Goal: Task Accomplishment & Management: Use online tool/utility

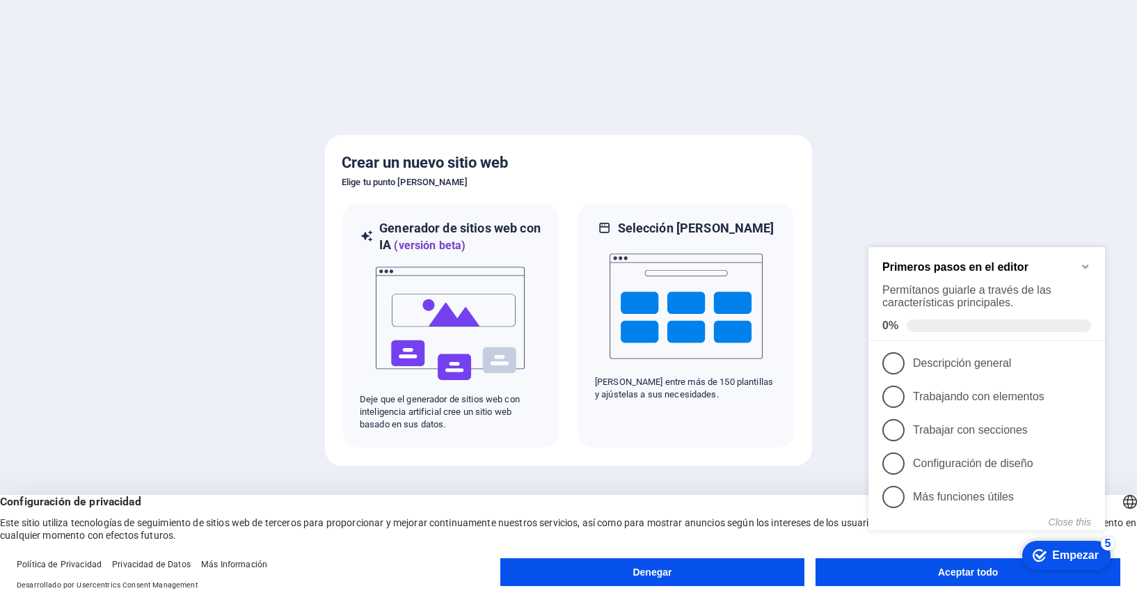
click div "checkmark Empezar 5 Primeros pasos en el editor Permítanos guiarle a través de …"
click at [1069, 553] on font "Empezar" at bounding box center [1075, 555] width 47 height 12
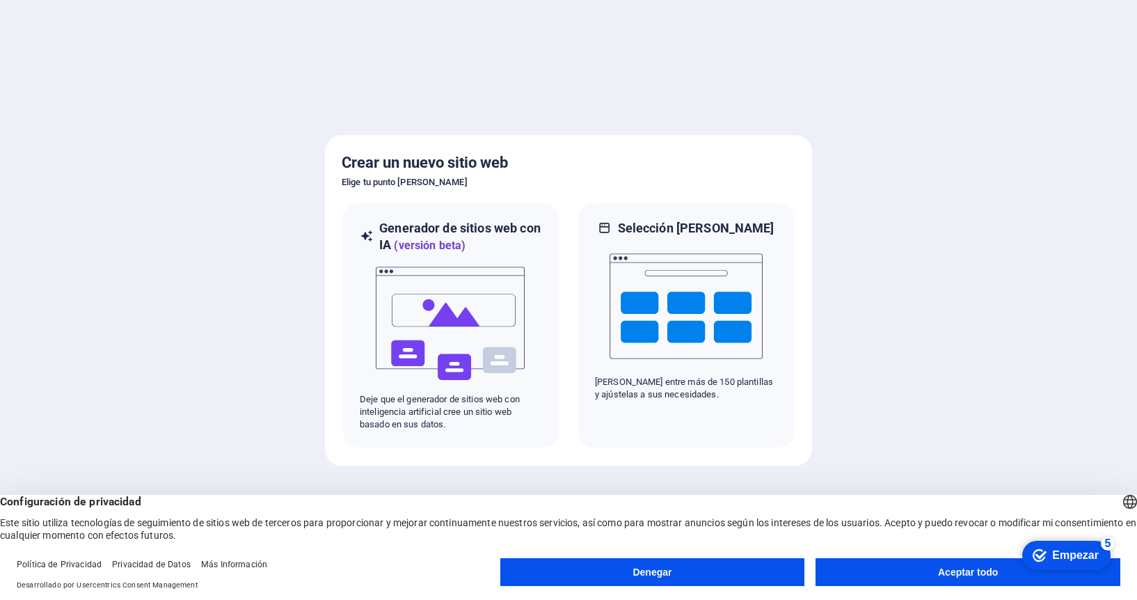
click at [933, 569] on button "Aceptar todo" at bounding box center [968, 572] width 305 height 28
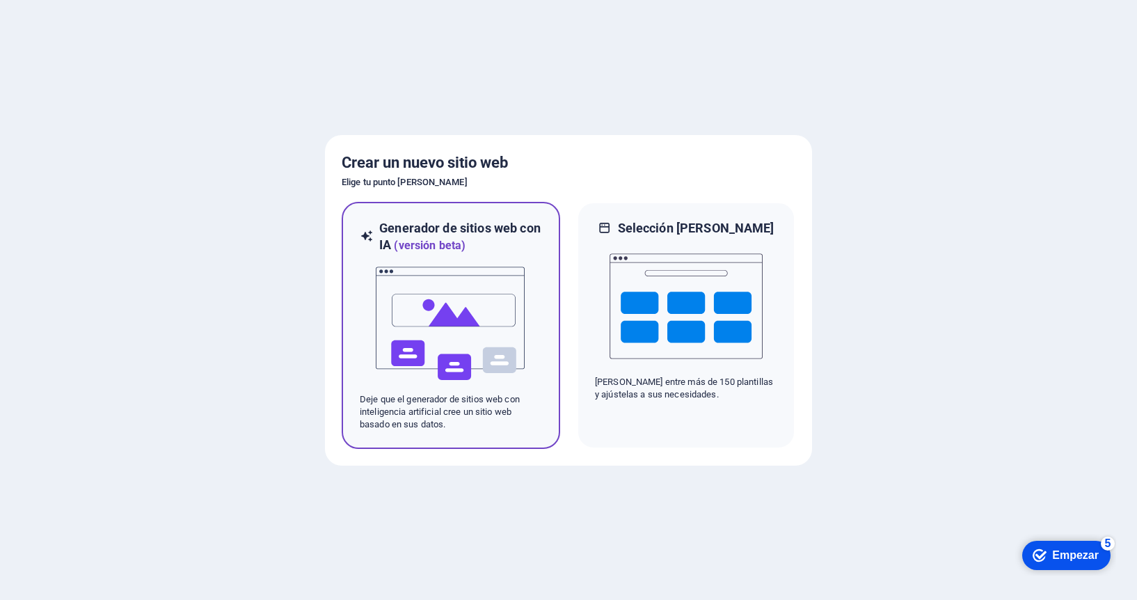
click at [461, 310] on img at bounding box center [450, 323] width 153 height 139
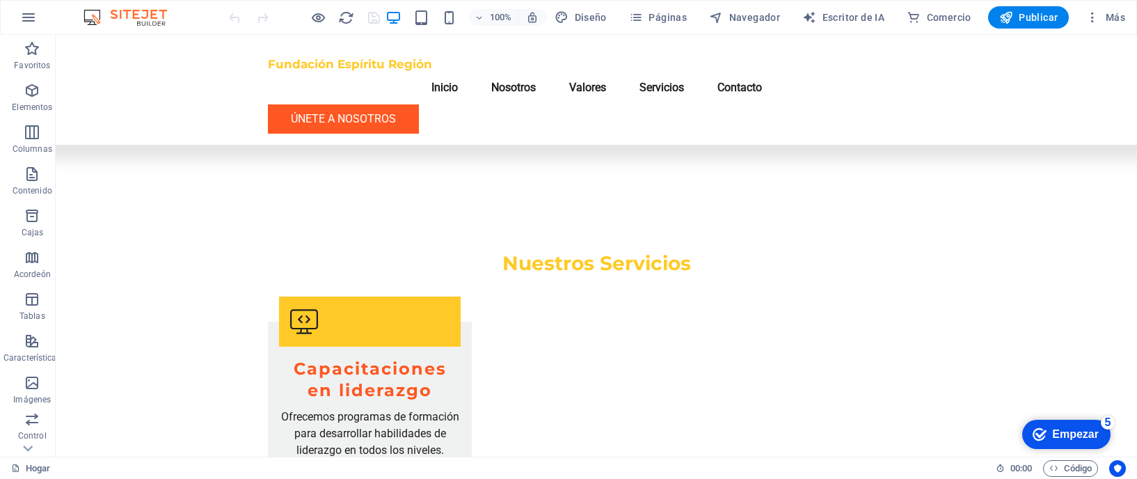
scroll to position [1412, 0]
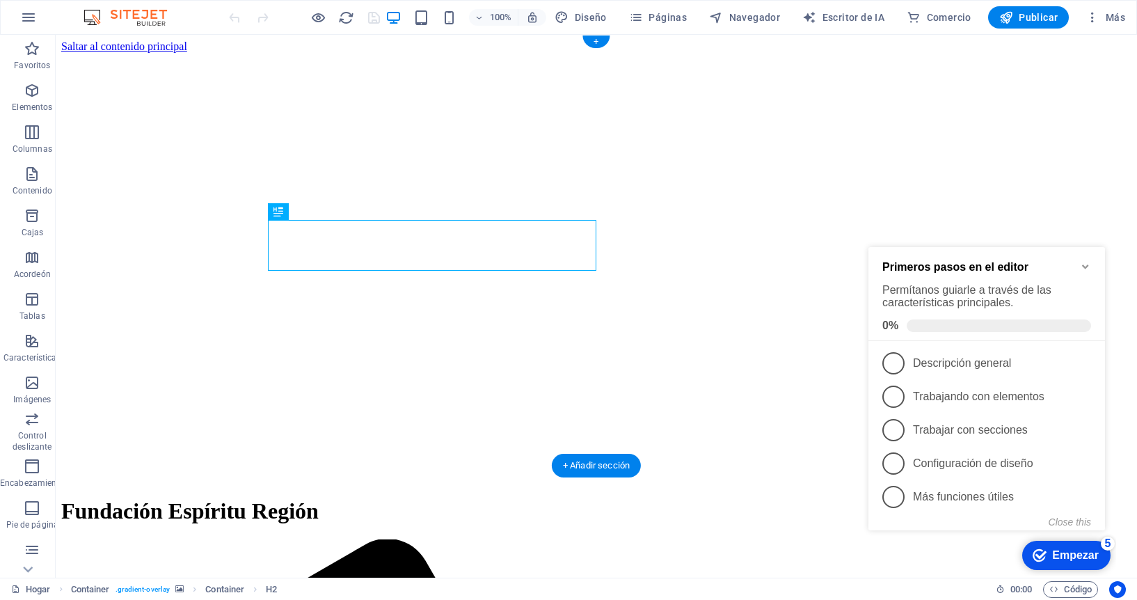
click at [153, 53] on figure at bounding box center [596, 53] width 1071 height 0
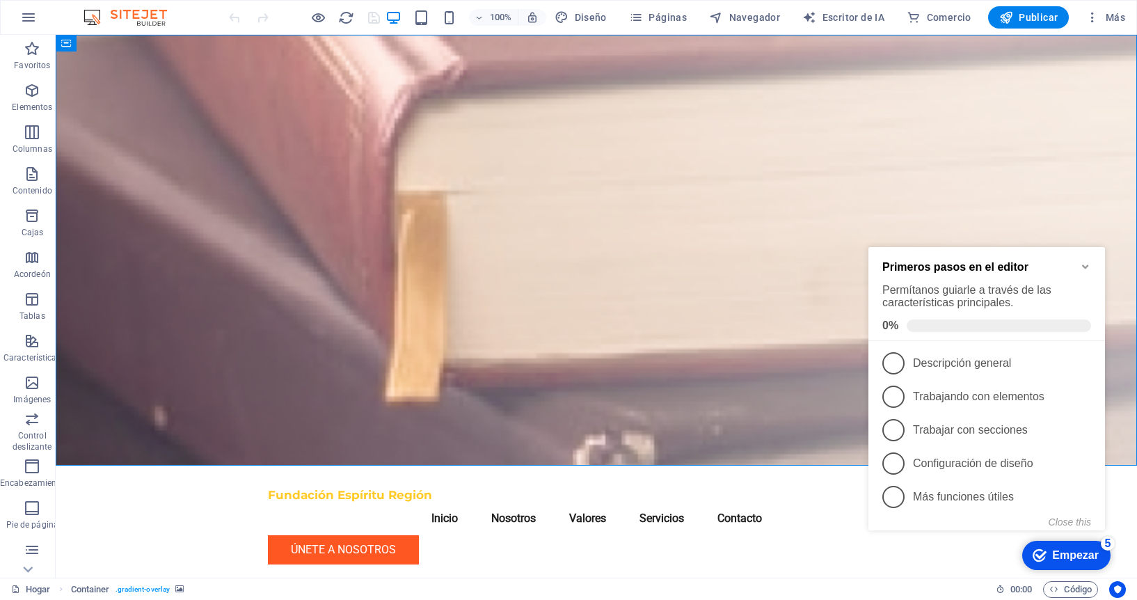
click at [1082, 261] on icon "Minimize checklist" at bounding box center [1085, 266] width 11 height 11
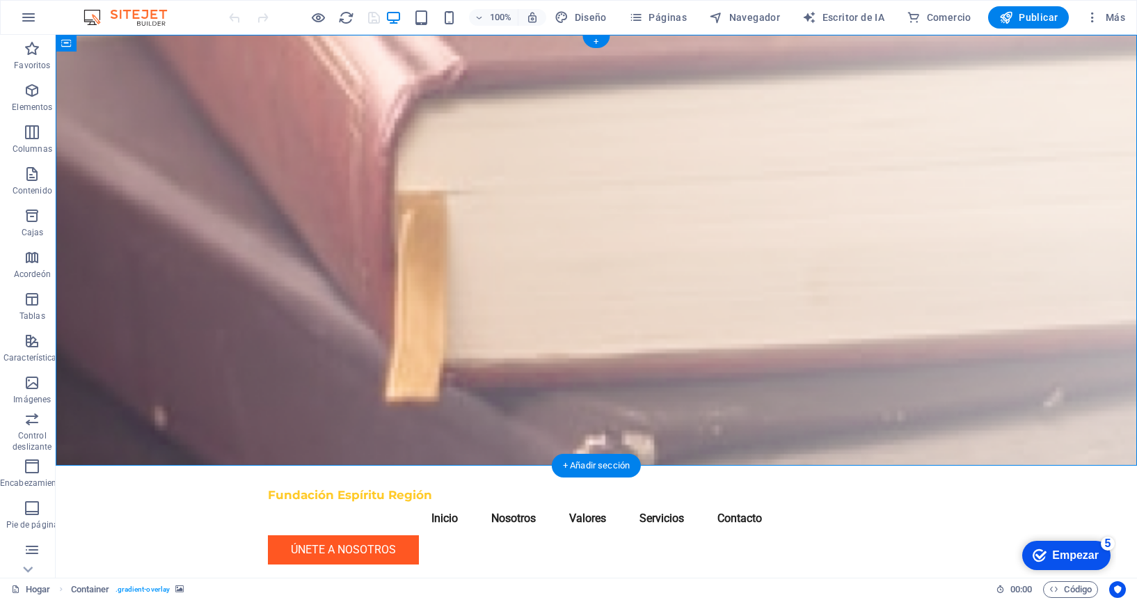
drag, startPoint x: 159, startPoint y: 193, endPoint x: 172, endPoint y: 191, distance: 13.4
click at [159, 193] on figure at bounding box center [597, 250] width 1082 height 431
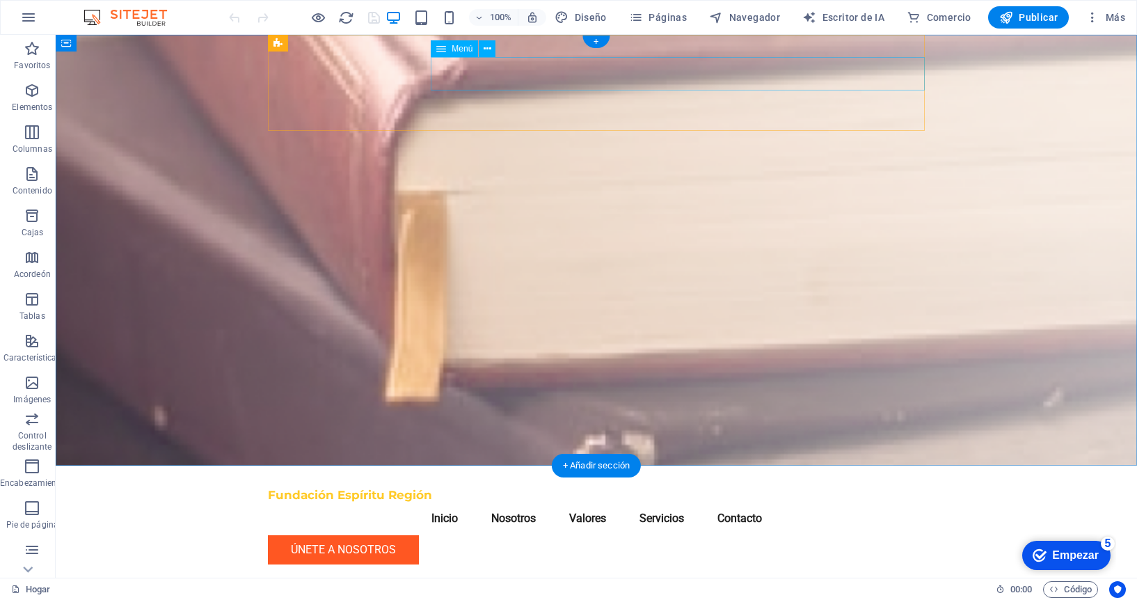
click at [673, 502] on nav "Inicio Nosotros Valores Servicios Contacto" at bounding box center [596, 518] width 657 height 33
click at [675, 502] on nav "Inicio Nosotros Valores Servicios Contacto" at bounding box center [596, 518] width 657 height 33
select select
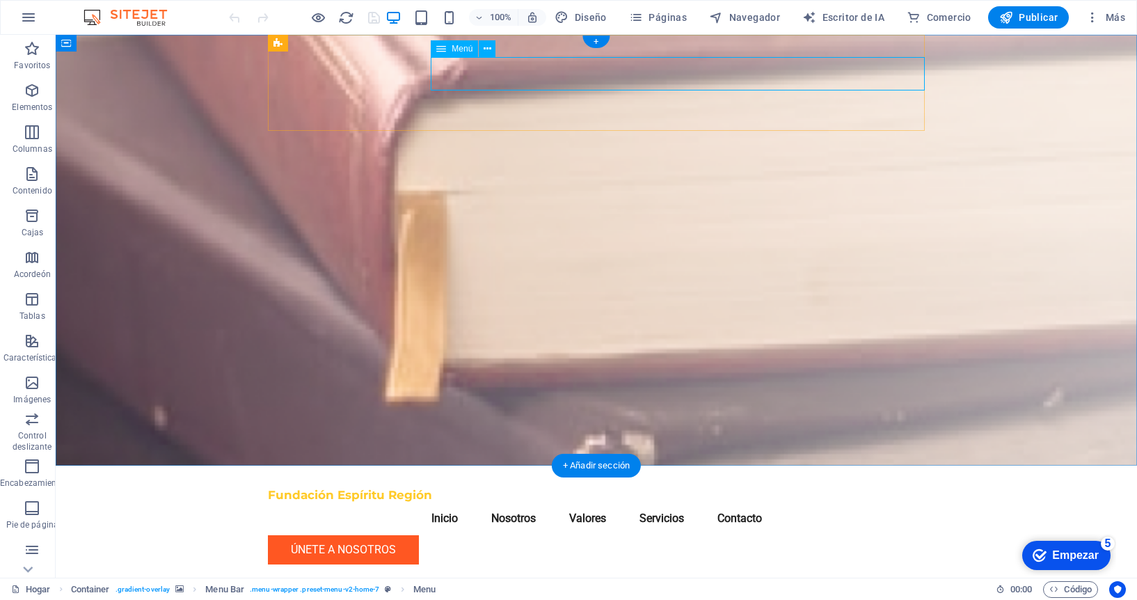
select select
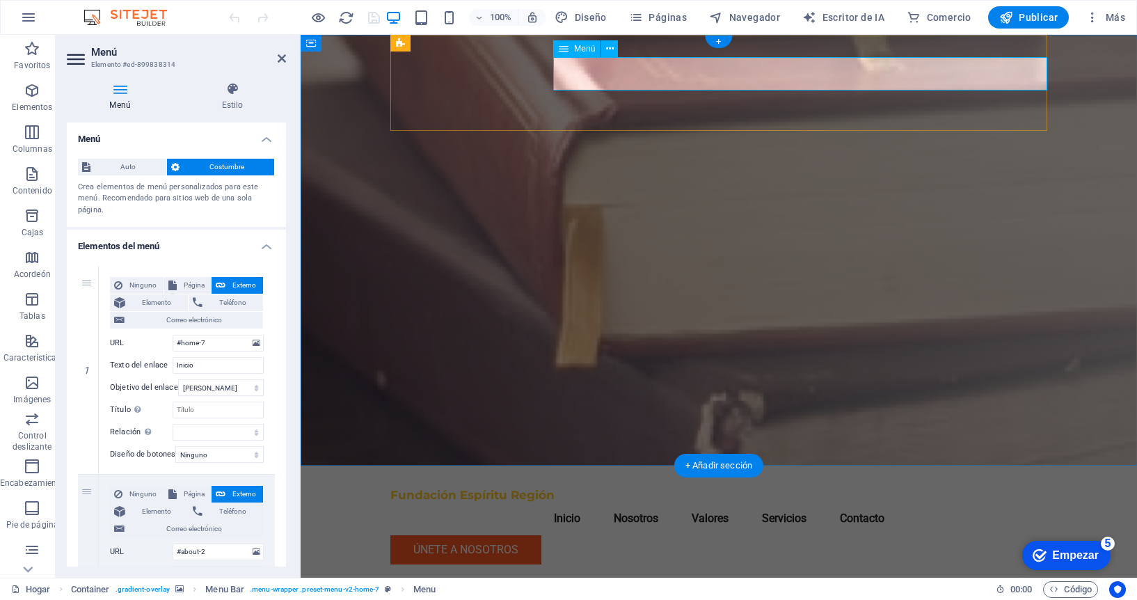
click at [799, 502] on nav "Inicio Nosotros Valores Servicios Contacto" at bounding box center [718, 518] width 657 height 33
click at [567, 50] on icon at bounding box center [564, 48] width 10 height 17
click at [617, 47] on button at bounding box center [609, 48] width 17 height 17
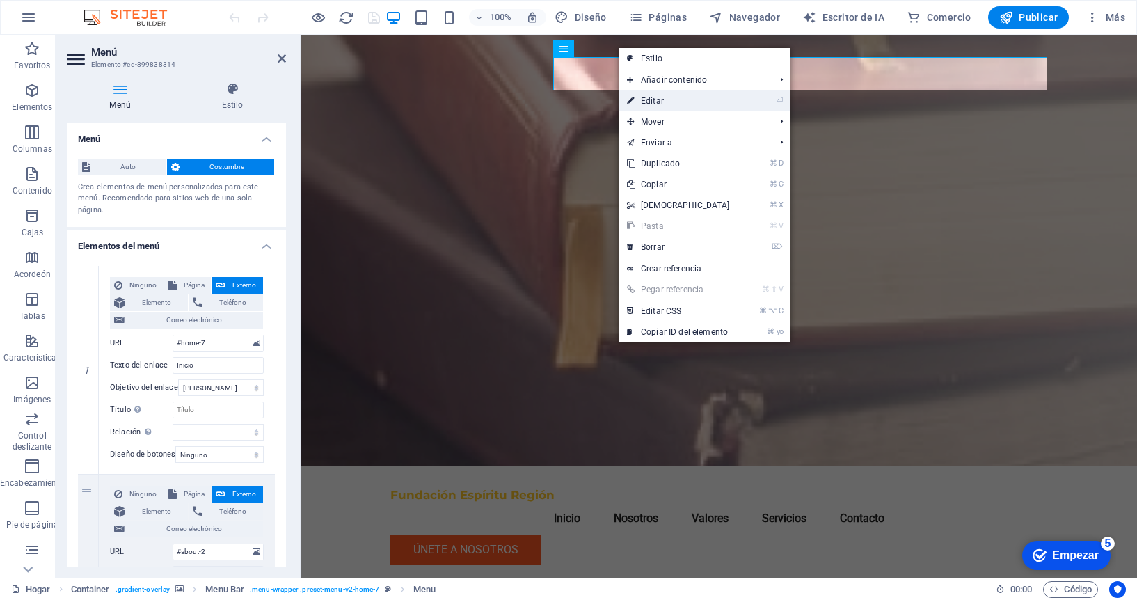
click at [661, 98] on font "Editar" at bounding box center [652, 101] width 23 height 10
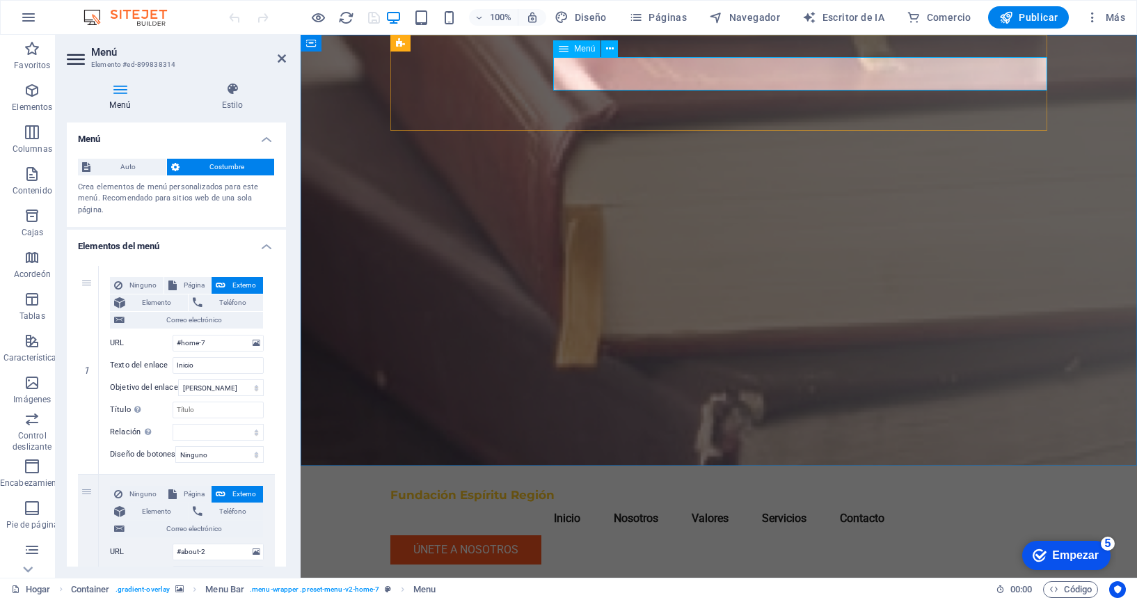
click at [803, 502] on nav "Inicio Nosotros Valores Servicios Contacto" at bounding box center [718, 518] width 657 height 33
click at [800, 502] on nav "Inicio Nosotros Valores Servicios Contacto" at bounding box center [718, 518] width 657 height 33
click at [799, 502] on nav "Inicio Nosotros Valores Servicios Contacto" at bounding box center [718, 518] width 657 height 33
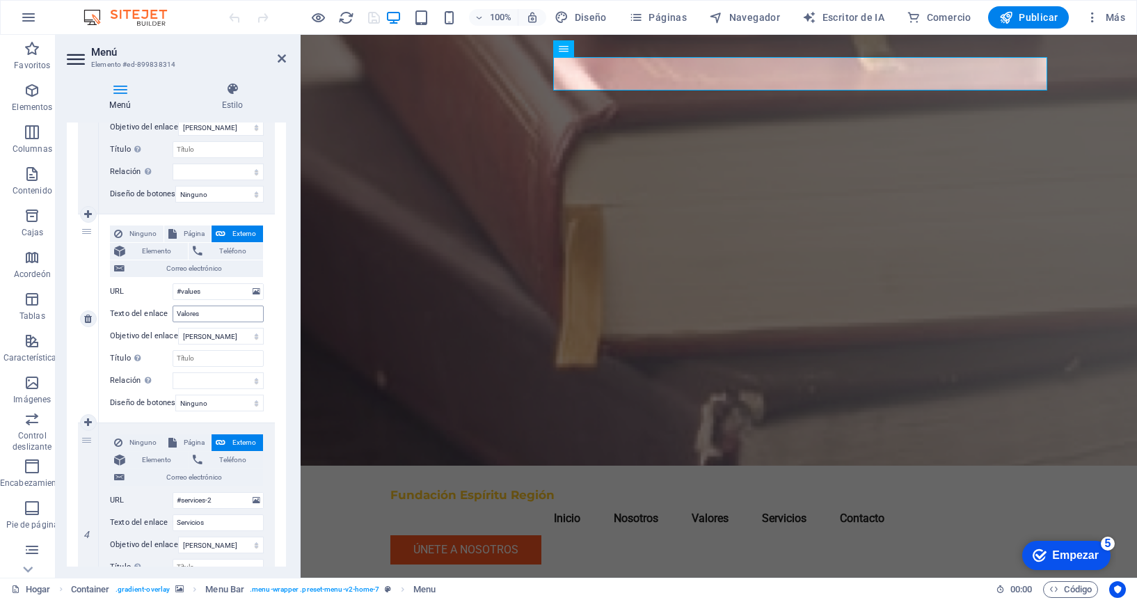
scroll to position [482, 0]
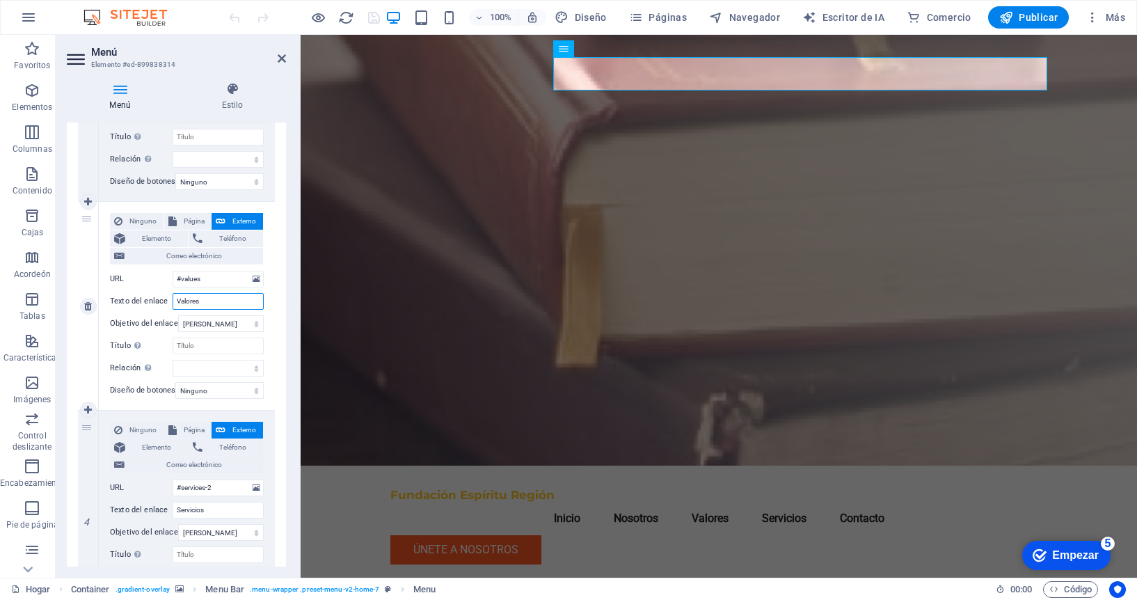
drag, startPoint x: 191, startPoint y: 301, endPoint x: 159, endPoint y: 301, distance: 32.0
click at [159, 301] on div "Texto del enlace Valores" at bounding box center [187, 301] width 154 height 17
type input "Progra"
select select
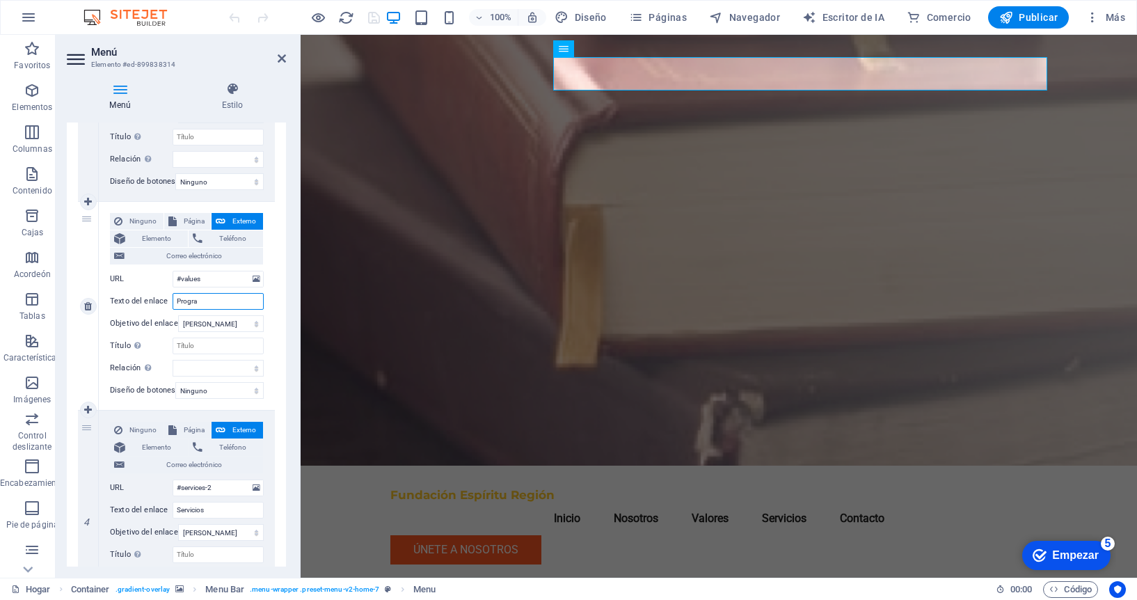
select select
type input "Programa"
select select
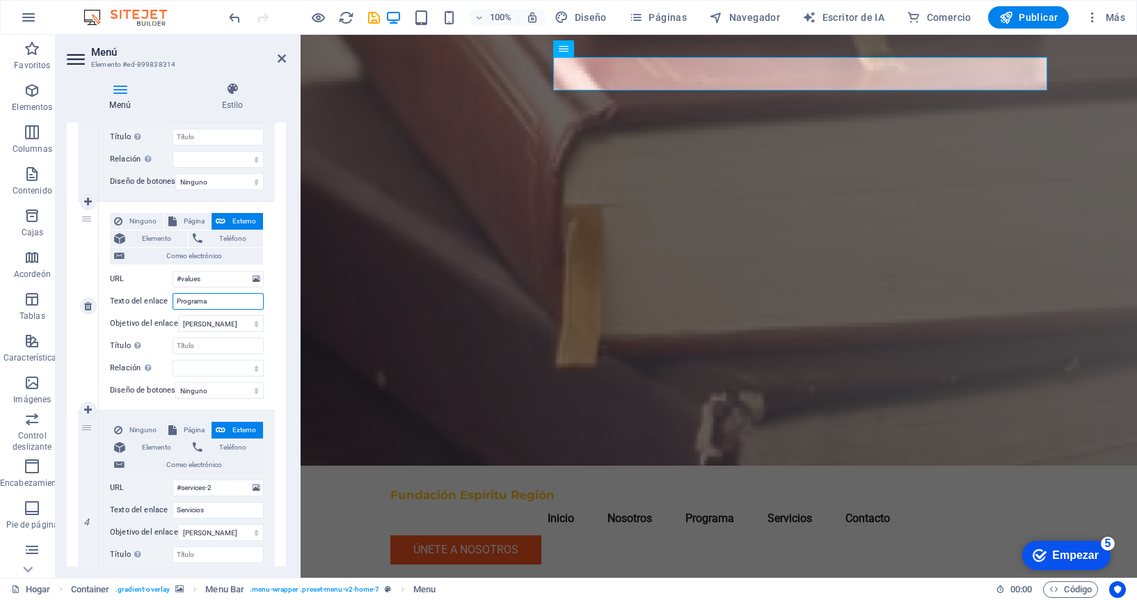
select select
type input "Programa"
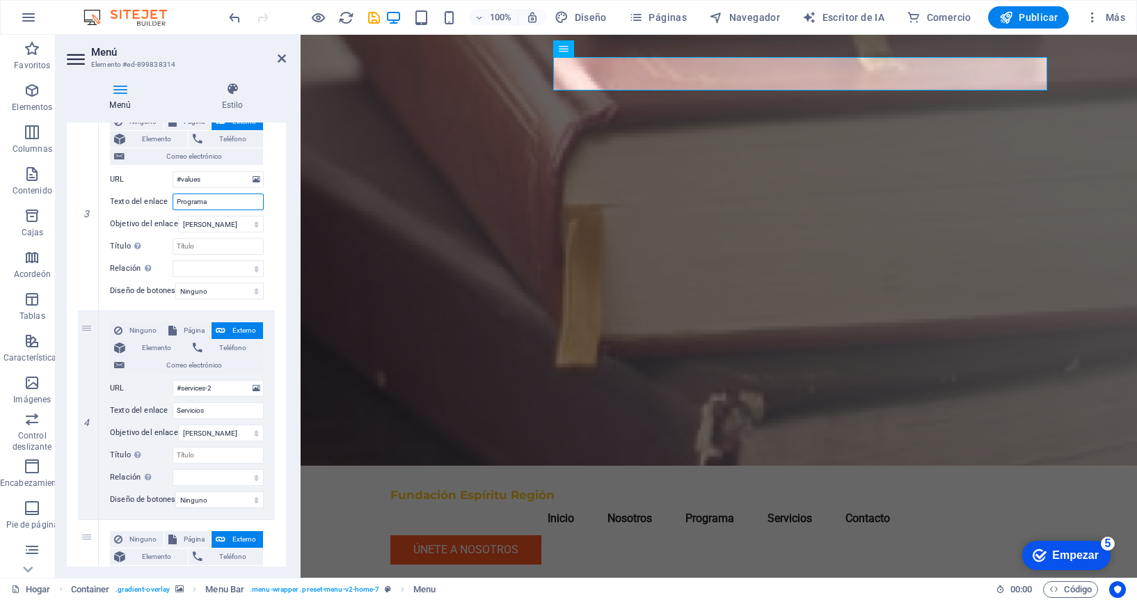
scroll to position [678, 0]
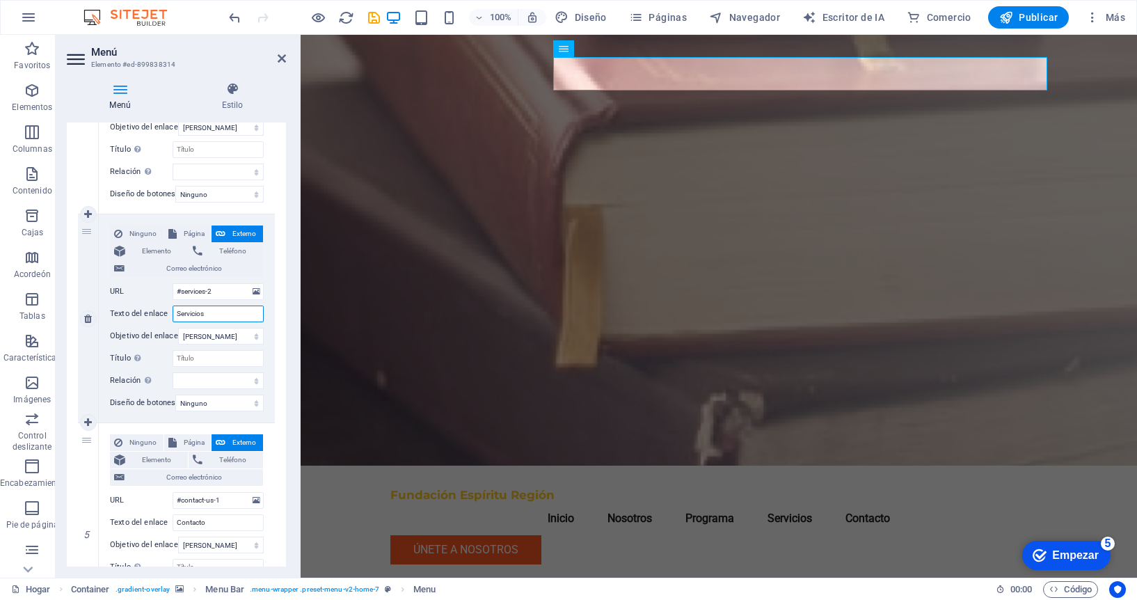
drag, startPoint x: 224, startPoint y: 314, endPoint x: 168, endPoint y: 313, distance: 56.4
click at [168, 313] on div "Texto del enlace Servicios" at bounding box center [187, 314] width 154 height 17
type input "Ca"
select select
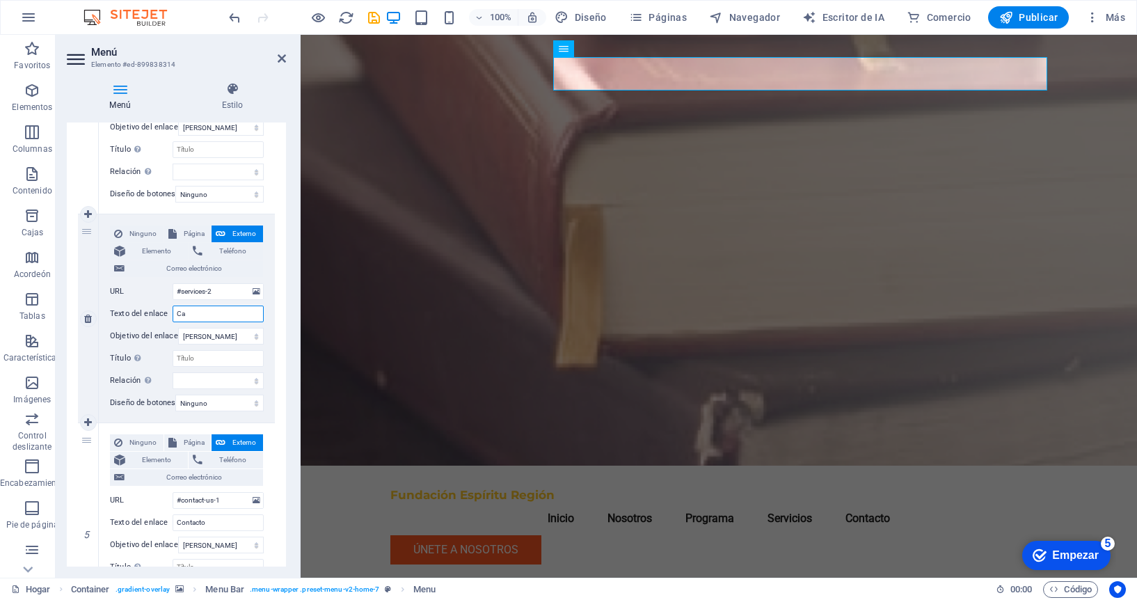
select select
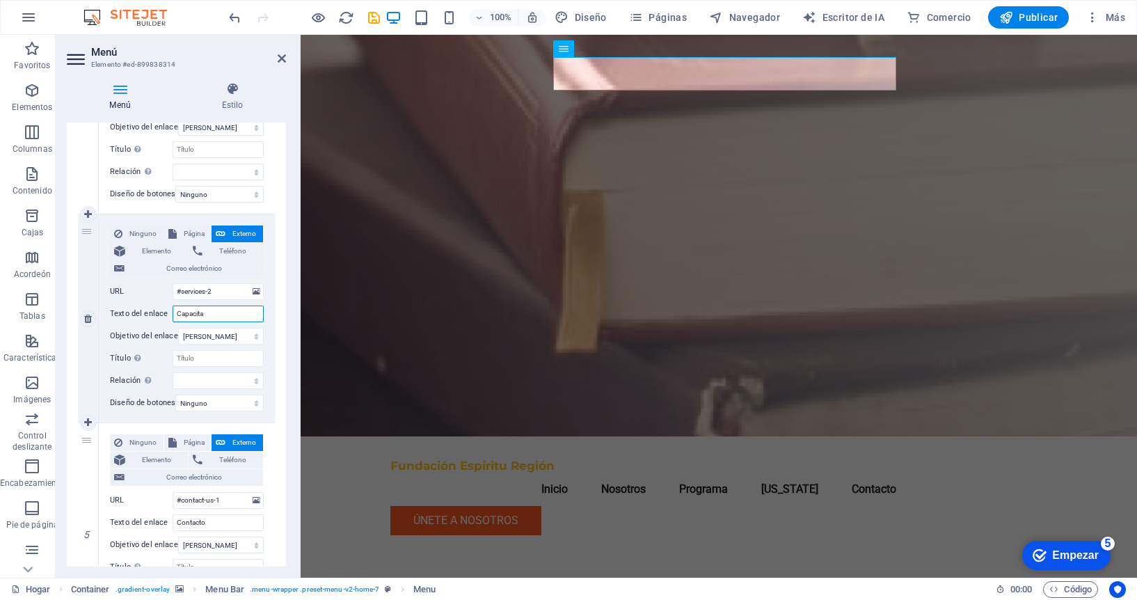
type input "Capacitac"
select select
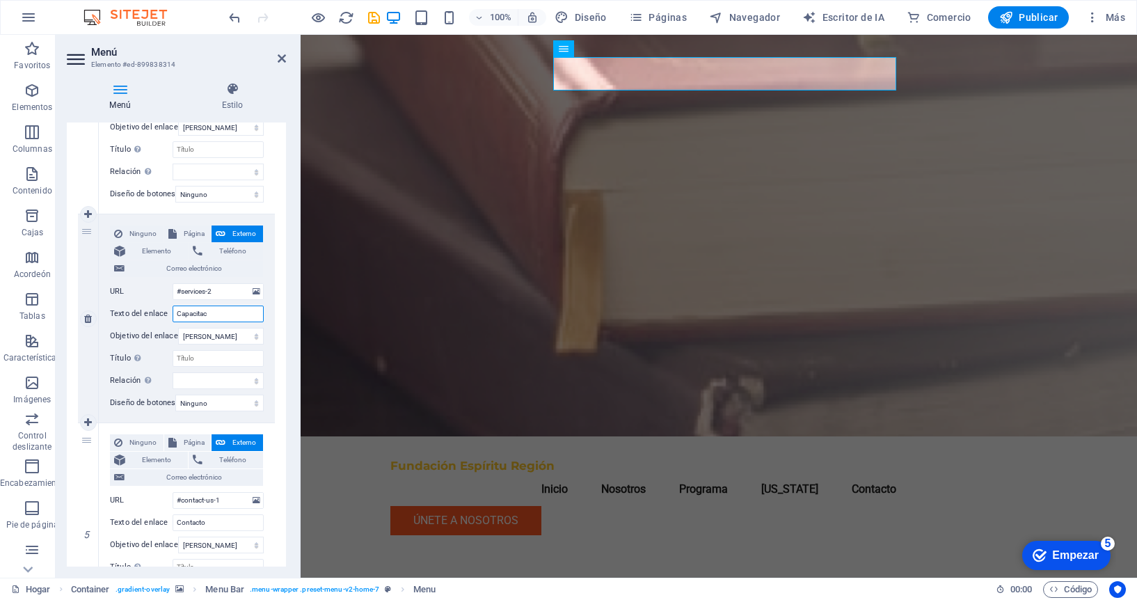
select select
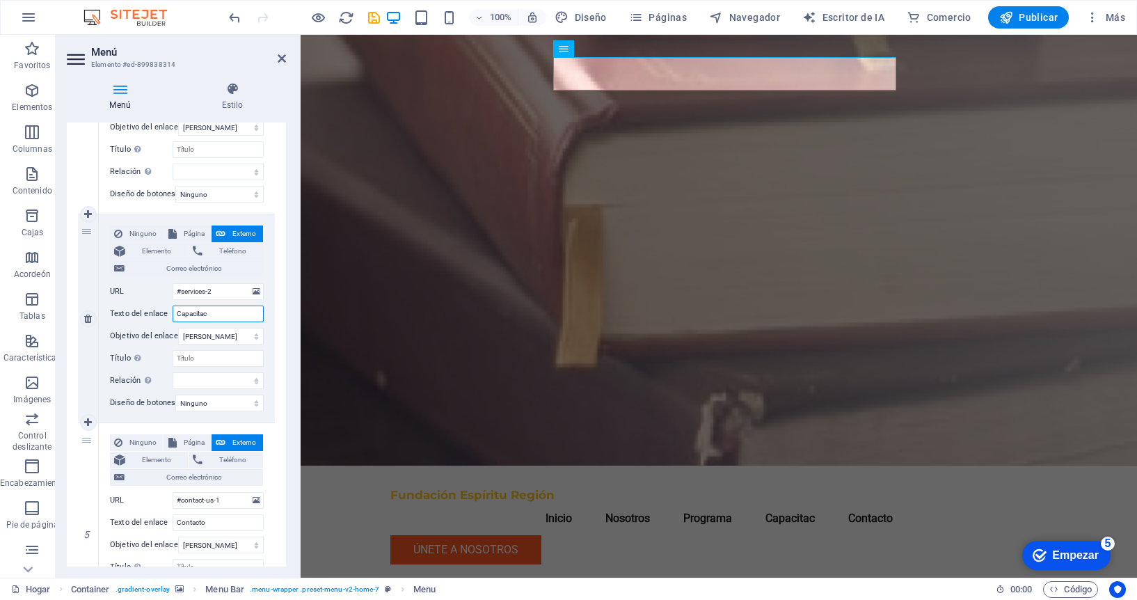
type input "Capacitaci"
select select
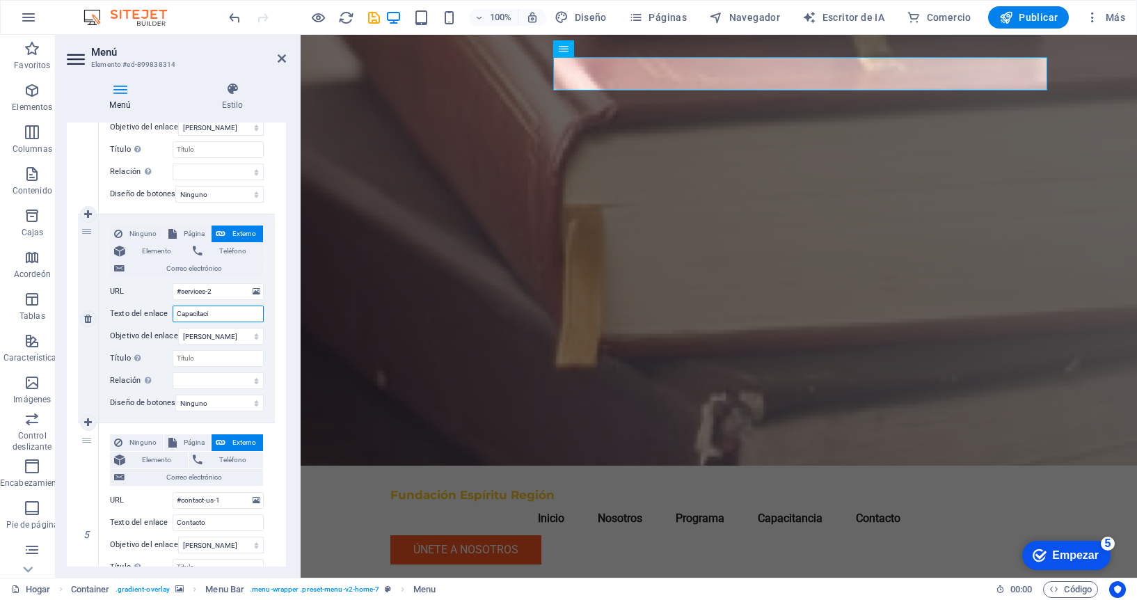
select select
type input "Capacitaci´0"
select select
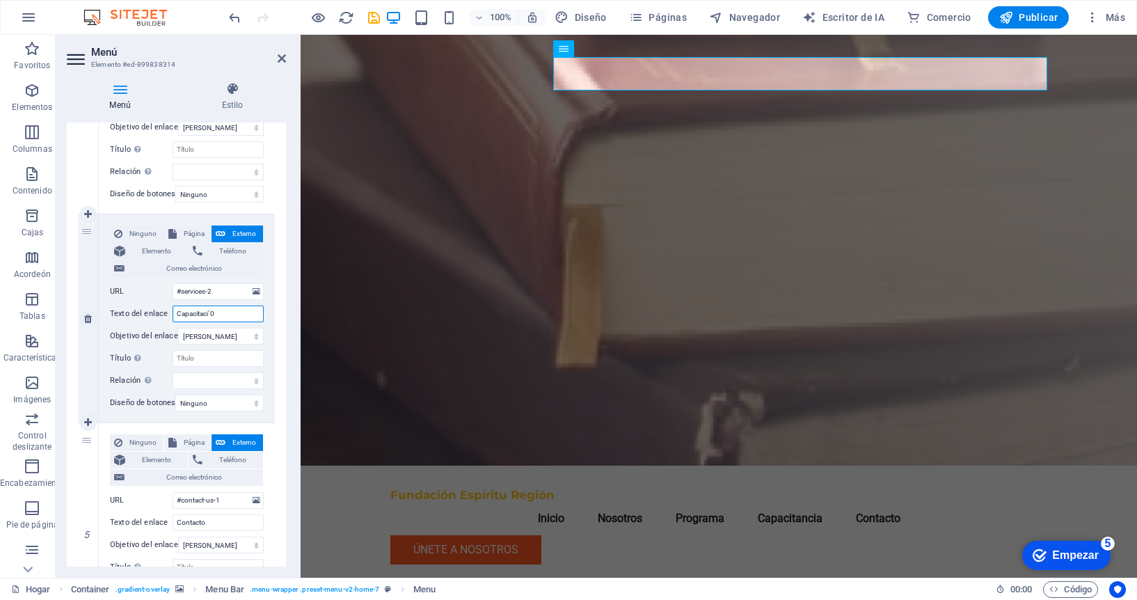
select select
type input "Capacitaci´on"
select select
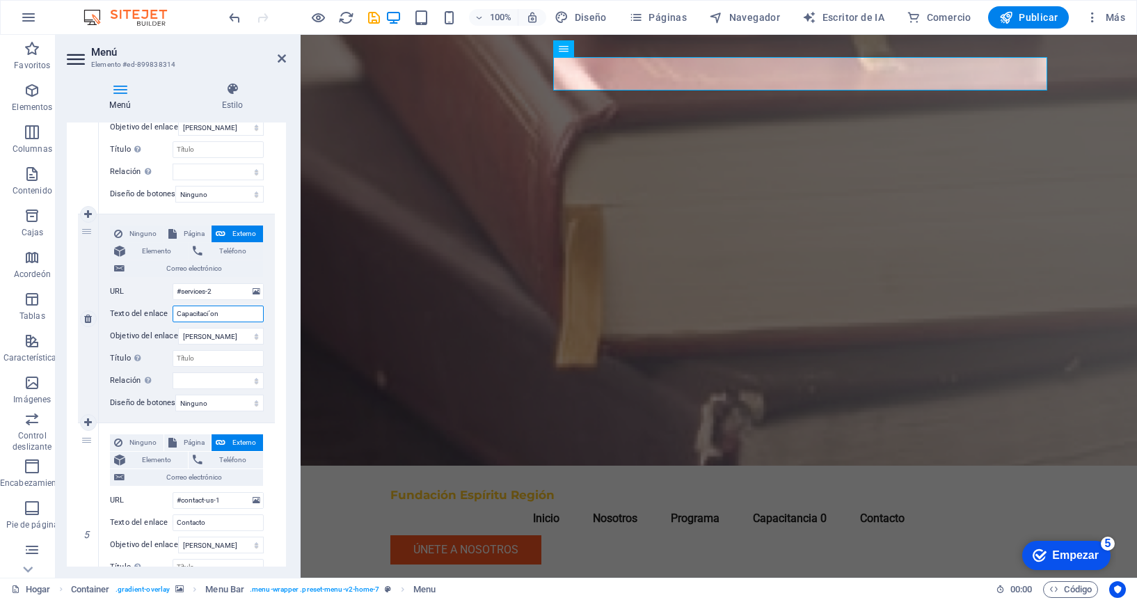
select select
type input "Capacitaci"
select select
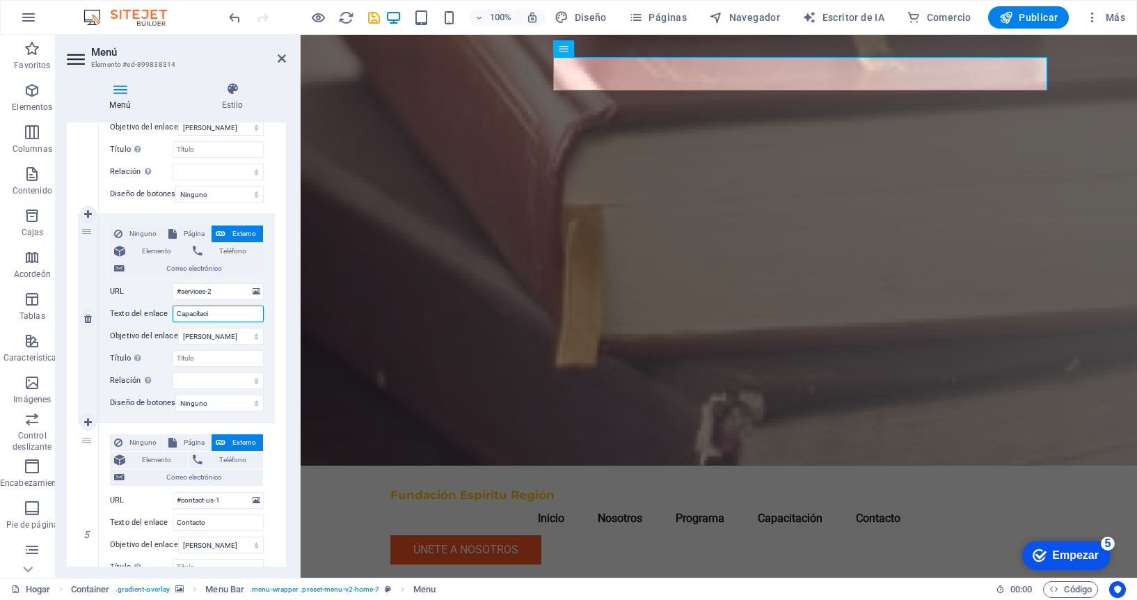
select select
type input "Capacitación"
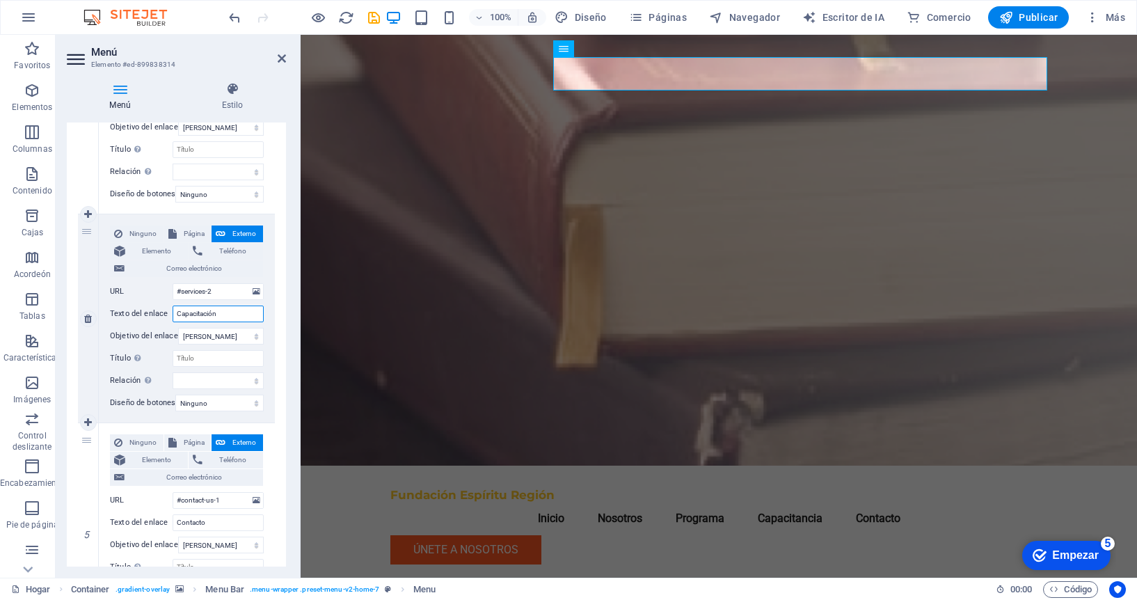
select select
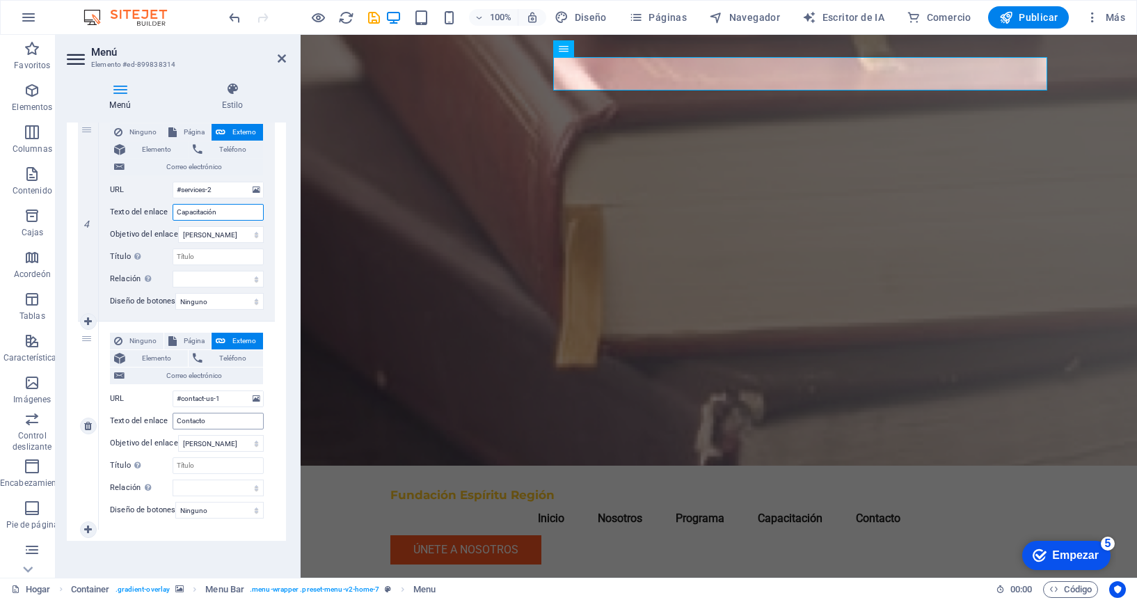
scroll to position [792, 0]
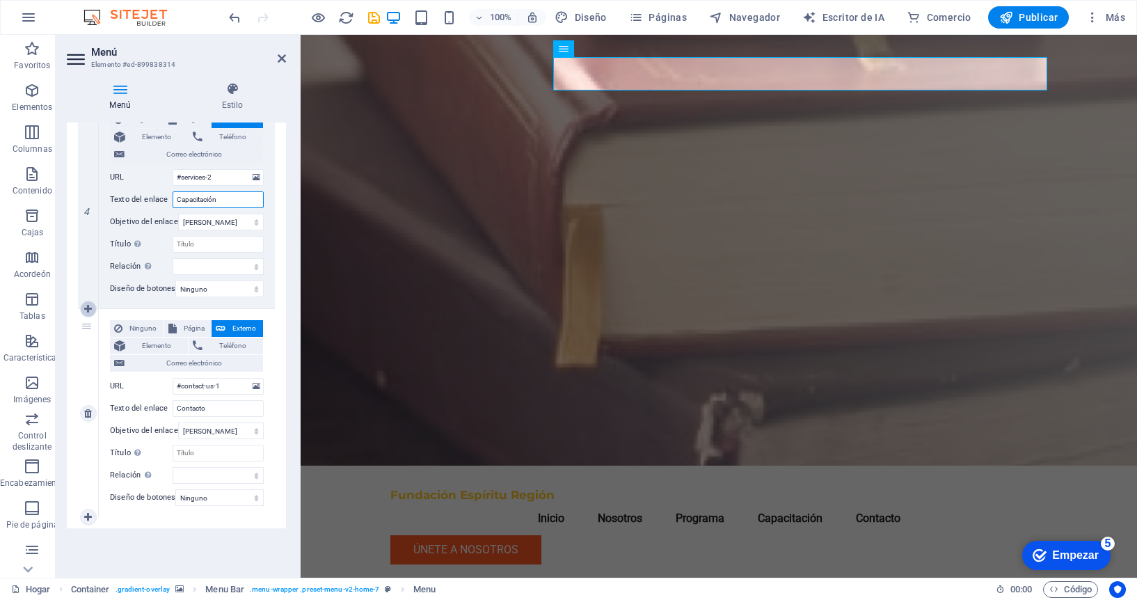
type input "Capacitación"
click at [87, 305] on icon at bounding box center [88, 309] width 8 height 10
select select
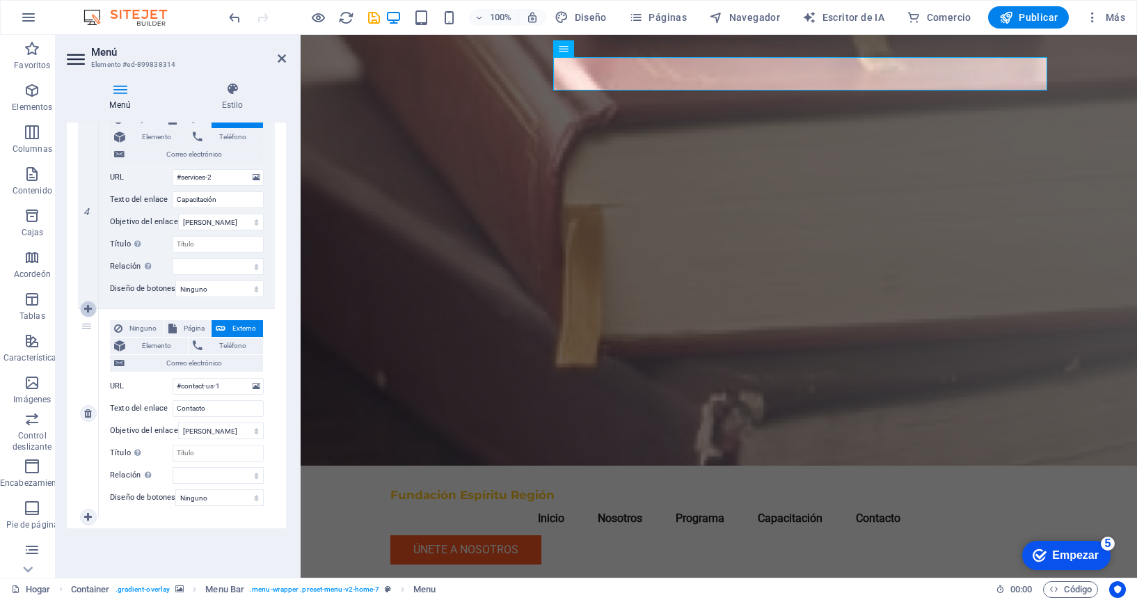
select select
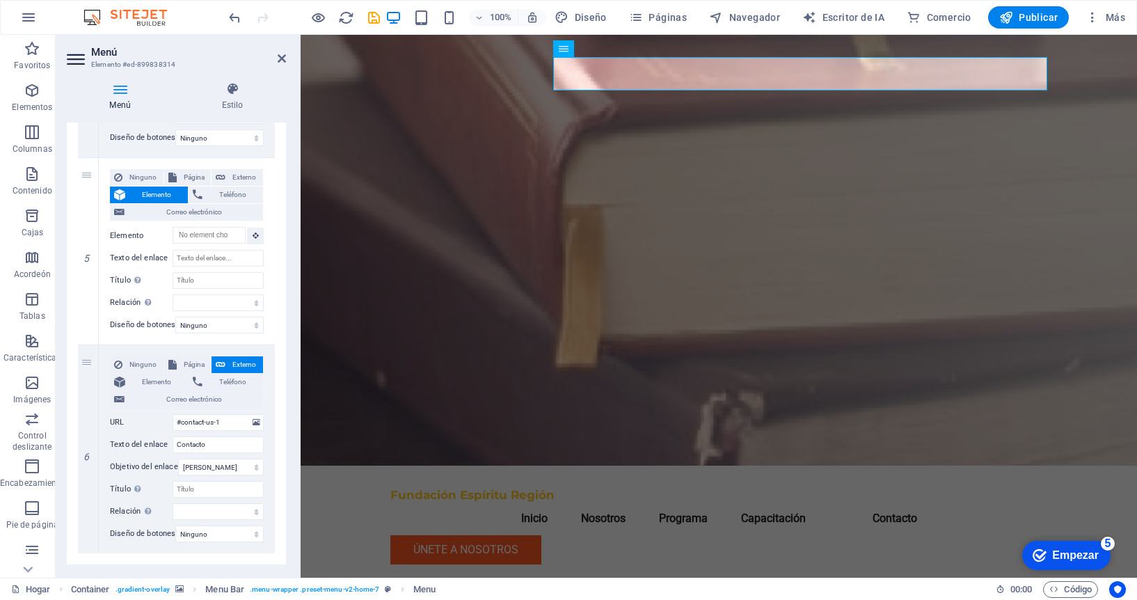
scroll to position [942, 0]
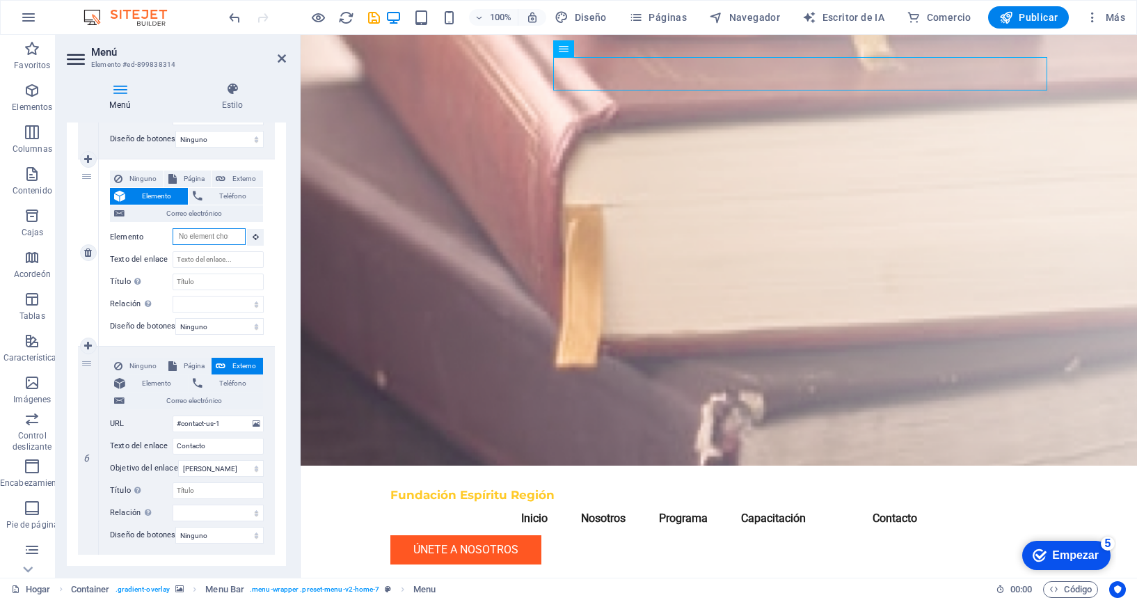
click at [214, 235] on input "Elemento" at bounding box center [209, 236] width 73 height 17
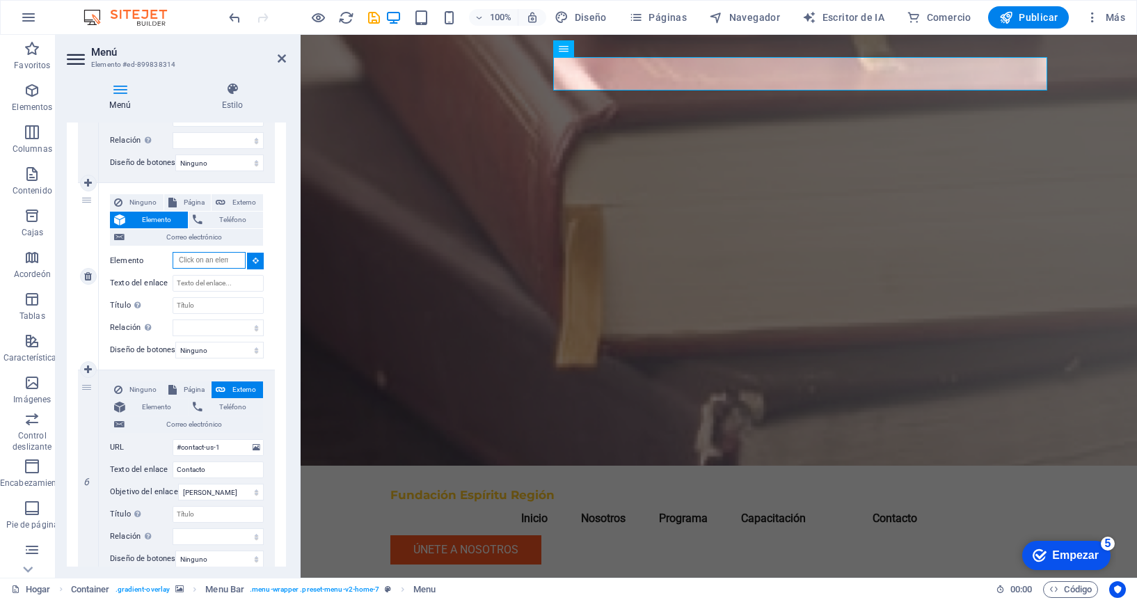
scroll to position [917, 0]
click at [253, 259] on icon at bounding box center [256, 261] width 6 height 7
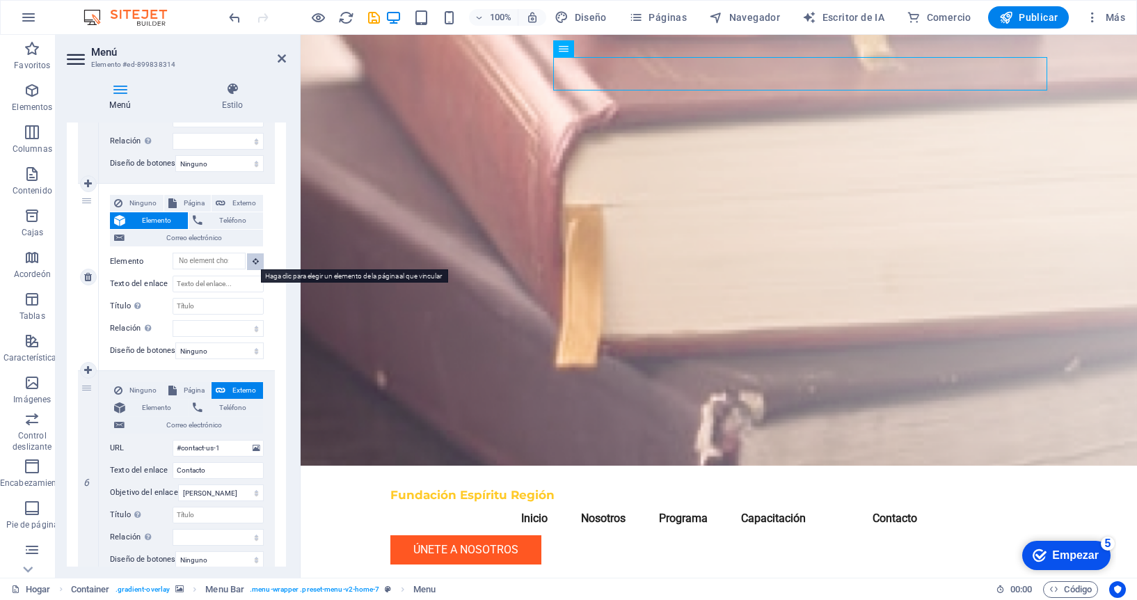
click at [253, 259] on icon at bounding box center [256, 261] width 6 height 7
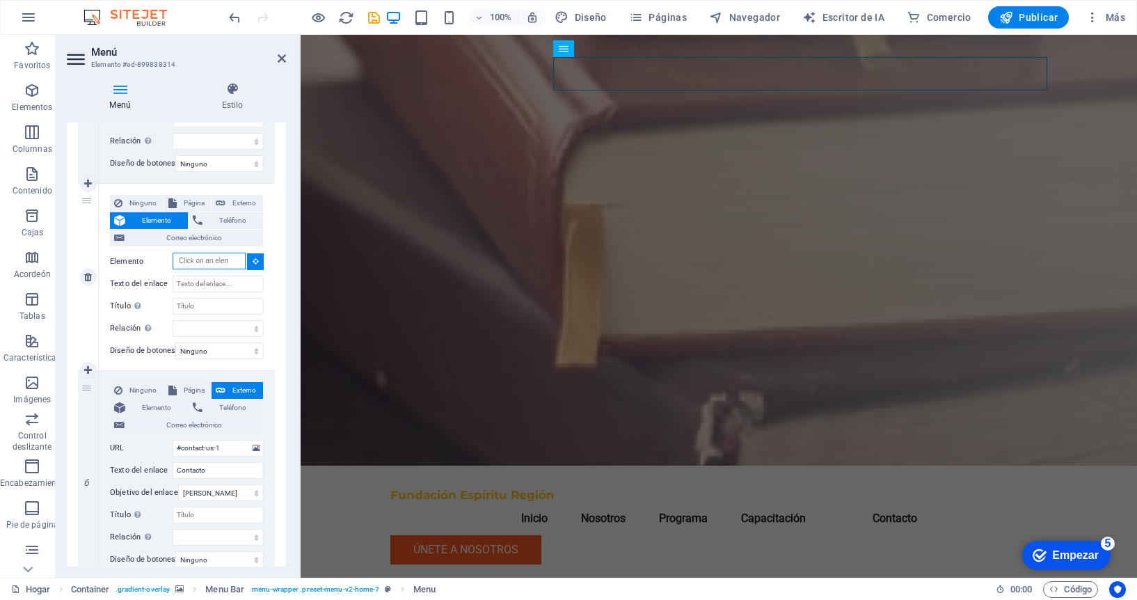
click at [225, 259] on input "Elemento" at bounding box center [209, 261] width 73 height 17
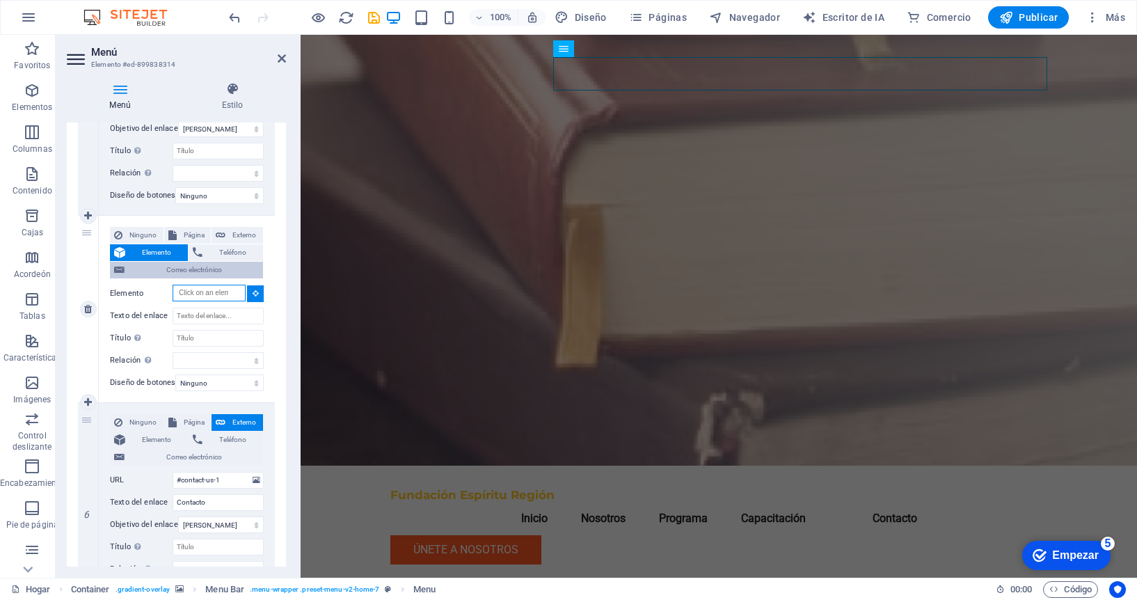
scroll to position [884, 0]
click at [214, 319] on input "Texto del enlace" at bounding box center [218, 317] width 91 height 17
type input "En"
select select
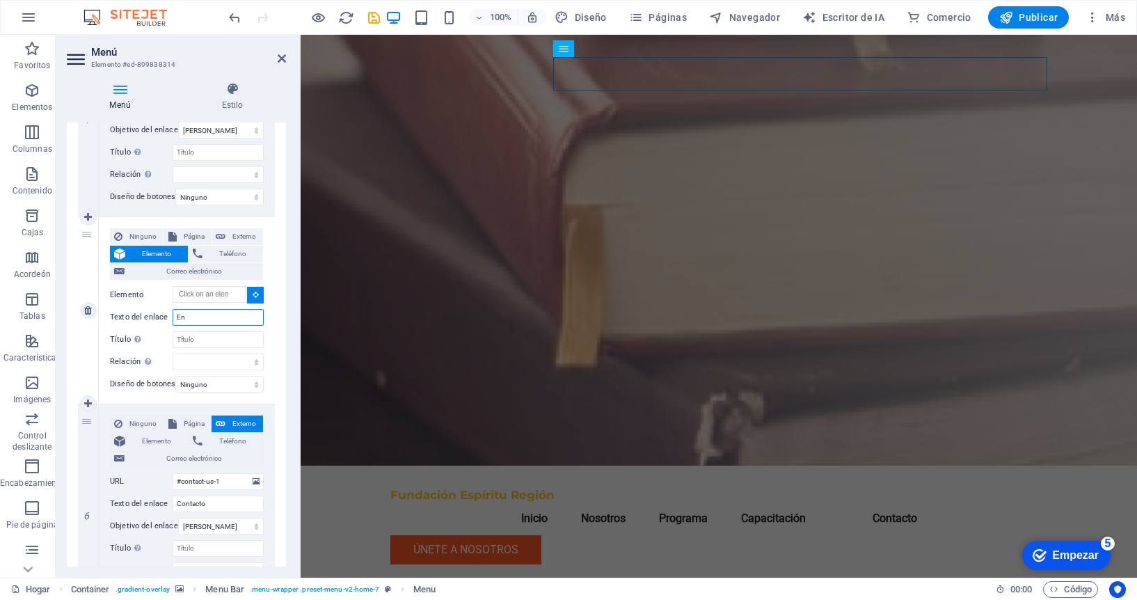
select select
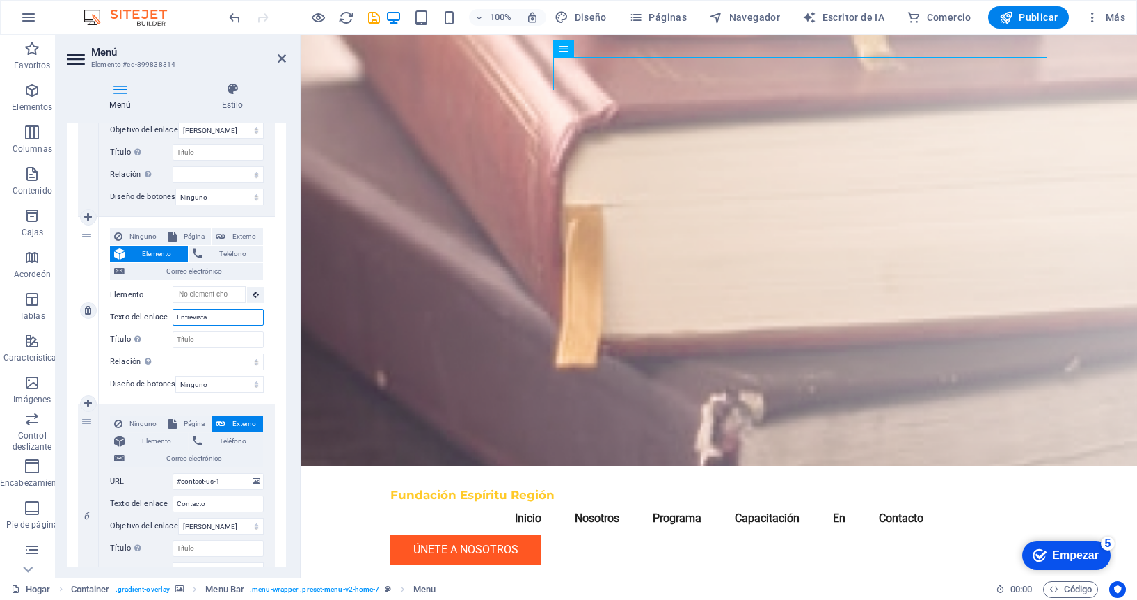
type input "Entrevistas"
select select
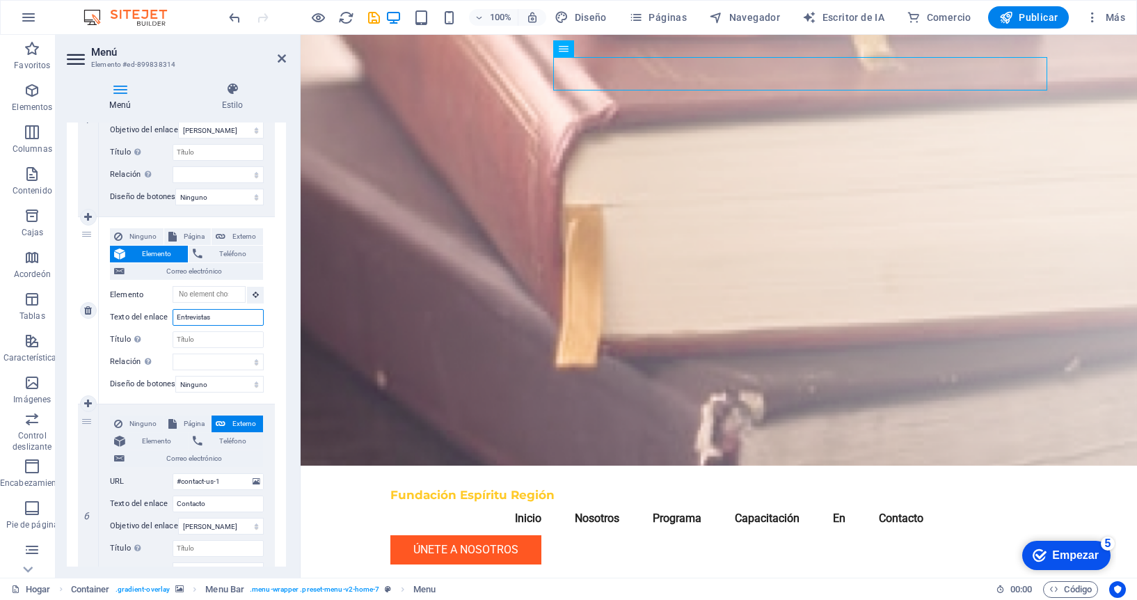
select select
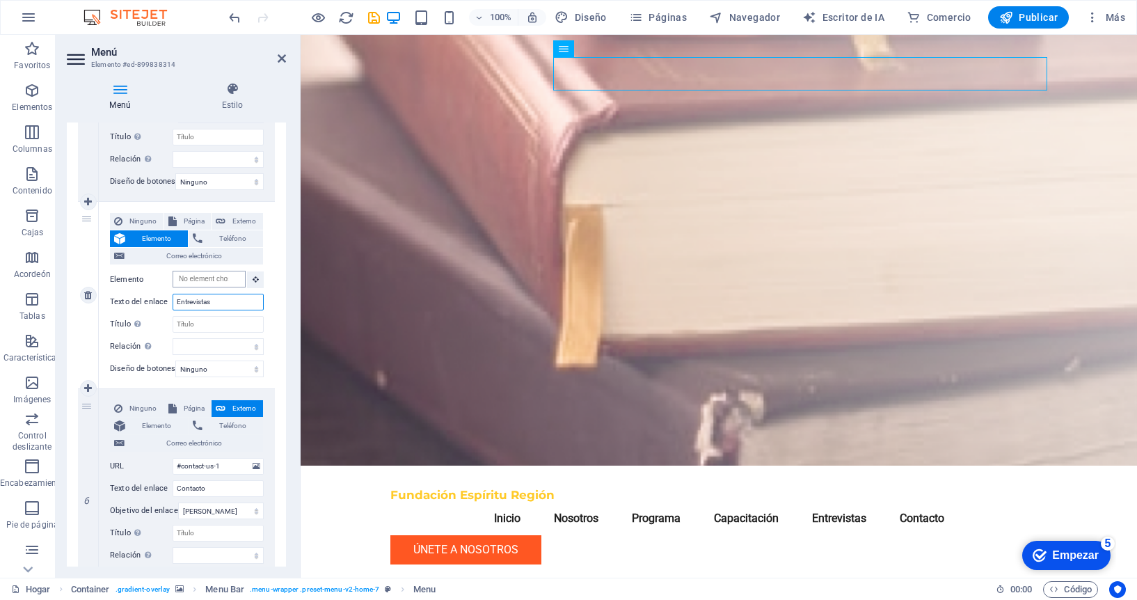
scroll to position [922, 0]
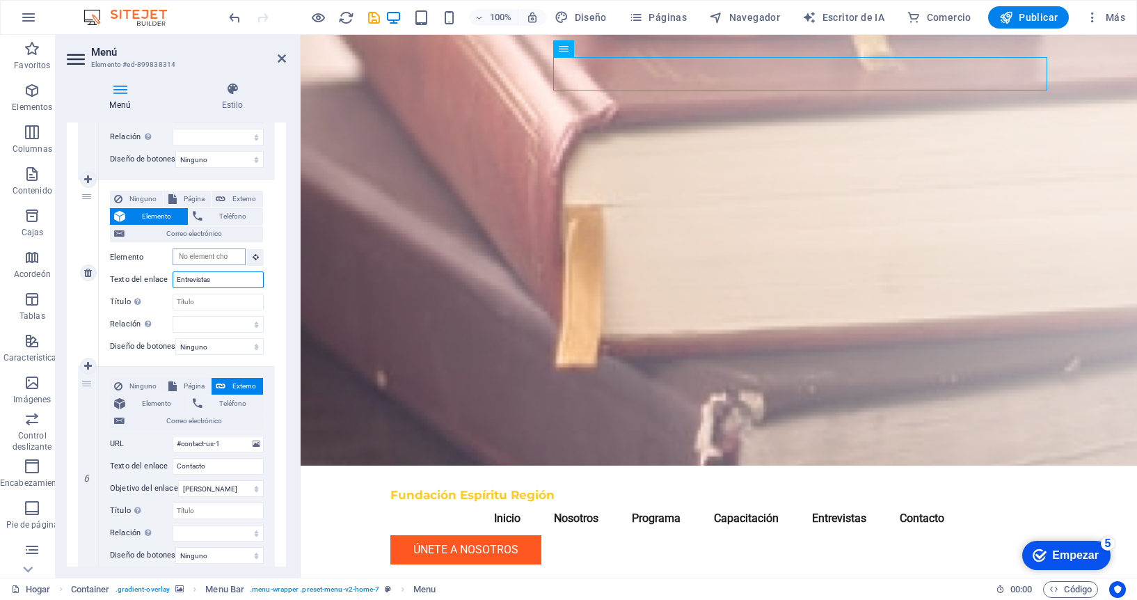
type input "Entrevistas"
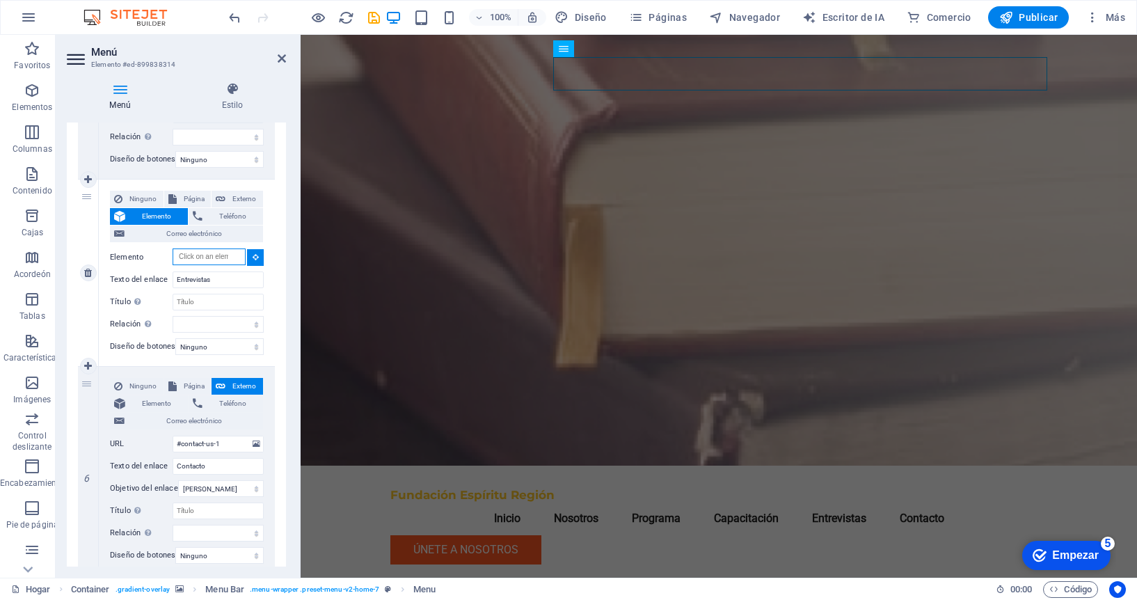
click at [207, 256] on input "Elemento" at bounding box center [209, 256] width 73 height 17
type input "#entrevi"
click at [287, 318] on div "Menú Estilo Menú Auto Costumbre Crea elementos de menú personalizados para este…" at bounding box center [177, 324] width 242 height 507
click at [198, 253] on input "Elemento" at bounding box center [209, 256] width 73 height 17
click at [255, 258] on icon at bounding box center [256, 256] width 6 height 7
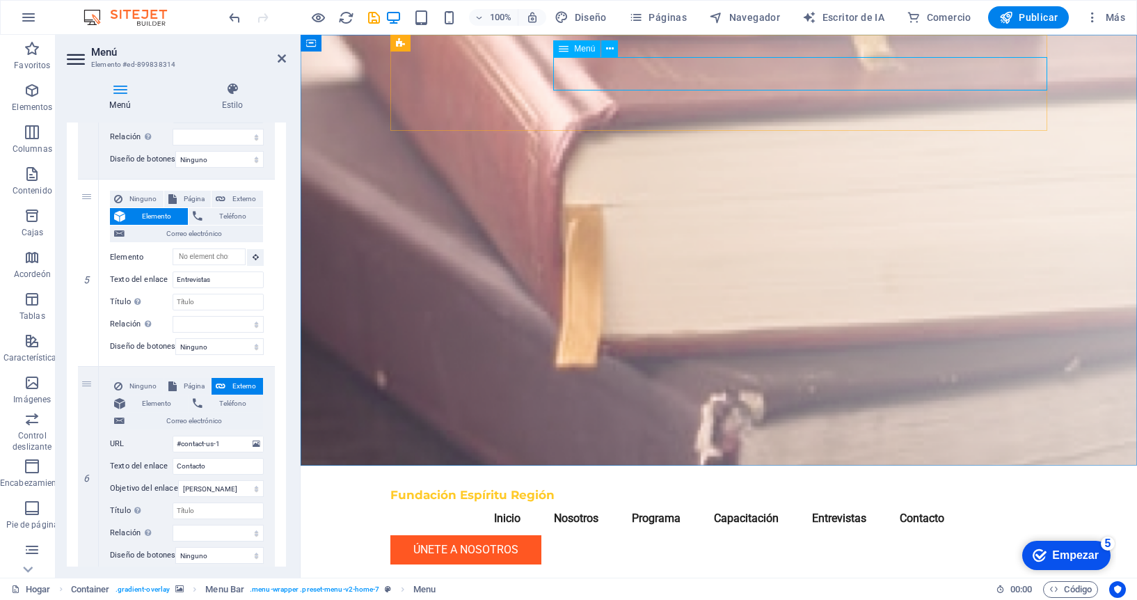
click at [929, 502] on nav "Inicio Nosotros Programa Capacitación Entrevistas Contacto" at bounding box center [718, 518] width 657 height 33
click at [924, 502] on nav "Inicio Nosotros Programa Capacitación Entrevistas Contacto" at bounding box center [718, 518] width 657 height 33
drag, startPoint x: 269, startPoint y: 278, endPoint x: 286, endPoint y: 276, distance: 16.8
click at [269, 278] on div "Ninguno Página Externo Elemento Teléfono Correo electrónico Página Hogar Subpág…" at bounding box center [187, 273] width 176 height 187
click at [928, 502] on nav "Inicio Nosotros Programa Capacitación Entrevistas Contacto" at bounding box center [718, 518] width 657 height 33
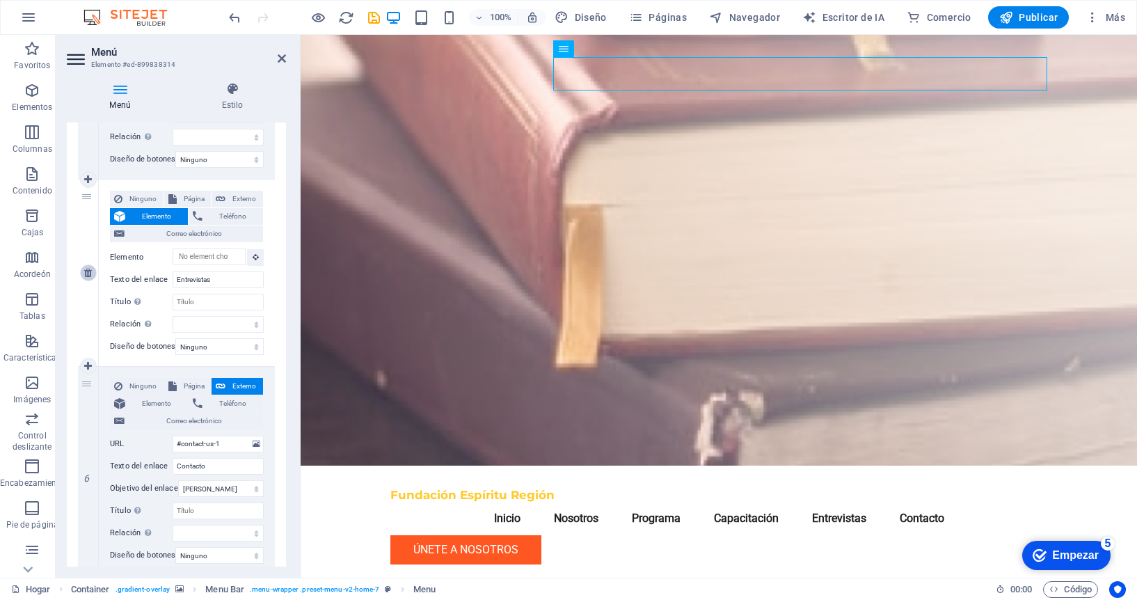
click at [88, 273] on icon at bounding box center [88, 273] width 8 height 10
select select
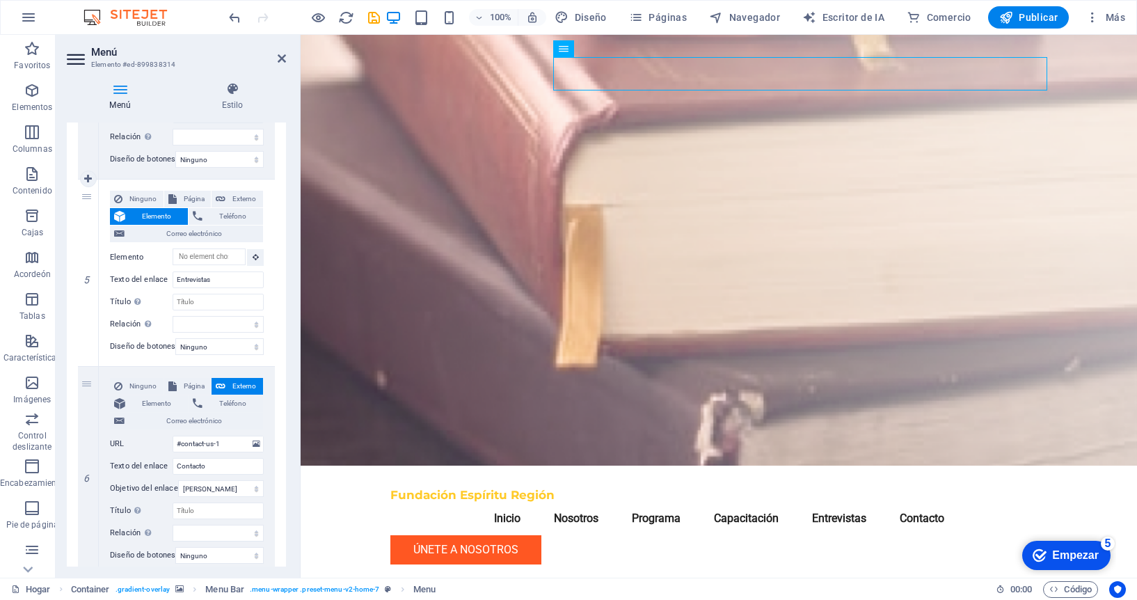
type input "#contact-us-1"
type input "Contacto"
select select
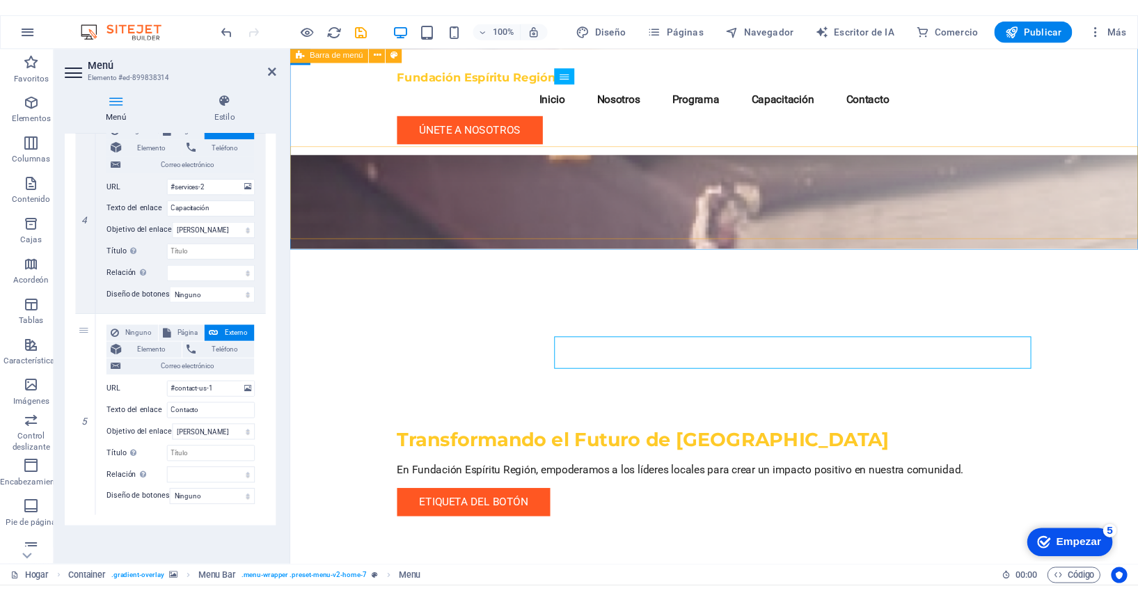
scroll to position [223, 0]
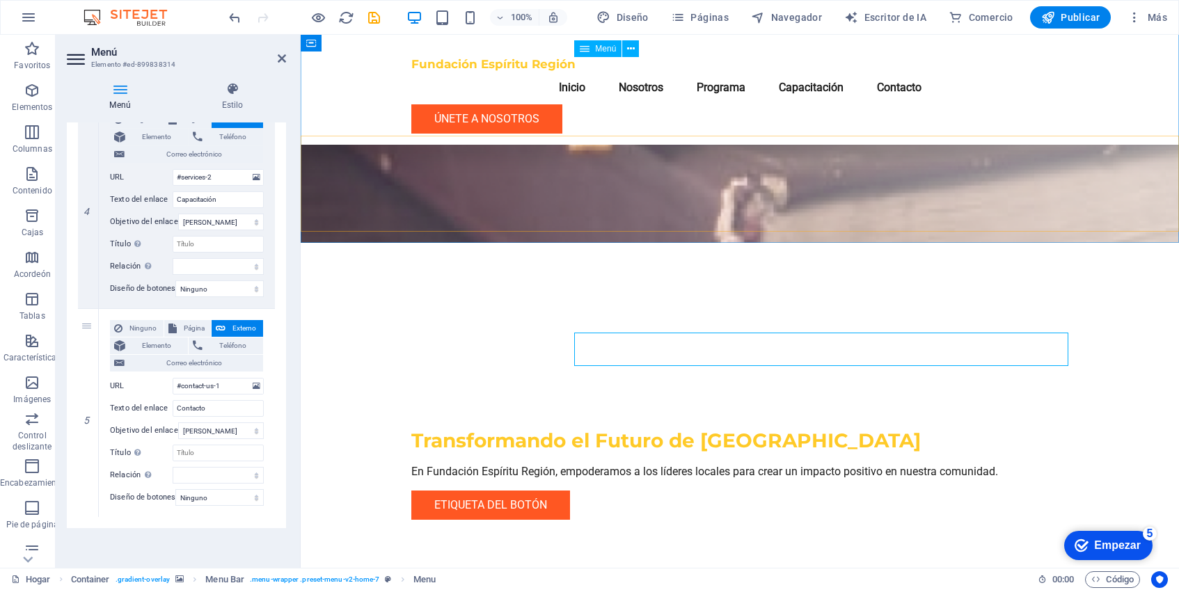
click at [733, 72] on nav "Inicio Nosotros Programa Capacitación Contacto" at bounding box center [739, 87] width 657 height 33
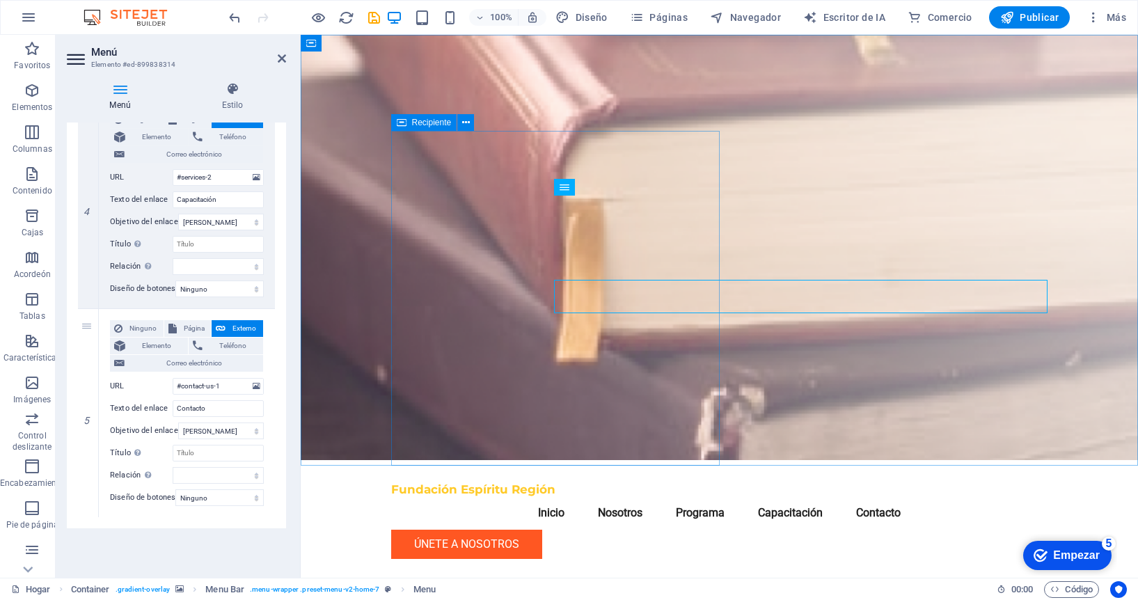
scroll to position [0, 0]
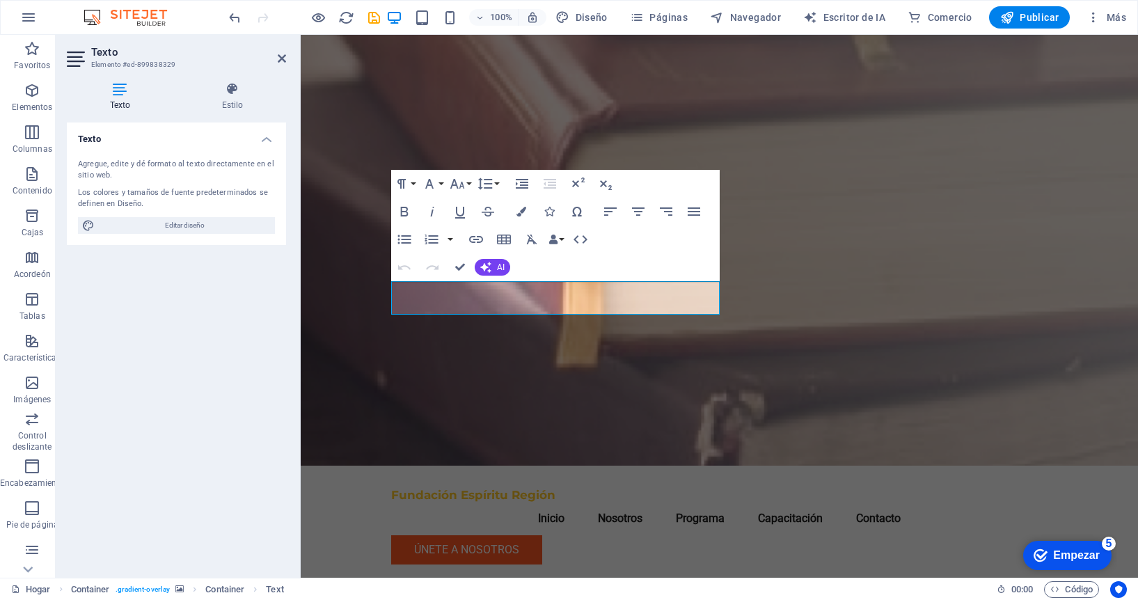
click at [855, 228] on figure at bounding box center [719, 250] width 837 height 431
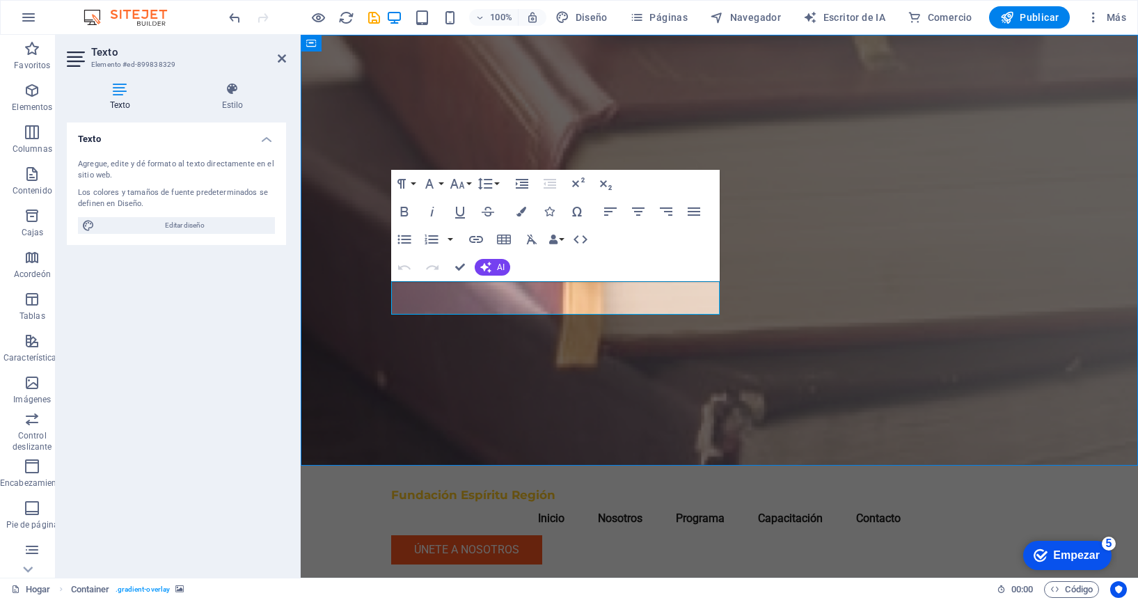
click at [855, 228] on figure at bounding box center [719, 250] width 837 height 431
select select "header"
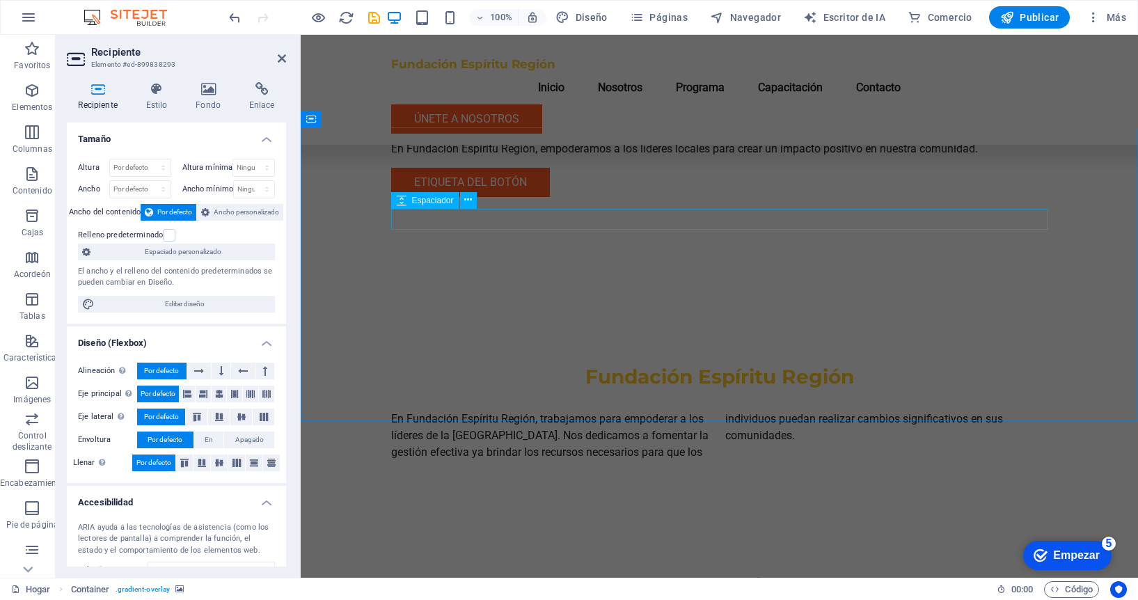
scroll to position [547, 0]
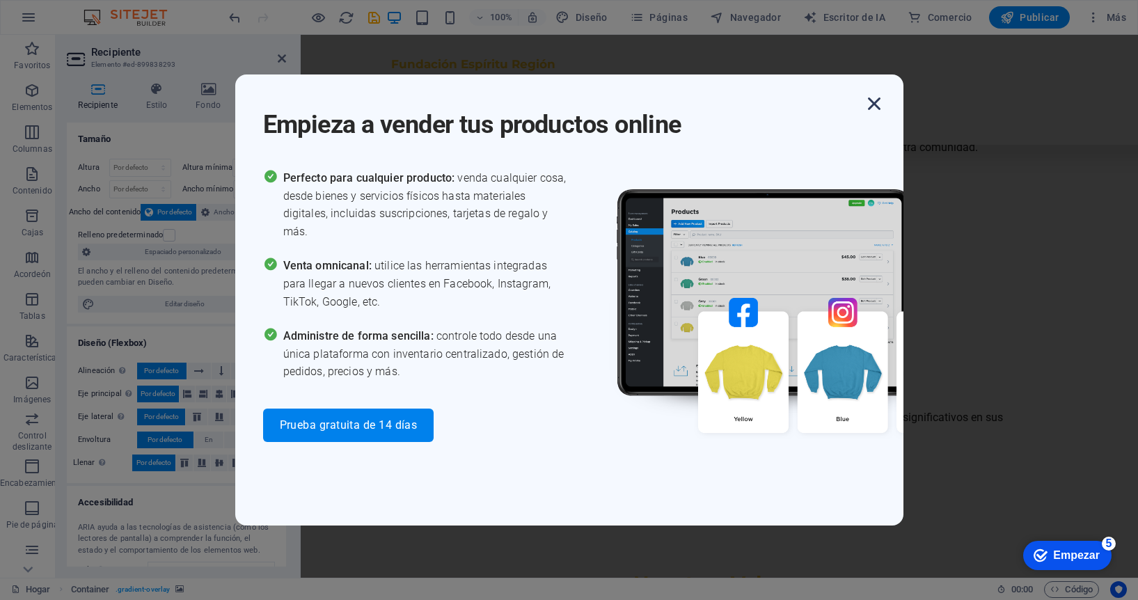
click at [876, 100] on icon "button" at bounding box center [874, 103] width 25 height 25
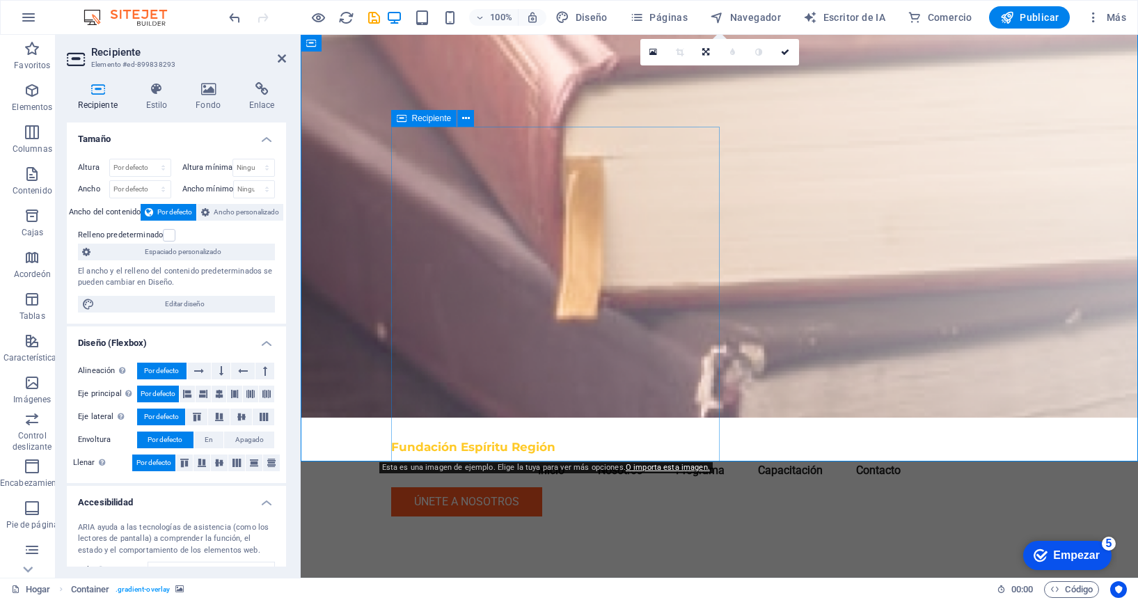
scroll to position [0, 0]
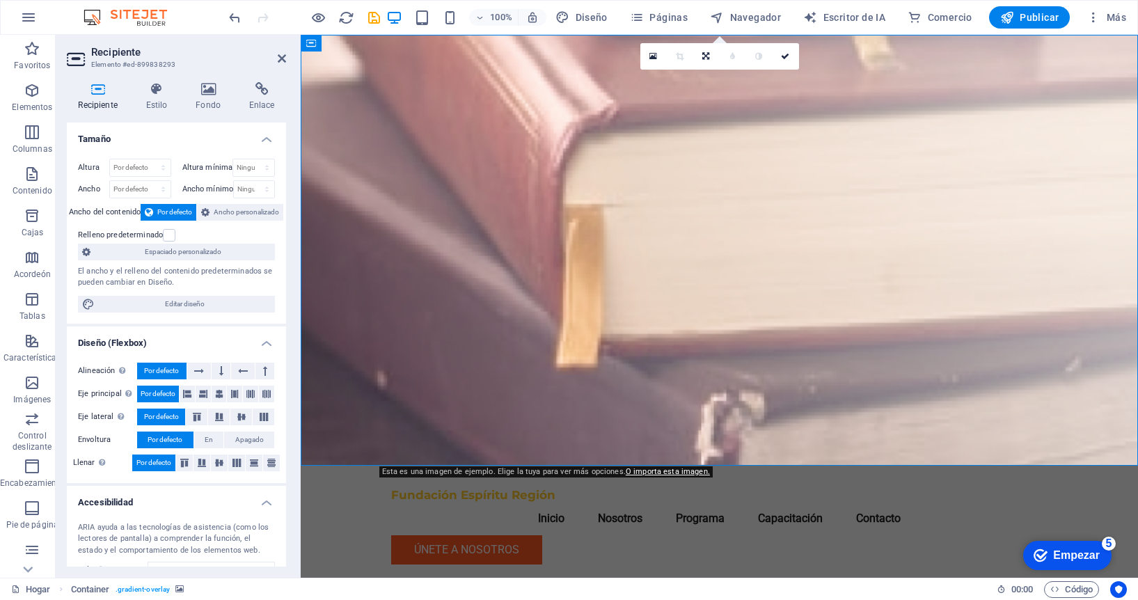
click at [340, 134] on figure at bounding box center [719, 250] width 837 height 431
click at [652, 54] on icon at bounding box center [653, 57] width 8 height 10
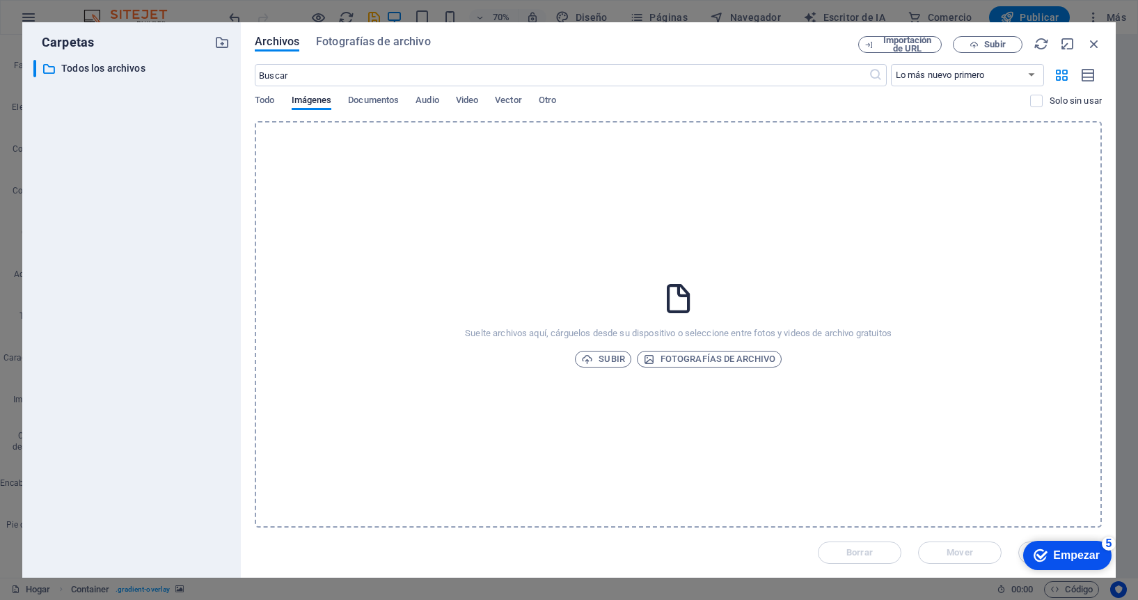
click at [545, 220] on div "Suelte archivos aquí, cárguelos desde su dispositivo o seleccione entre fotos y…" at bounding box center [678, 324] width 847 height 406
click at [706, 198] on div "Suelte archivos aquí, cárguelos desde su dispositivo o seleccione entre fotos y…" at bounding box center [678, 324] width 847 height 406
click at [1096, 41] on icon "button" at bounding box center [1094, 43] width 15 height 15
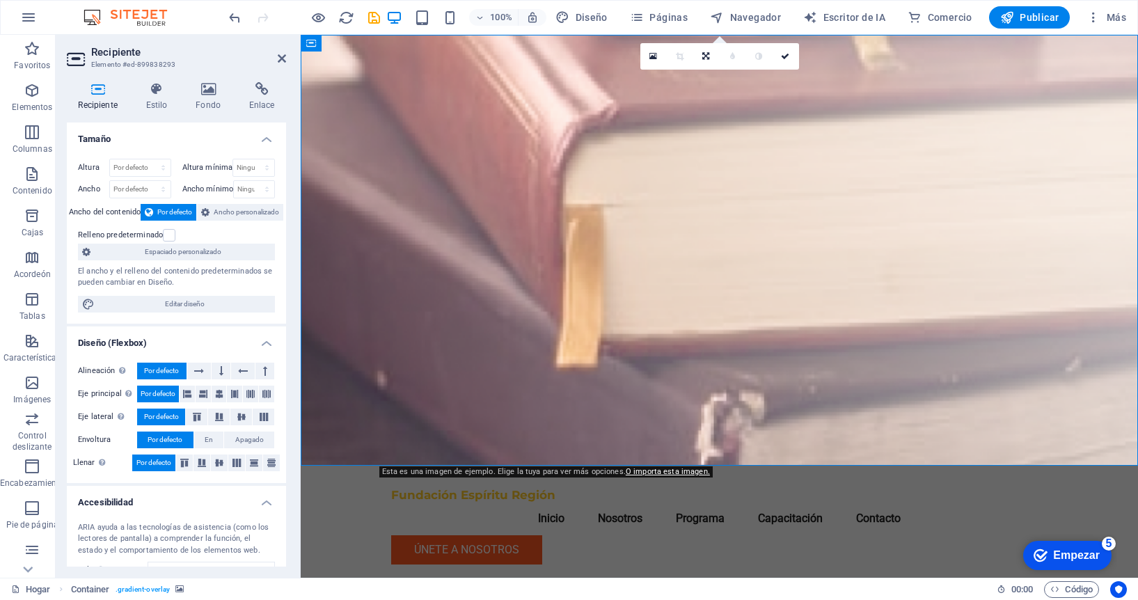
click at [858, 244] on figure at bounding box center [719, 250] width 837 height 431
drag, startPoint x: 866, startPoint y: 299, endPoint x: 489, endPoint y: 159, distance: 402.6
click at [864, 299] on figure at bounding box center [719, 250] width 837 height 431
click at [654, 53] on icon at bounding box center [653, 57] width 8 height 10
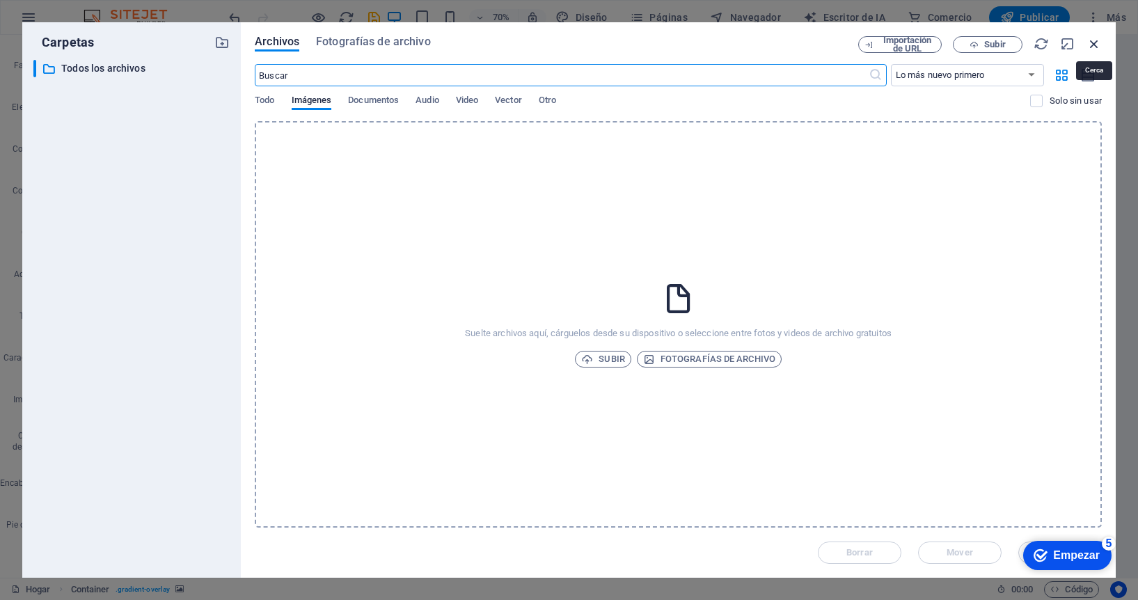
click at [1098, 38] on icon "button" at bounding box center [1094, 43] width 15 height 15
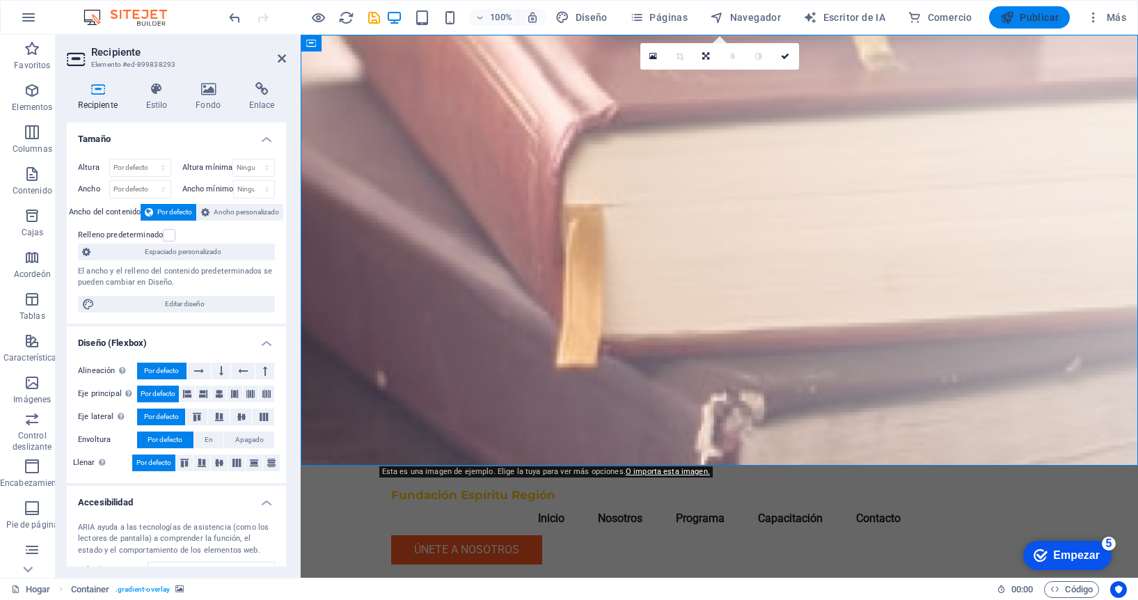
click at [1042, 14] on font "Publicar" at bounding box center [1039, 17] width 39 height 11
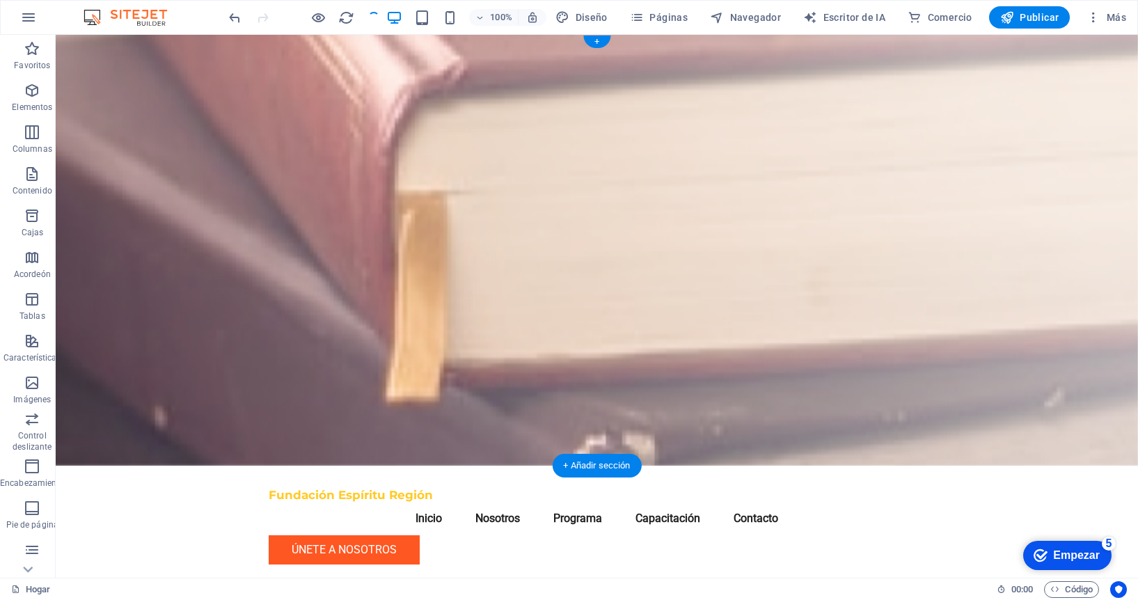
click at [172, 97] on figure at bounding box center [597, 250] width 1082 height 431
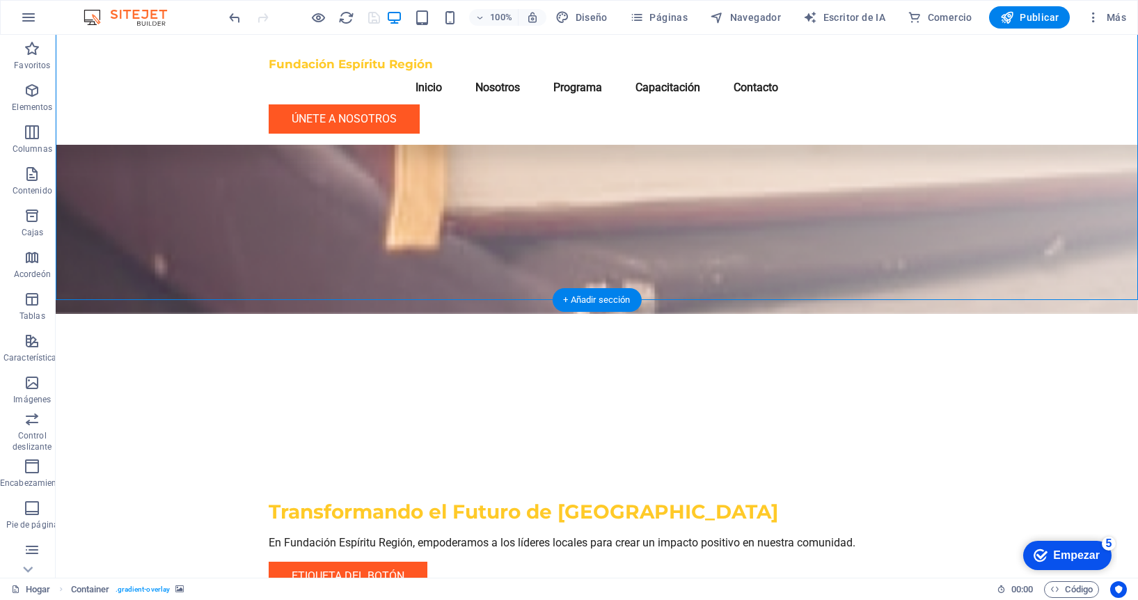
scroll to position [189, 0]
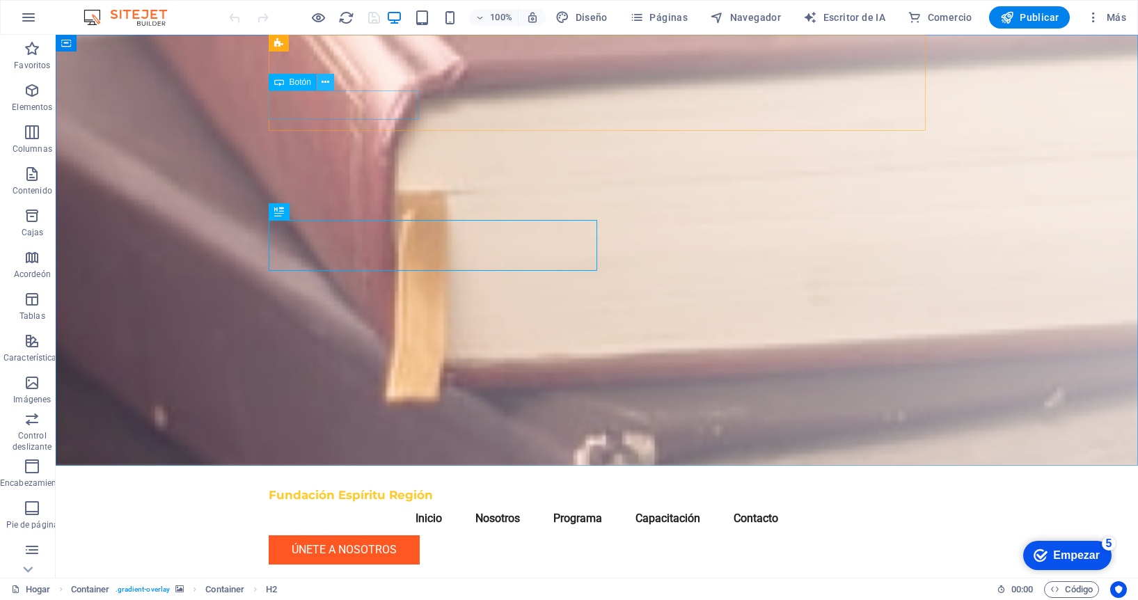
click at [328, 81] on icon at bounding box center [326, 82] width 8 height 15
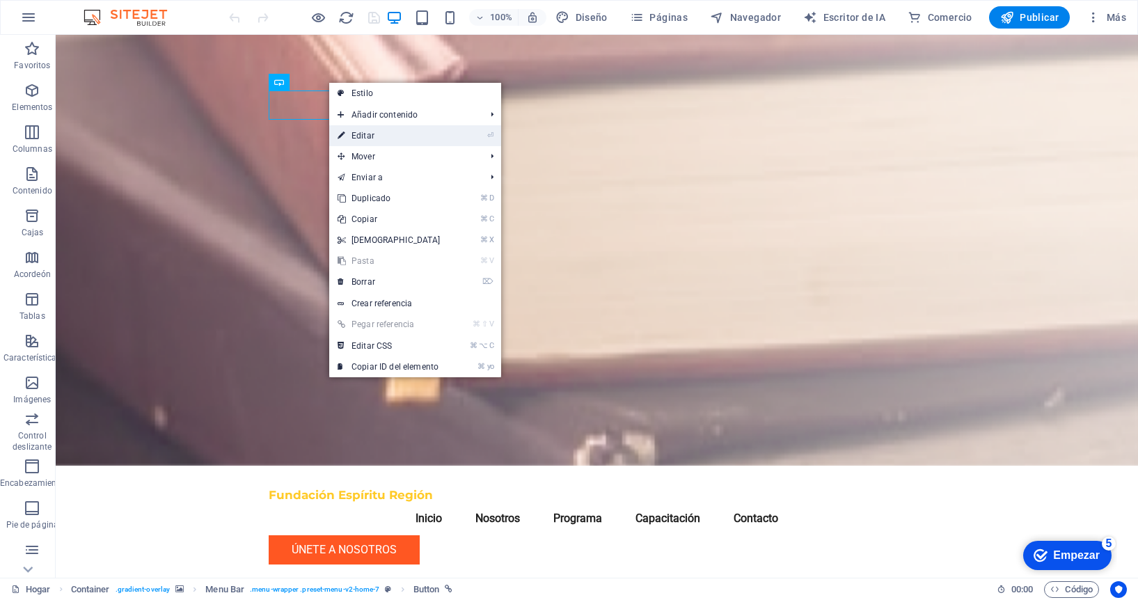
click at [379, 135] on link "⏎ Editar" at bounding box center [389, 135] width 120 height 21
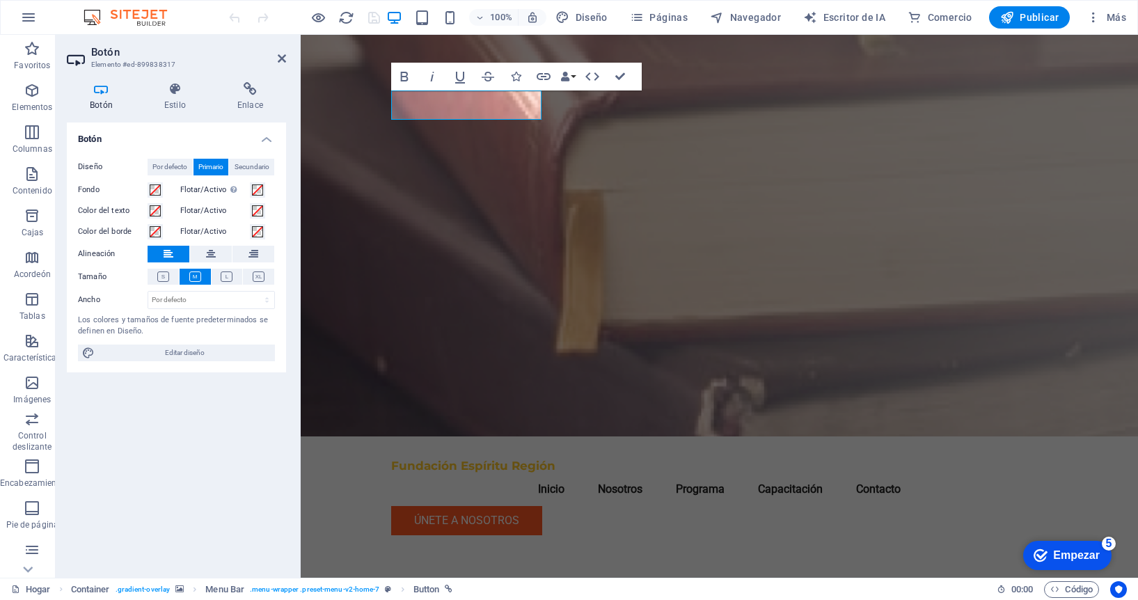
click at [355, 174] on figure at bounding box center [719, 236] width 837 height 402
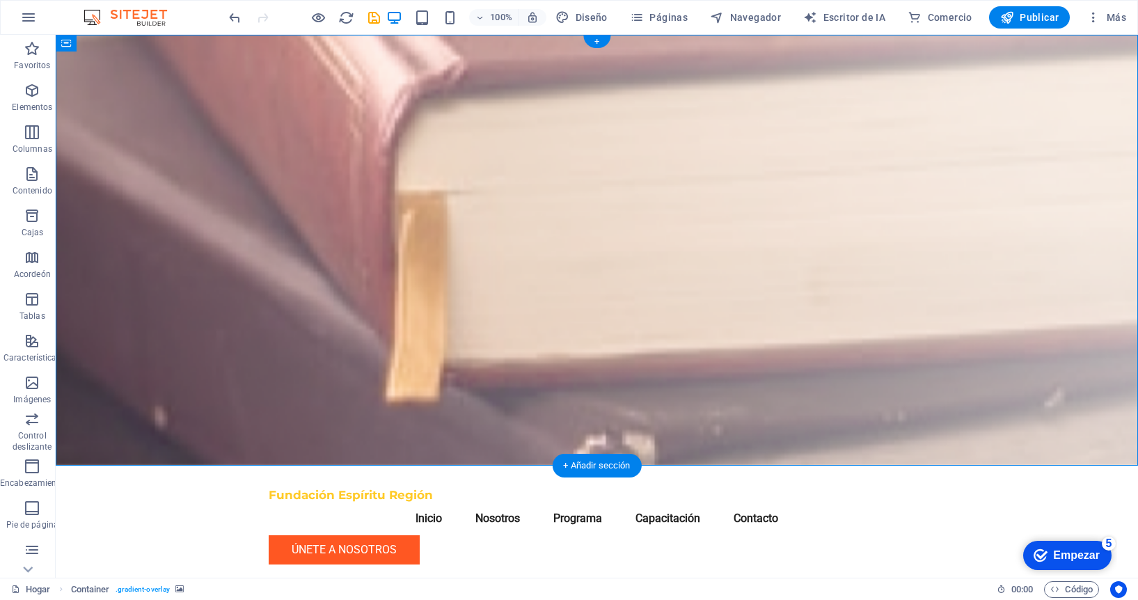
drag, startPoint x: 759, startPoint y: 228, endPoint x: 483, endPoint y: 159, distance: 283.9
click at [759, 228] on figure at bounding box center [597, 250] width 1082 height 431
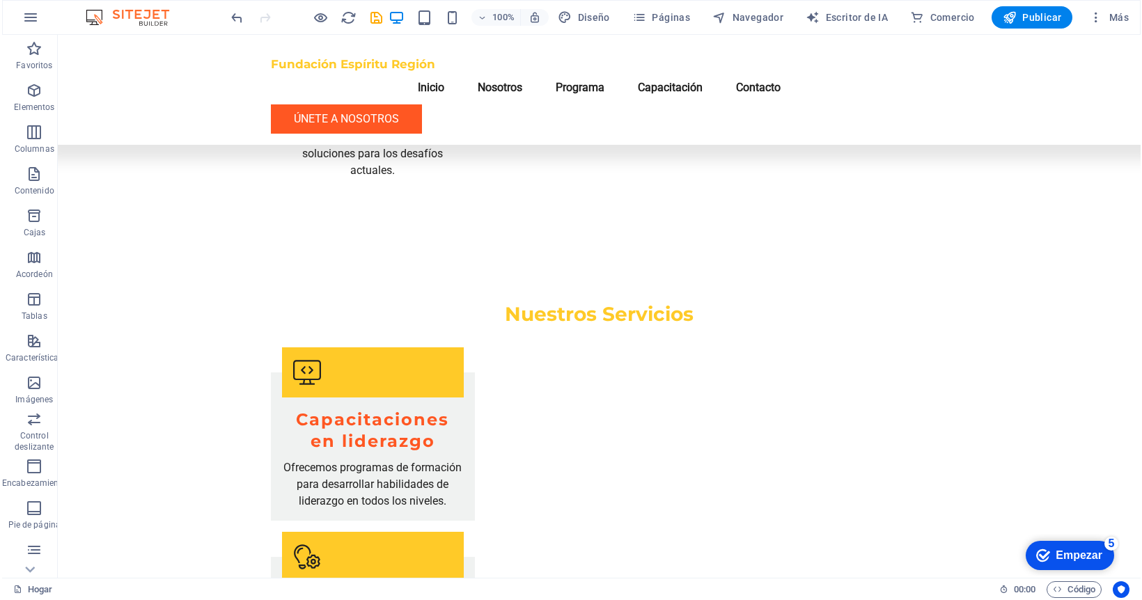
scroll to position [1405, 0]
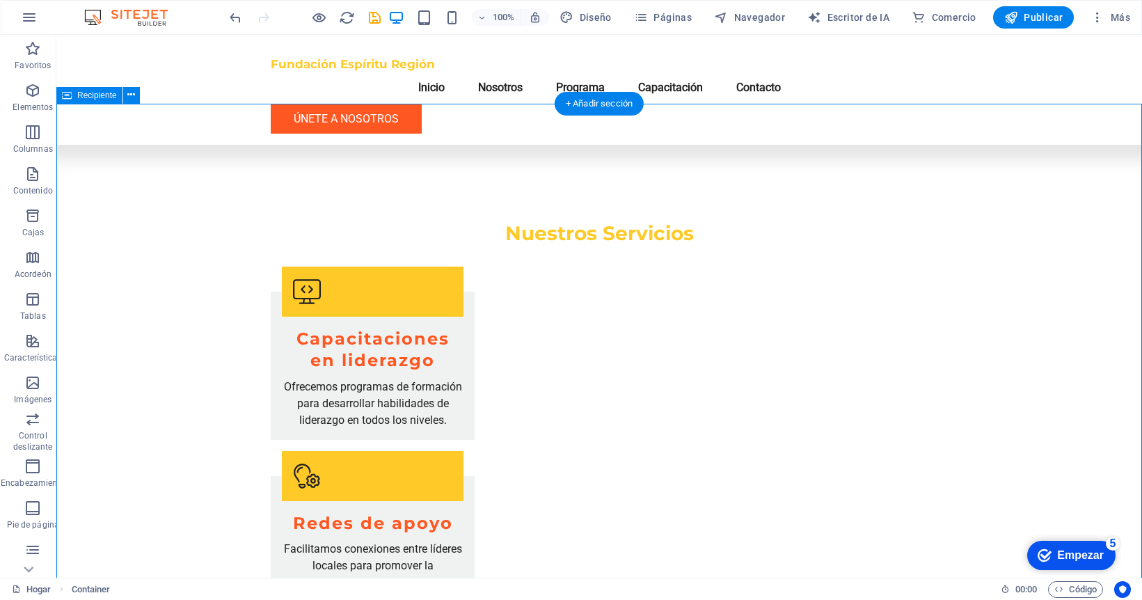
scroll to position [1503, 0]
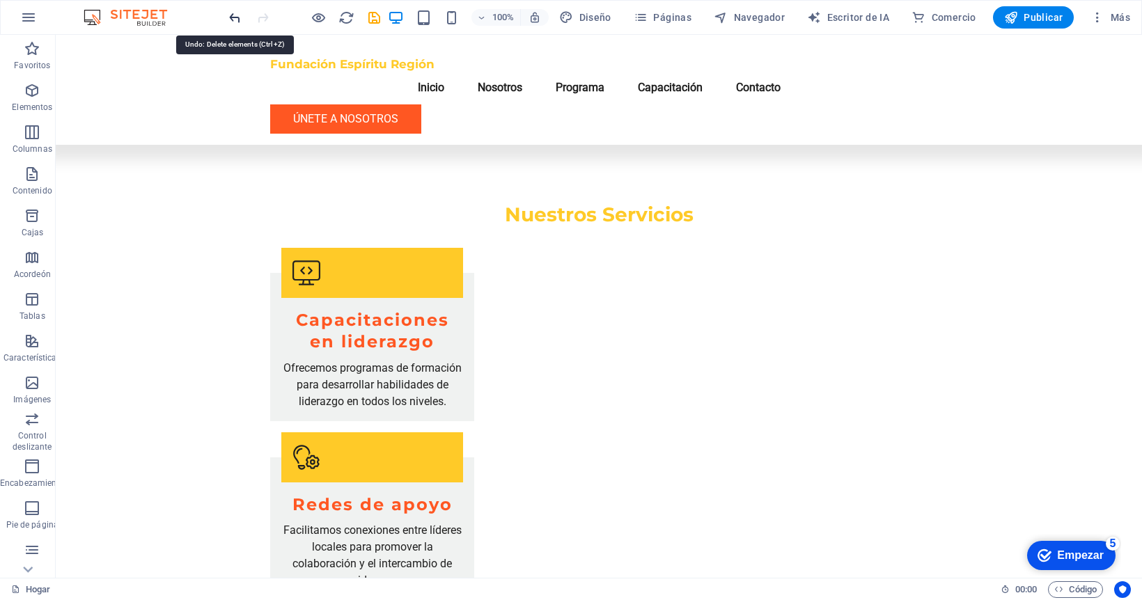
click at [230, 11] on icon "deshacer" at bounding box center [235, 18] width 16 height 16
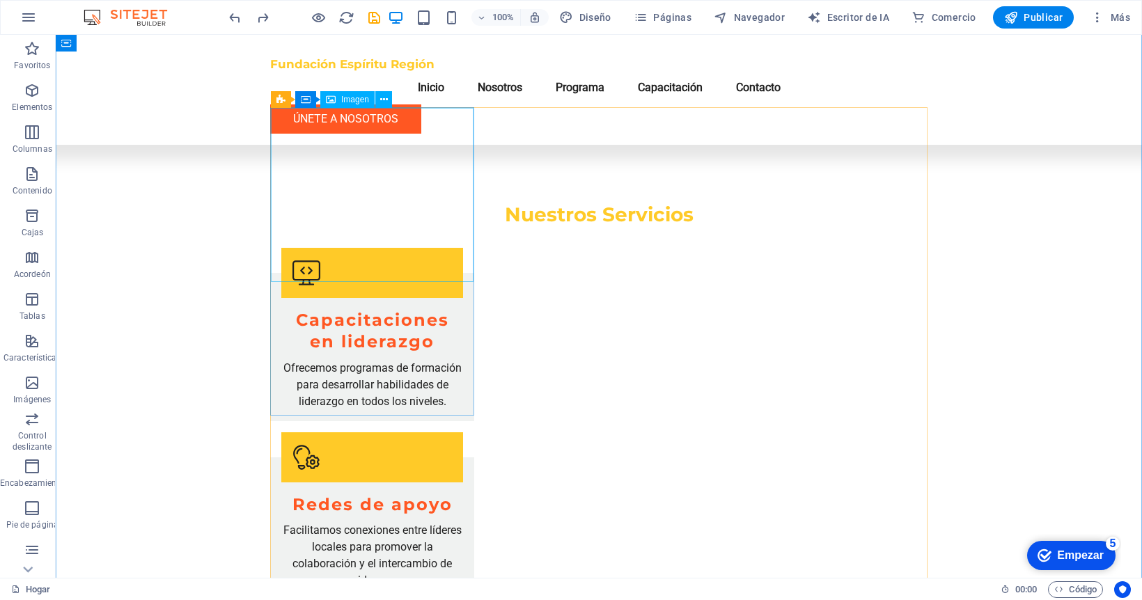
drag, startPoint x: 356, startPoint y: 201, endPoint x: 111, endPoint y: 201, distance: 245.0
select select "vw"
select select "px"
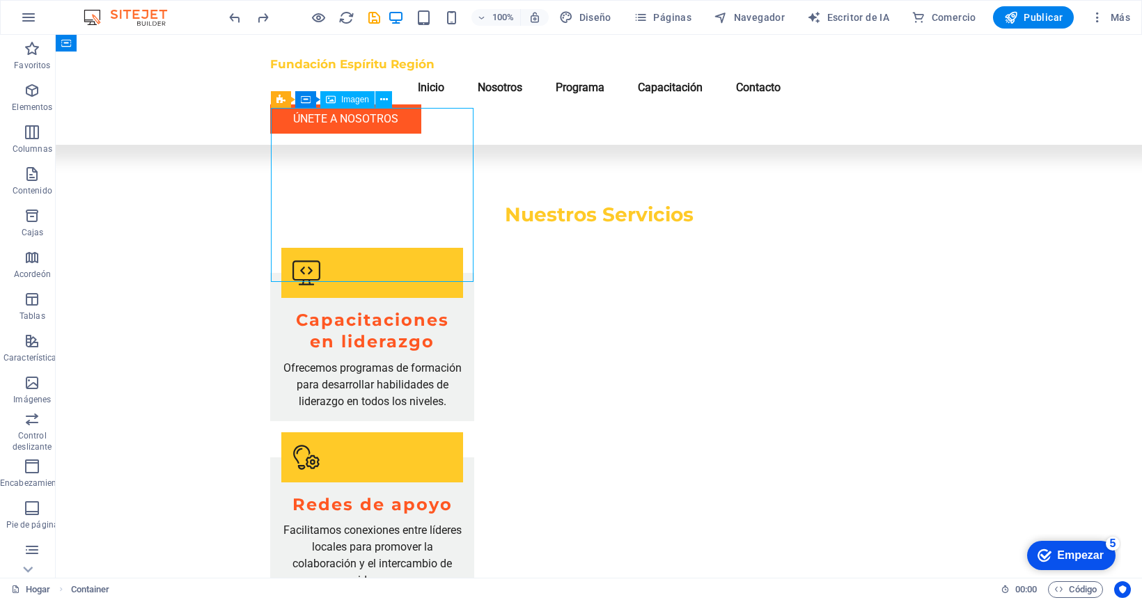
select select "vw"
select select "px"
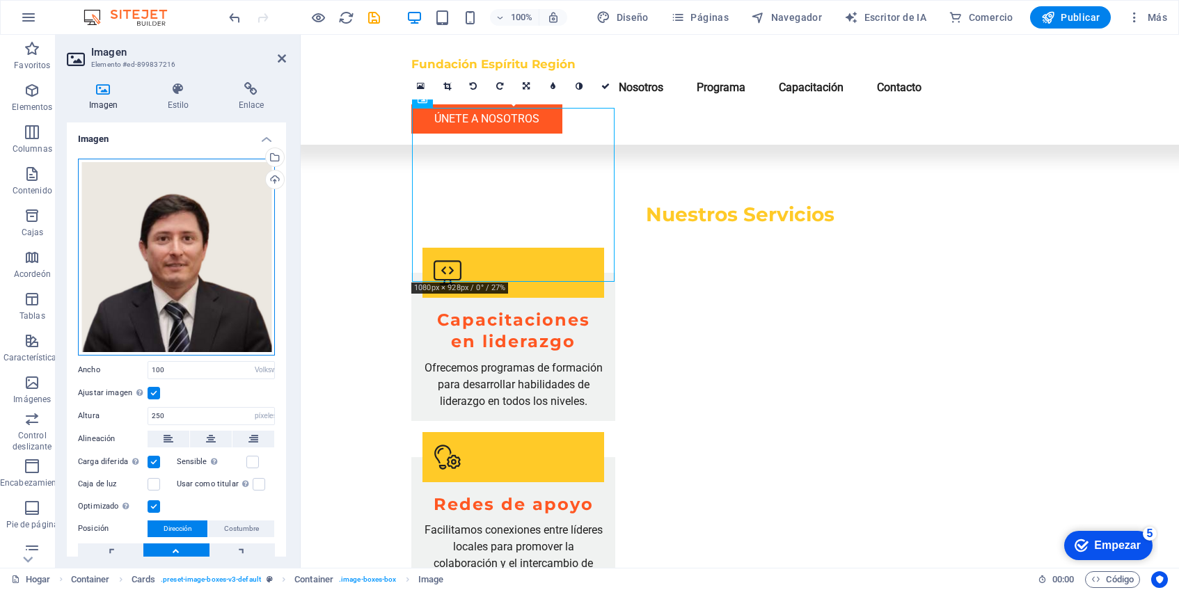
click at [162, 262] on div "Arrastre los archivos aquí, haga clic para elegir archivos o seleccione archivo…" at bounding box center [176, 257] width 197 height 197
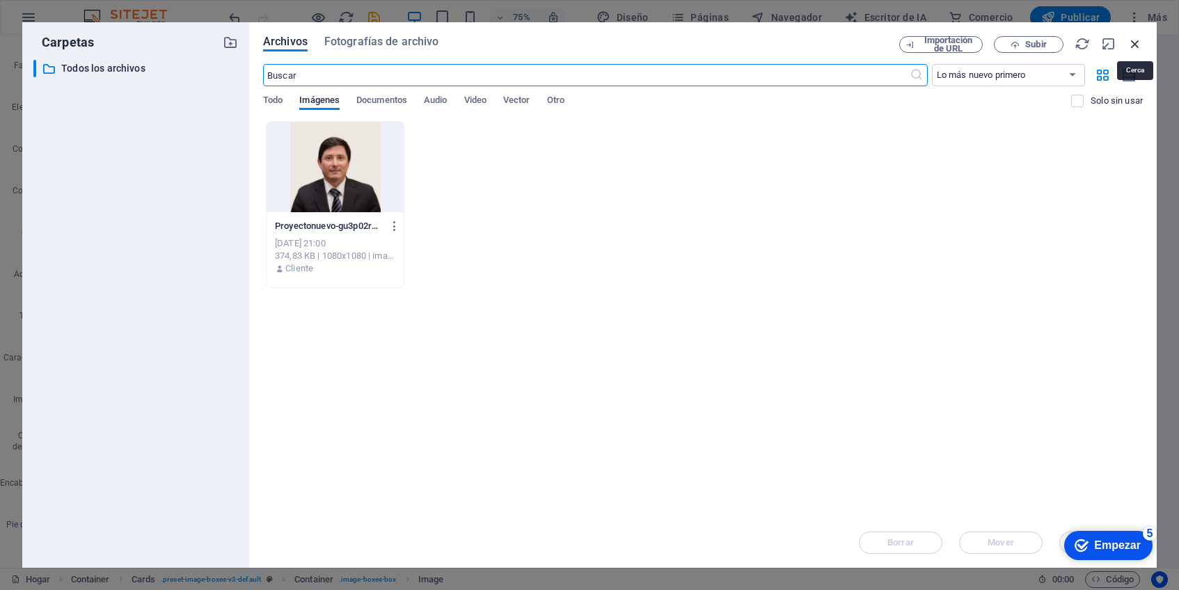
click at [1137, 43] on icon "button" at bounding box center [1135, 43] width 15 height 15
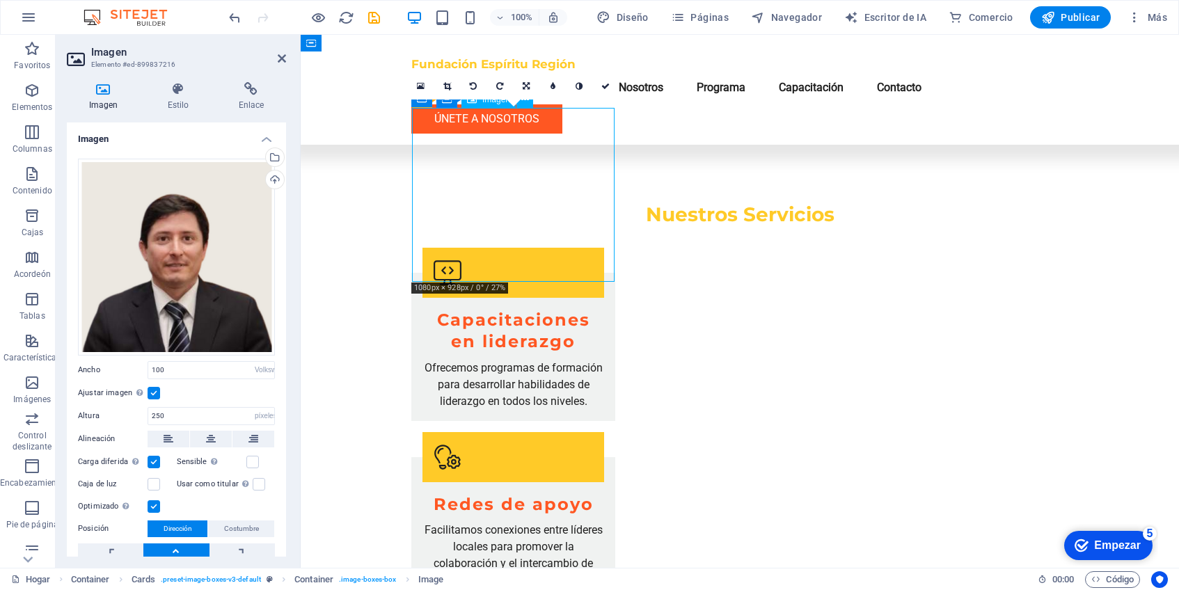
drag, startPoint x: 525, startPoint y: 218, endPoint x: 522, endPoint y: 211, distance: 7.5
drag, startPoint x: 516, startPoint y: 215, endPoint x: 501, endPoint y: 217, distance: 15.5
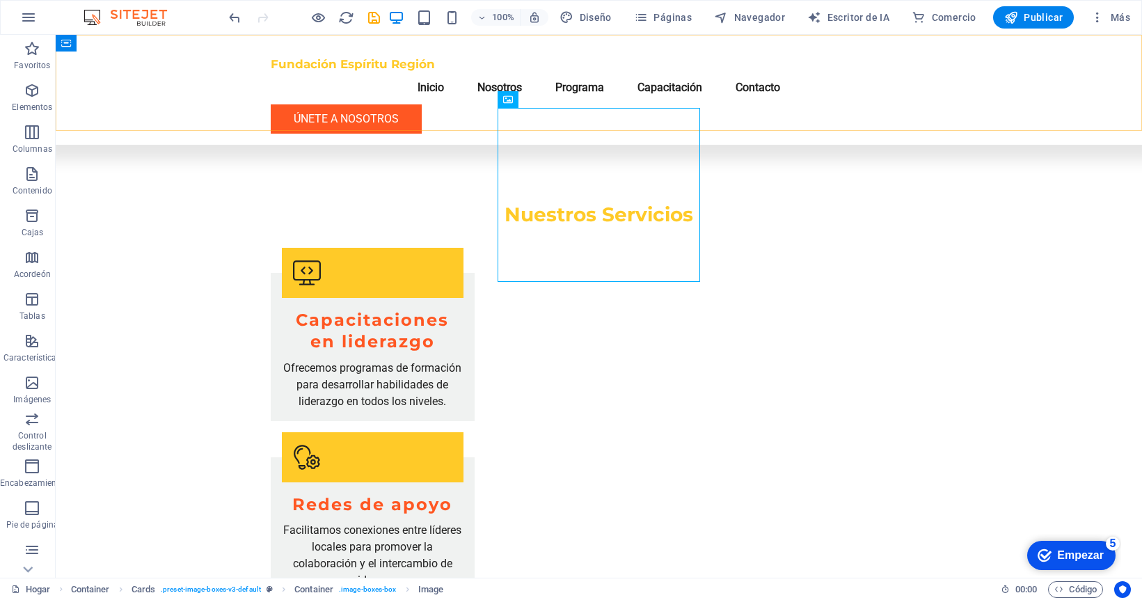
click at [553, 95] on div "Fundación Espíritu Región Menú Inicio Nosotros Programa Capacitación Contacto Ú…" at bounding box center [599, 90] width 1087 height 110
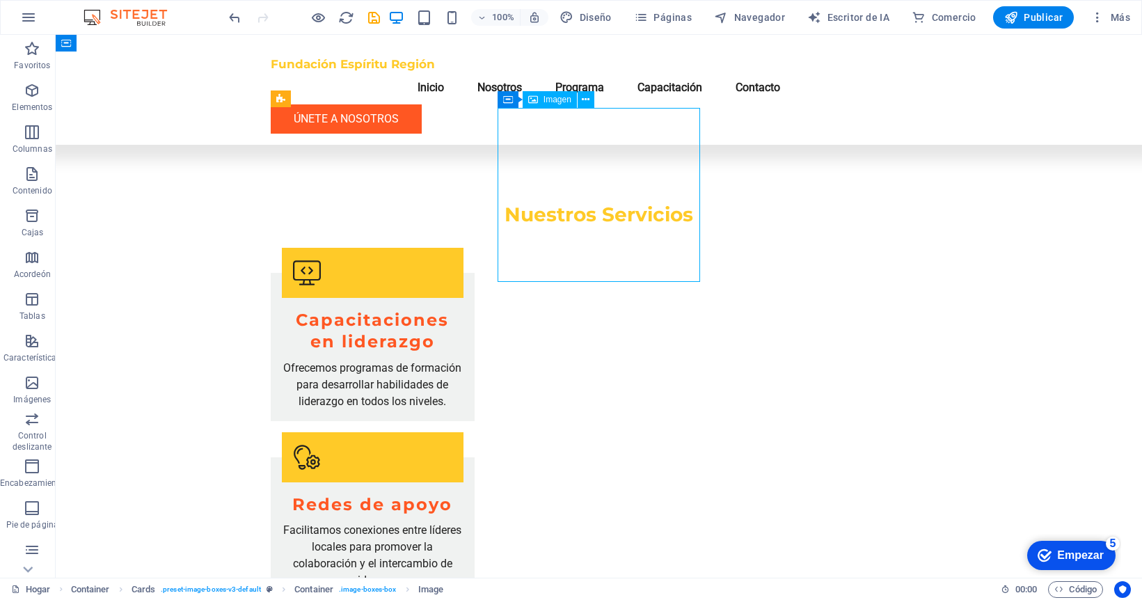
select select "vw"
select select "px"
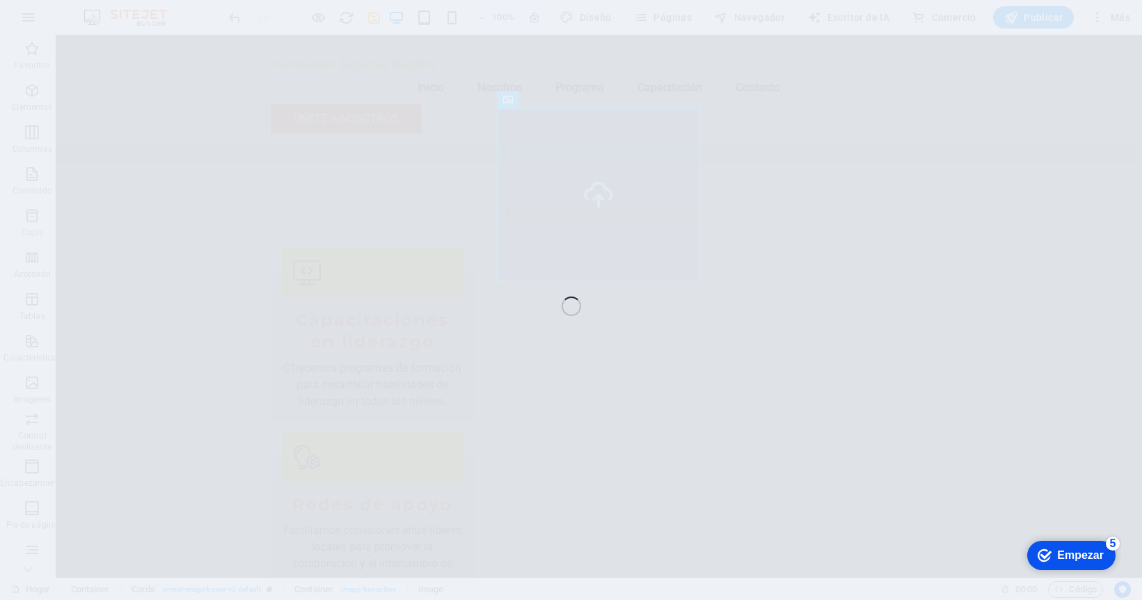
select select "vw"
select select "px"
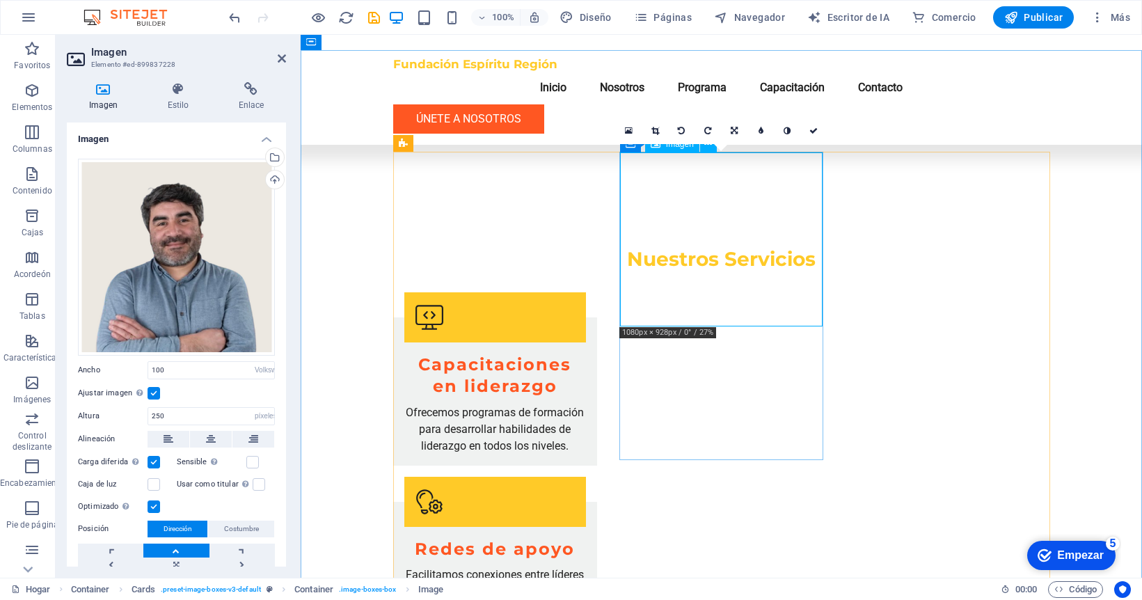
scroll to position [1461, 0]
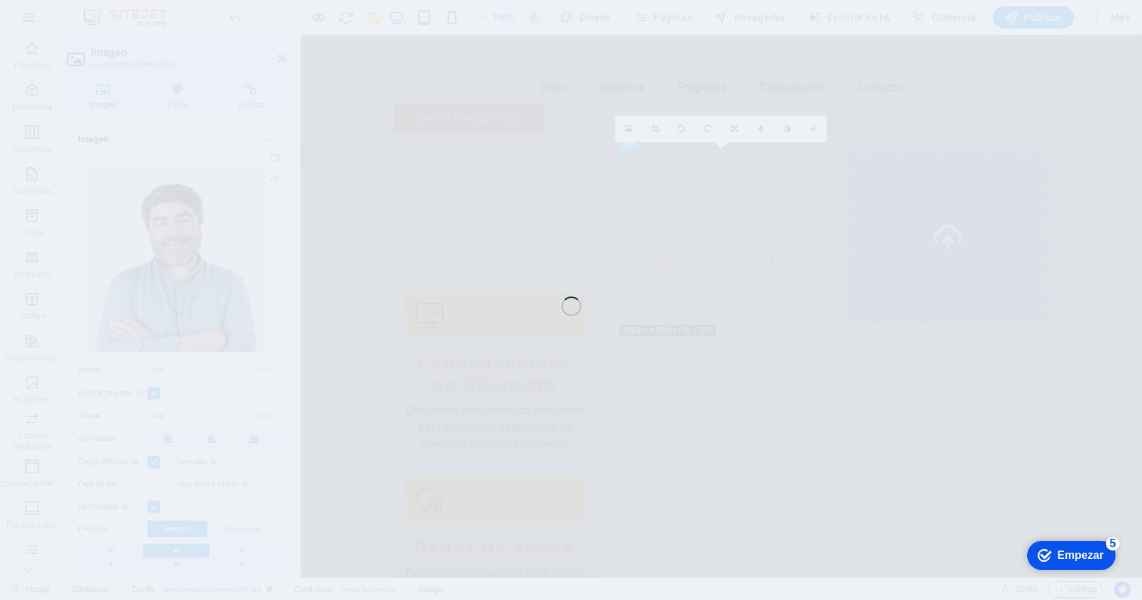
select select "vw"
select select "px"
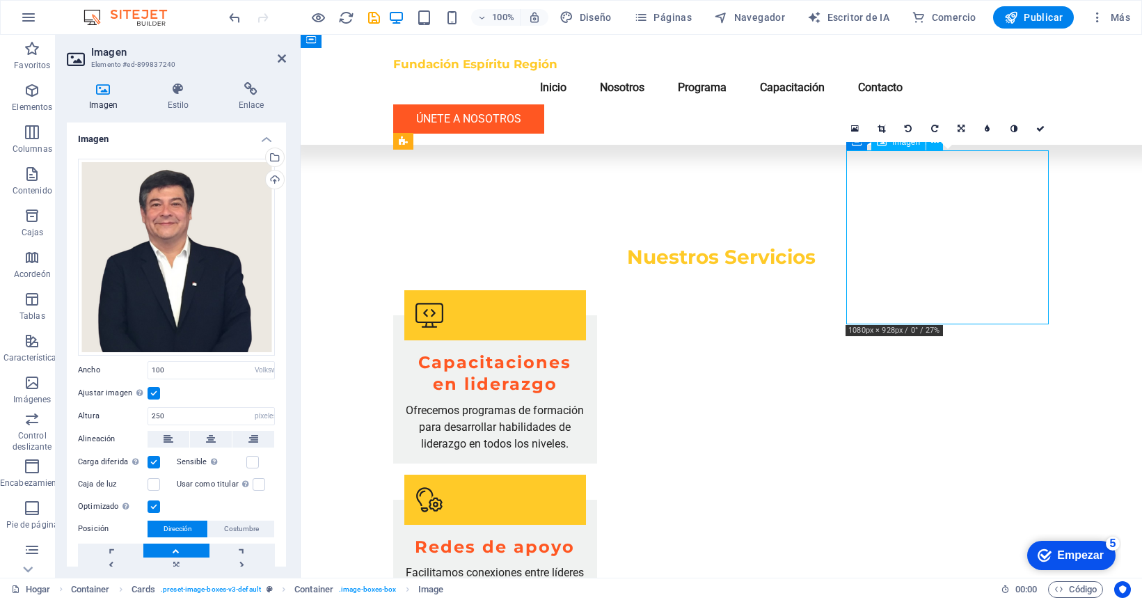
drag, startPoint x: 925, startPoint y: 226, endPoint x: 934, endPoint y: 239, distance: 16.6
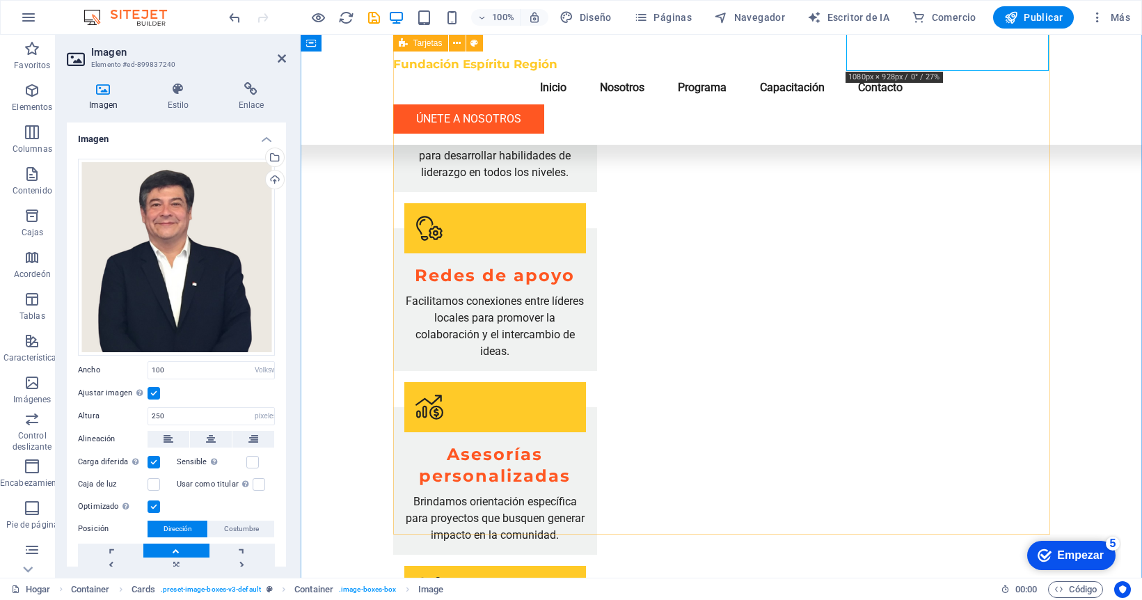
scroll to position [1750, 0]
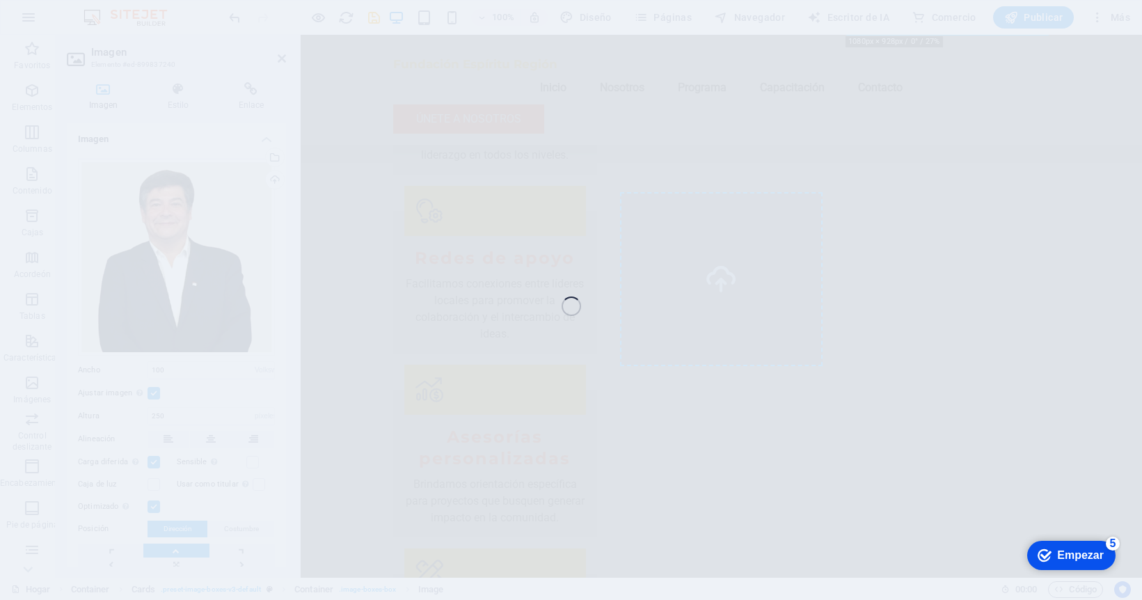
select select "vw"
select select "px"
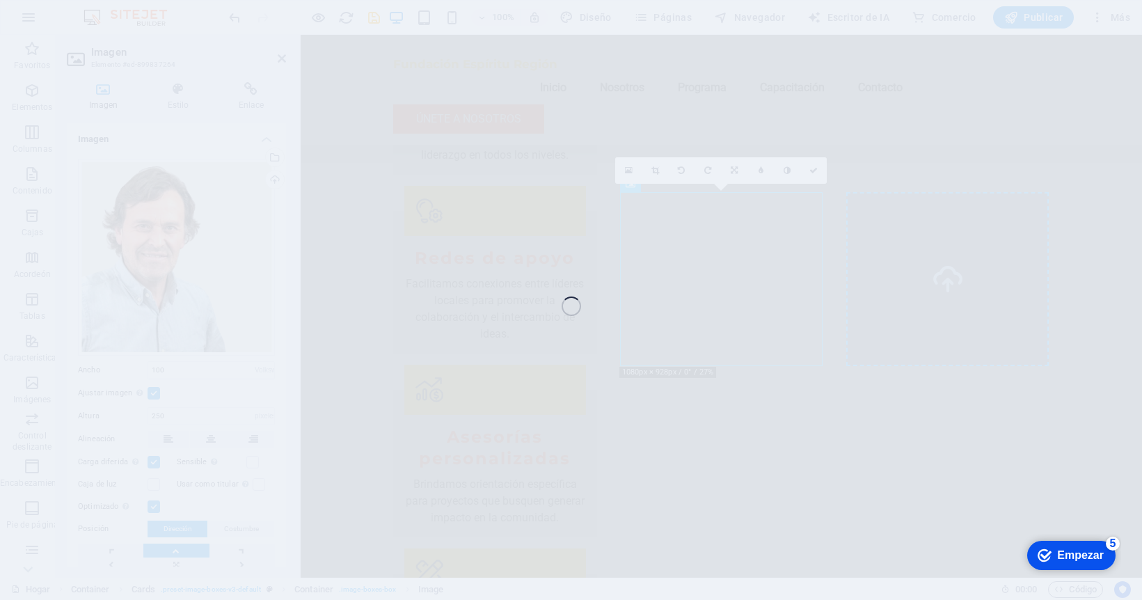
select select "vw"
select select "px"
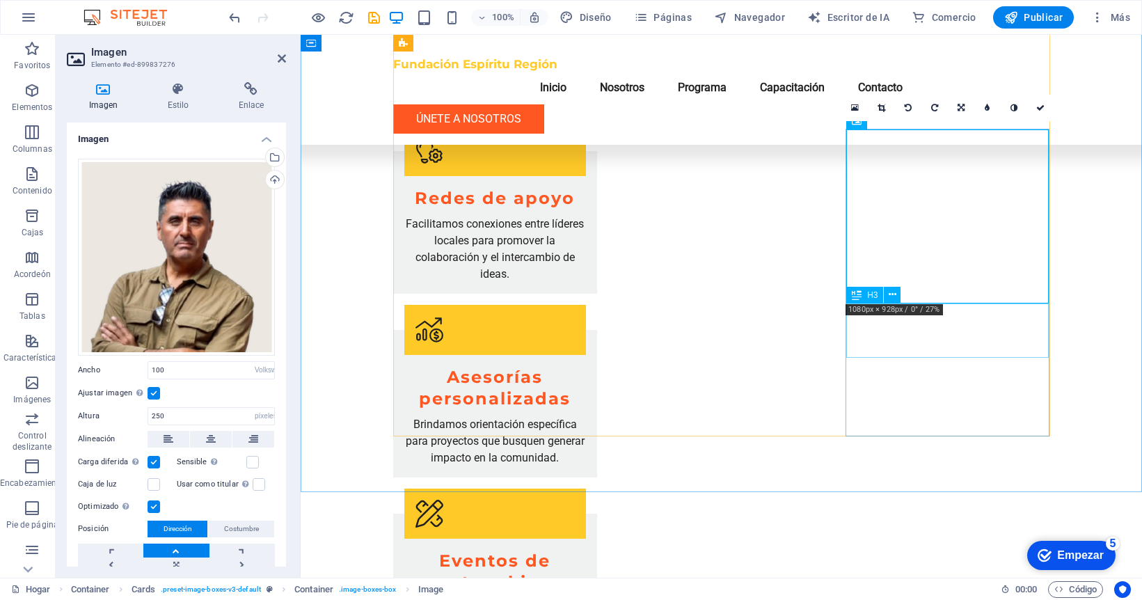
scroll to position [1813, 0]
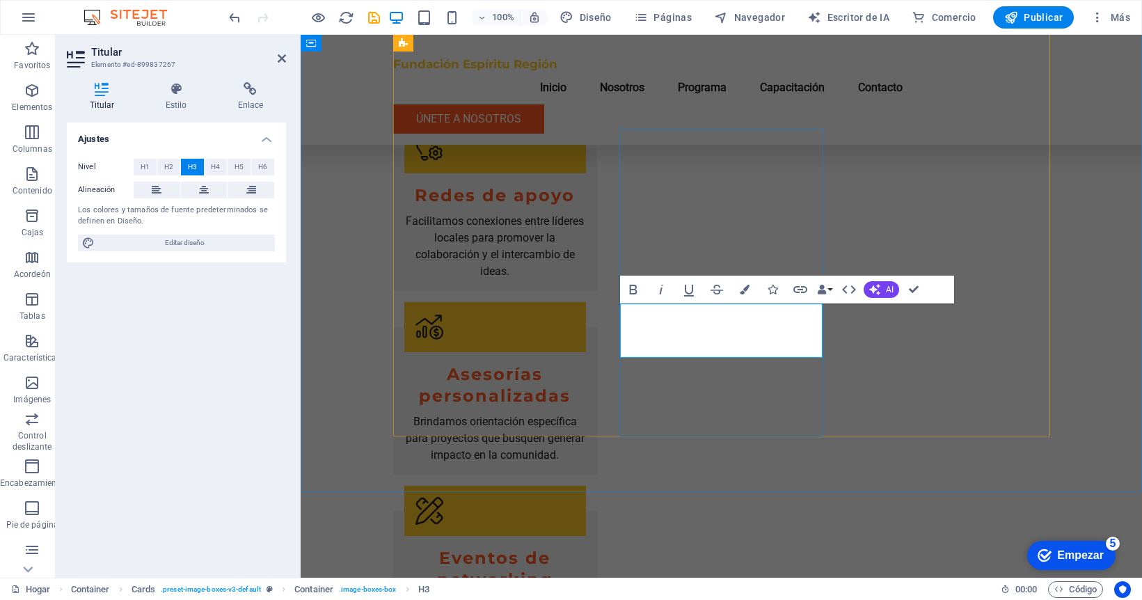
drag, startPoint x: 746, startPoint y: 343, endPoint x: 729, endPoint y: 342, distance: 16.7
drag, startPoint x: 665, startPoint y: 331, endPoint x: 657, endPoint y: 330, distance: 7.7
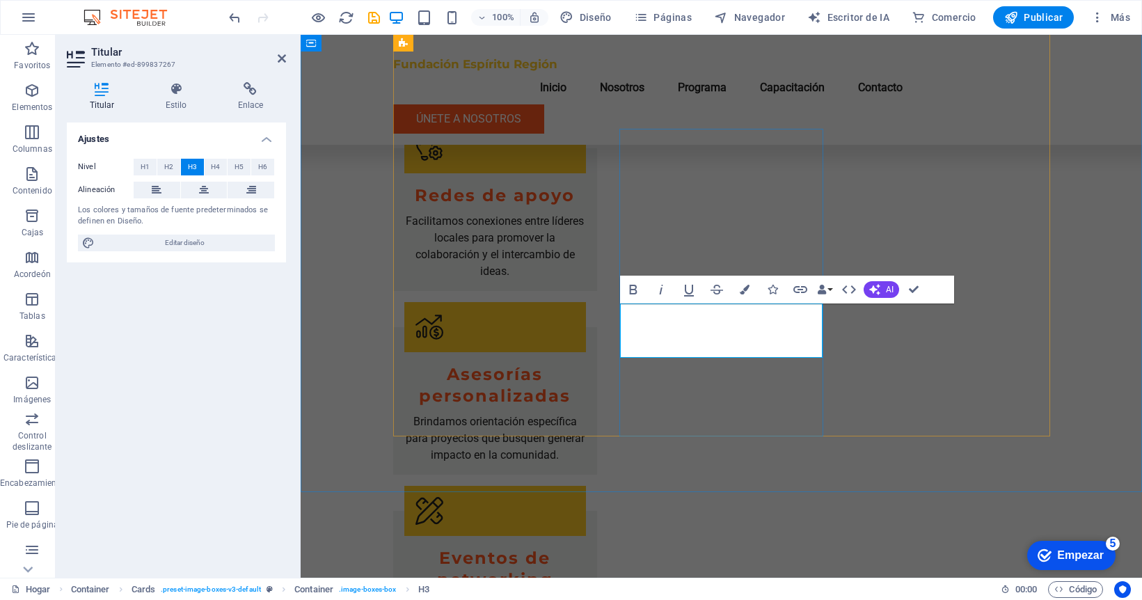
drag, startPoint x: 642, startPoint y: 329, endPoint x: 793, endPoint y: 345, distance: 152.6
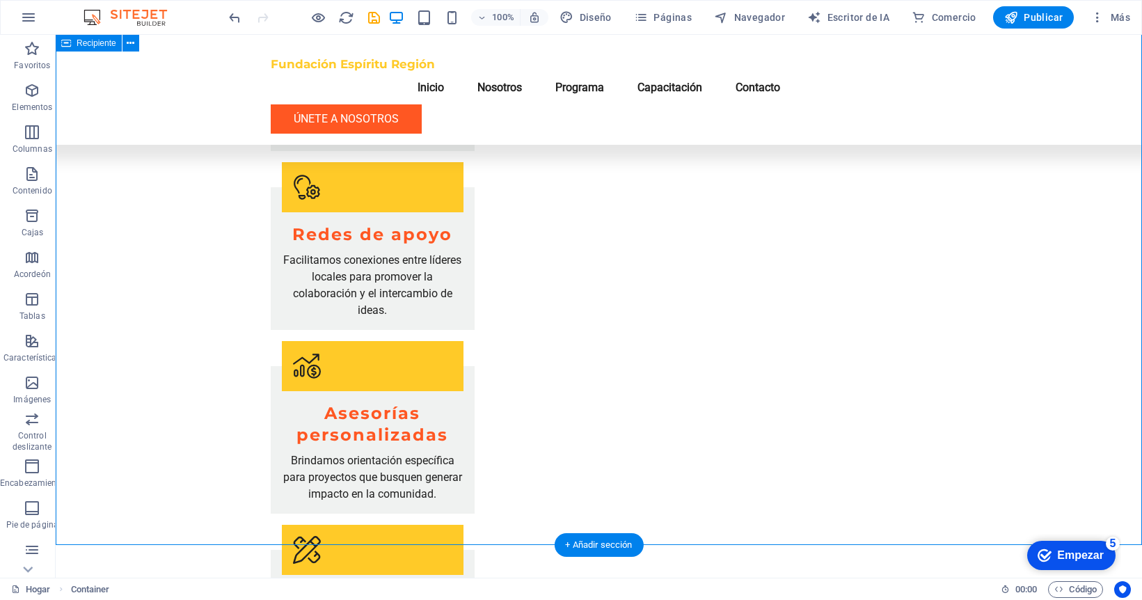
scroll to position [1798, 0]
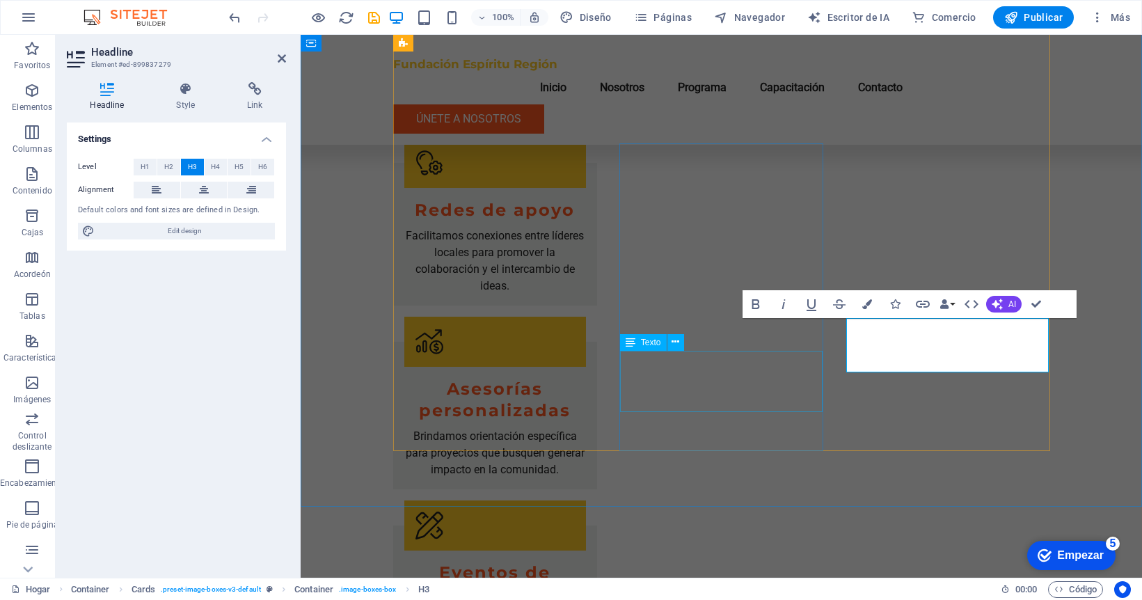
drag, startPoint x: 1057, startPoint y: 352, endPoint x: 812, endPoint y: 352, distance: 245.0
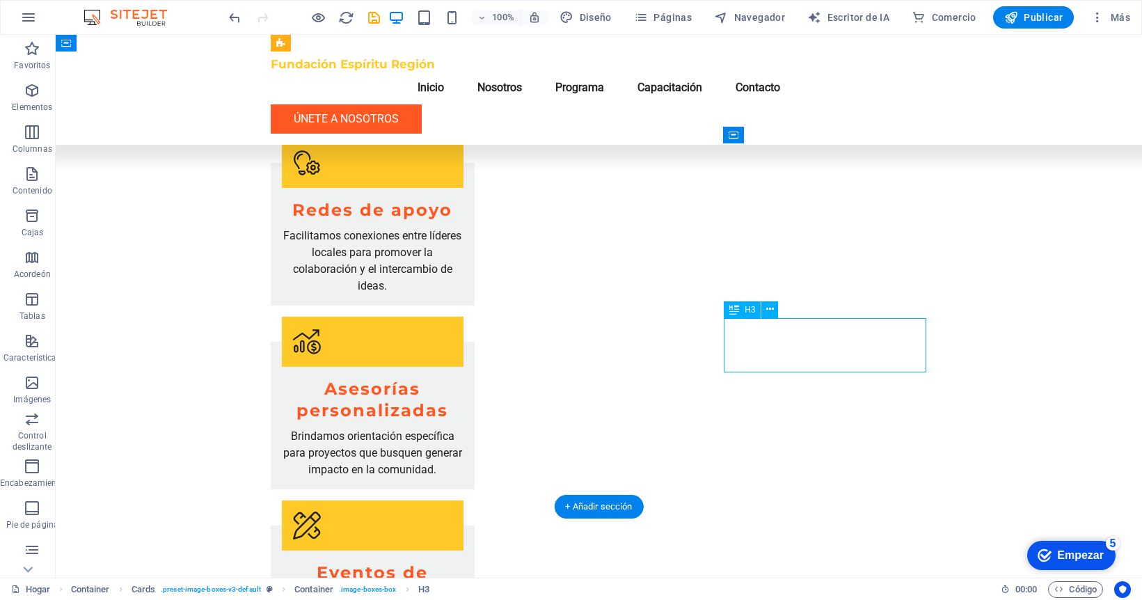
drag, startPoint x: 894, startPoint y: 361, endPoint x: 649, endPoint y: 361, distance: 245.0
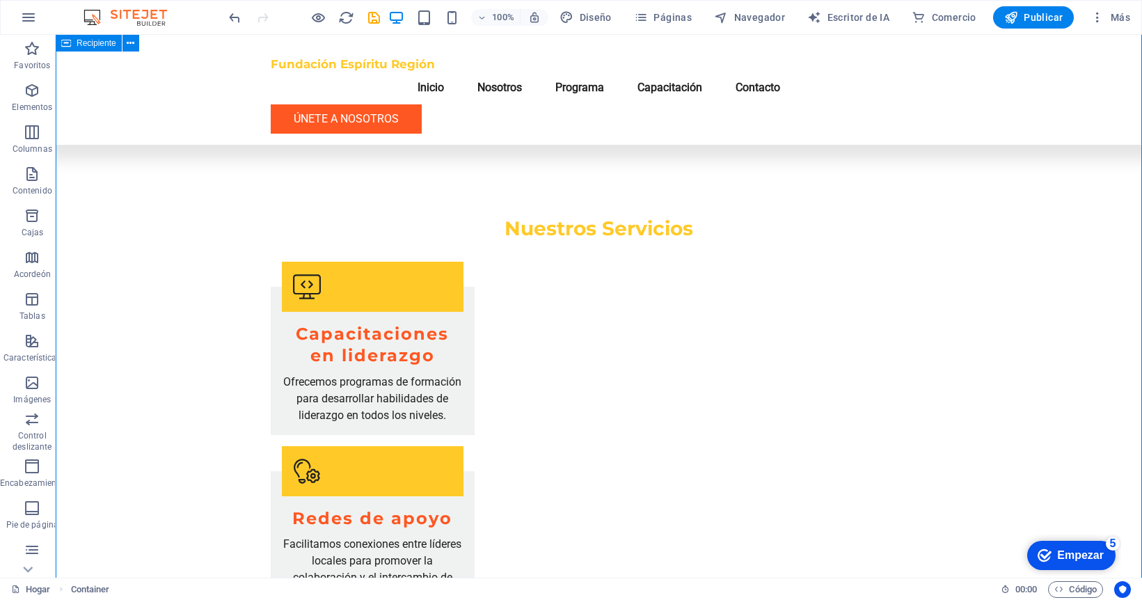
scroll to position [1488, 0]
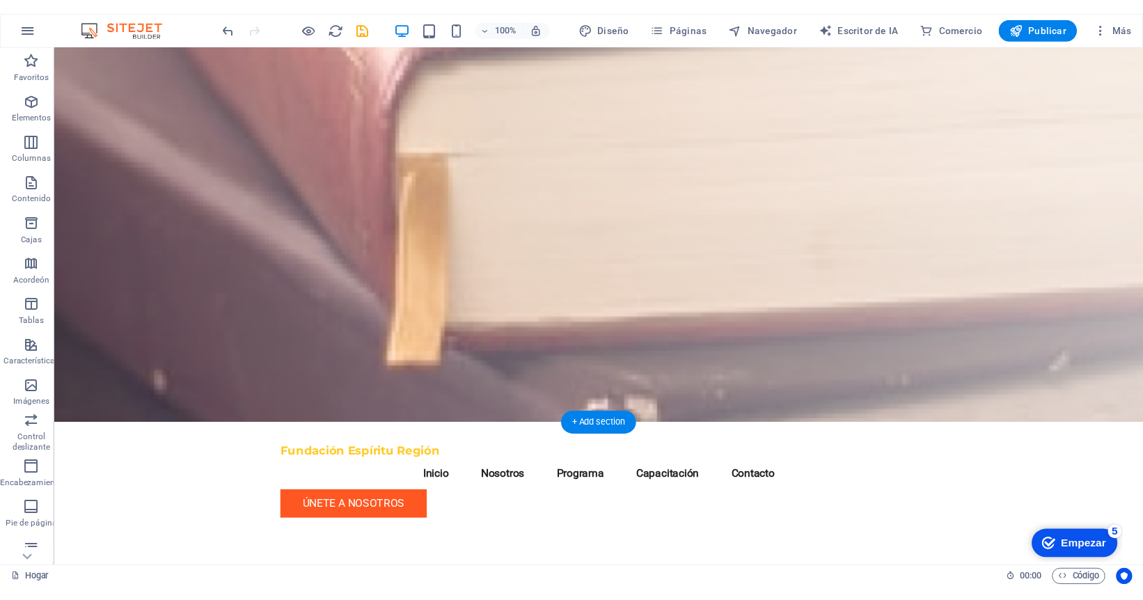
scroll to position [0, 0]
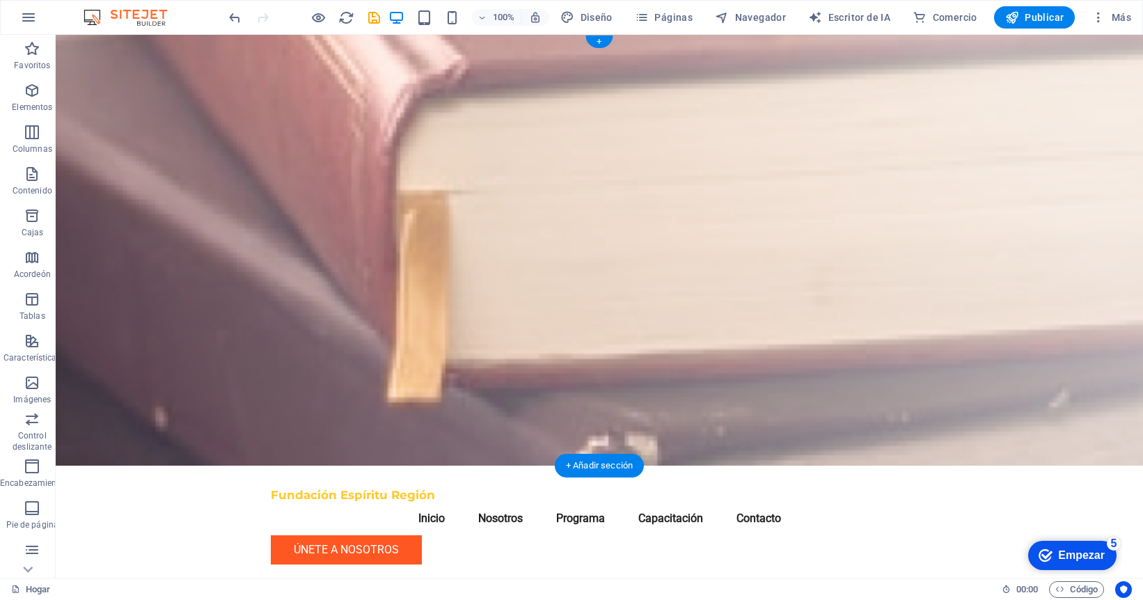
click at [169, 163] on figure at bounding box center [599, 250] width 1087 height 431
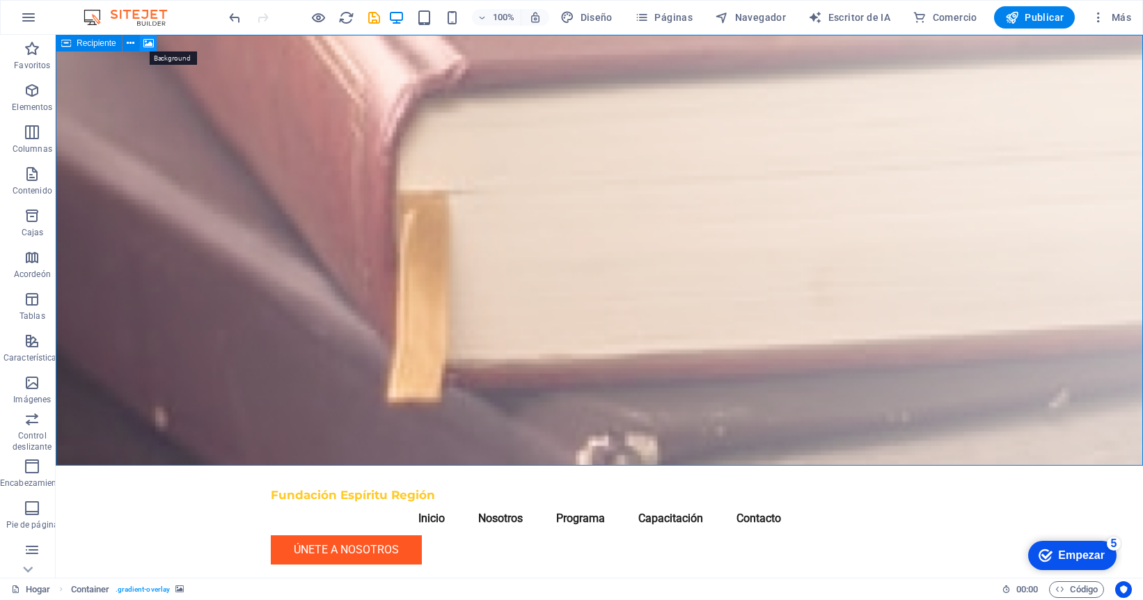
click at [147, 41] on icon at bounding box center [148, 43] width 10 height 15
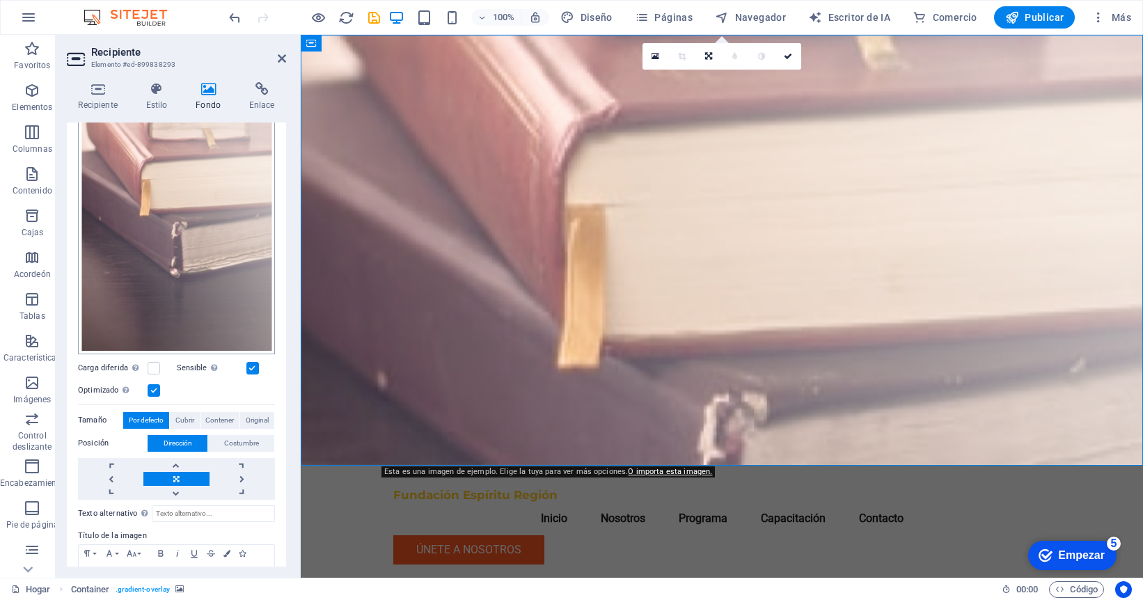
scroll to position [233, 0]
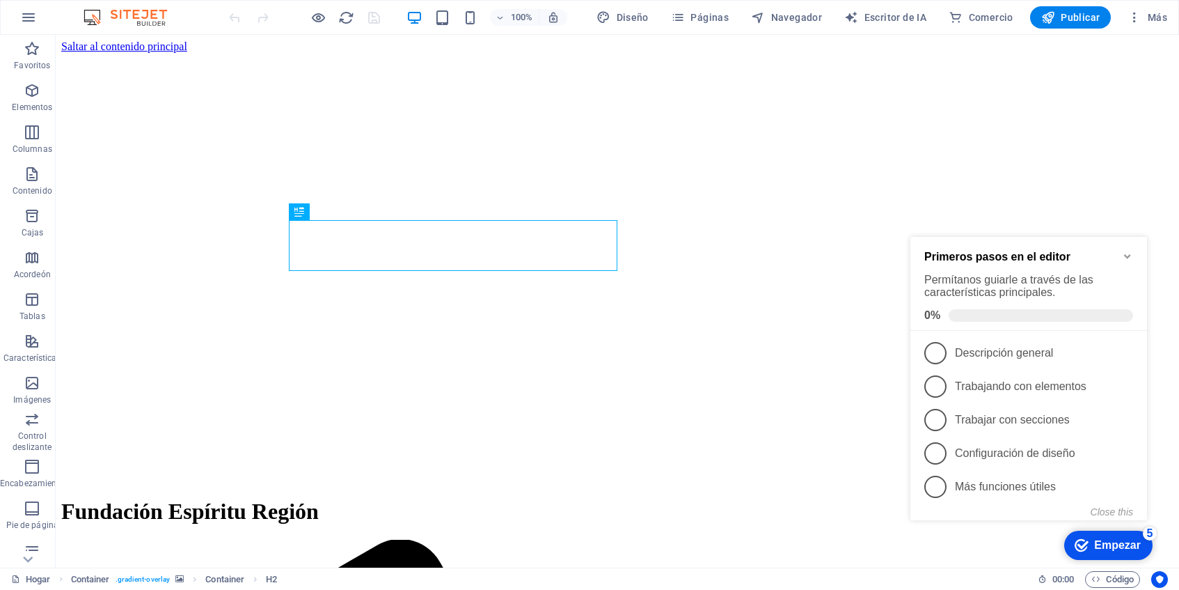
click at [1126, 251] on icon "Minimize checklist" at bounding box center [1127, 256] width 11 height 11
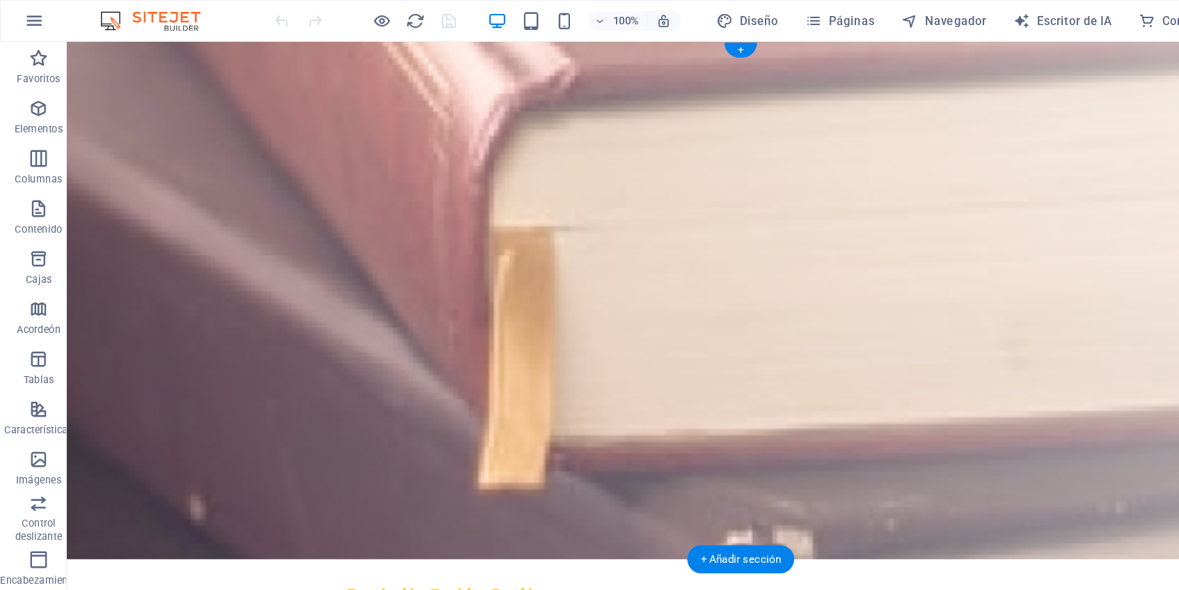
drag, startPoint x: 222, startPoint y: 137, endPoint x: 200, endPoint y: 123, distance: 25.7
click at [221, 137] on figure at bounding box center [628, 257] width 1123 height 431
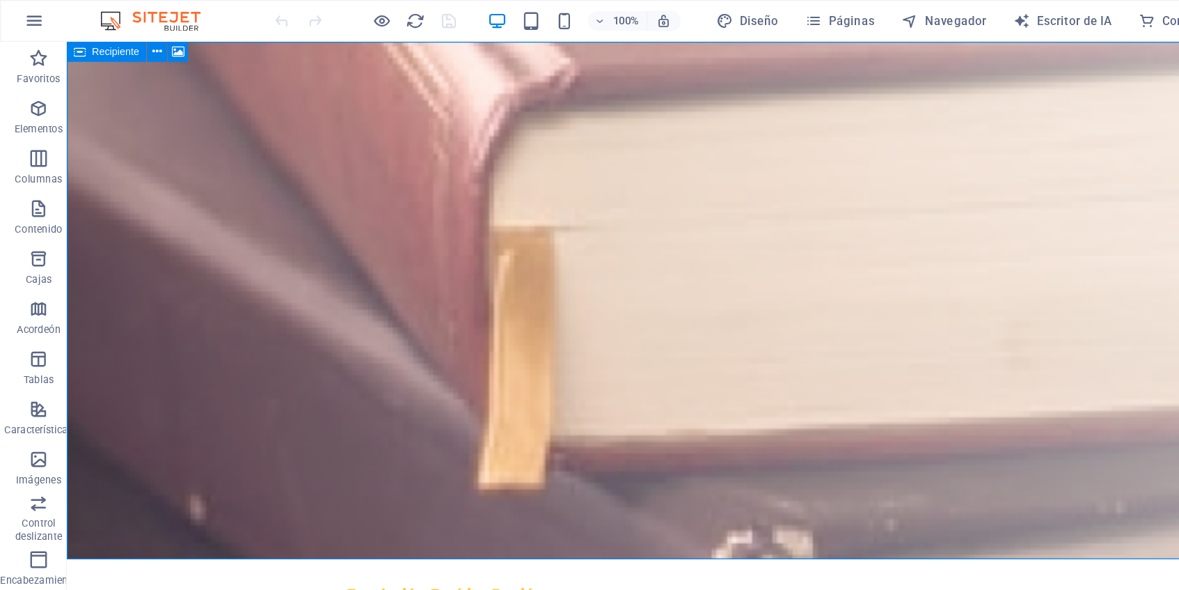
click at [70, 41] on icon at bounding box center [66, 43] width 10 height 17
click at [145, 42] on icon at bounding box center [148, 43] width 10 height 15
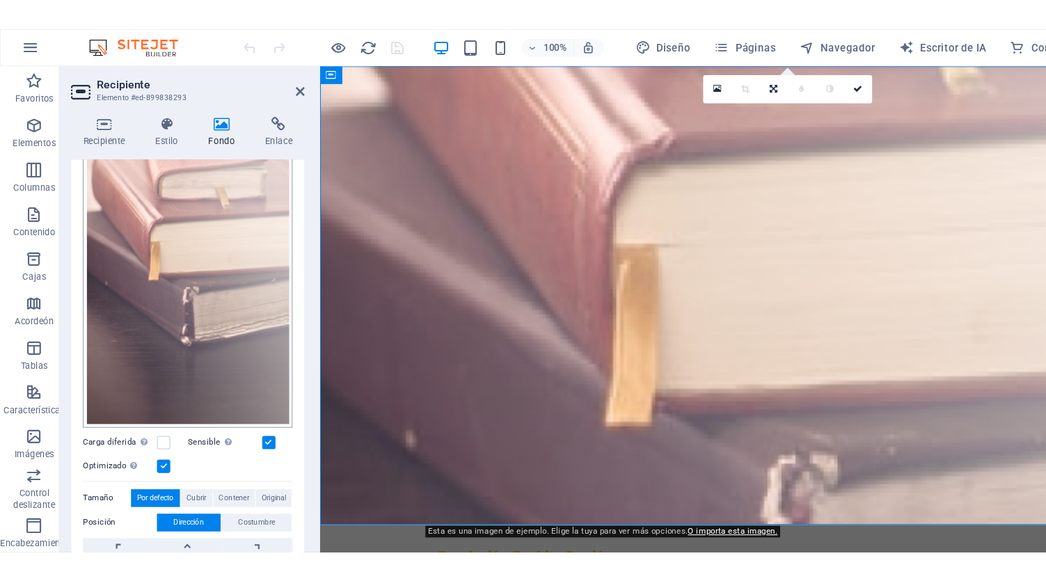
scroll to position [134, 0]
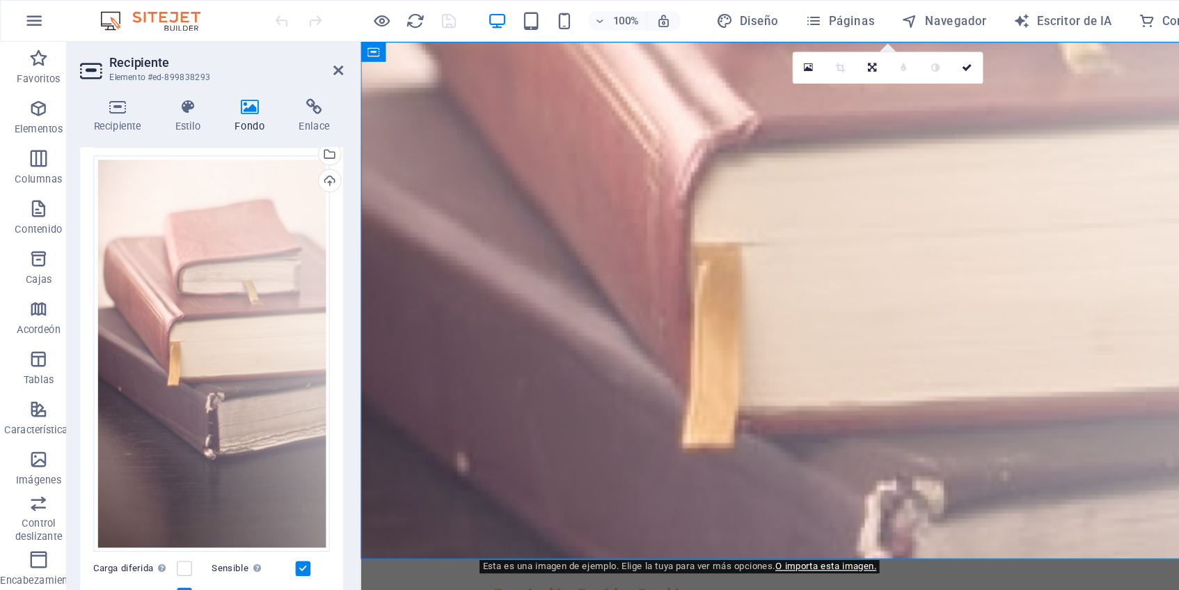
click at [216, 97] on h4 "Fondo" at bounding box center [211, 96] width 54 height 29
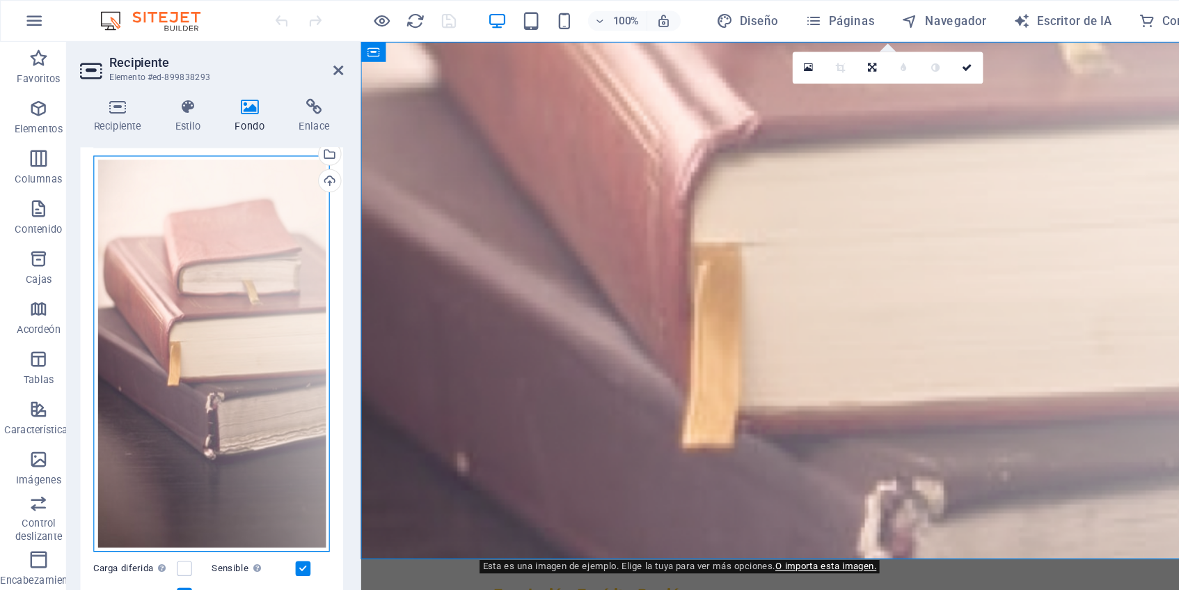
click at [250, 150] on div "Arrastre los archivos aquí, haga clic para elegir archivos o seleccione archivo…" at bounding box center [176, 294] width 197 height 330
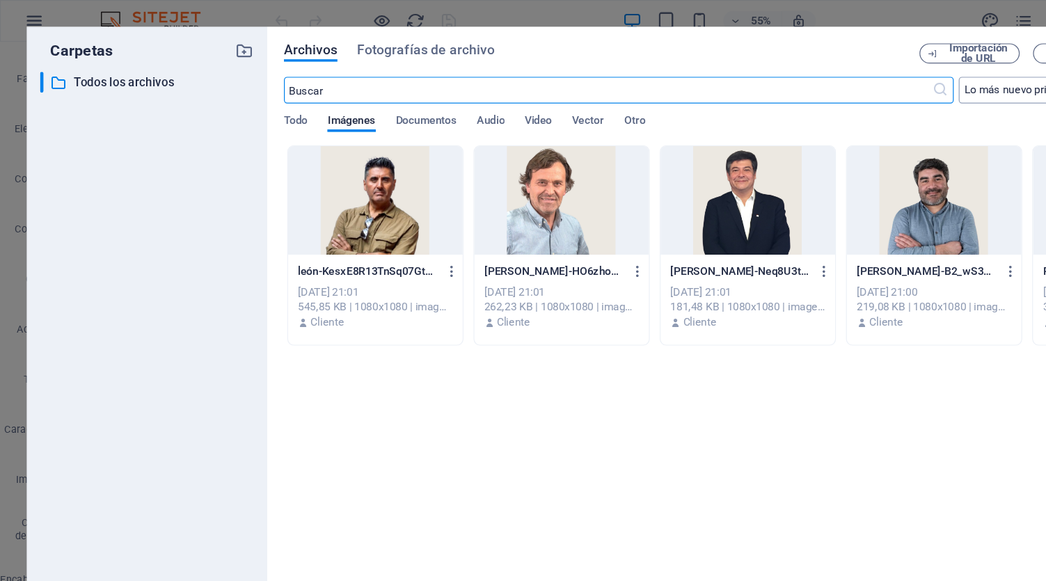
click at [835, 78] on select "Lo más nuevo primero El más antiguo primero Nombre (AZ) Nombre (ZA) Talla (0-9)…" at bounding box center [875, 75] width 153 height 22
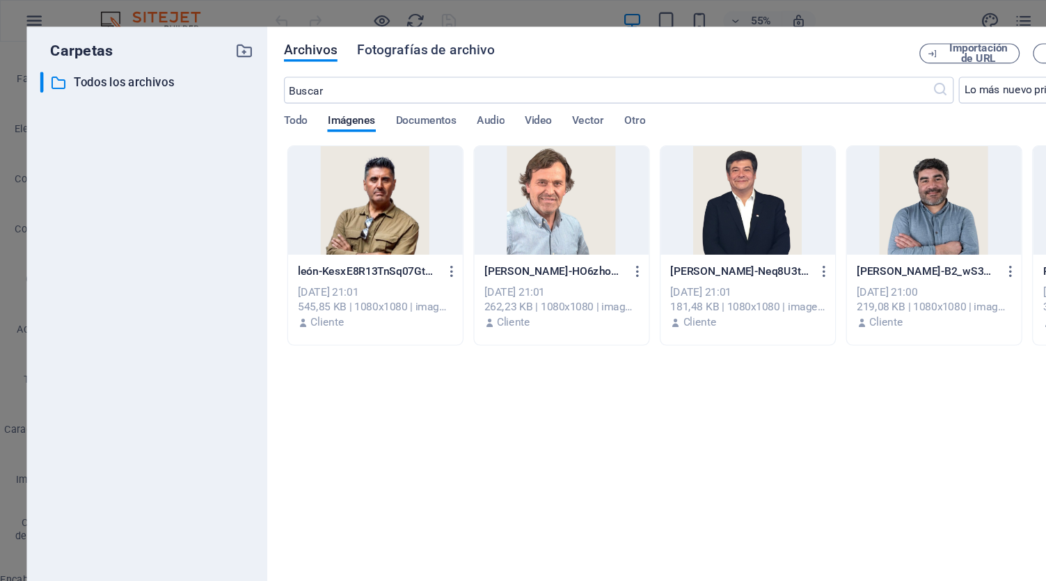
click at [352, 43] on font "Fotografías de archivo" at bounding box center [355, 41] width 115 height 13
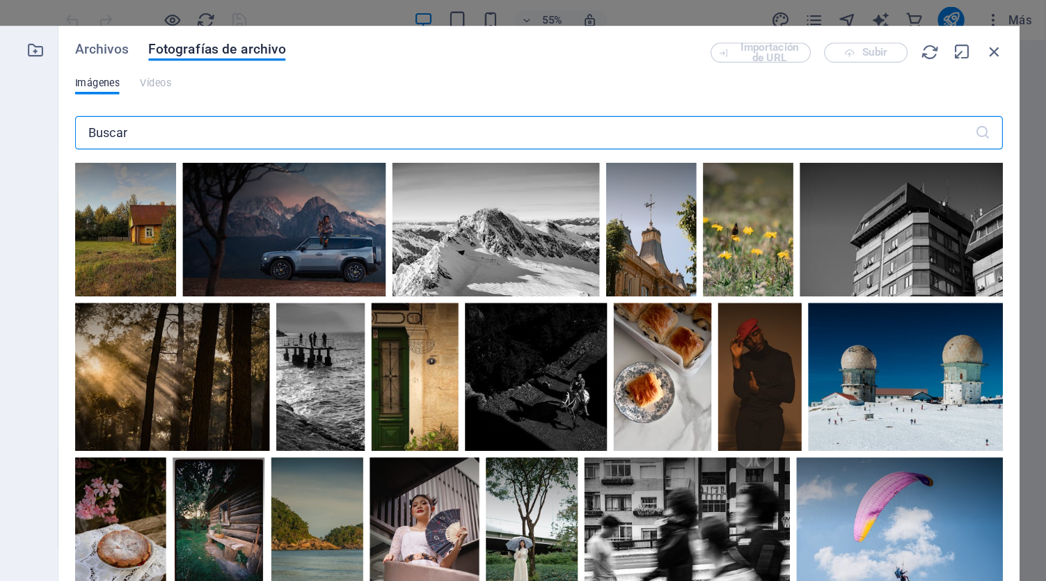
scroll to position [0, 0]
click at [944, 55] on div "Archivos Fotografías de archivo Importación de URL Subir Imágenes Vídeos ​ Todo…" at bounding box center [623, 290] width 773 height 509
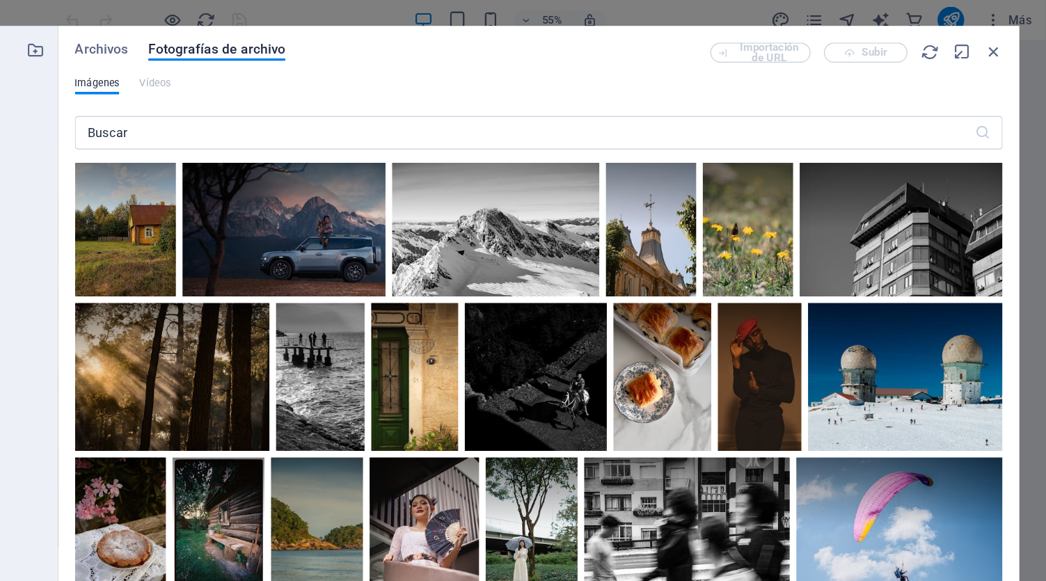
click at [904, 42] on div "Importación de URL Subir" at bounding box center [888, 44] width 244 height 17
click at [301, 63] on div "Archivos Fotografías de archivo Importación de URL Subir Imágenes Vídeos ​ Todo…" at bounding box center [623, 290] width 773 height 509
click at [267, 47] on span "Archivos" at bounding box center [259, 41] width 45 height 17
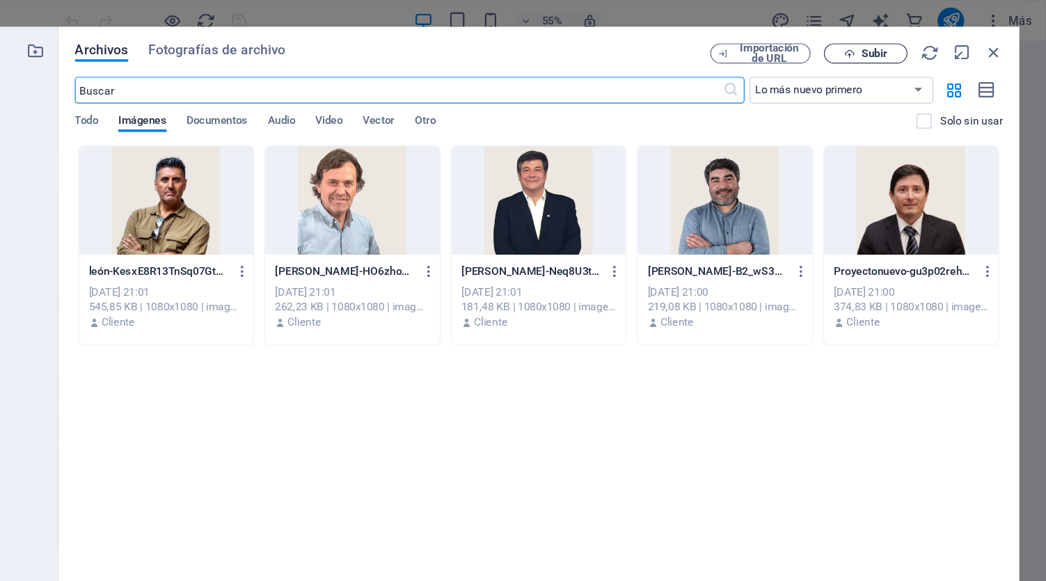
click at [903, 43] on font "Subir" at bounding box center [902, 44] width 21 height 10
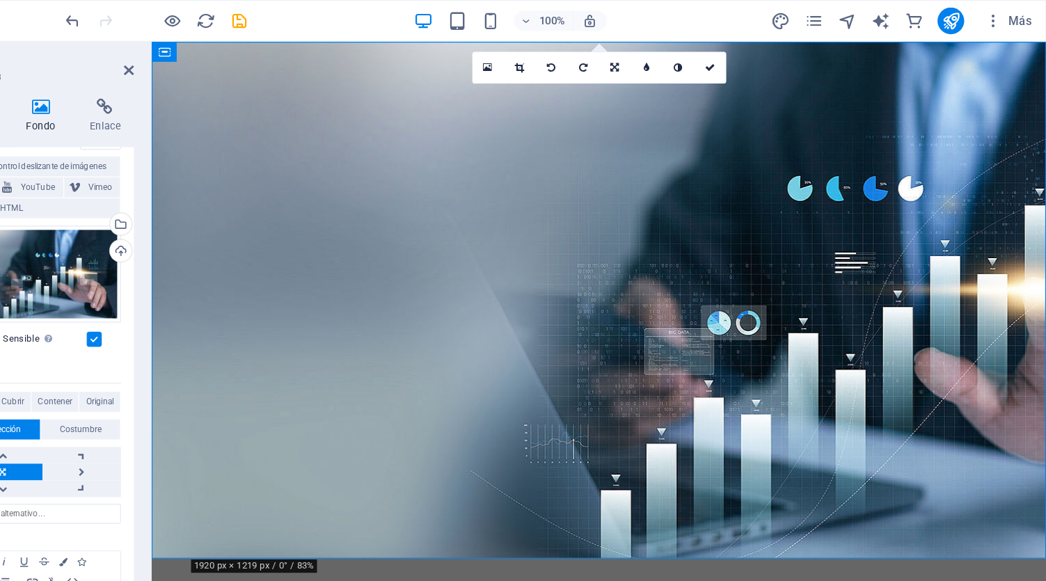
scroll to position [74, 0]
click at [272, 207] on div "Subir" at bounding box center [273, 211] width 21 height 21
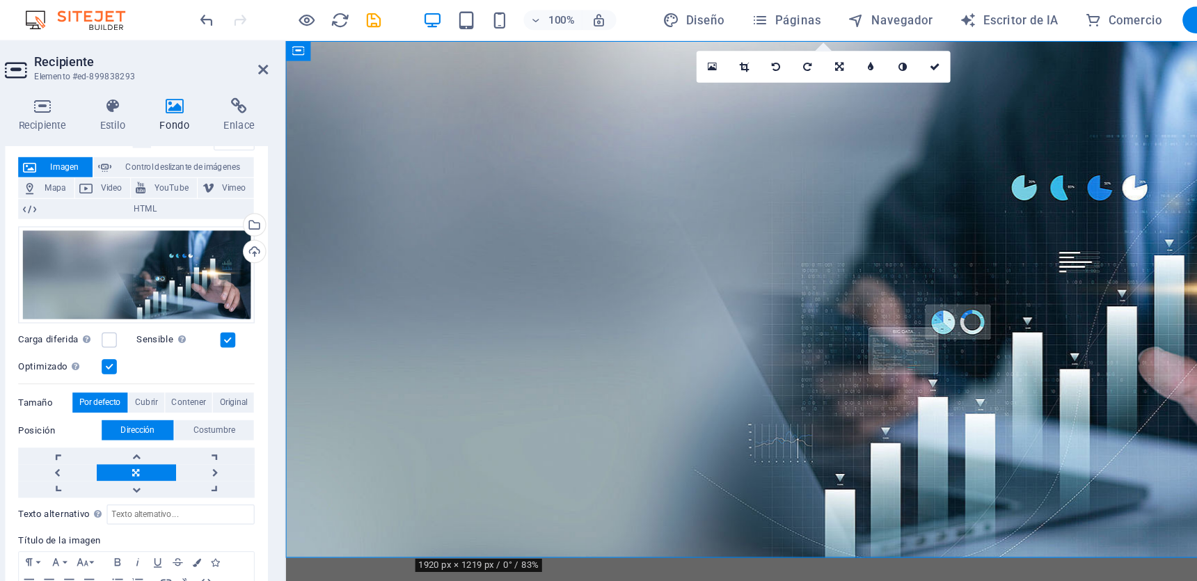
click at [152, 153] on font "Video" at bounding box center [155, 157] width 17 height 8
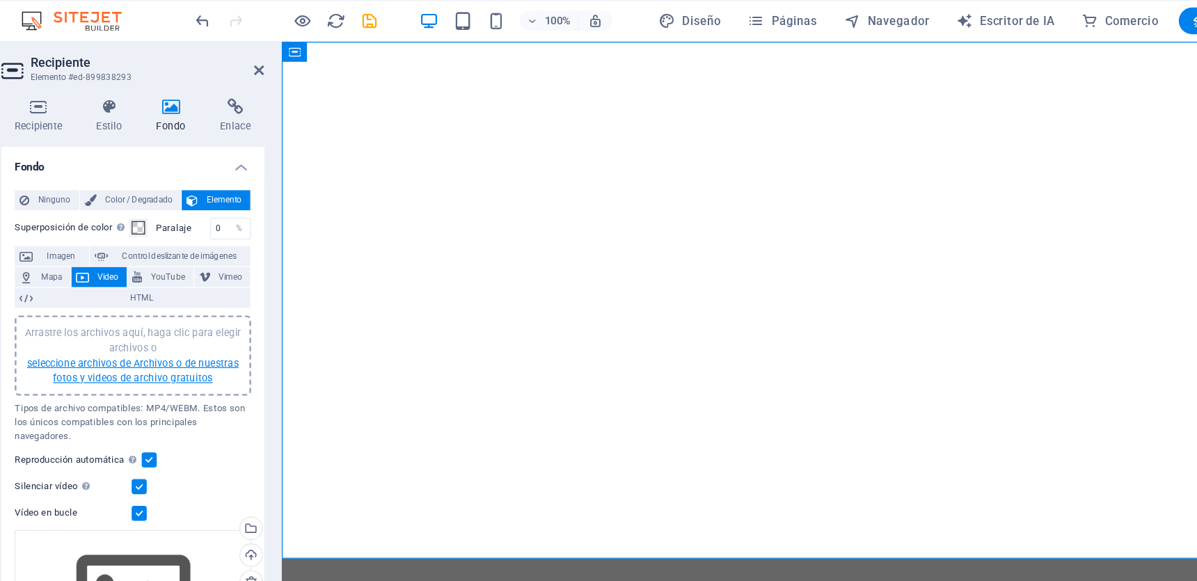
click at [201, 303] on font "seleccione archivos de Archivos o de nuestras fotos y videos de archivo gratuit…" at bounding box center [176, 309] width 176 height 22
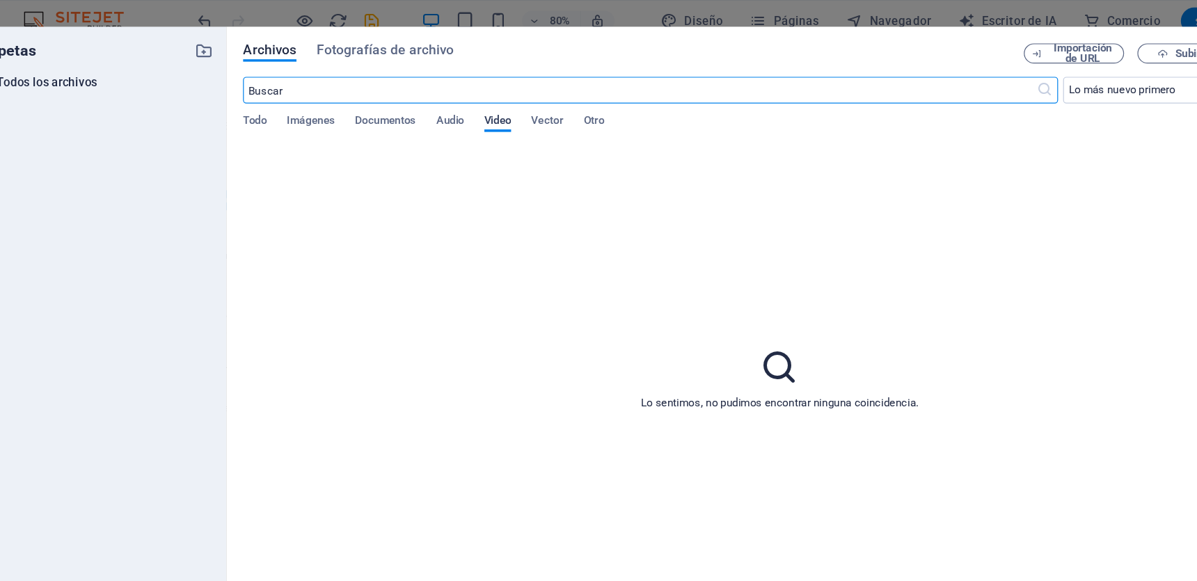
click at [480, 104] on font "Video" at bounding box center [479, 100] width 22 height 10
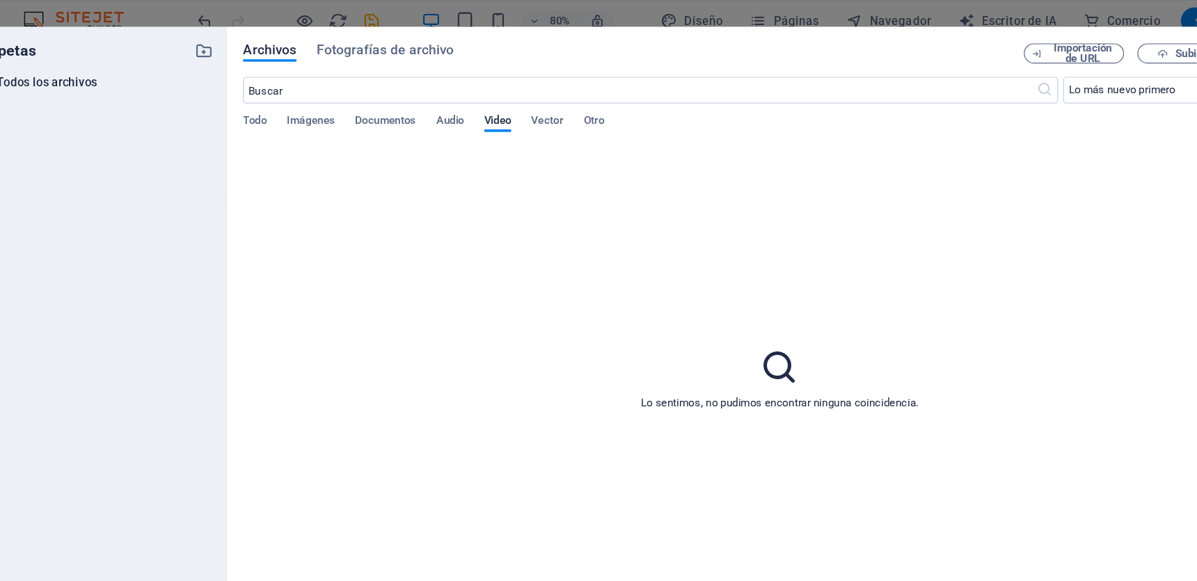
click at [709, 310] on icon at bounding box center [714, 305] width 35 height 35
click at [711, 301] on icon at bounding box center [714, 305] width 35 height 35
click at [444, 70] on input "text" at bounding box center [597, 75] width 661 height 22
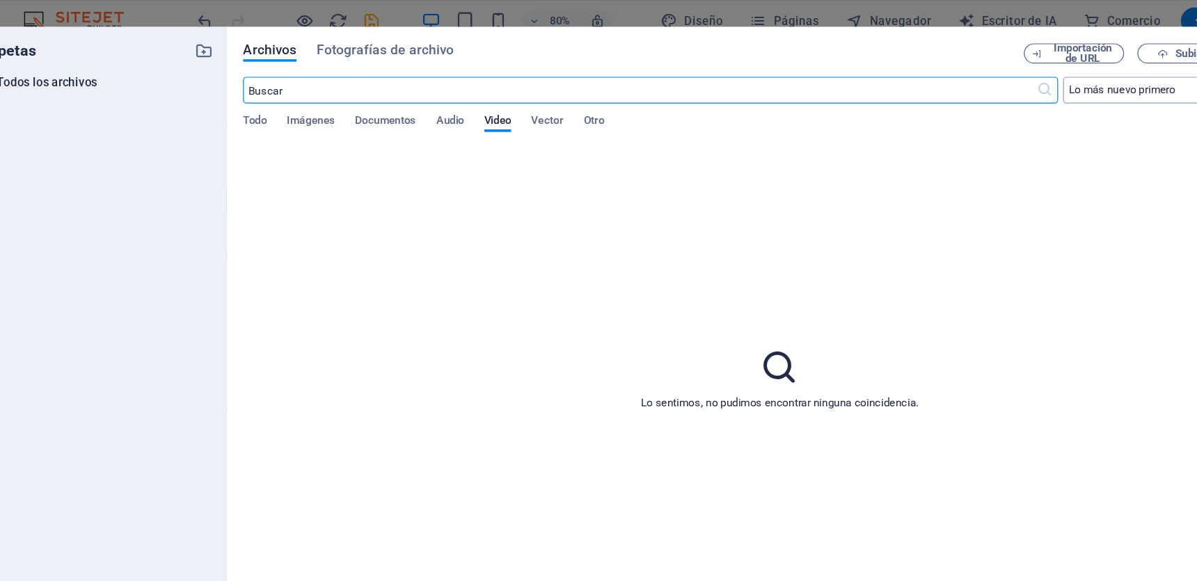
click at [1008, 72] on select "Lo más nuevo primero El más antiguo primero Nombre (AZ) Nombre (ZA) Talla (0-9)…" at bounding box center [1026, 75] width 153 height 22
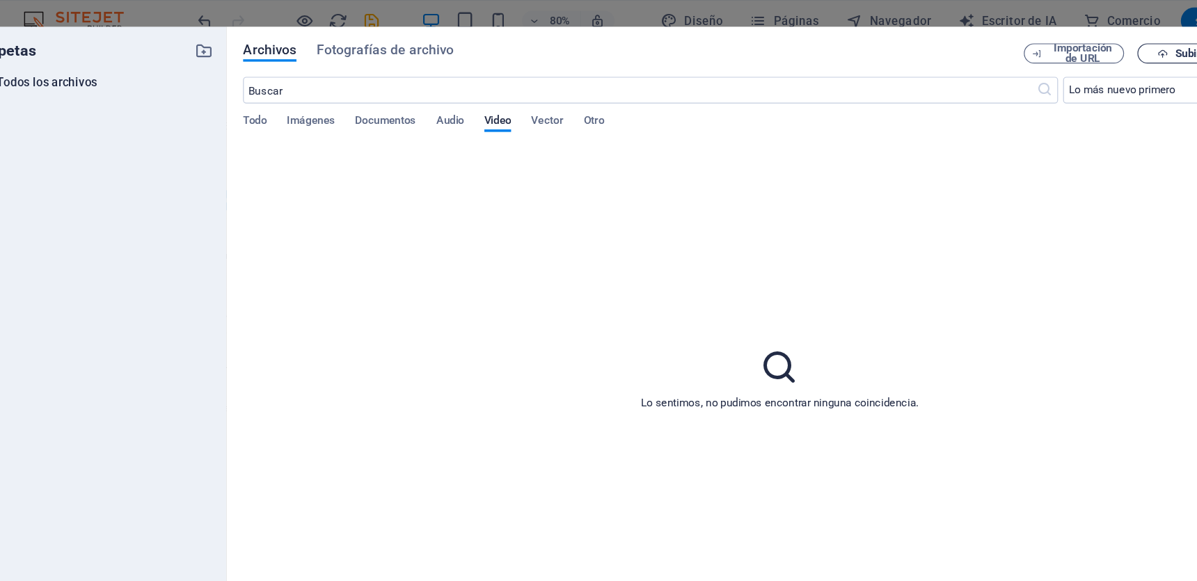
click at [1053, 44] on font "Subir" at bounding box center [1053, 44] width 21 height 10
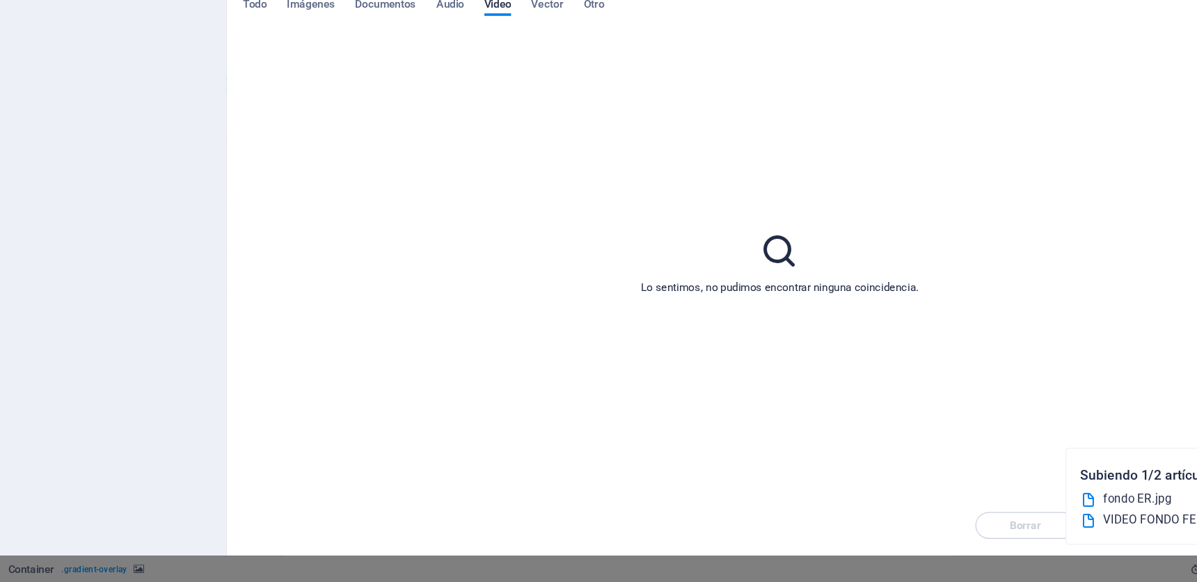
click at [1060, 406] on div "Lo sentimos, no pudimos encontrar ninguna coincidencia." at bounding box center [714, 315] width 894 height 388
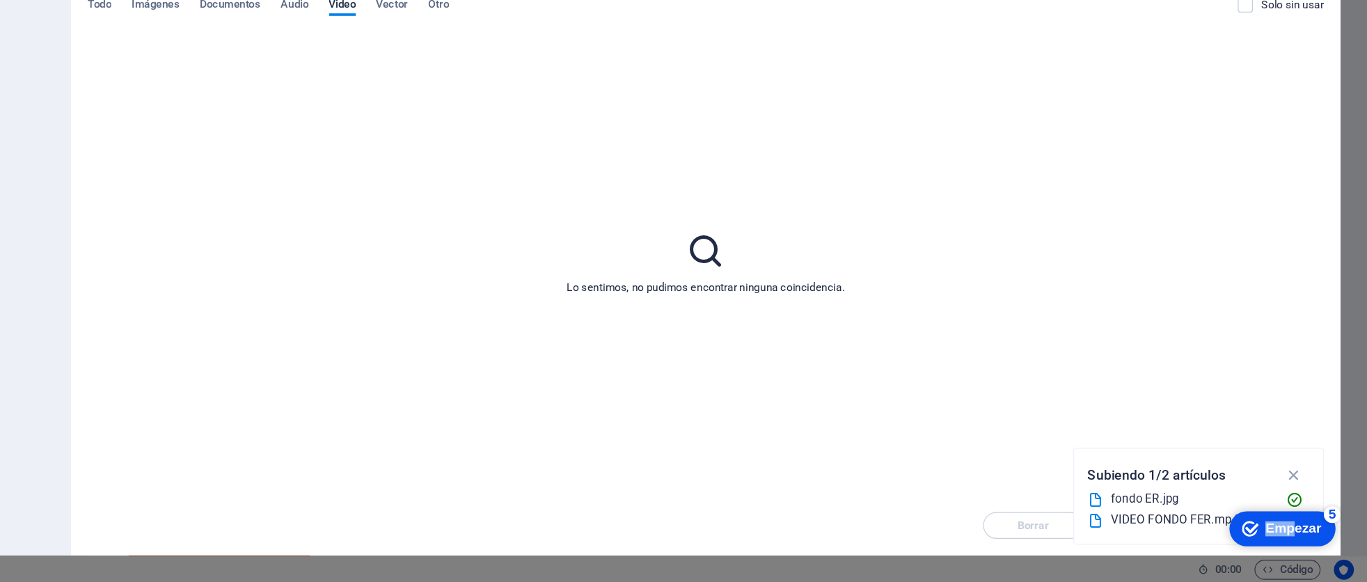
drag, startPoint x: 1282, startPoint y: 526, endPoint x: 1181, endPoint y: 521, distance: 101.0
click html "checkmark Empezar 5 Primeros pasos en el editor Permítanos guiarle a través de …"
drag, startPoint x: 1279, startPoint y: 523, endPoint x: 1432, endPoint y: 828, distance: 340.2
click at [1178, 523] on font "Empezar" at bounding box center [1281, 524] width 47 height 12
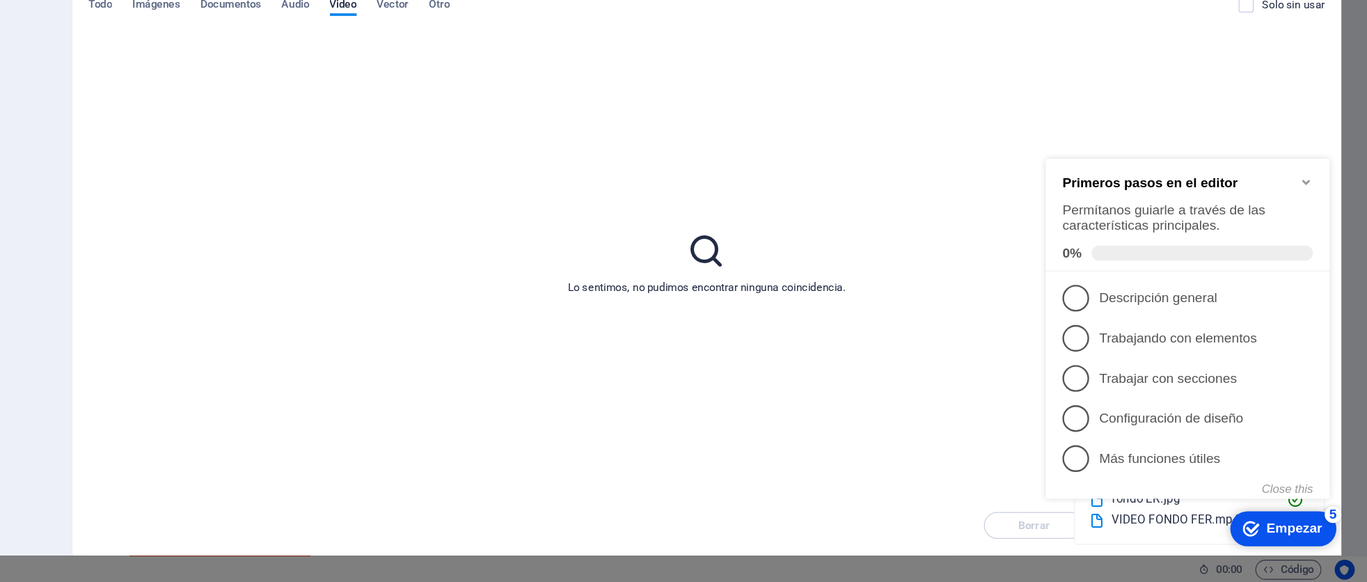
click at [1178, 169] on icon "Minimize checklist" at bounding box center [1261, 174] width 11 height 11
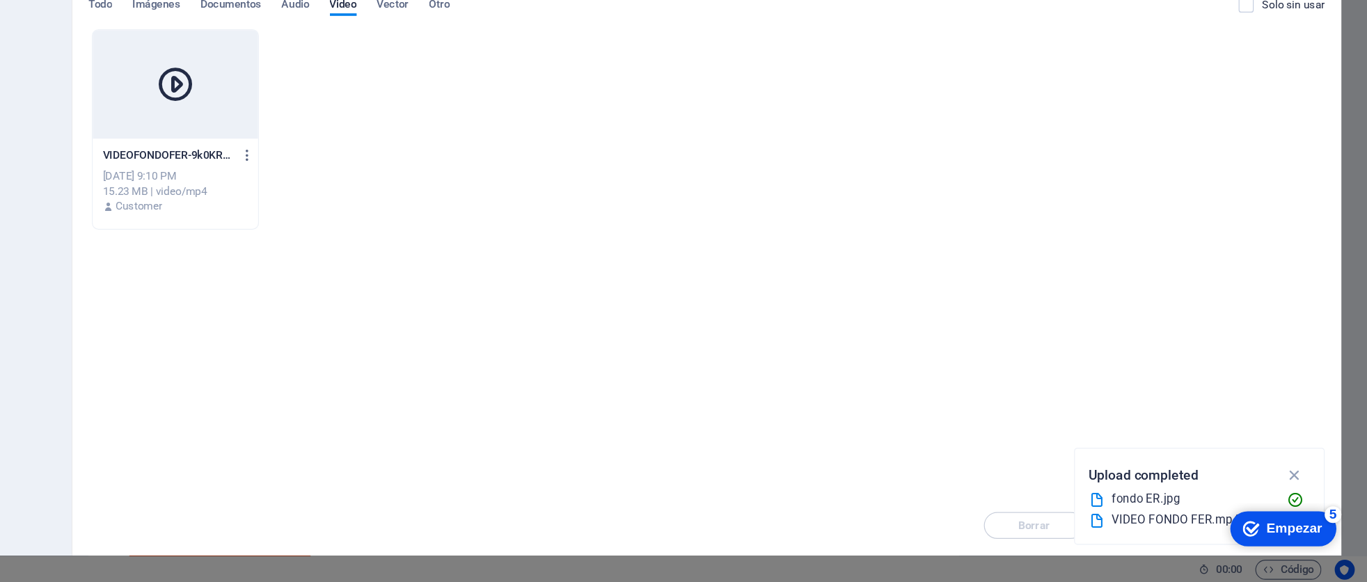
click at [1176, 528] on font "VIDEO FONDO FER.mp4" at bounding box center [1206, 529] width 106 height 11
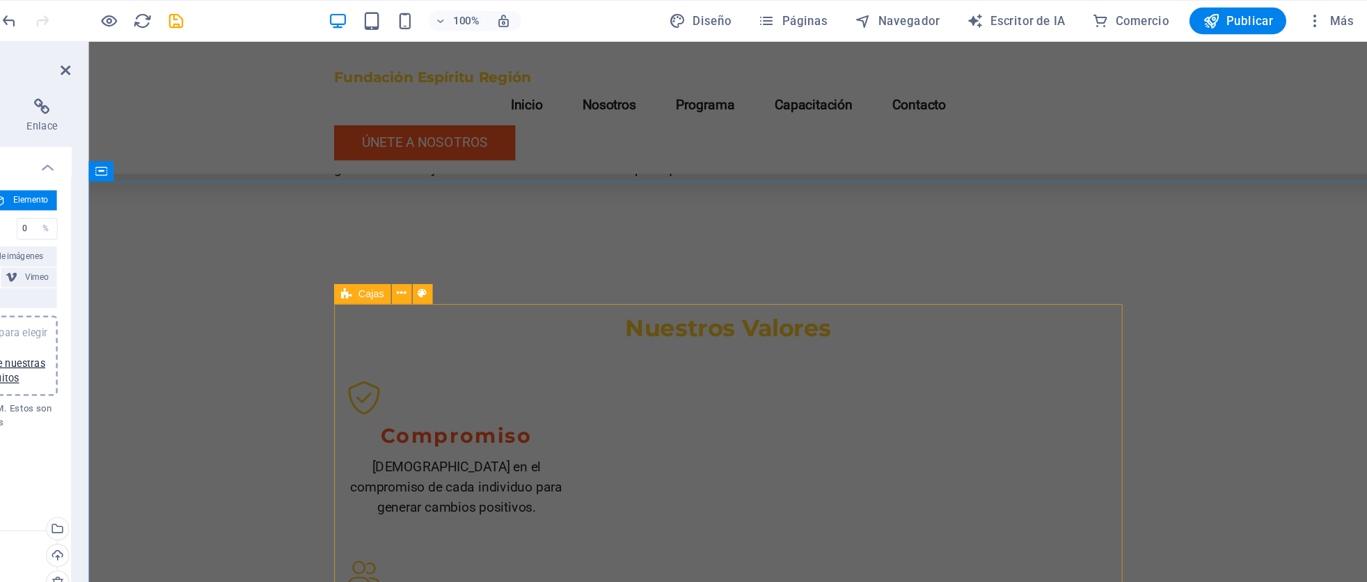
scroll to position [870, 0]
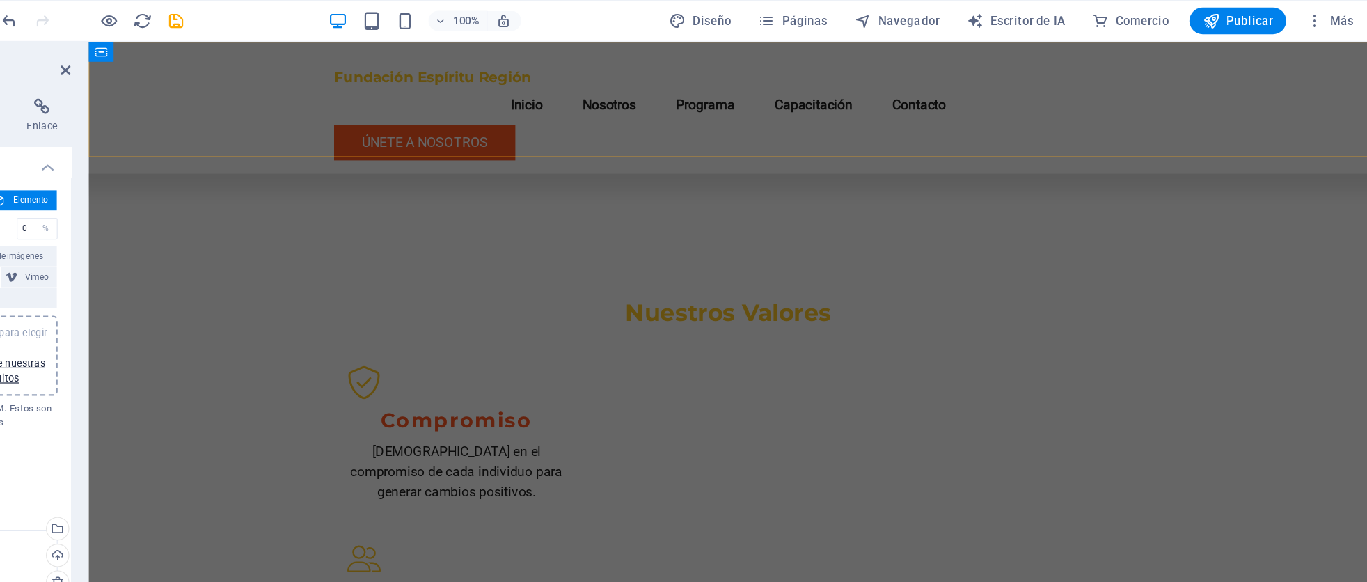
click at [108, 80] on div "Fundación Espíritu Región Menú Inicio Nosotros Programa Capacitación Contacto Ú…" at bounding box center [621, 97] width 1066 height 110
click at [110, 78] on div "Fundación Espíritu Región Menú Inicio Nosotros Programa Capacitación Contacto Ú…" at bounding box center [621, 97] width 1066 height 110
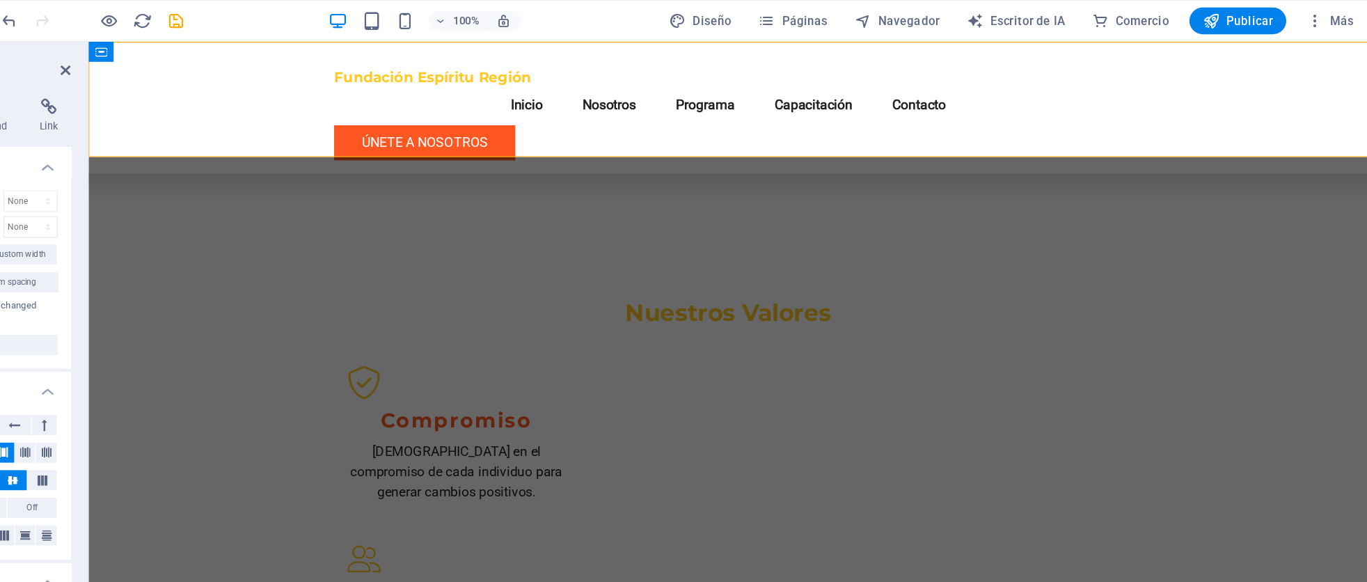
click at [110, 79] on div "Fundación Espíritu Región Menú Inicio Nosotros Programa Capacitación Contacto Ú…" at bounding box center [621, 97] width 1066 height 110
drag, startPoint x: 173, startPoint y: 83, endPoint x: 203, endPoint y: 90, distance: 30.2
click at [173, 83] on div "Fundación Espíritu Región Menú Inicio Nosotros Programa Capacitación Contacto Ú…" at bounding box center [621, 97] width 1066 height 110
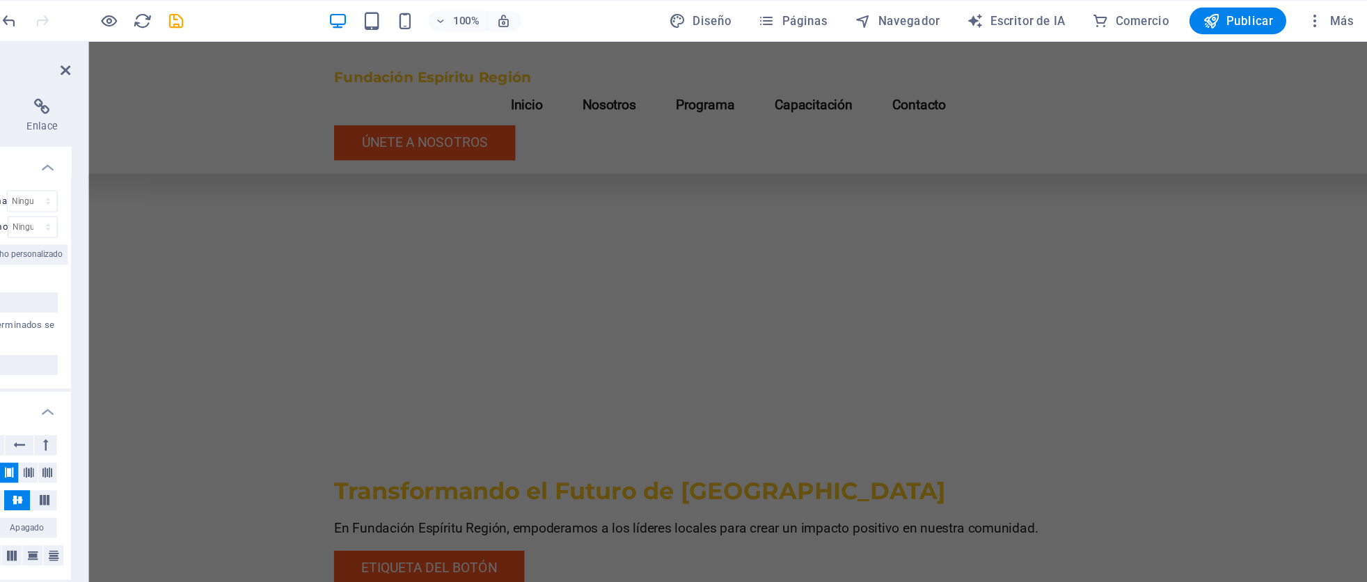
scroll to position [0, 0]
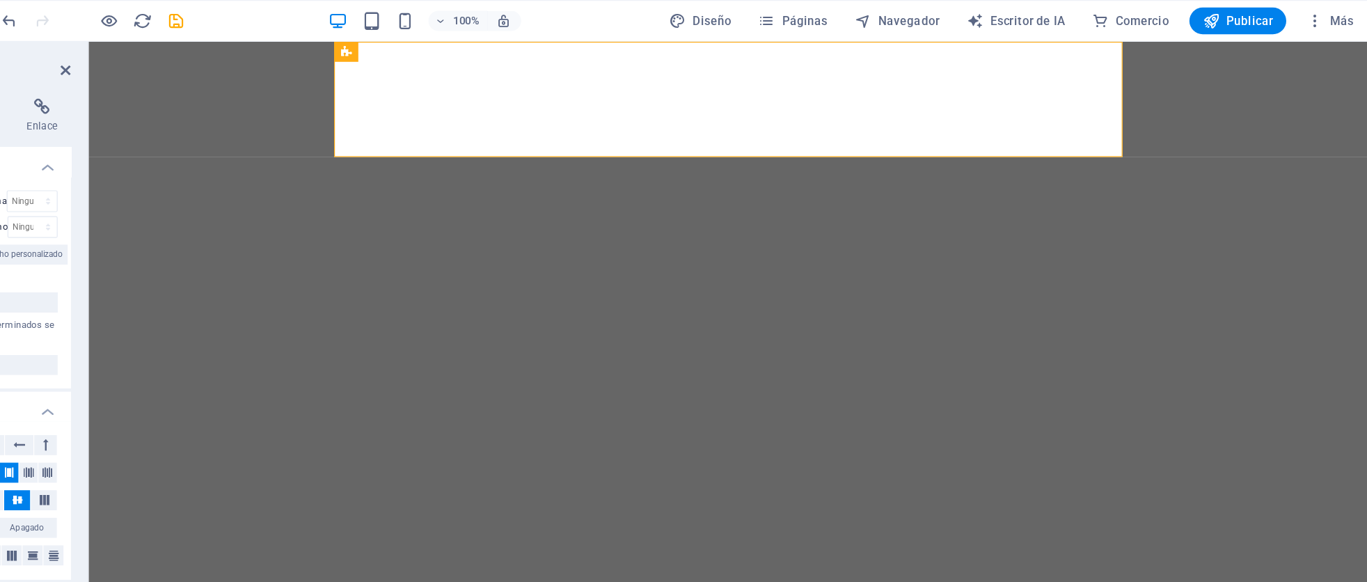
click at [196, 194] on figure at bounding box center [621, 257] width 1066 height 431
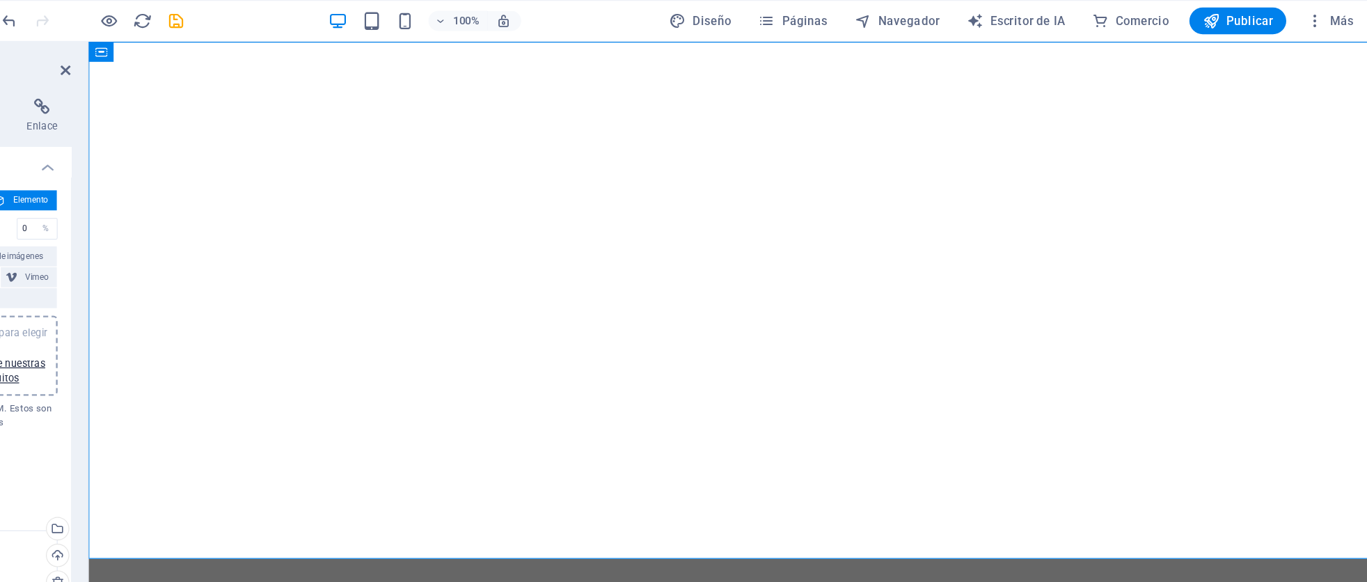
click at [164, 134] on figure at bounding box center [621, 257] width 1066 height 431
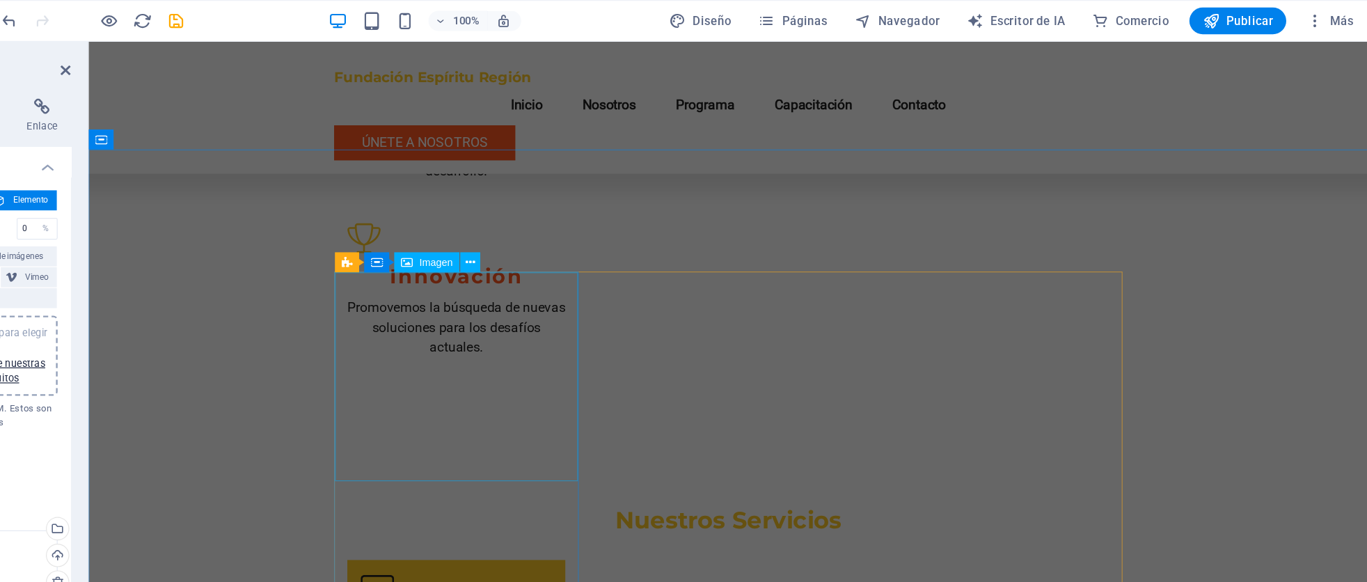
scroll to position [1414, 0]
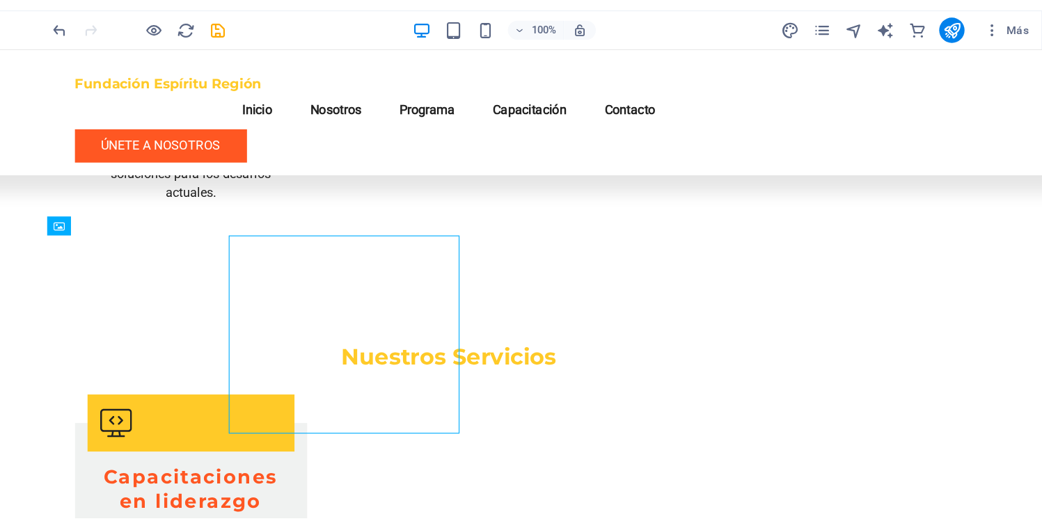
scroll to position [0, 0]
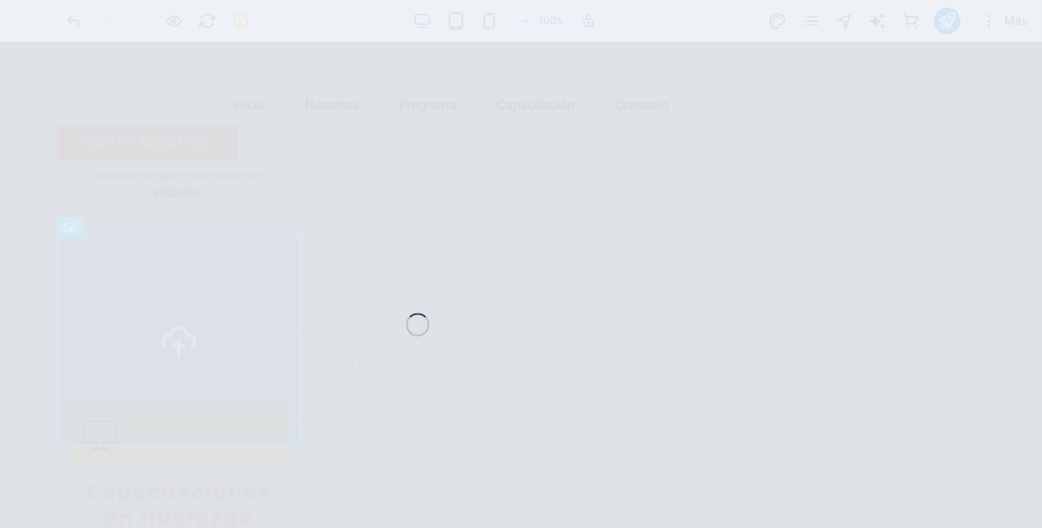
select select "vw"
select select "px"
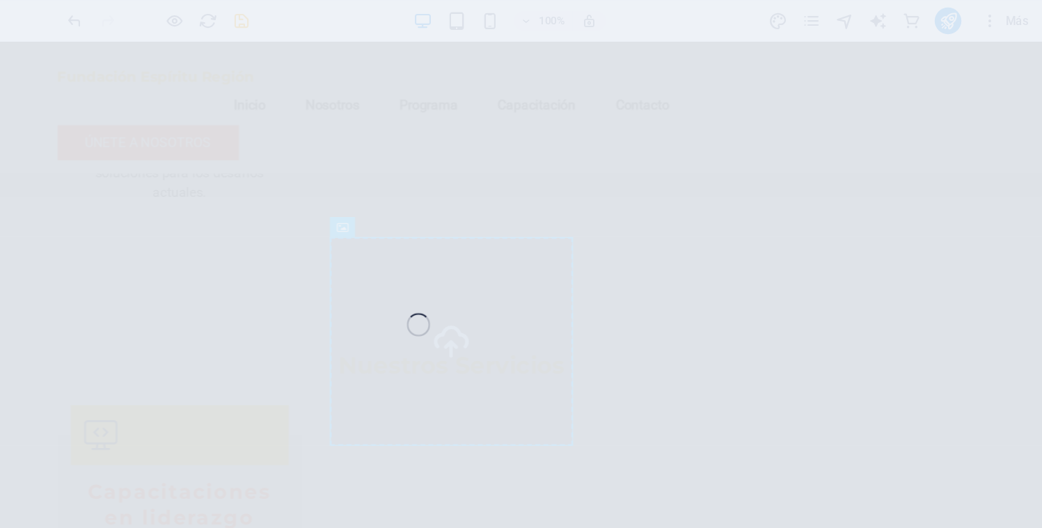
select select "vw"
select select "px"
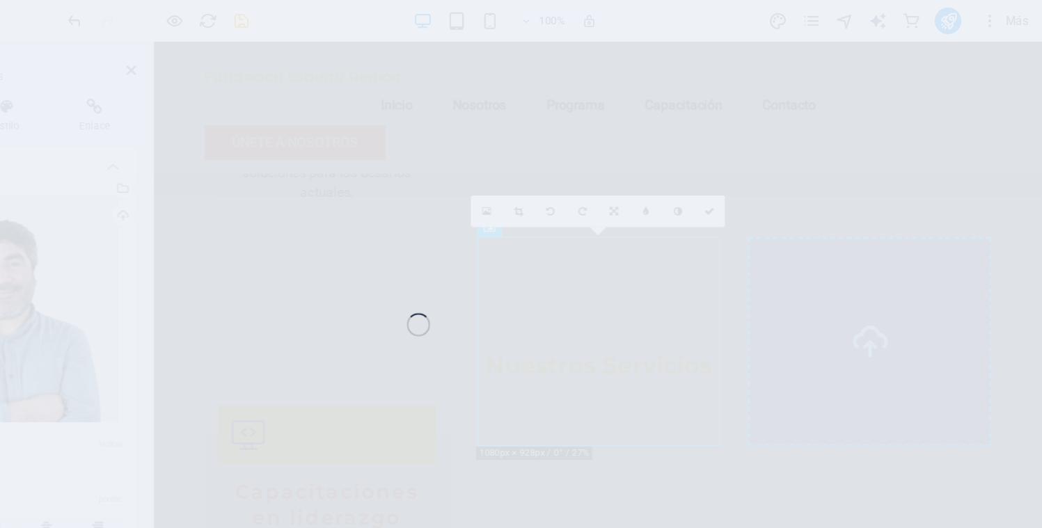
select select "vw"
select select "px"
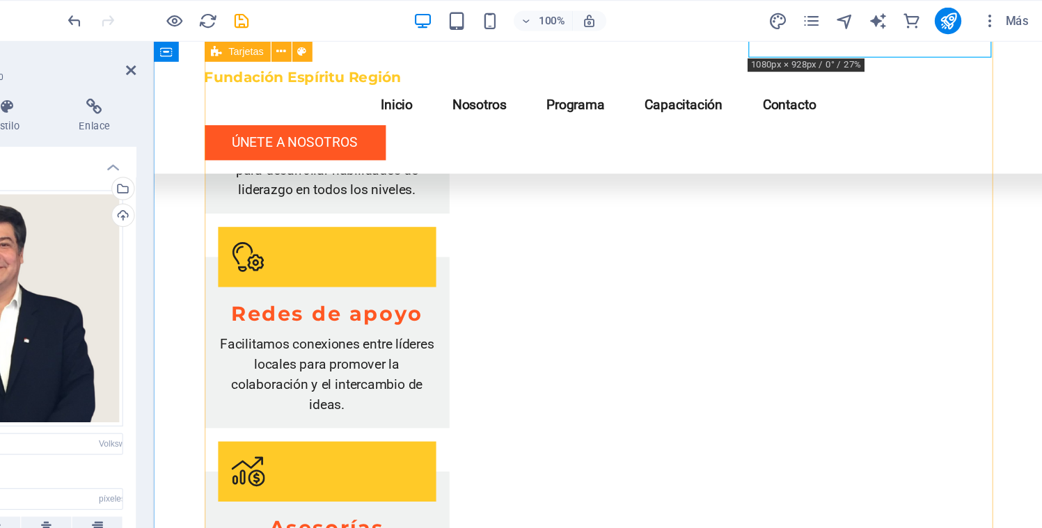
scroll to position [1753, 0]
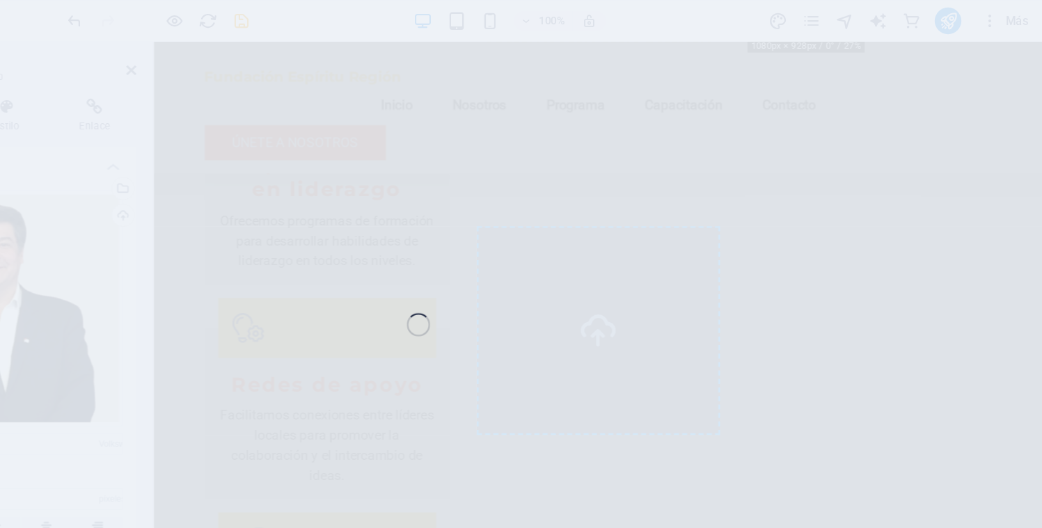
select select "vw"
select select "px"
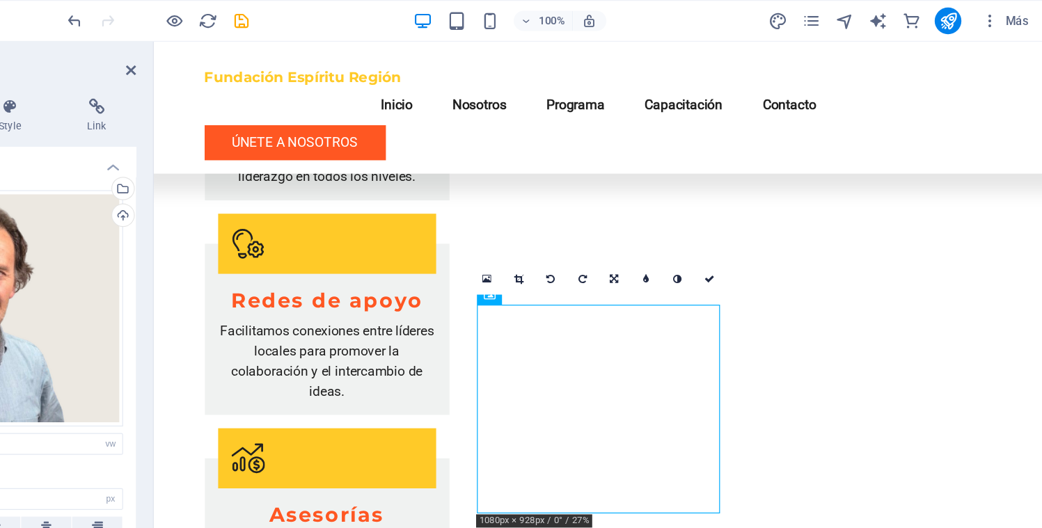
scroll to position [1758, 0]
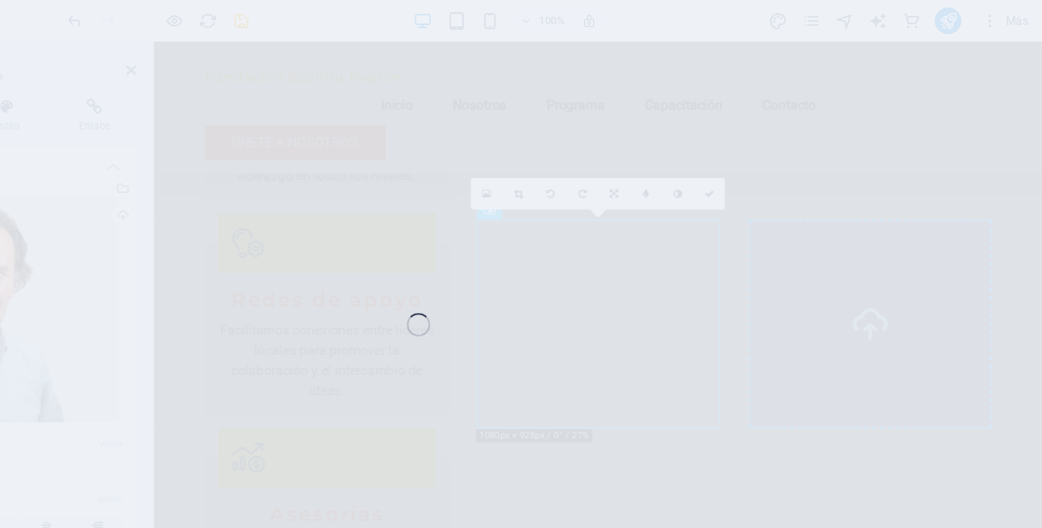
select select "vw"
select select "px"
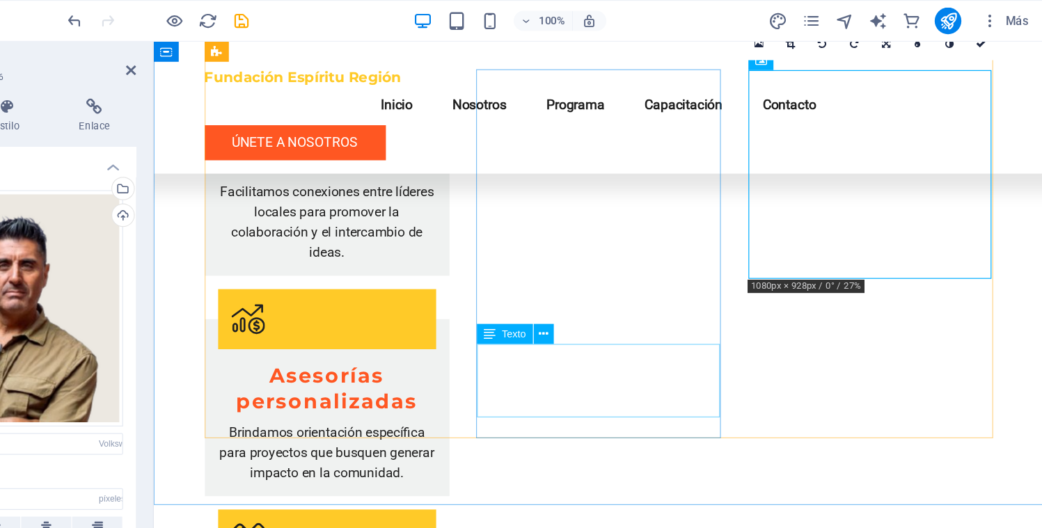
scroll to position [1890, 0]
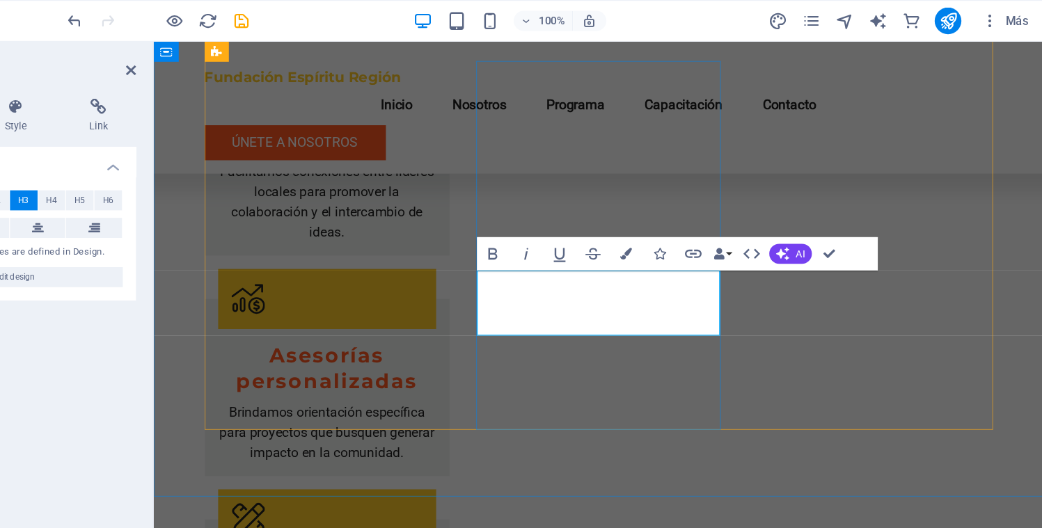
drag, startPoint x: 588, startPoint y: 255, endPoint x: 440, endPoint y: 255, distance: 148.3
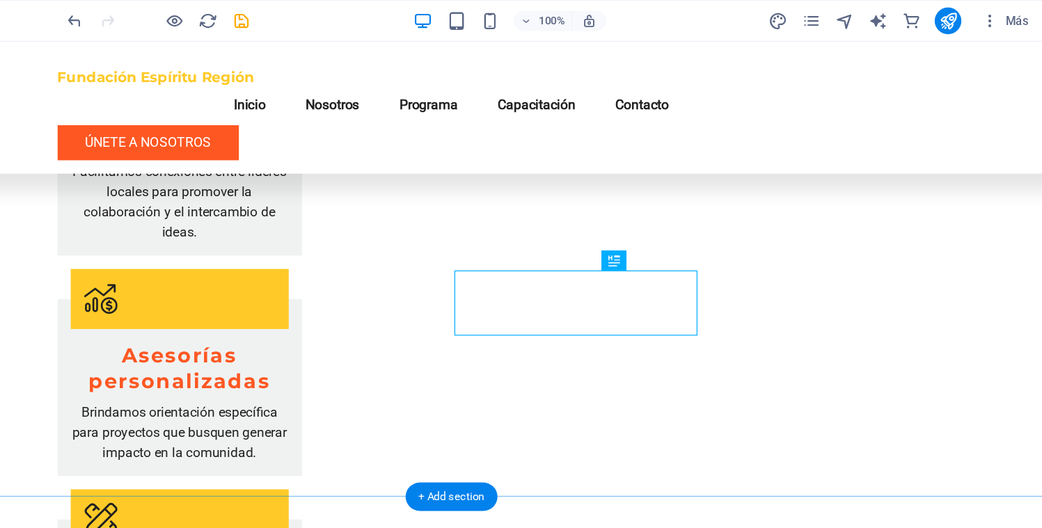
drag, startPoint x: 727, startPoint y: 258, endPoint x: 482, endPoint y: 258, distance: 245.7
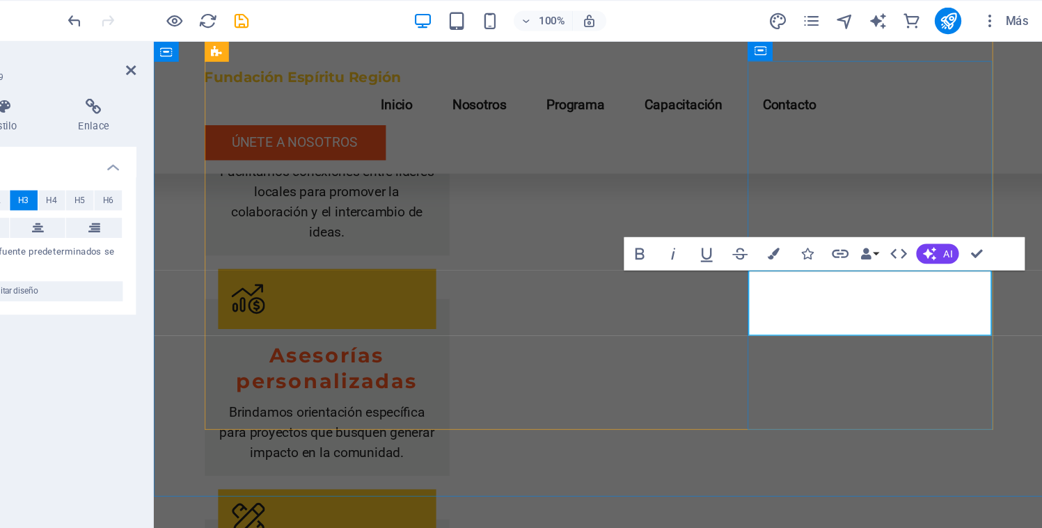
drag, startPoint x: 798, startPoint y: 275, endPoint x: 656, endPoint y: 254, distance: 144.2
drag, startPoint x: 795, startPoint y: 272, endPoint x: 828, endPoint y: 267, distance: 33.9
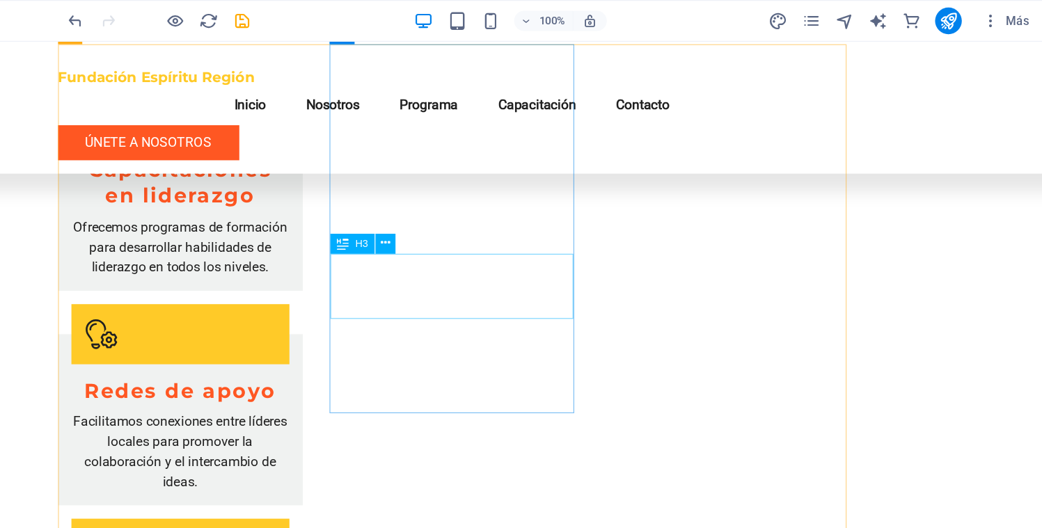
scroll to position [1574, 0]
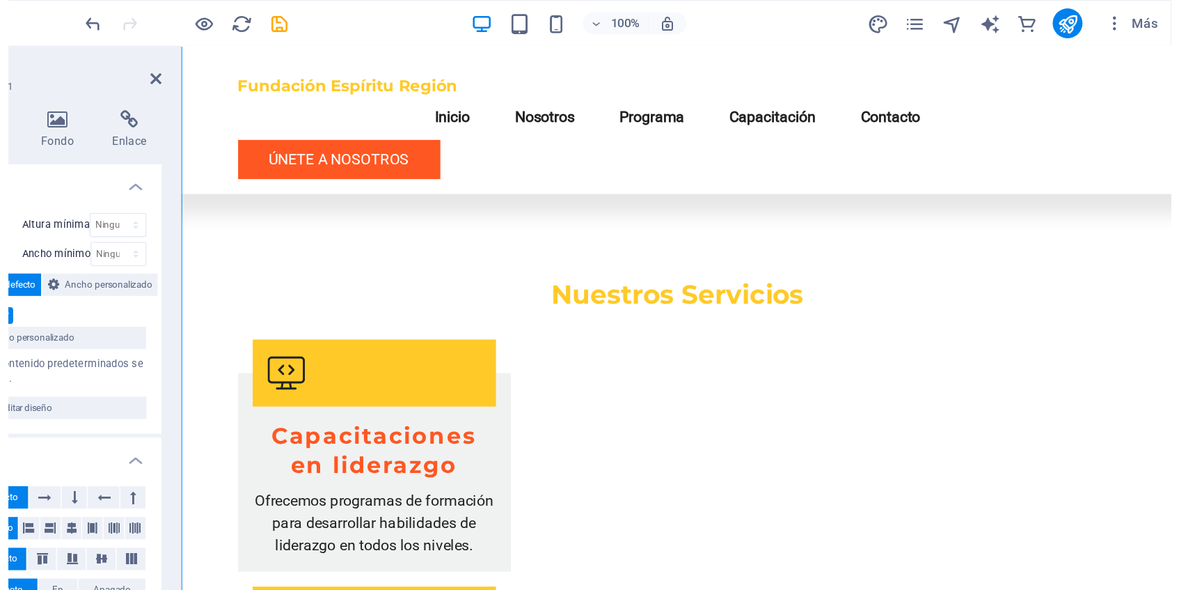
scroll to position [1488, 0]
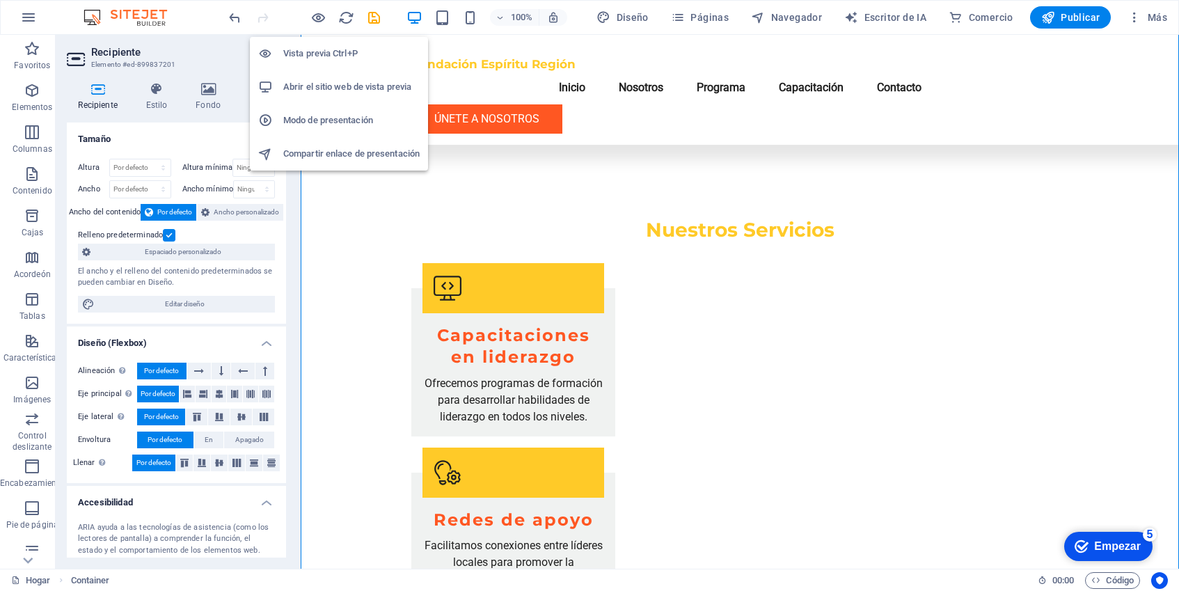
click at [317, 49] on font "Vista previa Ctrl+P" at bounding box center [320, 53] width 74 height 10
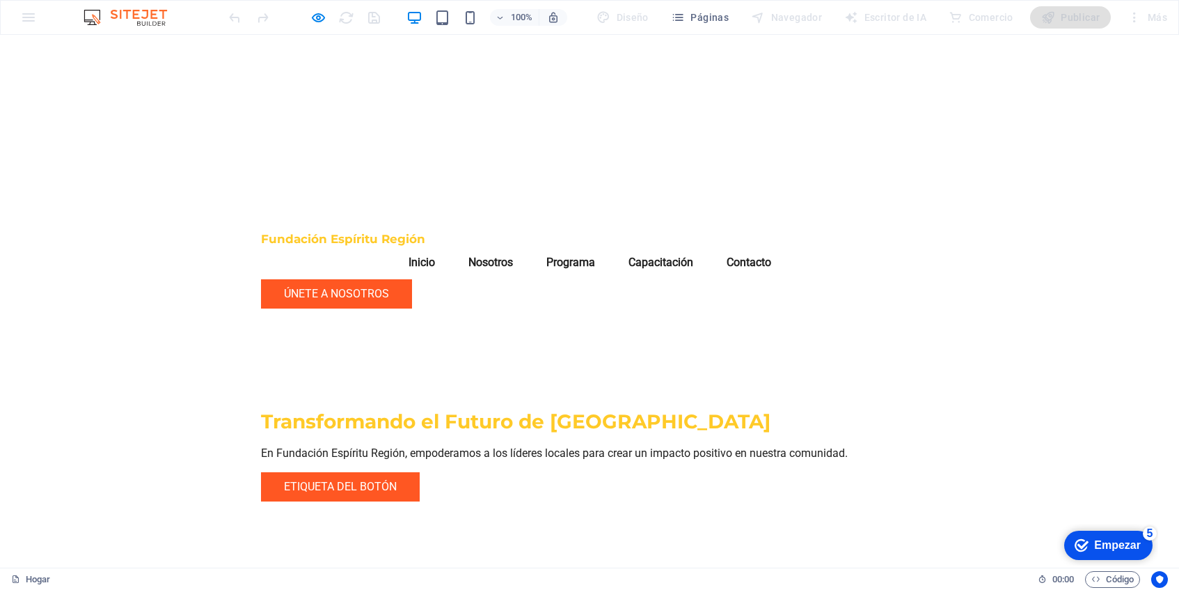
scroll to position [0, 0]
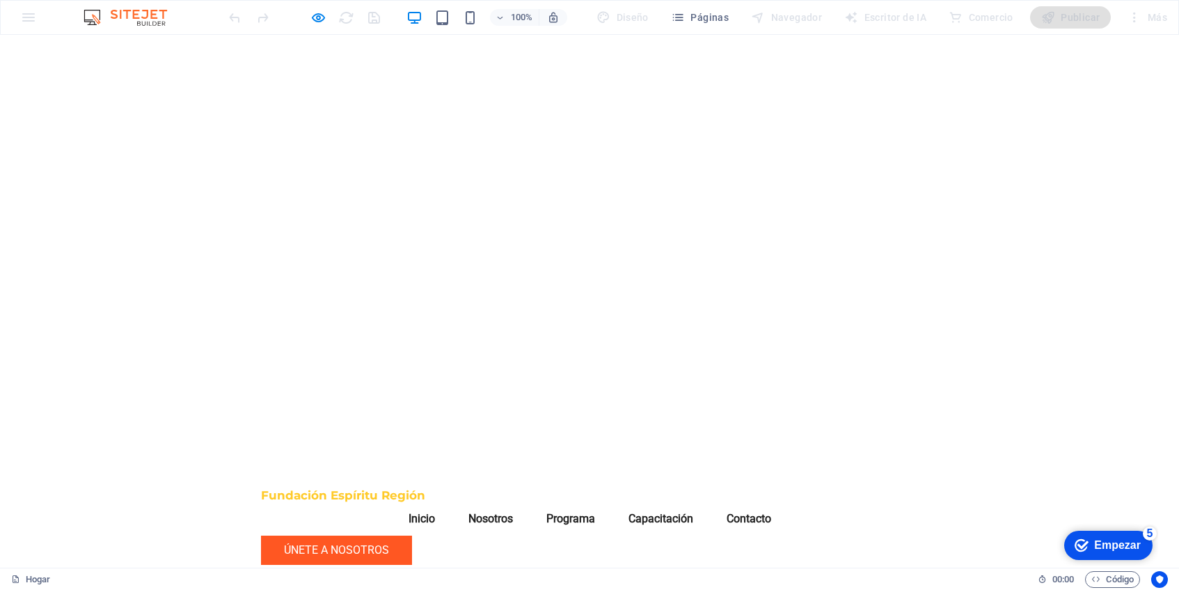
drag, startPoint x: 1090, startPoint y: 439, endPoint x: 1096, endPoint y: 449, distance: 11.8
click at [1090, 439] on video at bounding box center [589, 250] width 1179 height 431
click at [1054, 438] on video at bounding box center [589, 250] width 1179 height 431
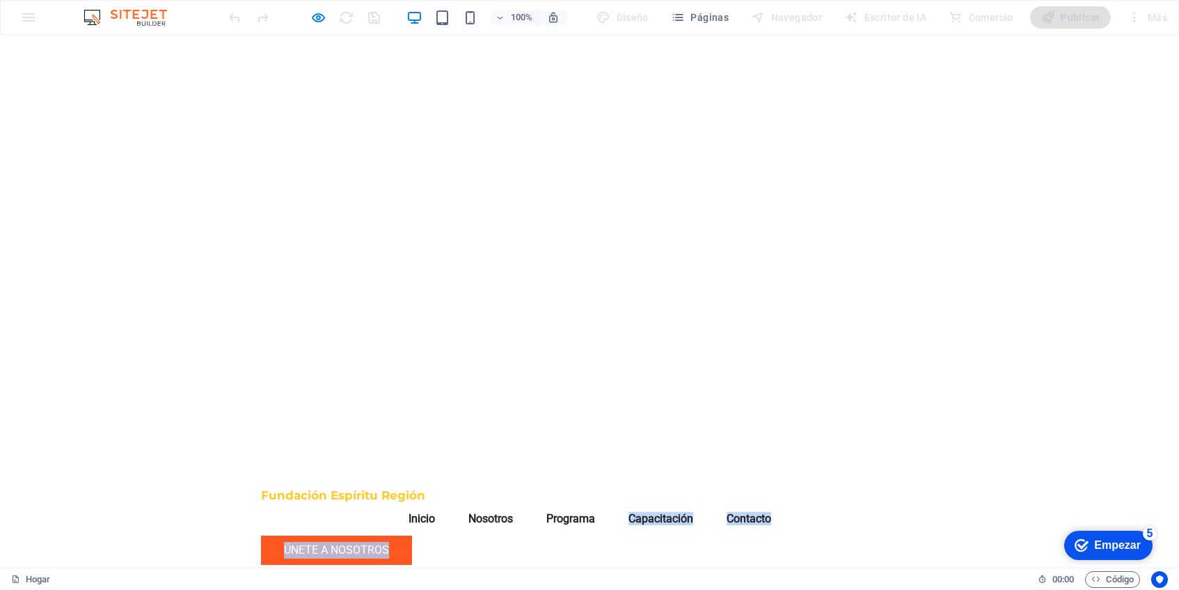
click at [111, 158] on video at bounding box center [589, 250] width 1179 height 431
click at [111, 157] on video at bounding box center [589, 250] width 1179 height 431
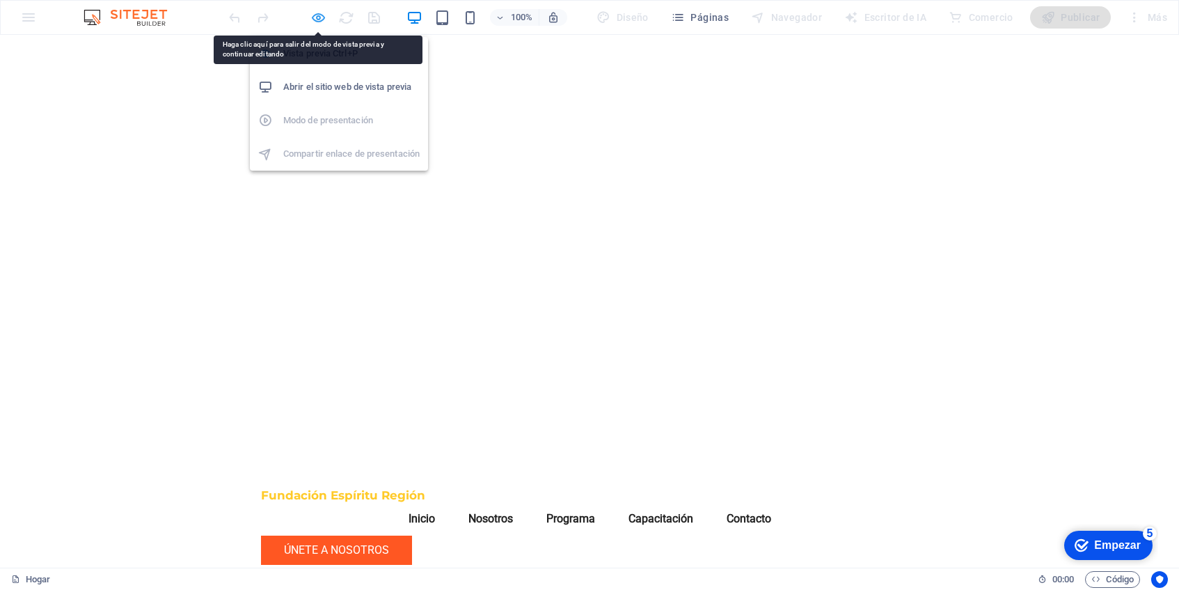
click at [316, 15] on icon "button" at bounding box center [318, 18] width 16 height 16
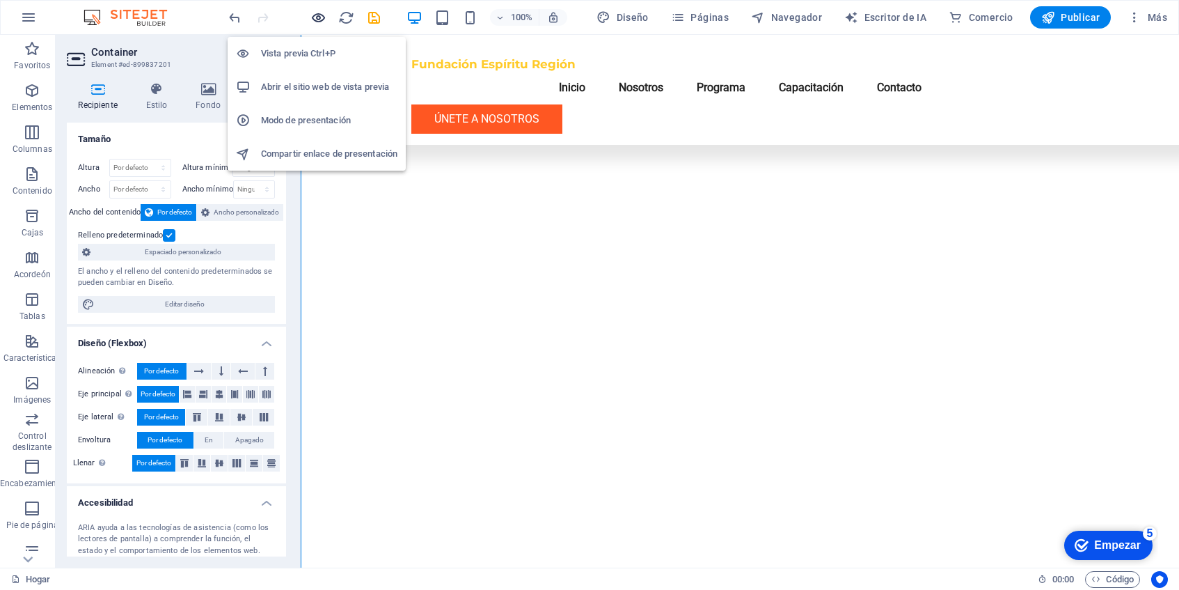
scroll to position [1606, 0]
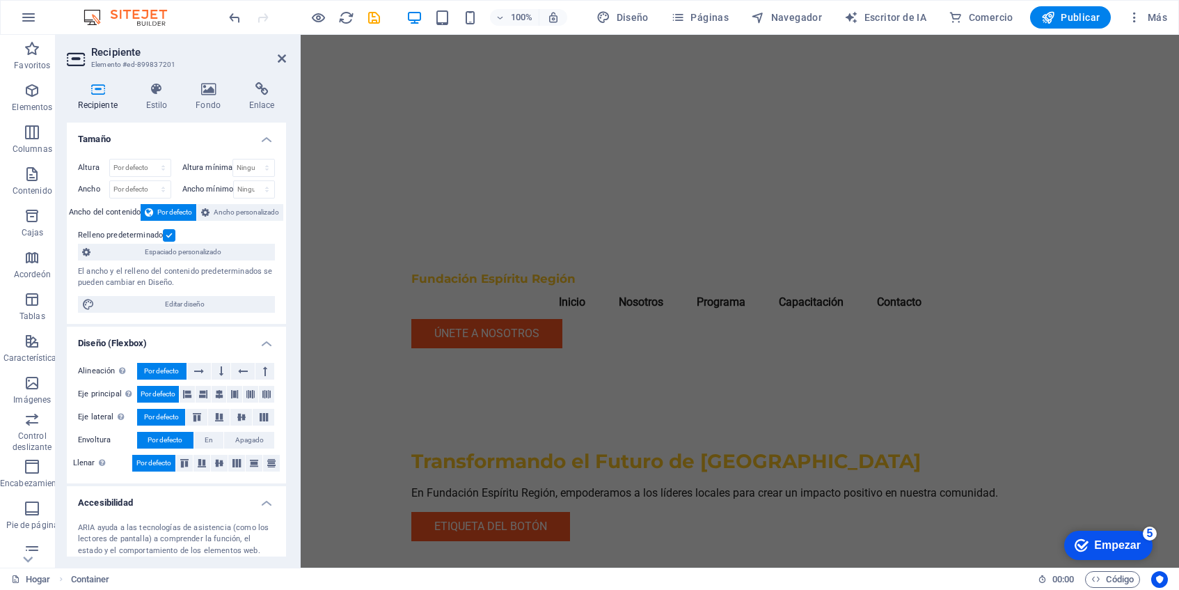
scroll to position [0, 0]
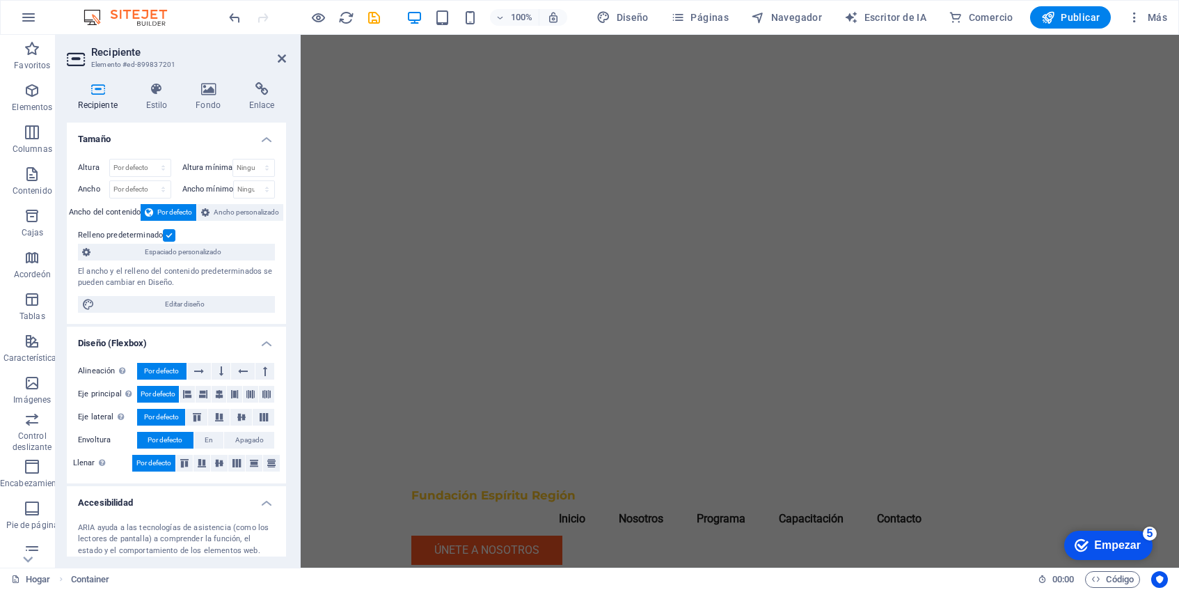
click at [369, 106] on figure at bounding box center [740, 250] width 878 height 431
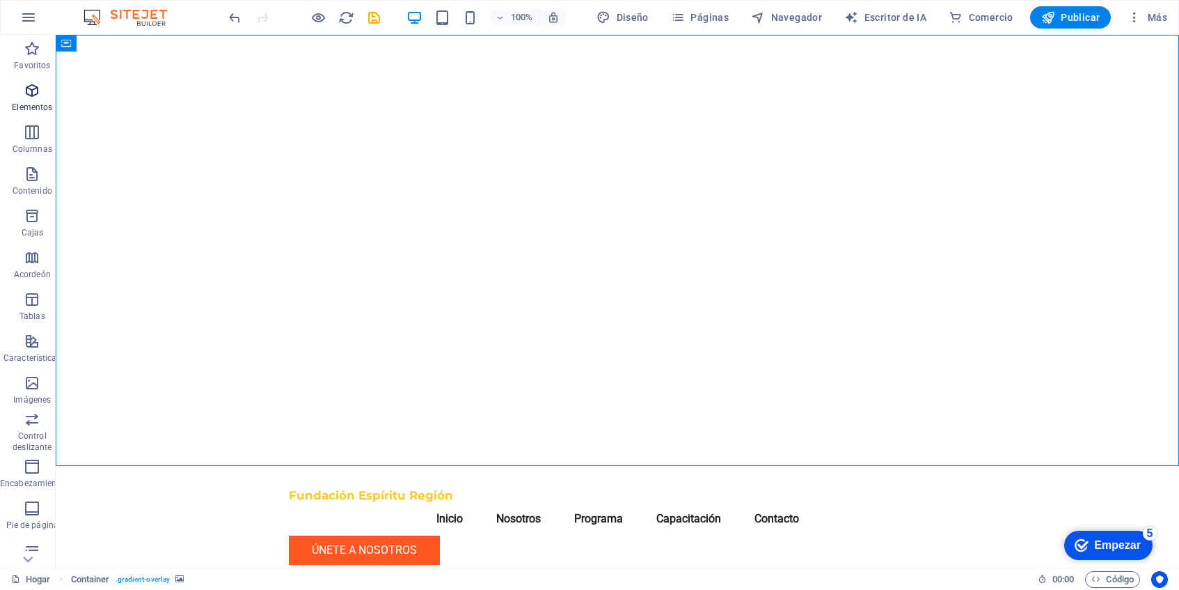
click at [34, 95] on icon "button" at bounding box center [32, 90] width 17 height 17
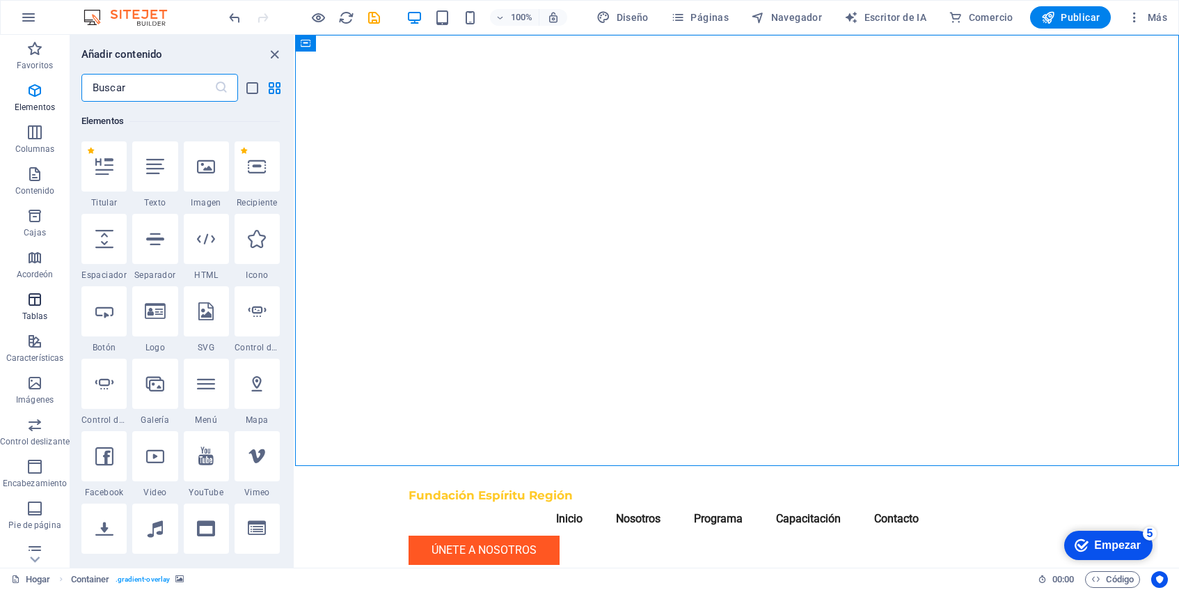
scroll to position [136, 0]
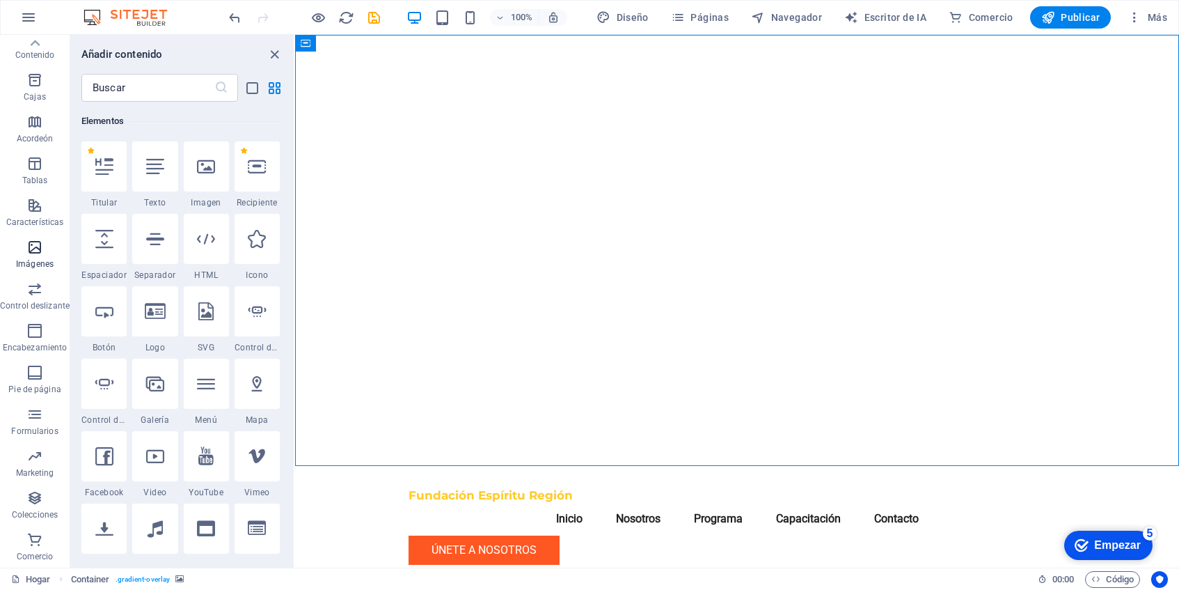
click at [31, 261] on font "Imágenes" at bounding box center [35, 264] width 38 height 10
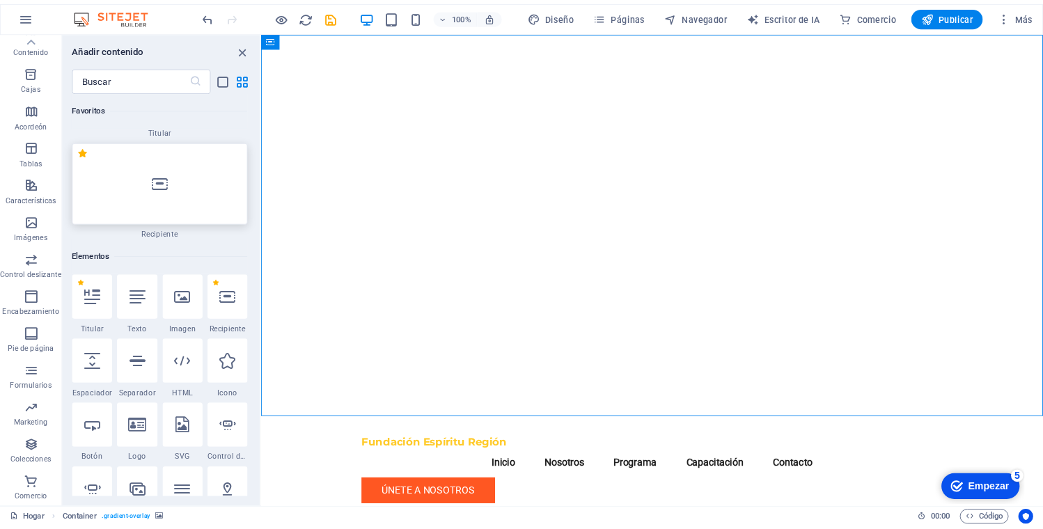
scroll to position [100, 0]
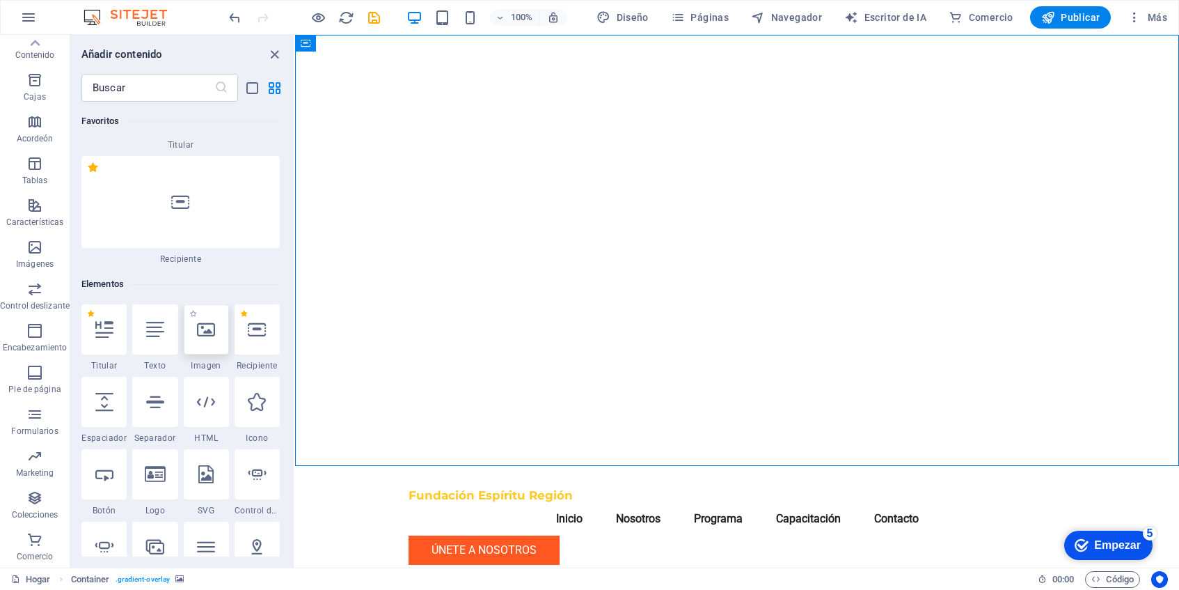
click at [205, 338] on icon at bounding box center [206, 329] width 18 height 18
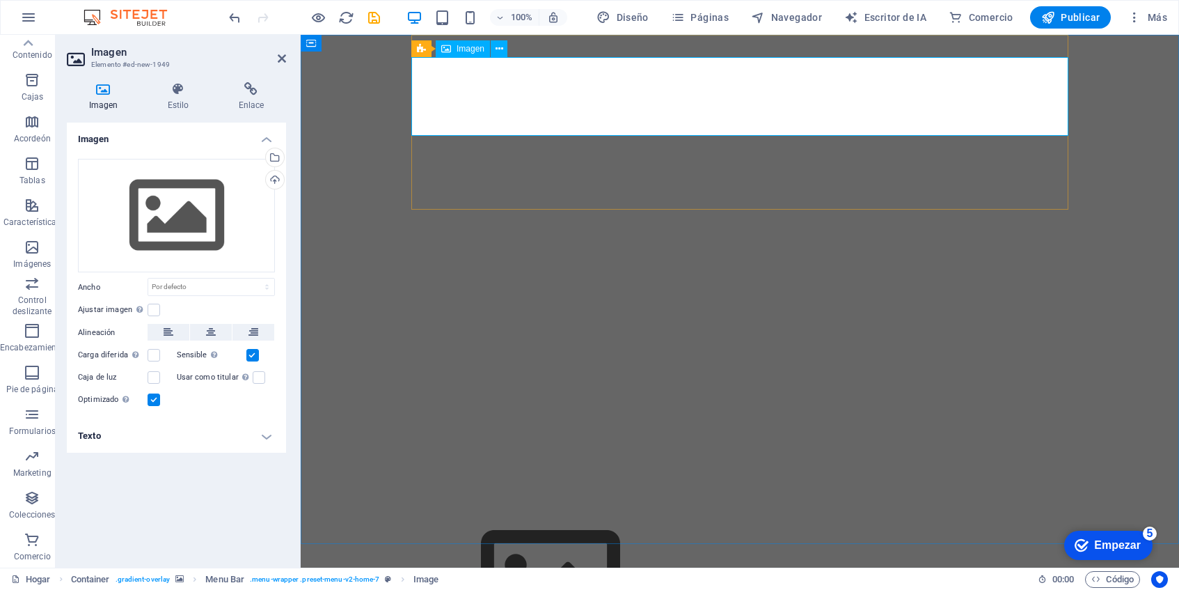
click at [477, 505] on figure at bounding box center [739, 583] width 657 height 157
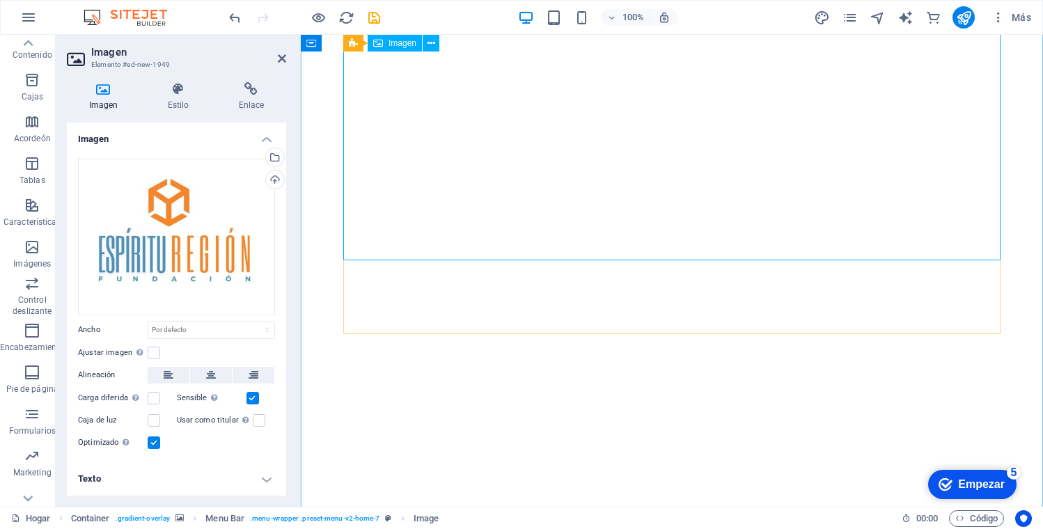
scroll to position [314, 0]
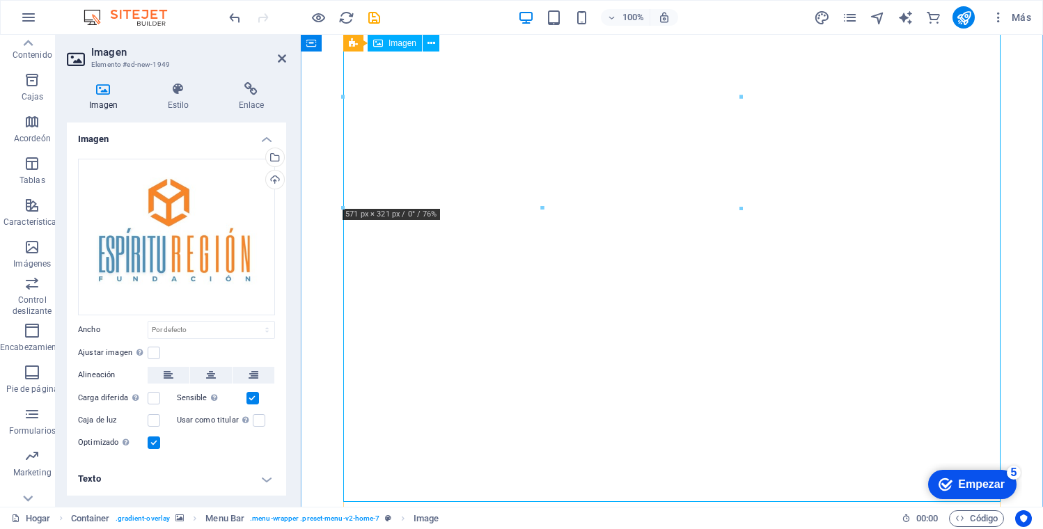
scroll to position [0, 0]
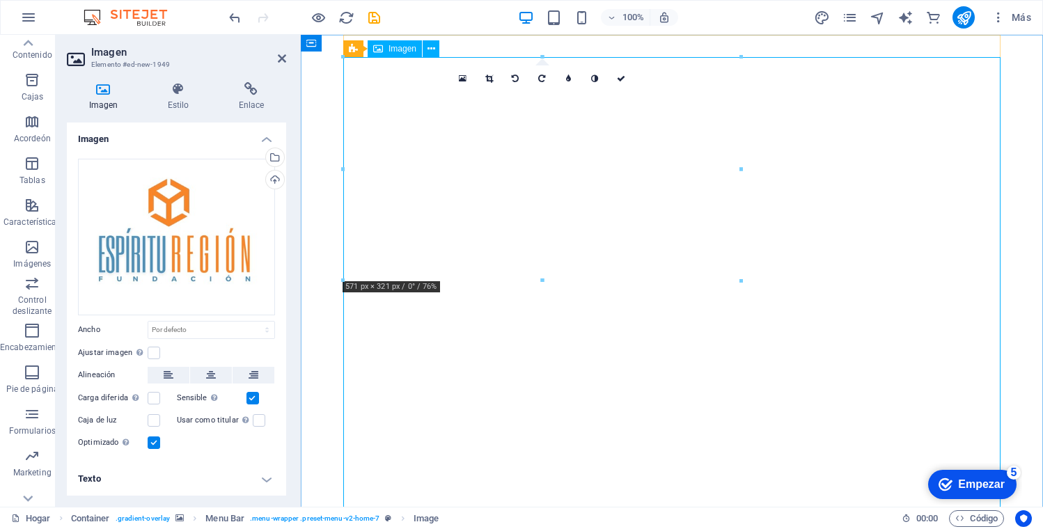
drag, startPoint x: 956, startPoint y: 136, endPoint x: 961, endPoint y: 128, distance: 9.1
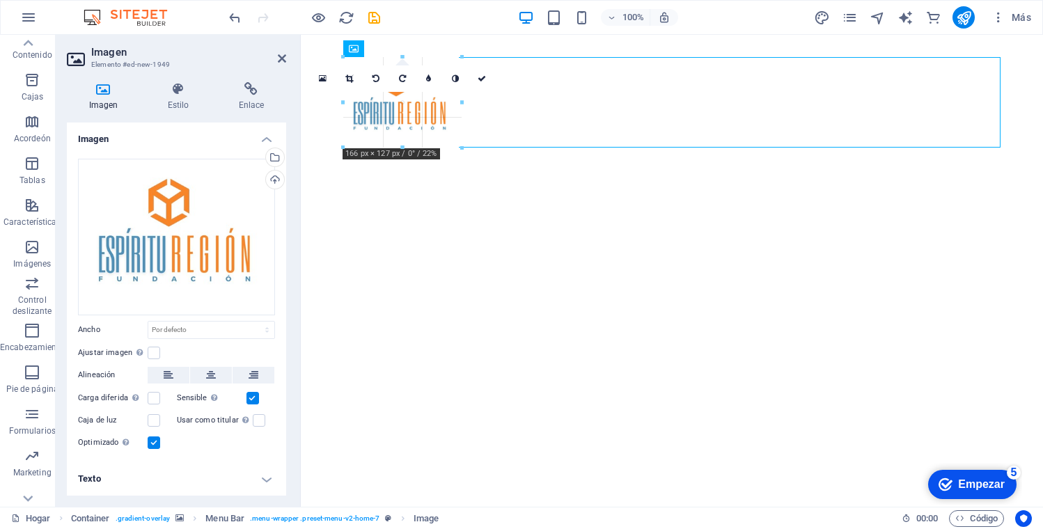
drag, startPoint x: 368, startPoint y: 78, endPoint x: 626, endPoint y: 194, distance: 282.3
type input "170"
select select "px"
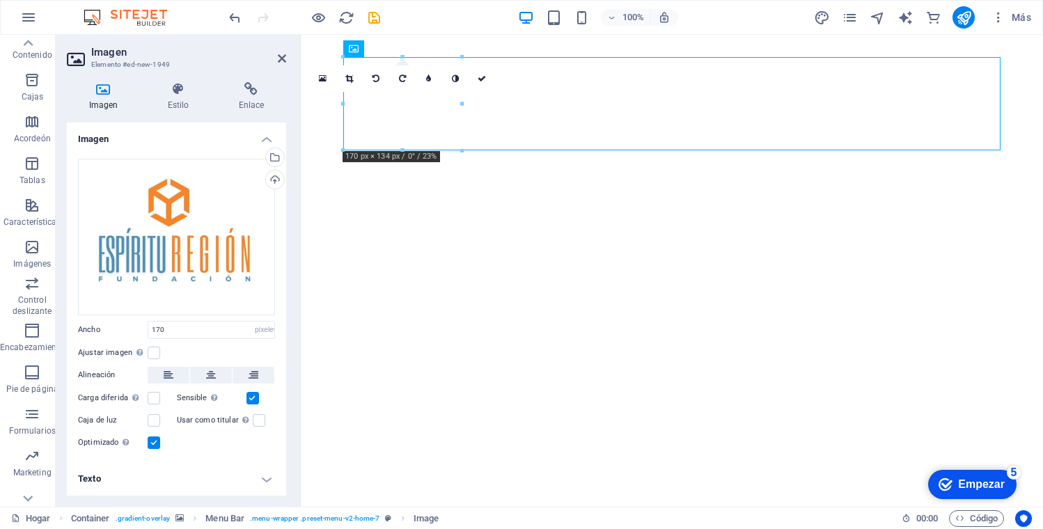
click at [322, 203] on figure at bounding box center [672, 297] width 742 height 524
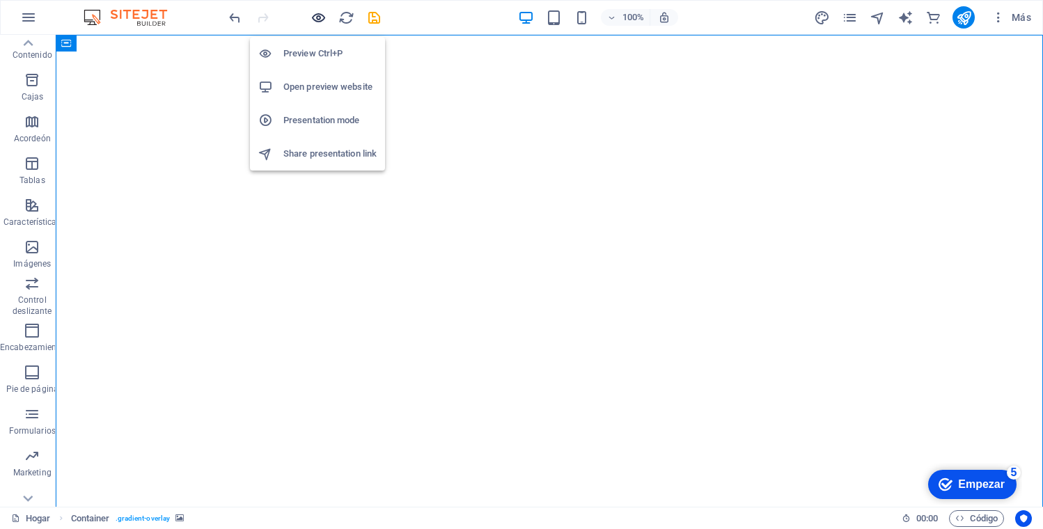
click at [319, 17] on icon "button" at bounding box center [318, 18] width 16 height 16
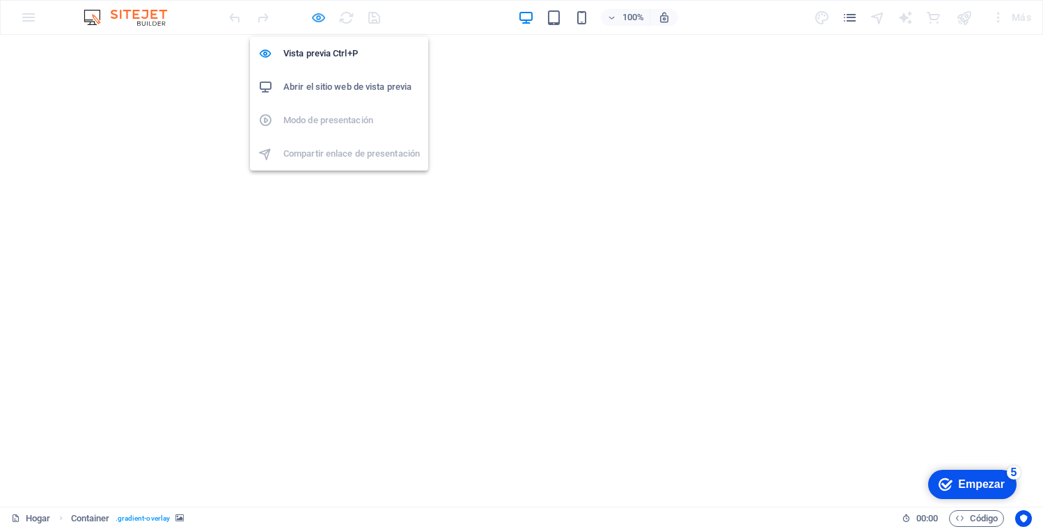
click at [319, 15] on icon "button" at bounding box center [318, 18] width 16 height 16
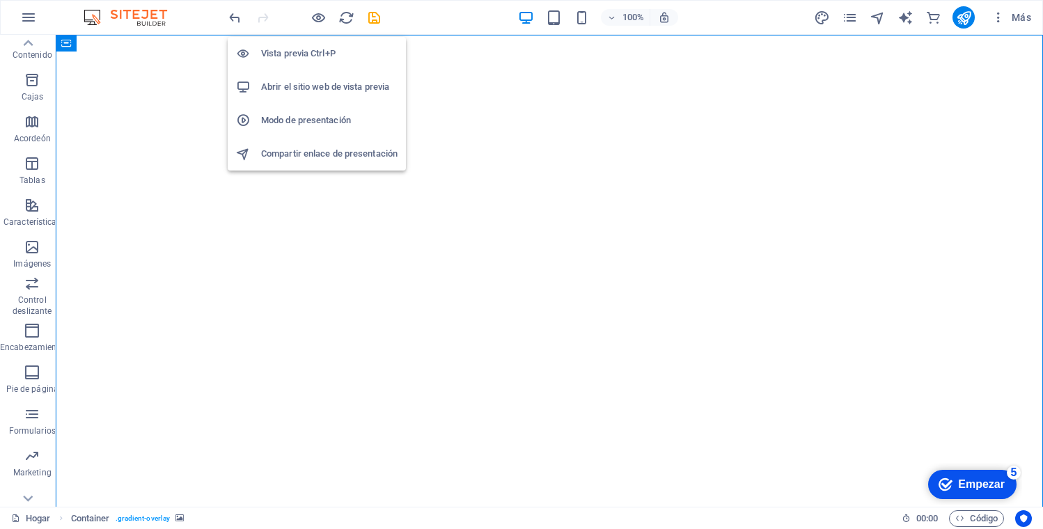
click at [300, 51] on font "Vista previa Ctrl+P" at bounding box center [298, 53] width 74 height 10
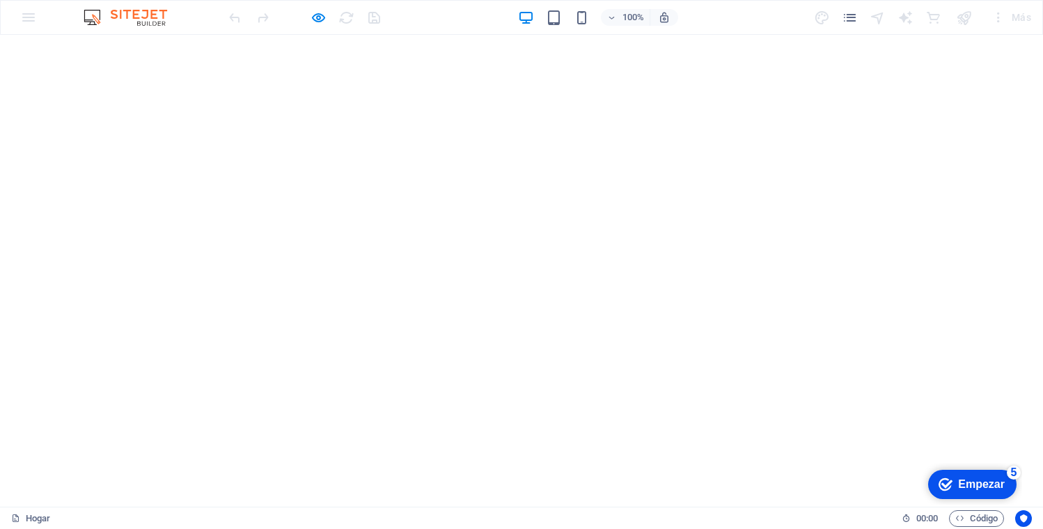
drag, startPoint x: 982, startPoint y: 480, endPoint x: 1137, endPoint y: 782, distance: 339.9
click at [983, 479] on font "Empezar" at bounding box center [981, 484] width 47 height 12
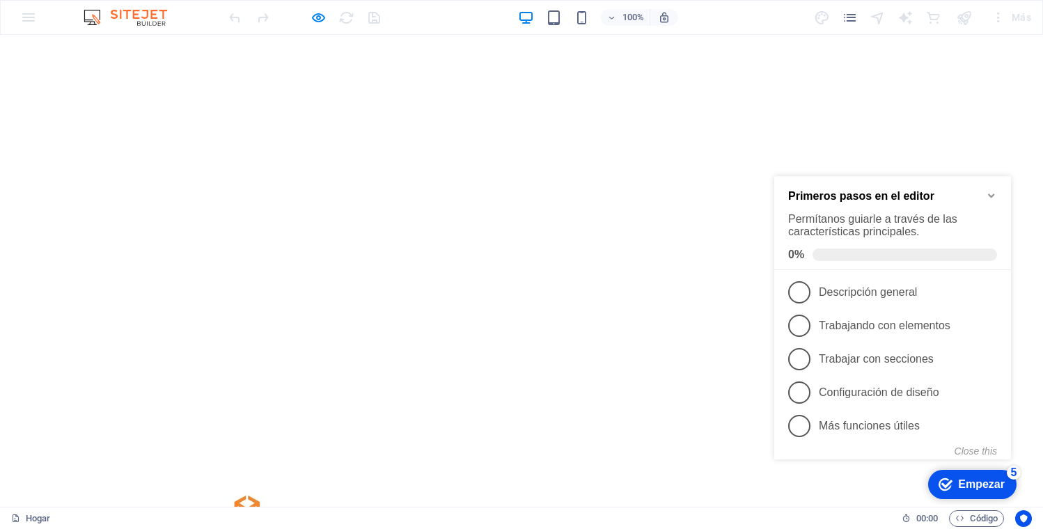
scroll to position [72, 0]
click at [991, 195] on icon "Minimize checklist" at bounding box center [991, 195] width 11 height 11
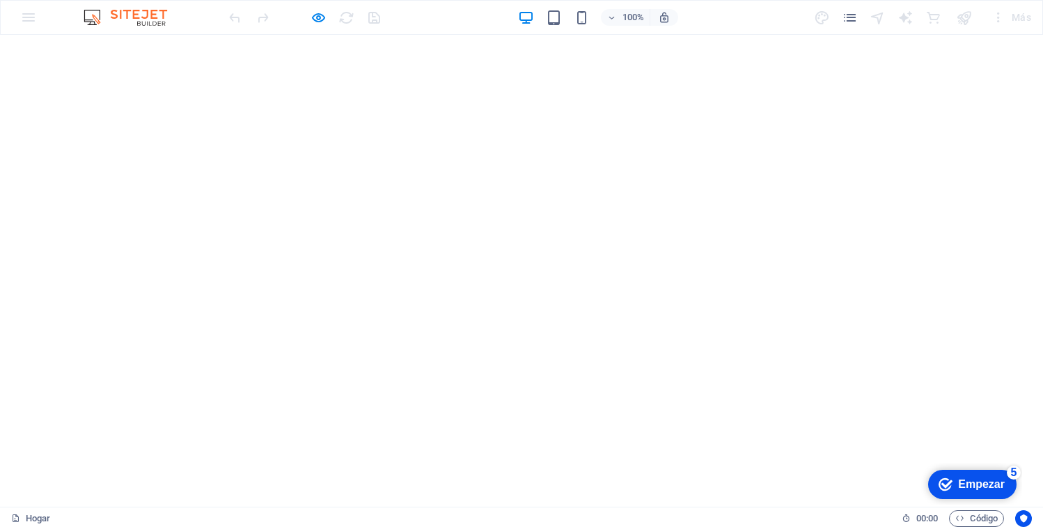
scroll to position [0, 0]
drag, startPoint x: 87, startPoint y: 118, endPoint x: 158, endPoint y: 94, distance: 75.1
click at [86, 118] on video at bounding box center [521, 297] width 1043 height 524
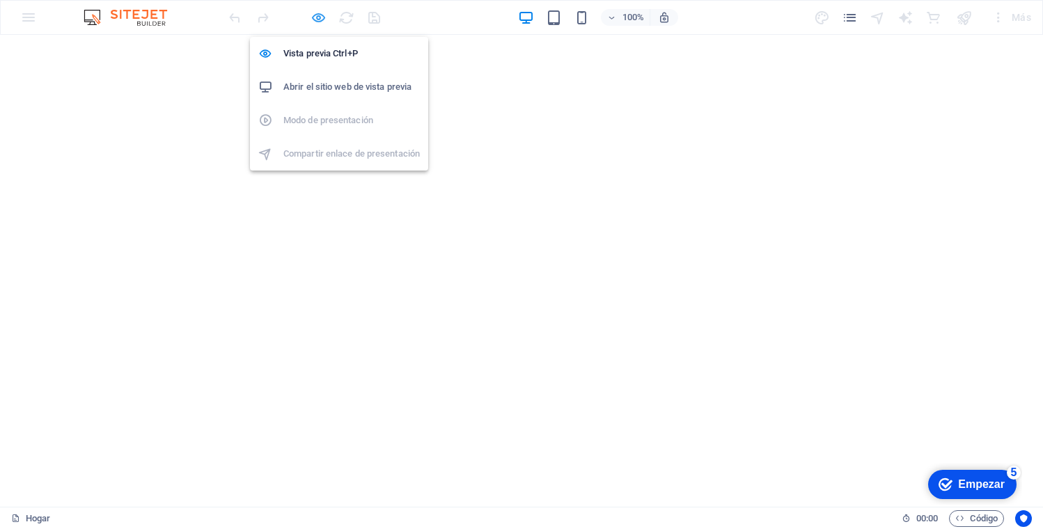
click at [315, 16] on icon "button" at bounding box center [318, 18] width 16 height 16
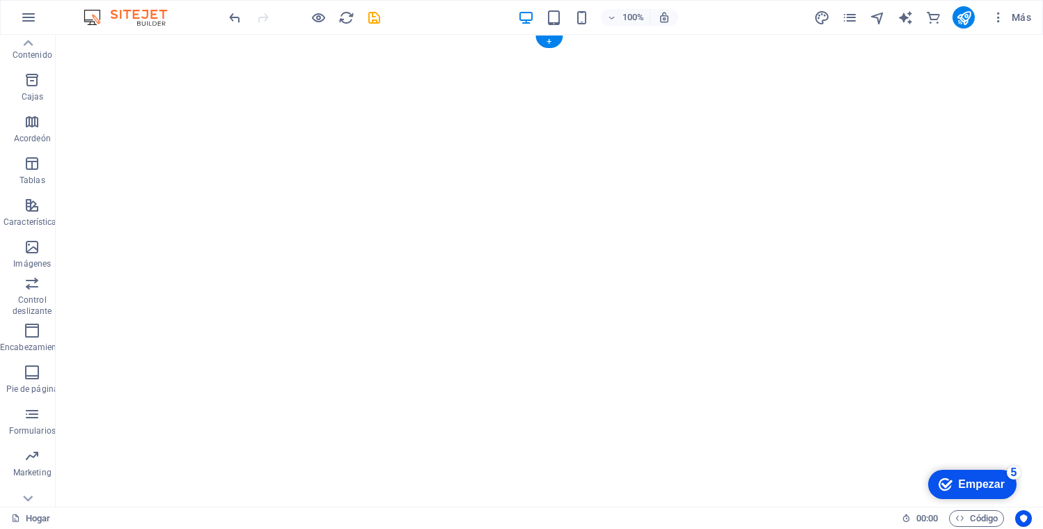
click at [111, 232] on figure at bounding box center [549, 297] width 987 height 524
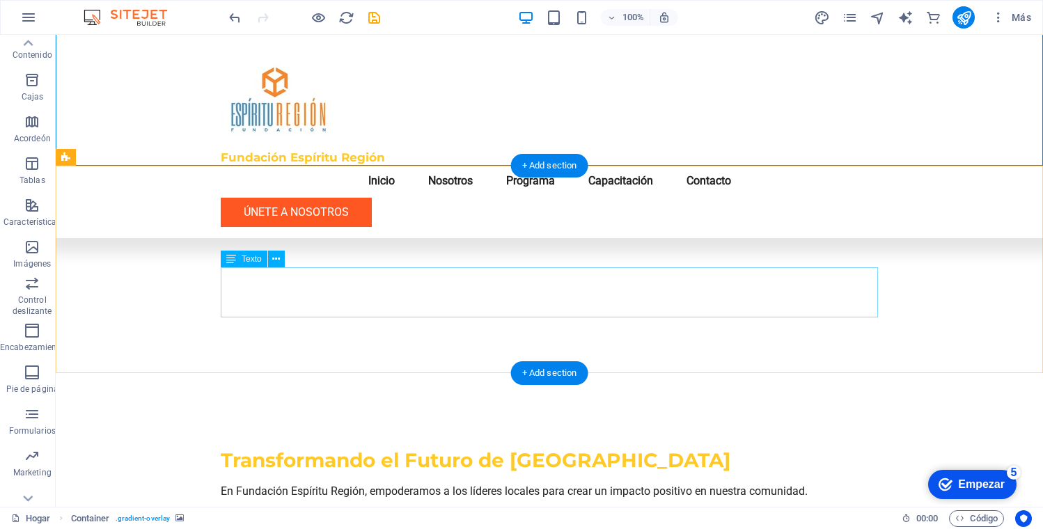
scroll to position [365, 0]
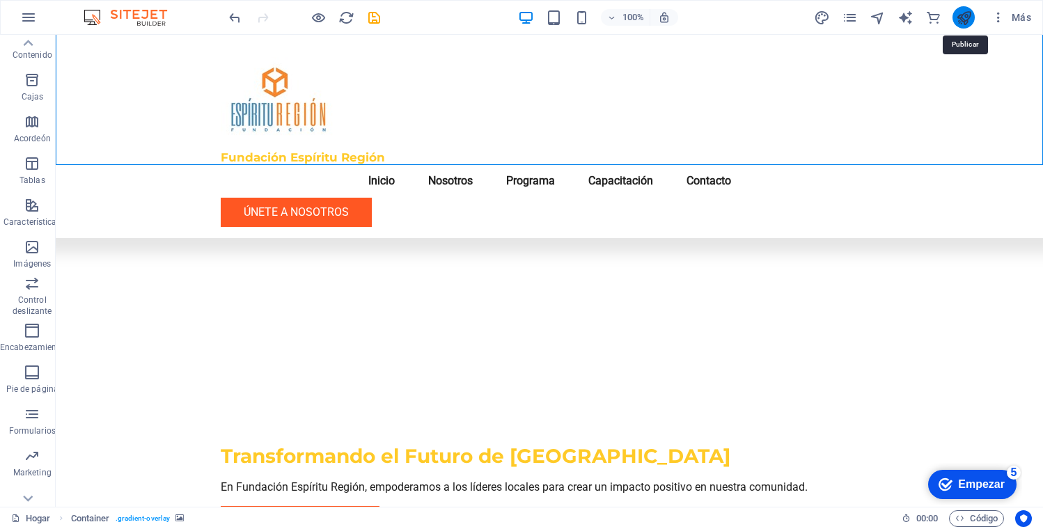
click at [965, 15] on icon "publicar" at bounding box center [964, 18] width 16 height 16
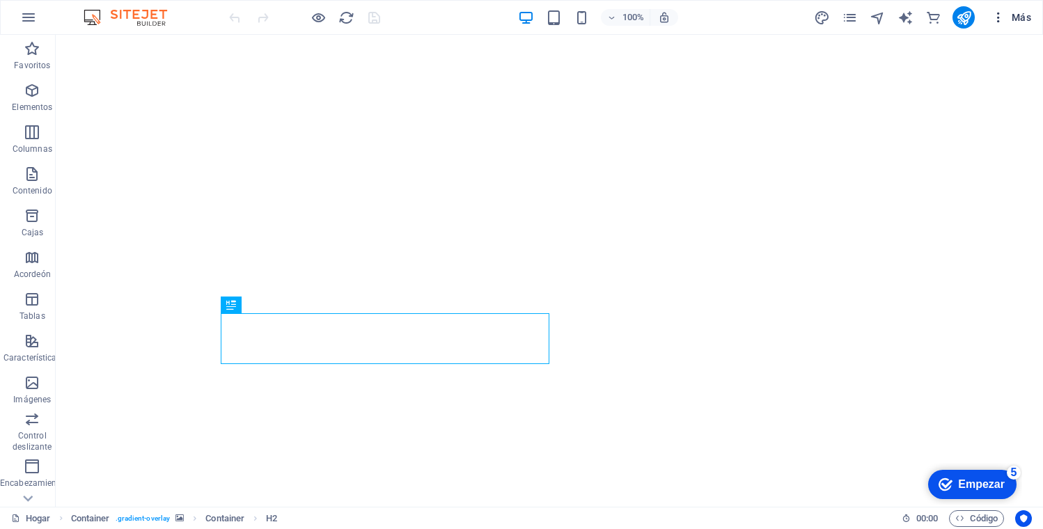
click at [995, 15] on icon "button" at bounding box center [998, 17] width 14 height 14
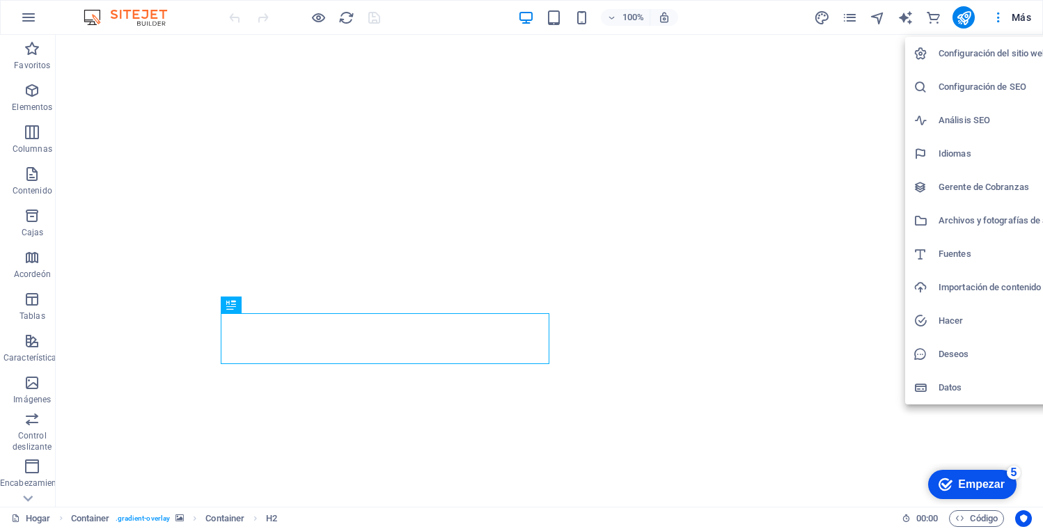
click at [1000, 54] on font "Configuración del sitio web" at bounding box center [992, 53] width 109 height 10
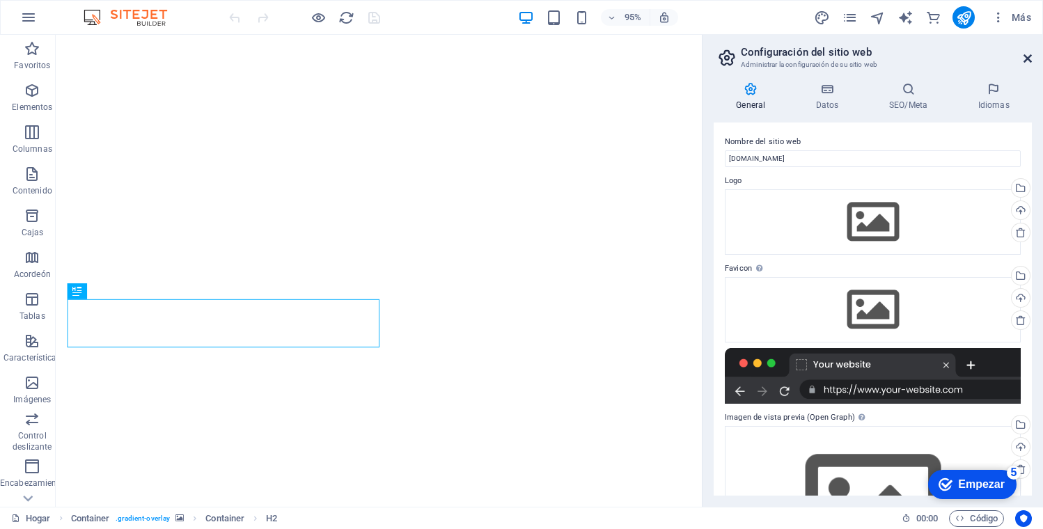
click at [1025, 58] on icon at bounding box center [1027, 58] width 8 height 11
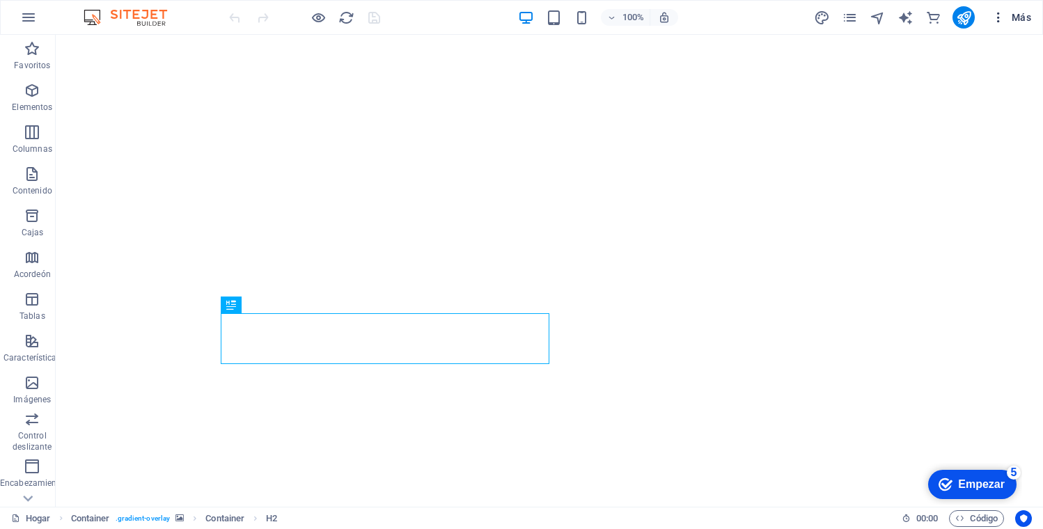
click at [1000, 19] on icon "button" at bounding box center [998, 17] width 14 height 14
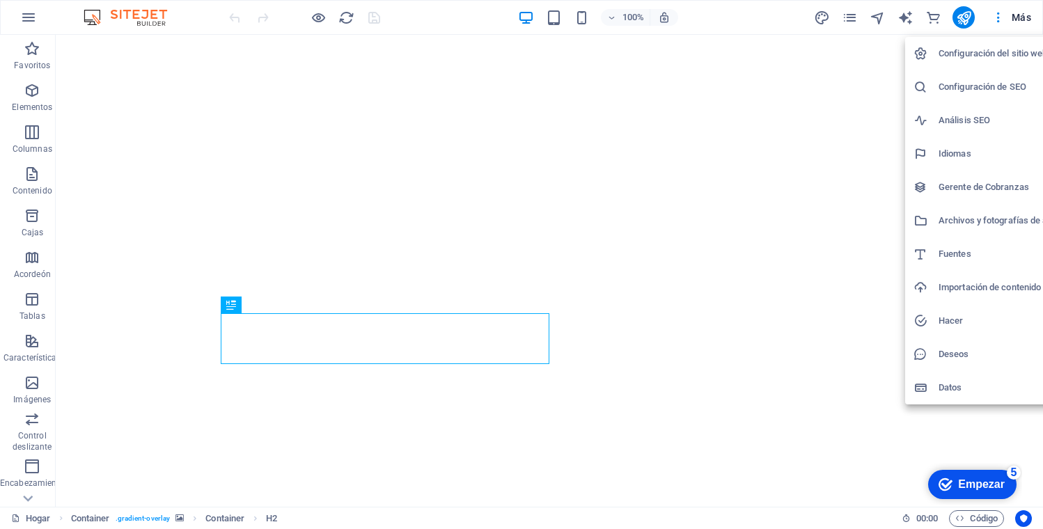
click at [963, 16] on div at bounding box center [521, 264] width 1043 height 529
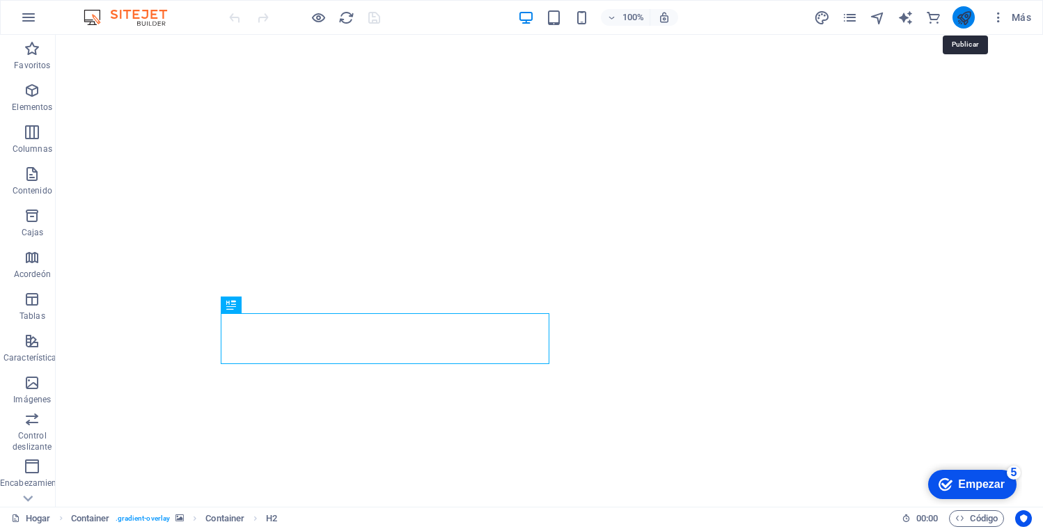
click at [963, 18] on icon "publicar" at bounding box center [964, 18] width 16 height 16
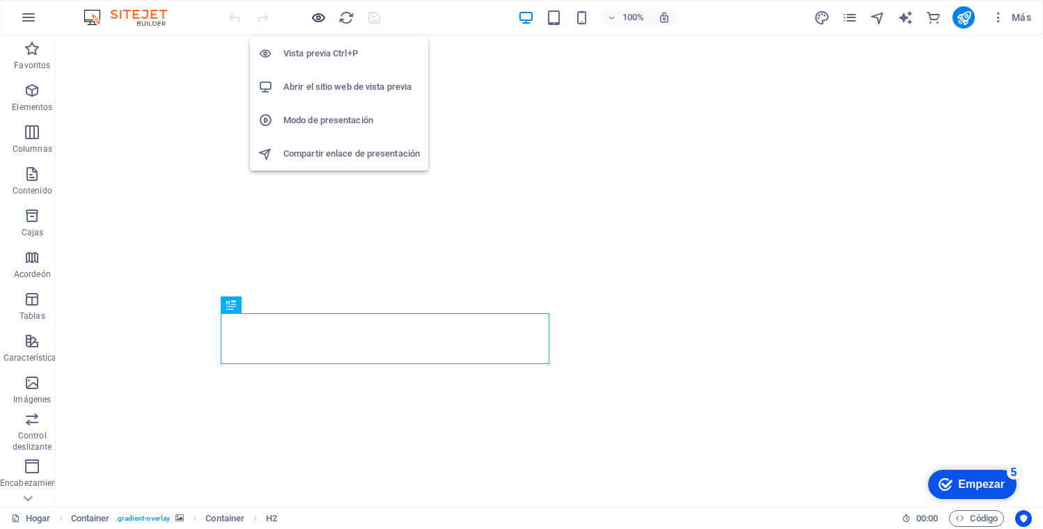
click at [318, 15] on icon "button" at bounding box center [318, 18] width 16 height 16
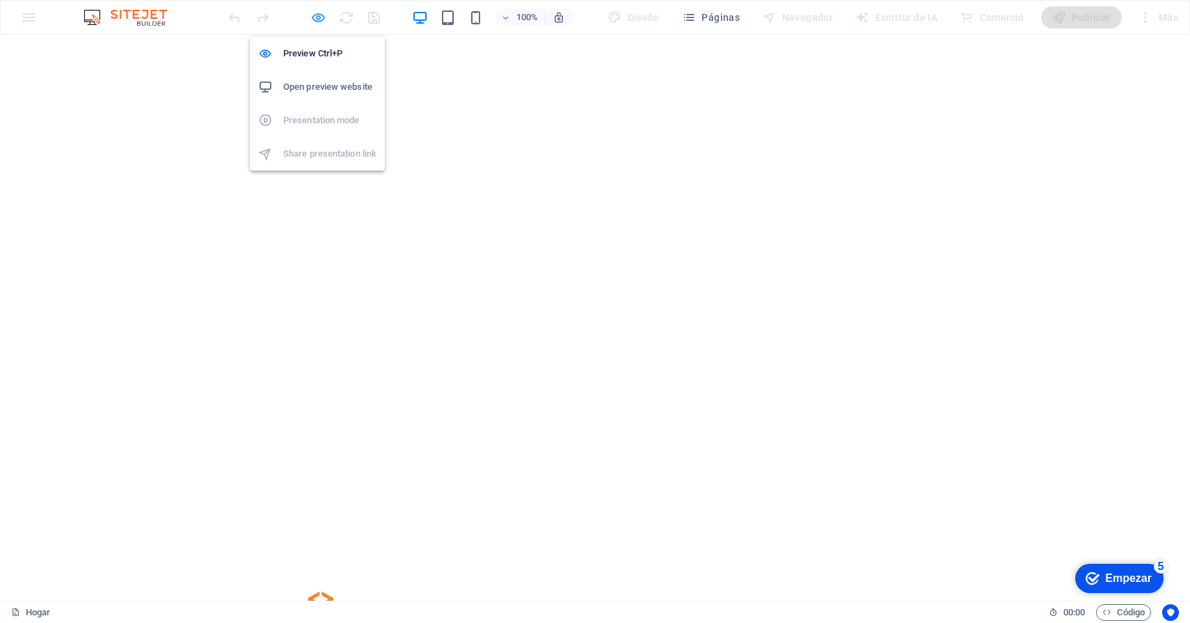
click at [315, 10] on icon "button" at bounding box center [318, 18] width 16 height 16
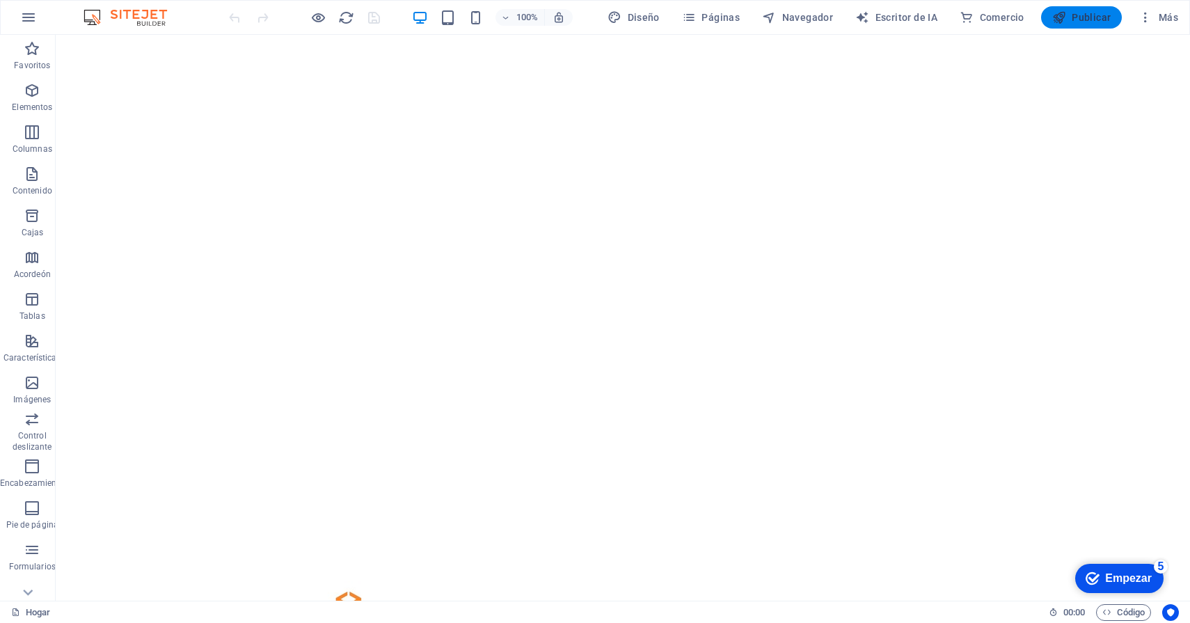
click at [1042, 14] on font "Publicar" at bounding box center [1091, 17] width 39 height 11
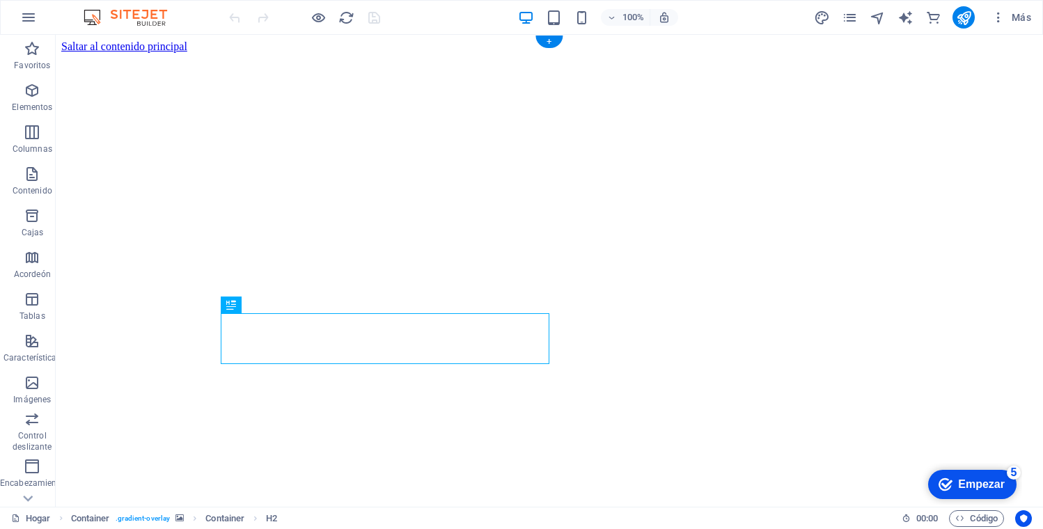
click at [158, 303] on figure at bounding box center [549, 298] width 976 height 491
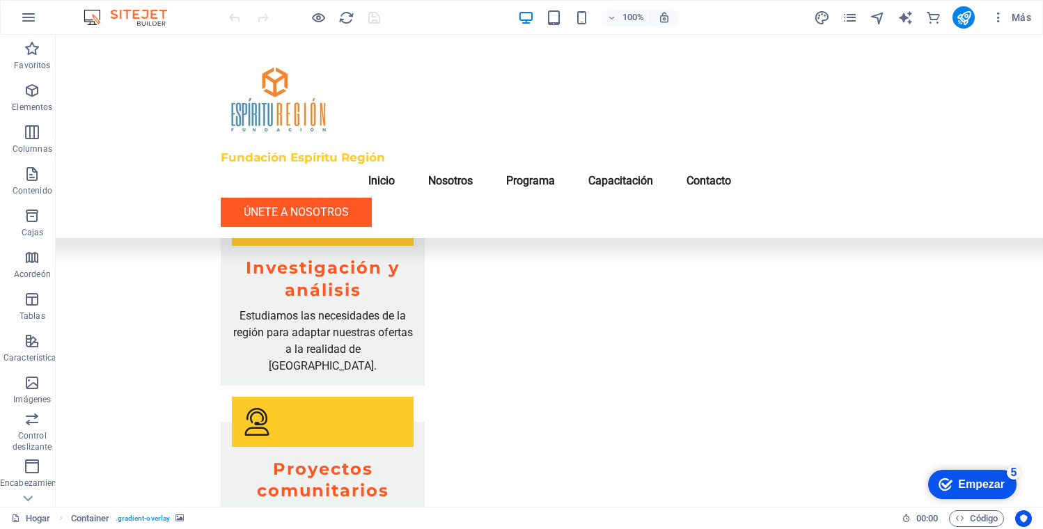
scroll to position [2506, 0]
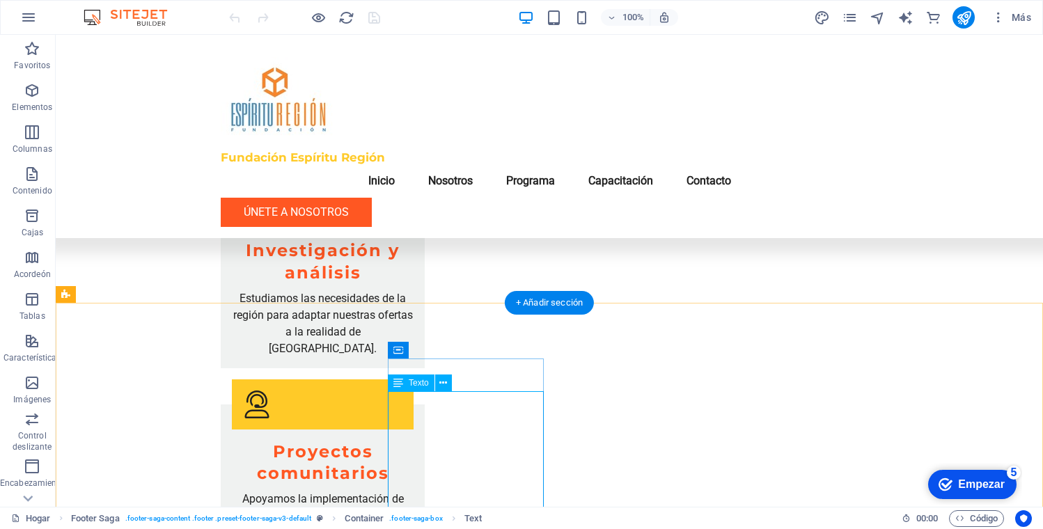
scroll to position [2428, 0]
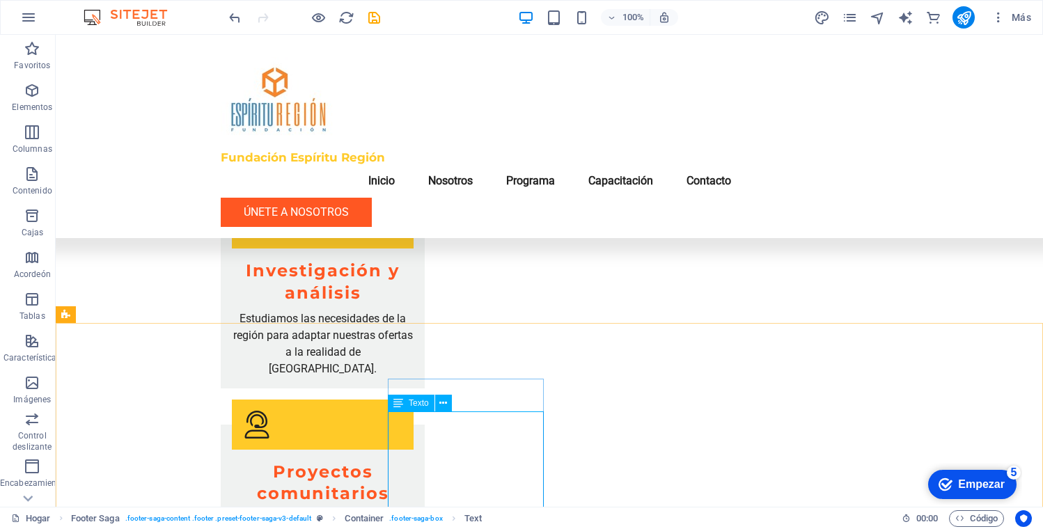
click at [402, 402] on icon at bounding box center [398, 403] width 10 height 17
click at [418, 401] on font "Texto" at bounding box center [419, 403] width 20 height 10
drag, startPoint x: 418, startPoint y: 401, endPoint x: 140, endPoint y: 376, distance: 278.8
click at [418, 401] on font "Texto" at bounding box center [419, 403] width 20 height 10
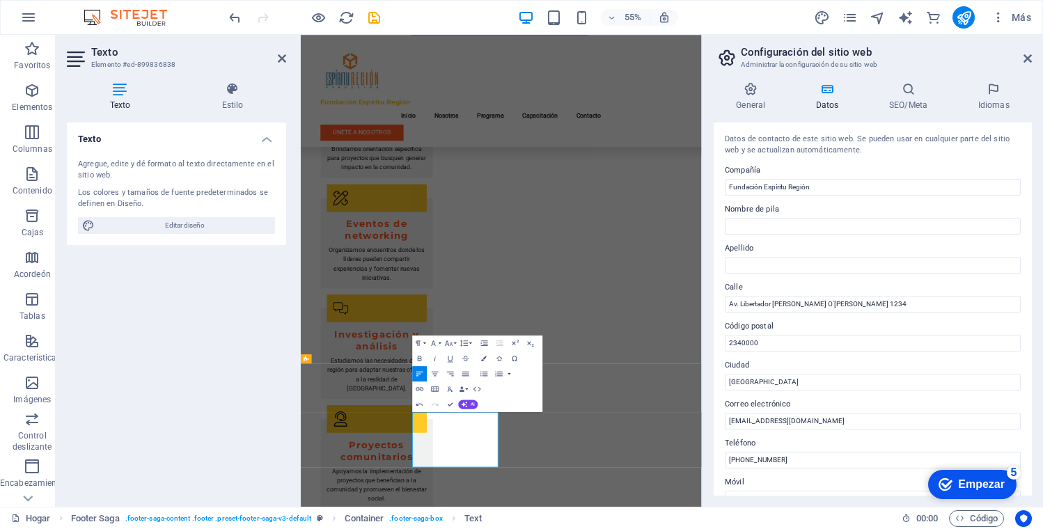
click at [244, 370] on div "Texto Agregue, edite y dé formato al texto directamente en el sitio web. Los co…" at bounding box center [176, 309] width 219 height 373
click at [144, 380] on div "Texto Agregue, edite y dé formato al texto directamente en el sitio web. Los co…" at bounding box center [176, 309] width 219 height 373
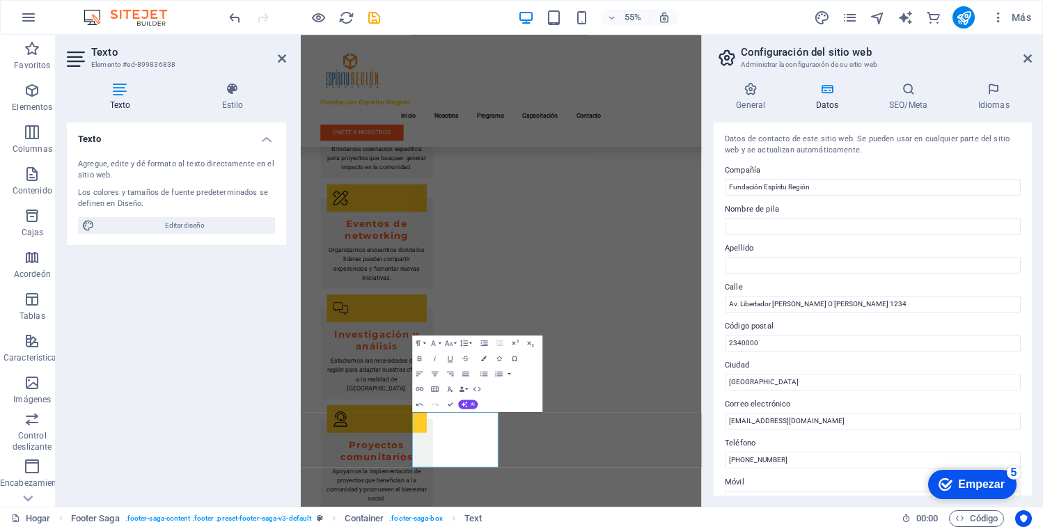
click at [216, 301] on div "Texto Agregue, edite y dé formato al texto directamente en el sitio web. Los co…" at bounding box center [176, 309] width 219 height 373
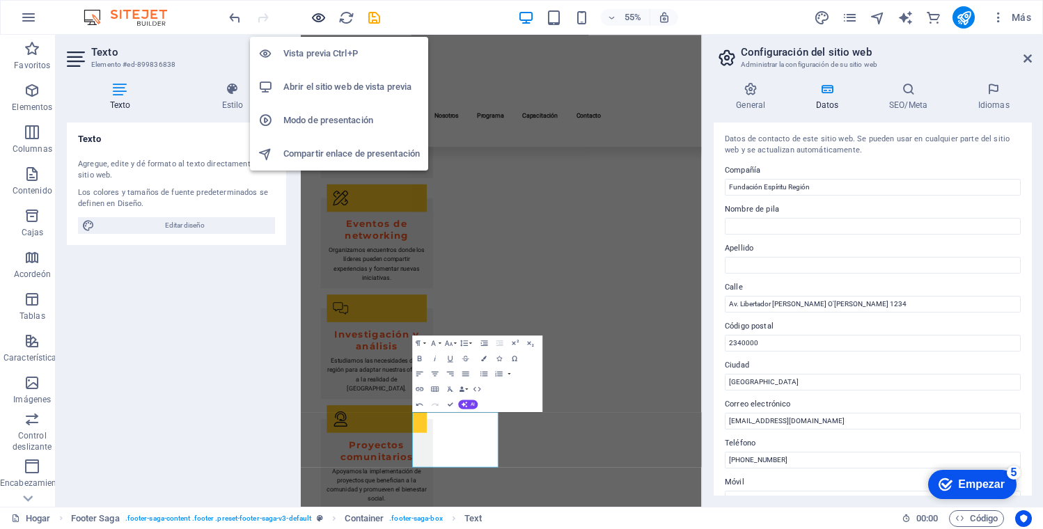
click at [319, 15] on icon "button" at bounding box center [318, 18] width 16 height 16
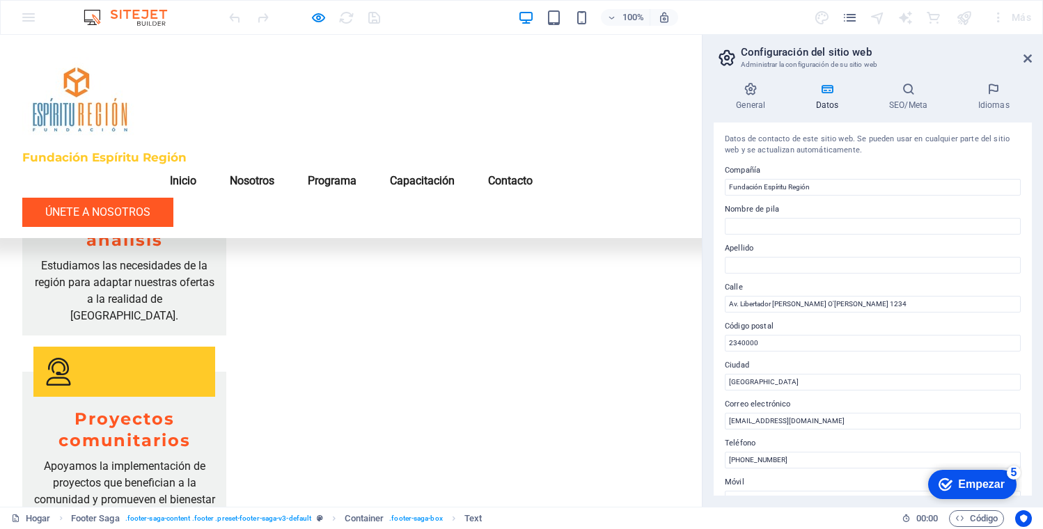
scroll to position [2506, 0]
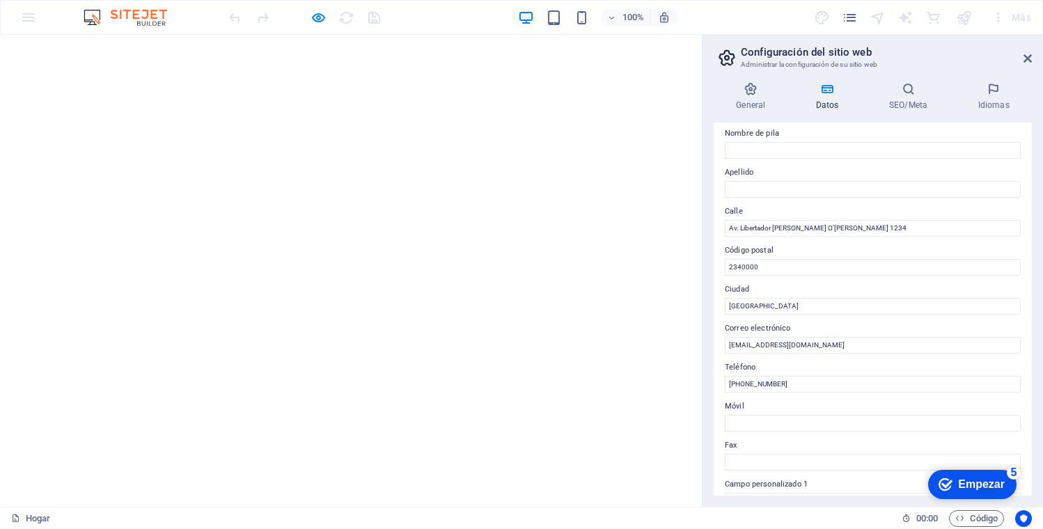
scroll to position [0, 0]
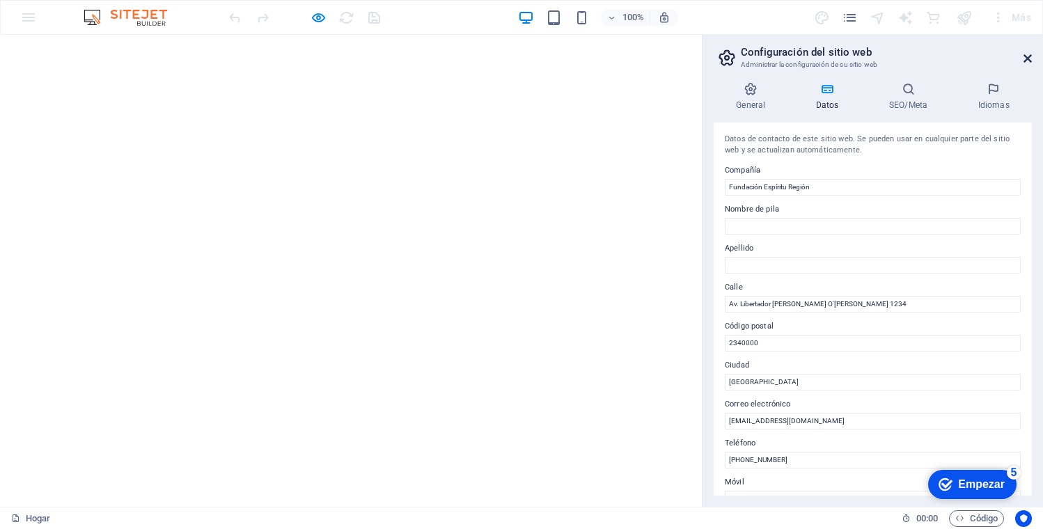
click at [1028, 60] on icon at bounding box center [1027, 58] width 8 height 11
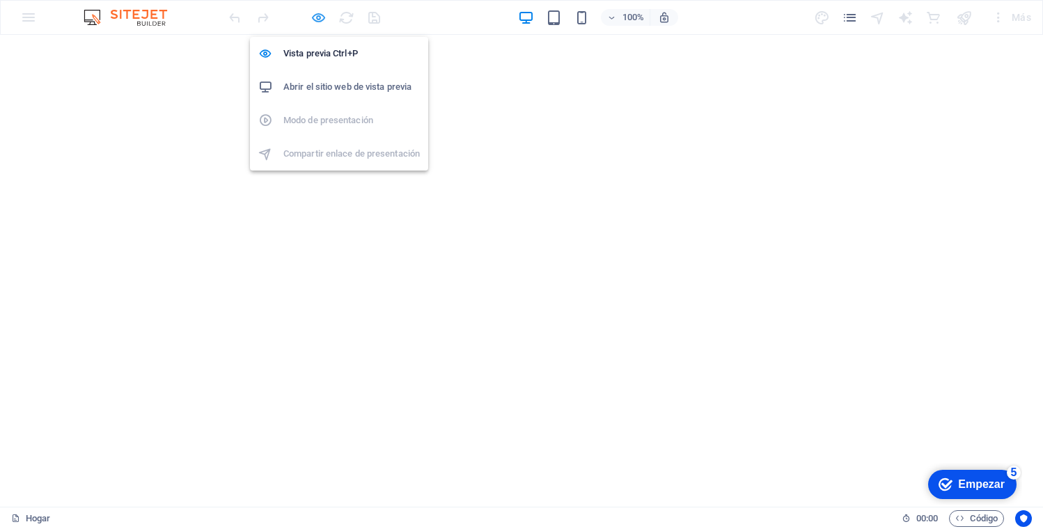
click at [319, 15] on icon "button" at bounding box center [318, 18] width 16 height 16
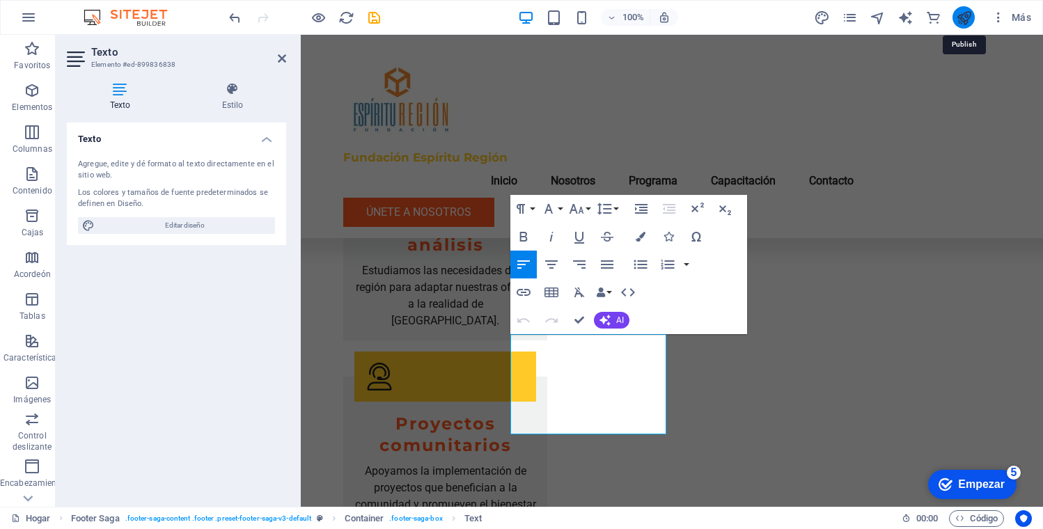
click at [957, 17] on icon "publicar" at bounding box center [964, 18] width 16 height 16
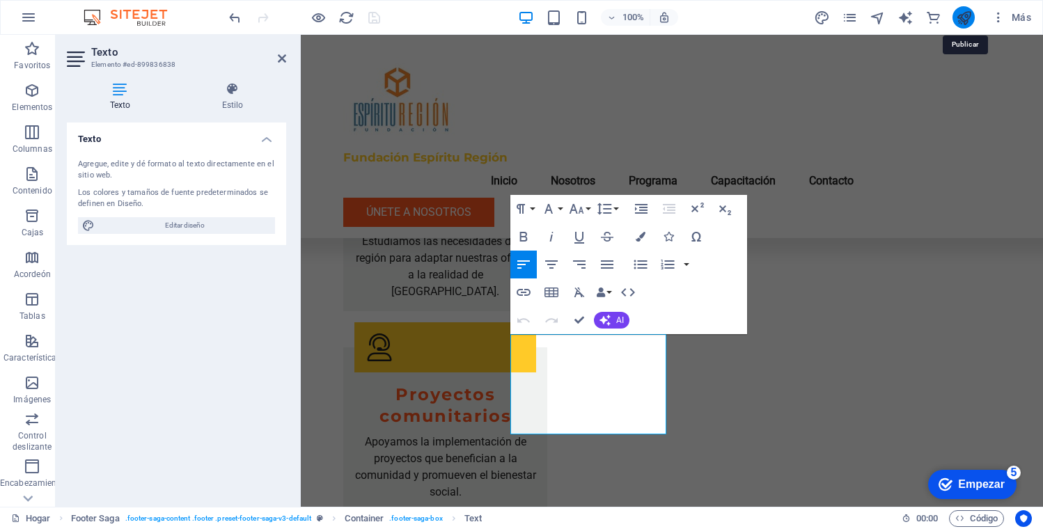
click at [963, 18] on icon "publicar" at bounding box center [964, 18] width 16 height 16
click at [963, 19] on icon "publicar" at bounding box center [964, 18] width 16 height 16
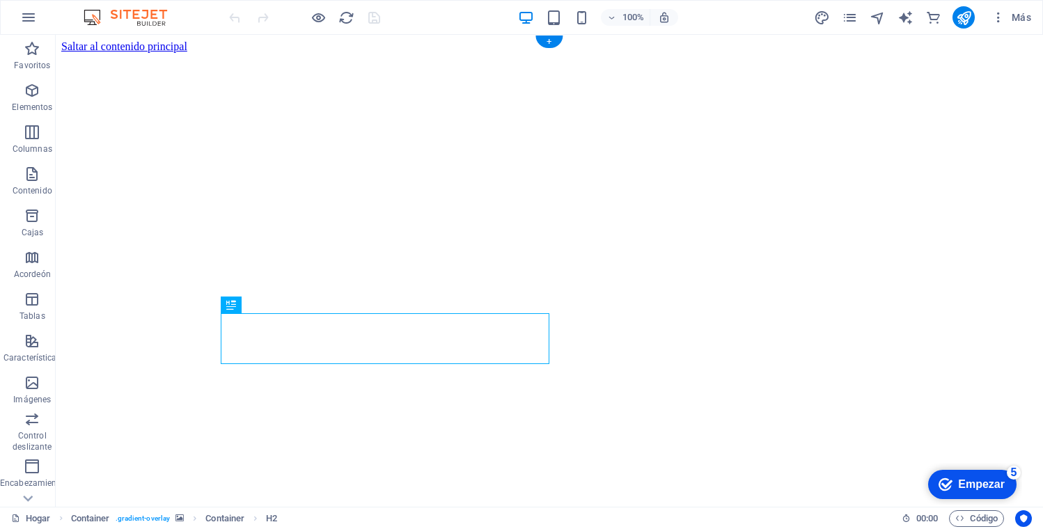
click at [872, 283] on figure at bounding box center [549, 298] width 976 height 491
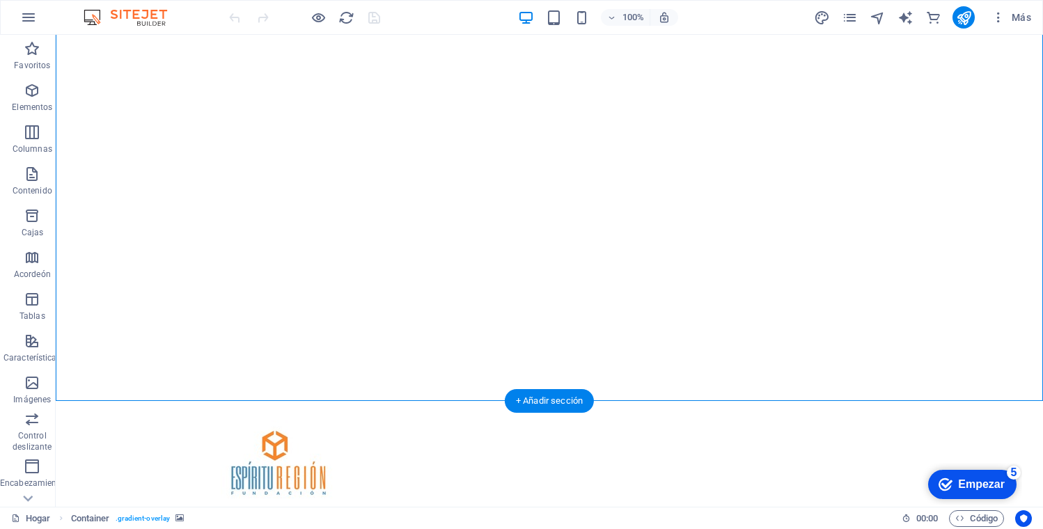
scroll to position [164, 0]
click at [891, 210] on figure at bounding box center [549, 133] width 987 height 524
drag, startPoint x: 891, startPoint y: 210, endPoint x: 647, endPoint y: 210, distance: 244.3
click at [892, 210] on figure at bounding box center [549, 133] width 987 height 524
click at [647, 210] on figure at bounding box center [549, 133] width 987 height 524
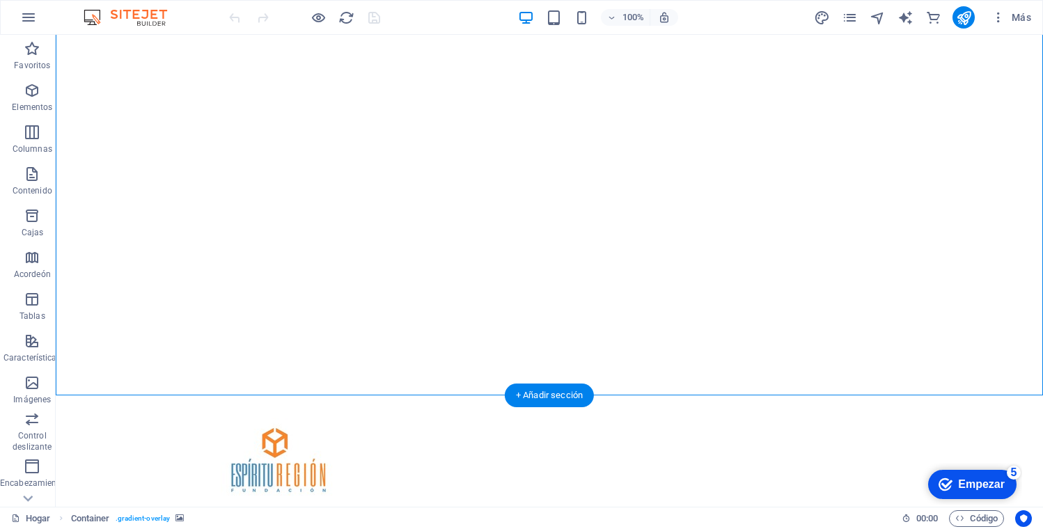
select select "header"
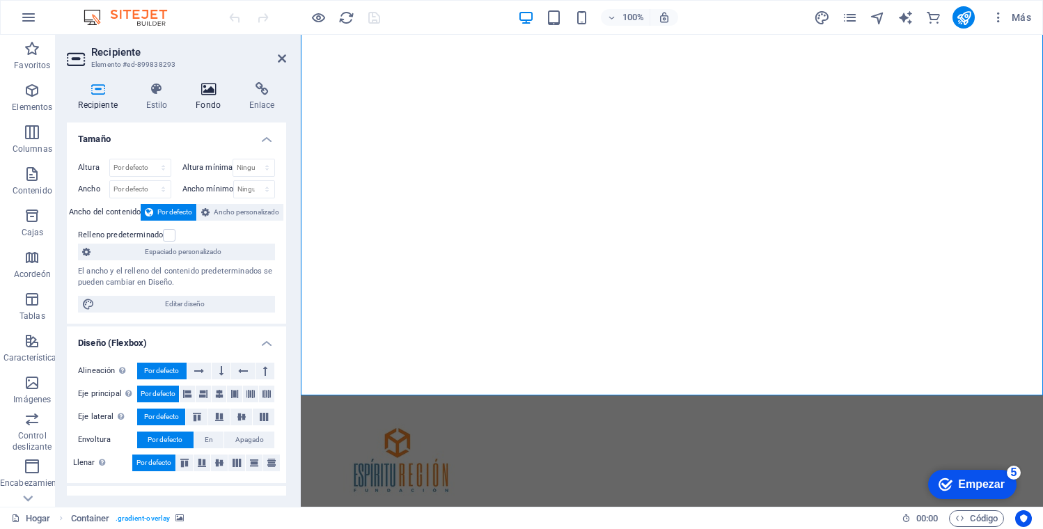
click at [212, 87] on icon at bounding box center [208, 89] width 48 height 14
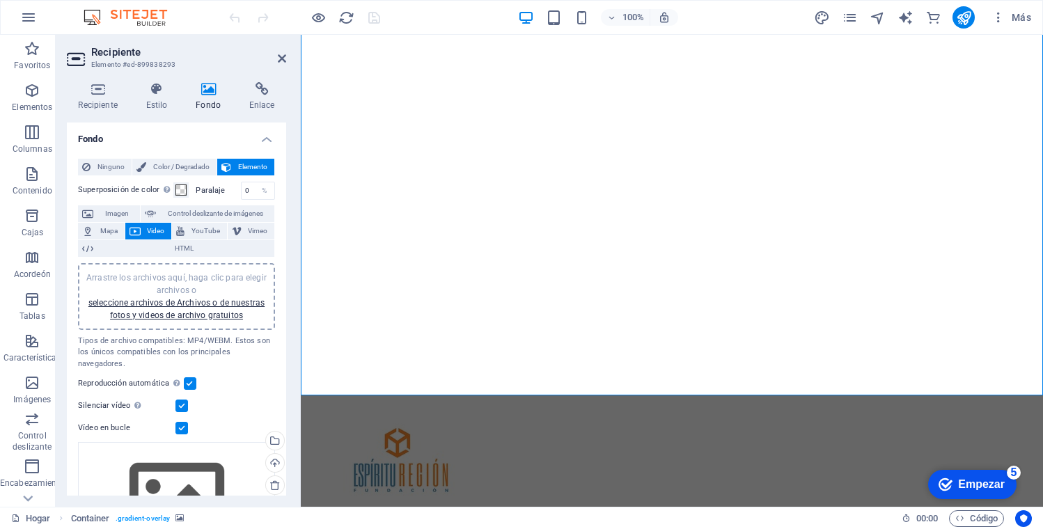
click at [152, 228] on font "Video" at bounding box center [155, 231] width 17 height 8
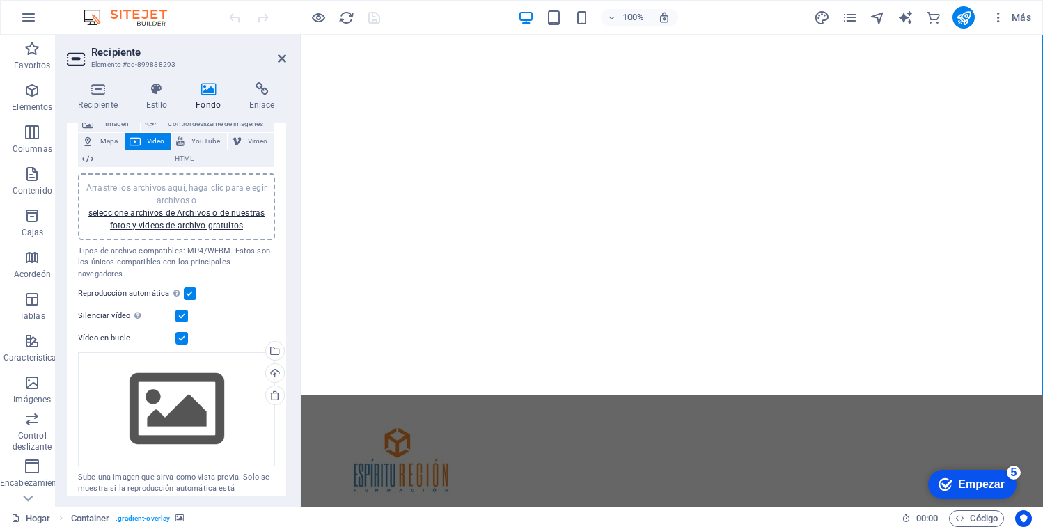
scroll to position [110, 0]
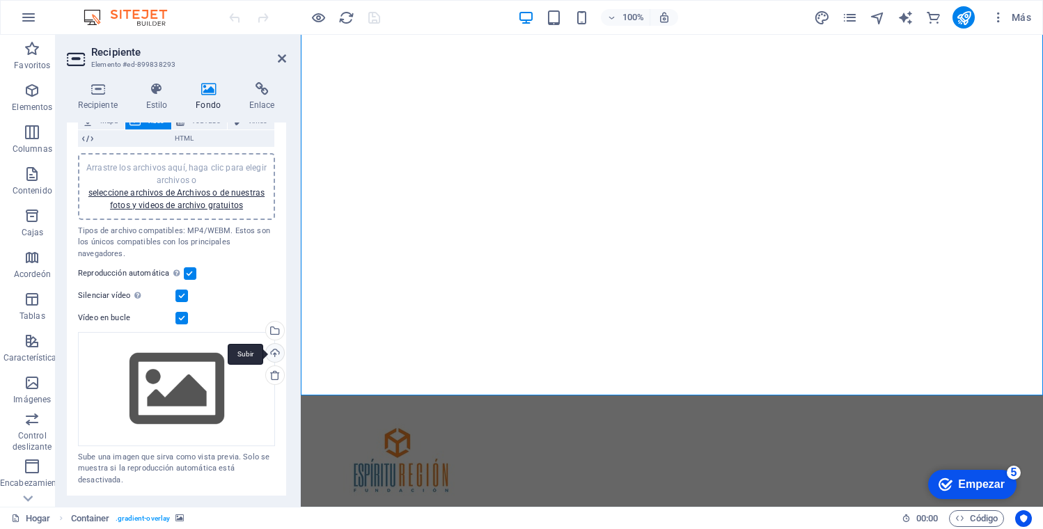
click at [273, 352] on div "Subir" at bounding box center [273, 354] width 21 height 21
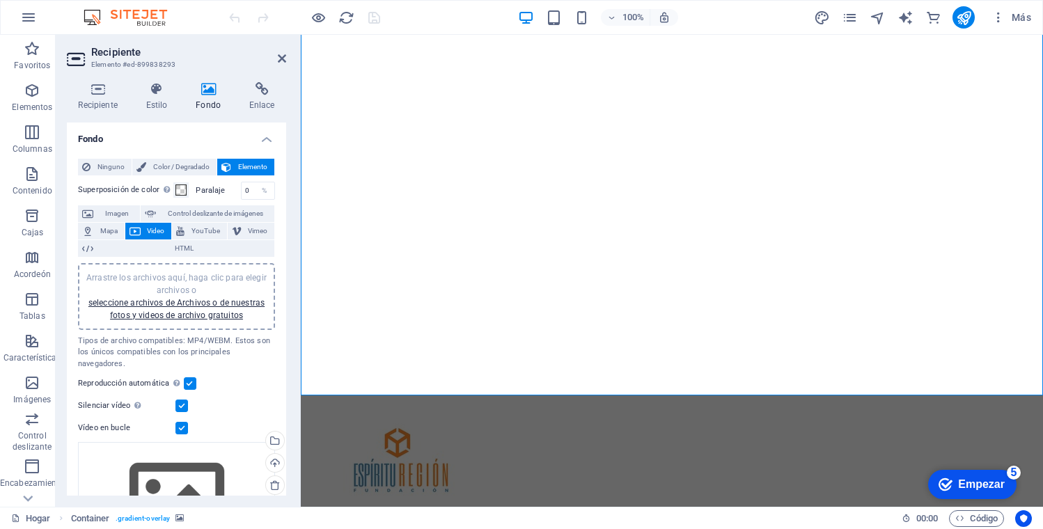
click at [152, 226] on span "Video" at bounding box center [156, 231] width 23 height 17
click at [152, 227] on font "Video" at bounding box center [155, 231] width 17 height 8
click at [152, 226] on span "Video" at bounding box center [156, 231] width 23 height 17
click at [210, 304] on font "seleccione archivos de Archivos o de nuestras fotos y videos de archivo gratuit…" at bounding box center [176, 309] width 176 height 22
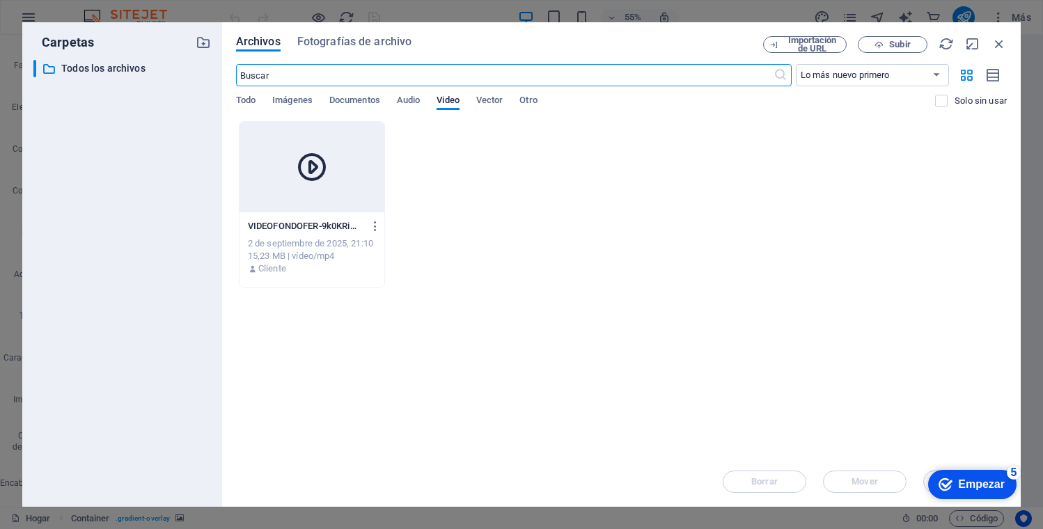
click at [307, 176] on icon at bounding box center [311, 166] width 33 height 33
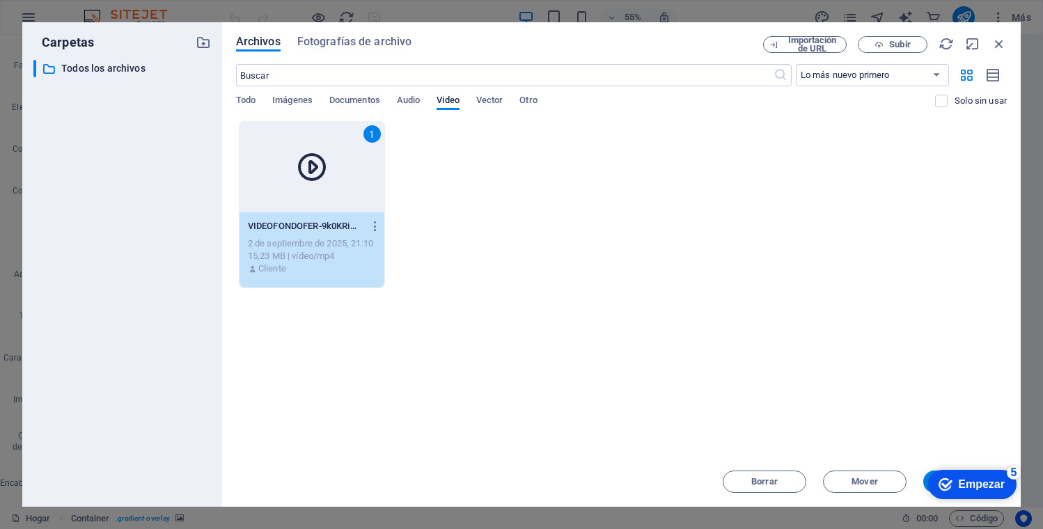
click at [314, 164] on icon at bounding box center [311, 166] width 33 height 33
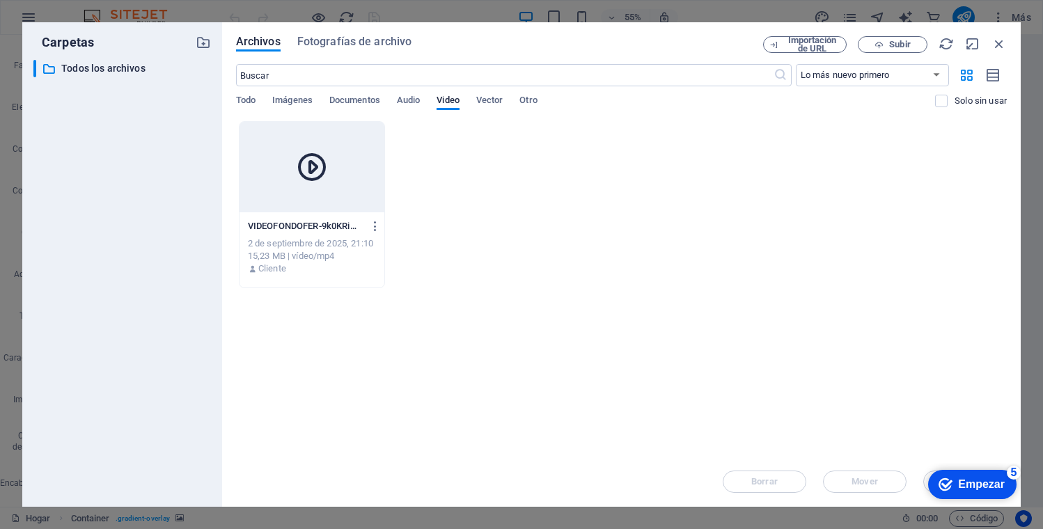
click at [313, 170] on icon at bounding box center [311, 166] width 33 height 33
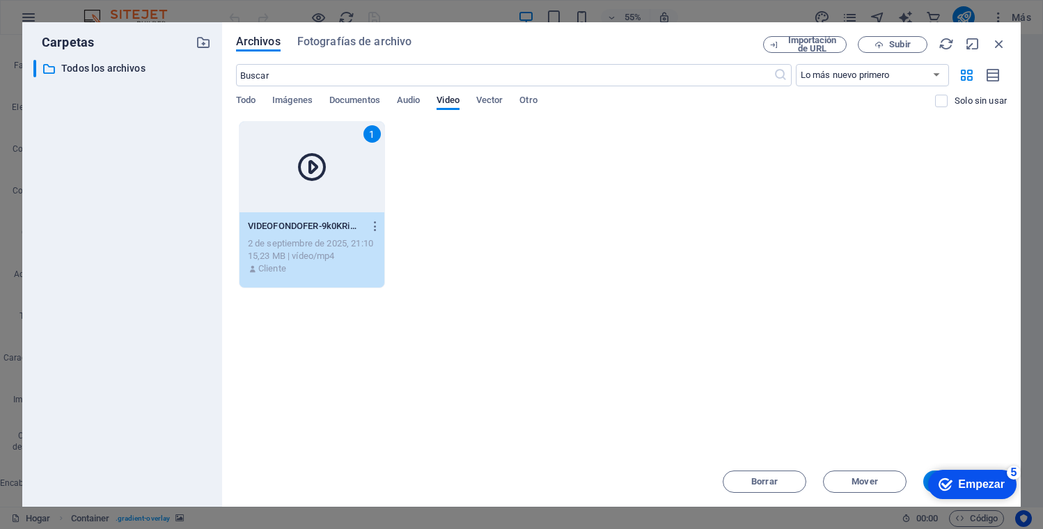
click at [313, 170] on icon at bounding box center [311, 166] width 33 height 33
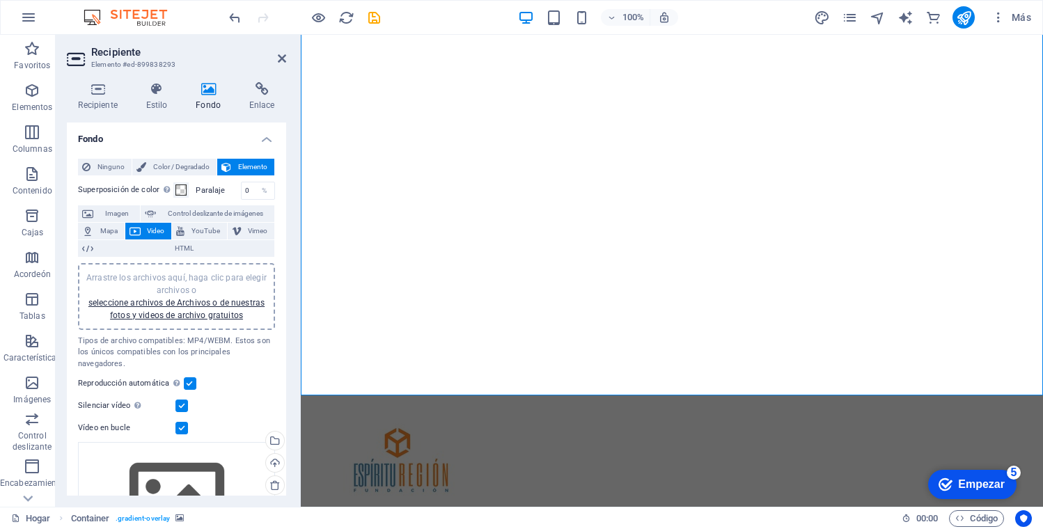
click at [313, 170] on figure at bounding box center [672, 133] width 742 height 524
click at [871, 247] on figure at bounding box center [672, 133] width 742 height 524
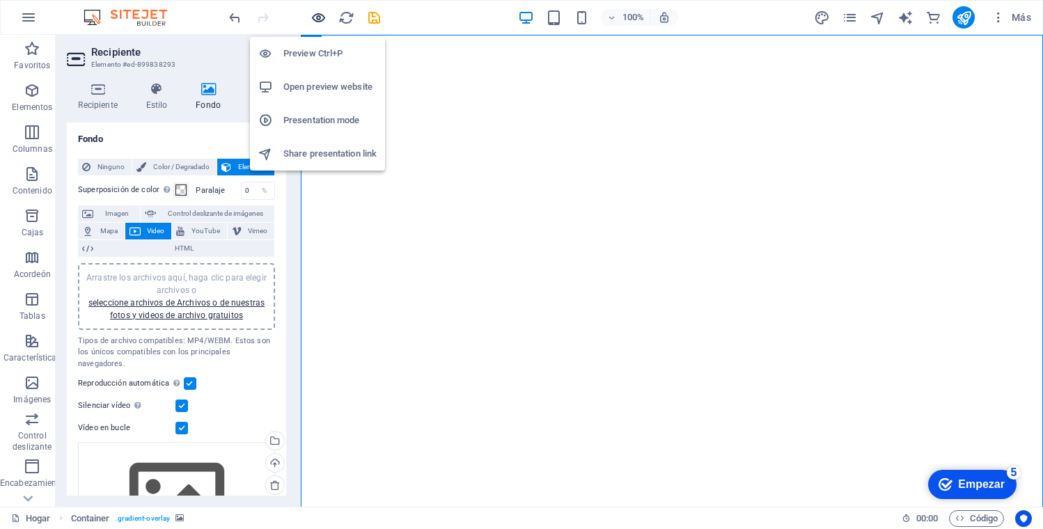
click at [319, 17] on icon "button" at bounding box center [318, 18] width 16 height 16
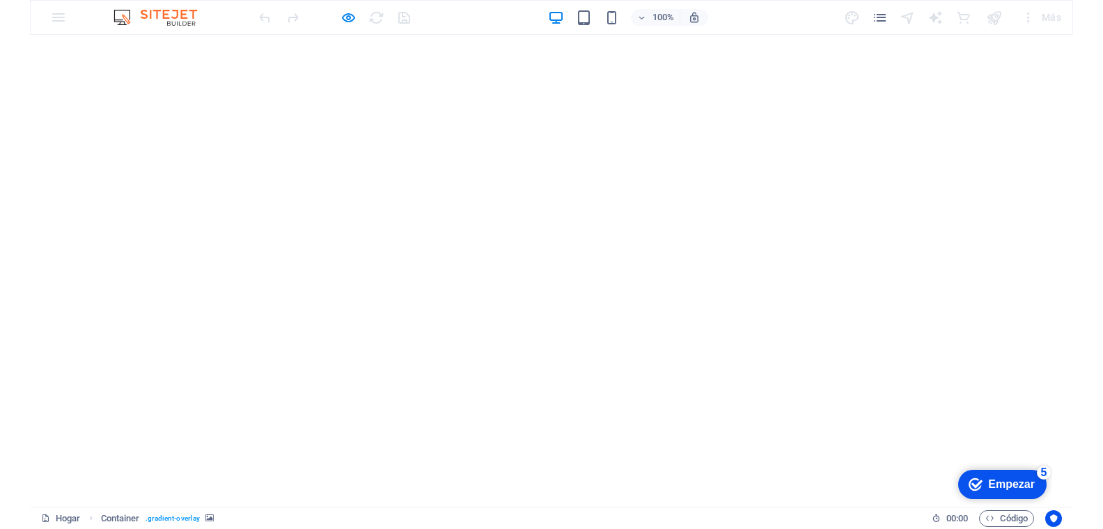
scroll to position [15, 0]
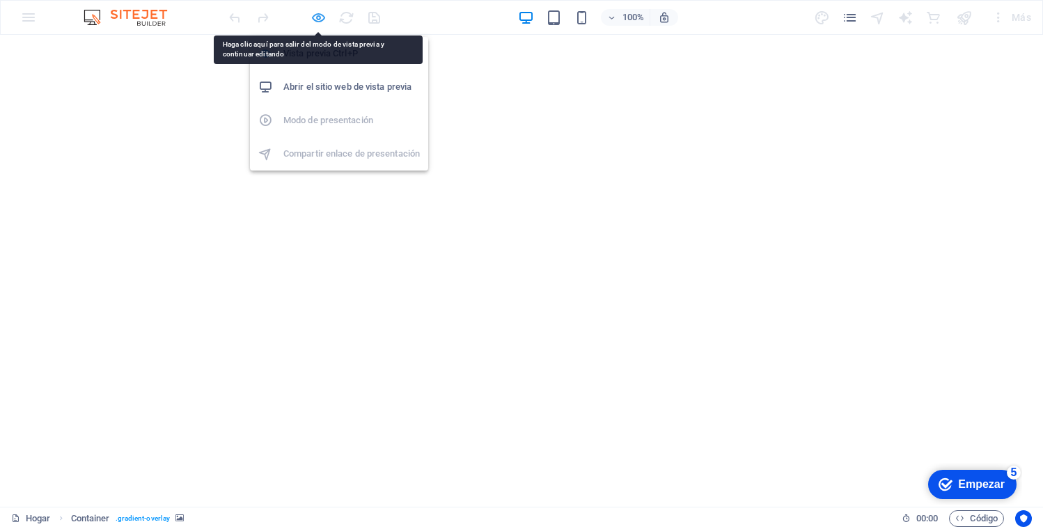
click at [316, 15] on icon "button" at bounding box center [318, 18] width 16 height 16
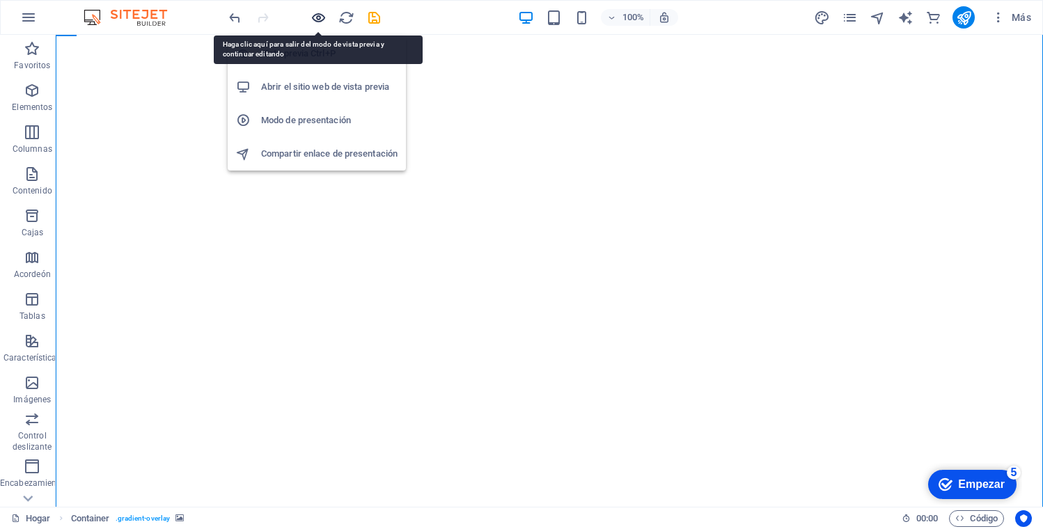
click at [316, 15] on icon "button" at bounding box center [318, 18] width 16 height 16
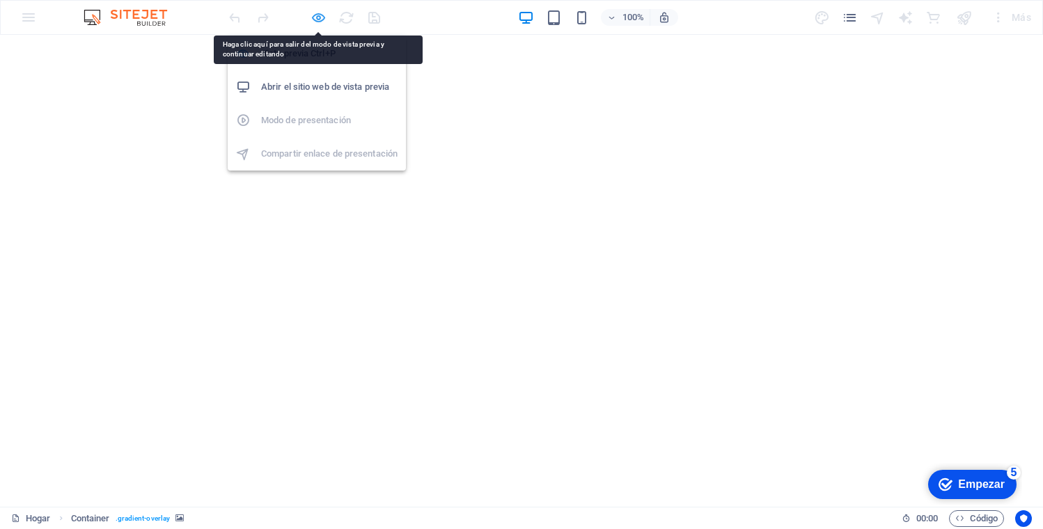
click at [315, 15] on icon "button" at bounding box center [318, 18] width 16 height 16
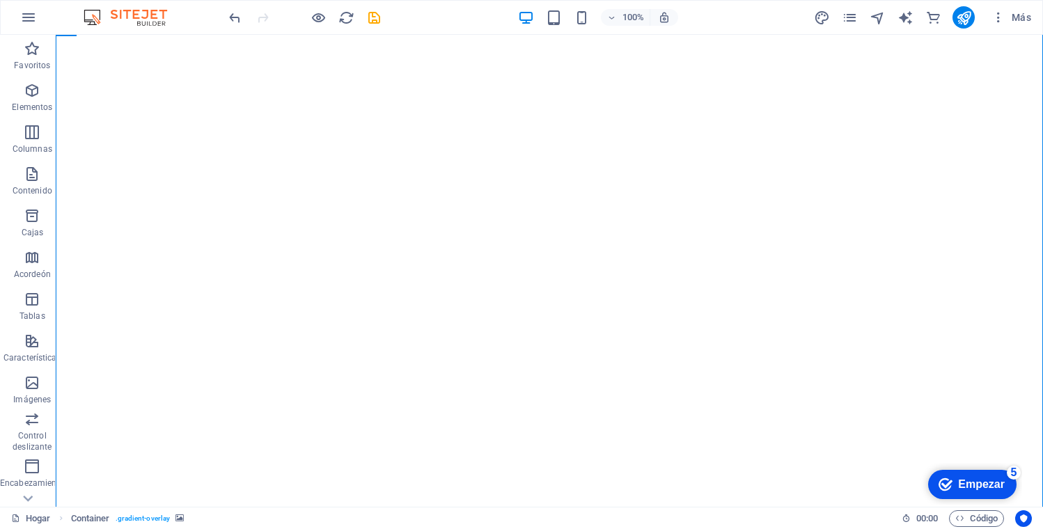
drag, startPoint x: 97, startPoint y: 301, endPoint x: 216, endPoint y: 299, distance: 119.0
click at [216, 299] on figure at bounding box center [549, 281] width 987 height 524
click at [932, 302] on figure at bounding box center [549, 281] width 987 height 524
click at [930, 301] on figure at bounding box center [549, 281] width 987 height 524
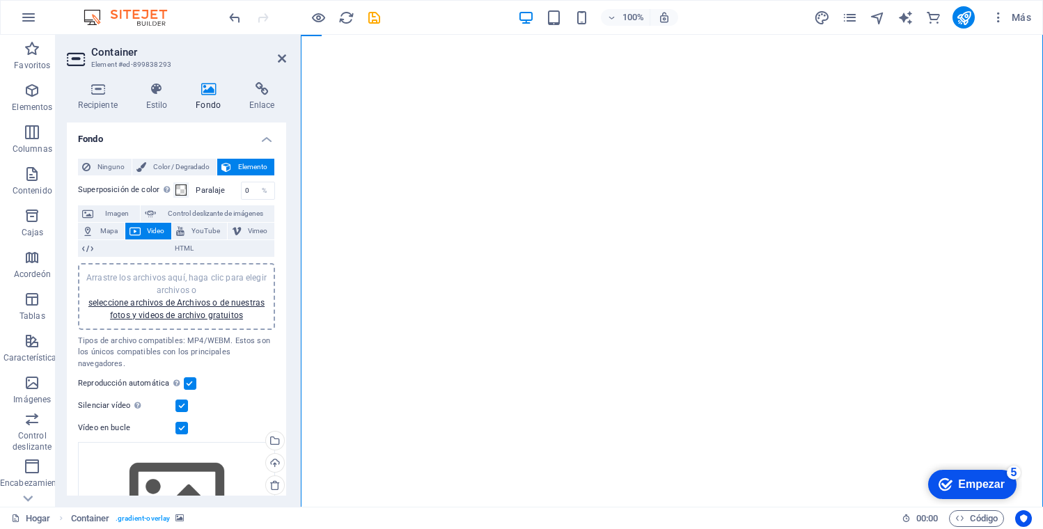
click at [930, 301] on figure at bounding box center [672, 281] width 742 height 524
drag, startPoint x: 804, startPoint y: 252, endPoint x: 872, endPoint y: 246, distance: 68.5
click at [897, 254] on figure at bounding box center [672, 281] width 742 height 524
click at [920, 223] on figure at bounding box center [672, 281] width 742 height 524
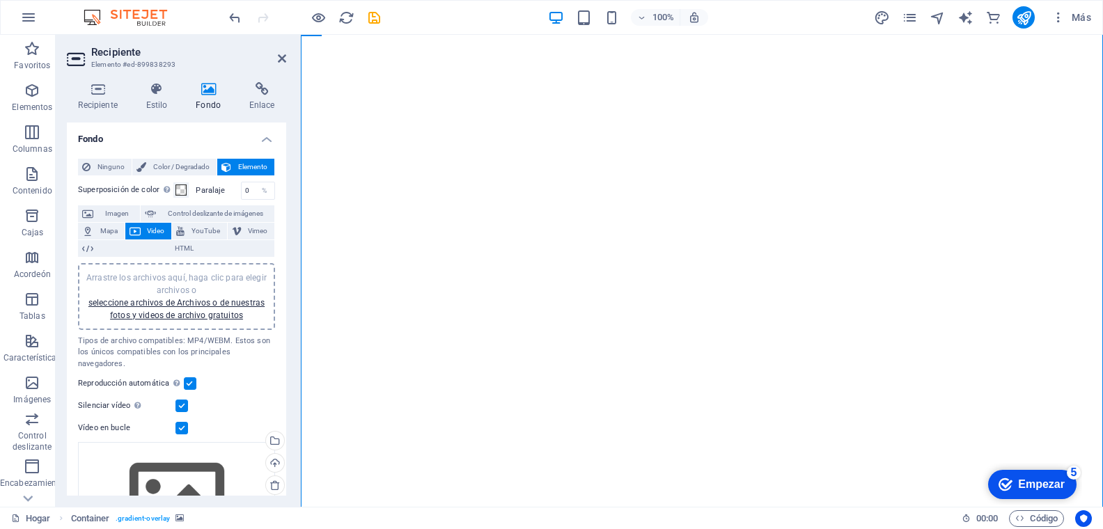
click at [867, 255] on figure at bounding box center [702, 281] width 802 height 524
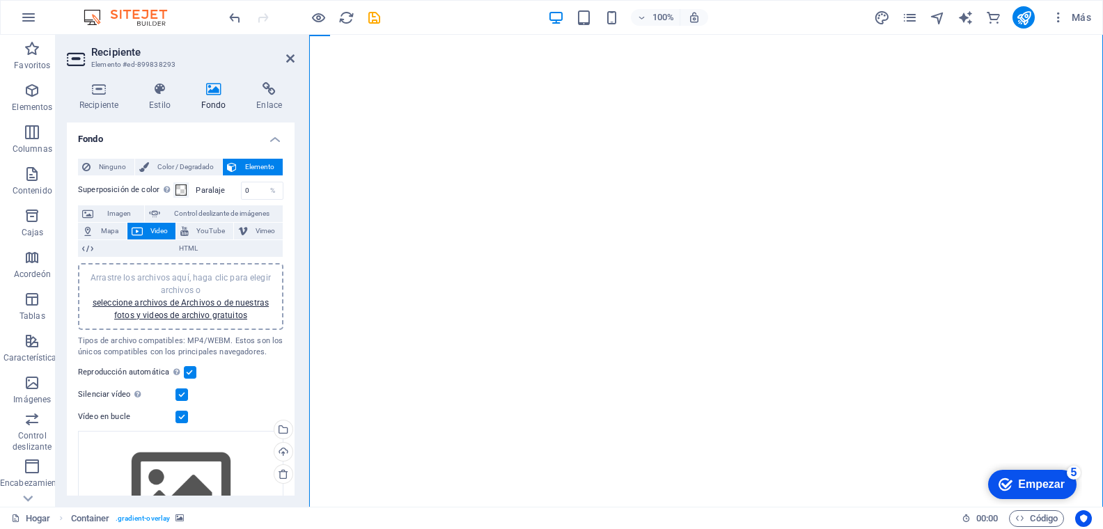
drag, startPoint x: 299, startPoint y: 313, endPoint x: 303, endPoint y: 297, distance: 16.1
click at [290, 298] on aside "Recipiente Elemento #ed-899838293 Recipiente Estilo Fondo Enlace Tamaño Altura …" at bounding box center [182, 271] width 253 height 472
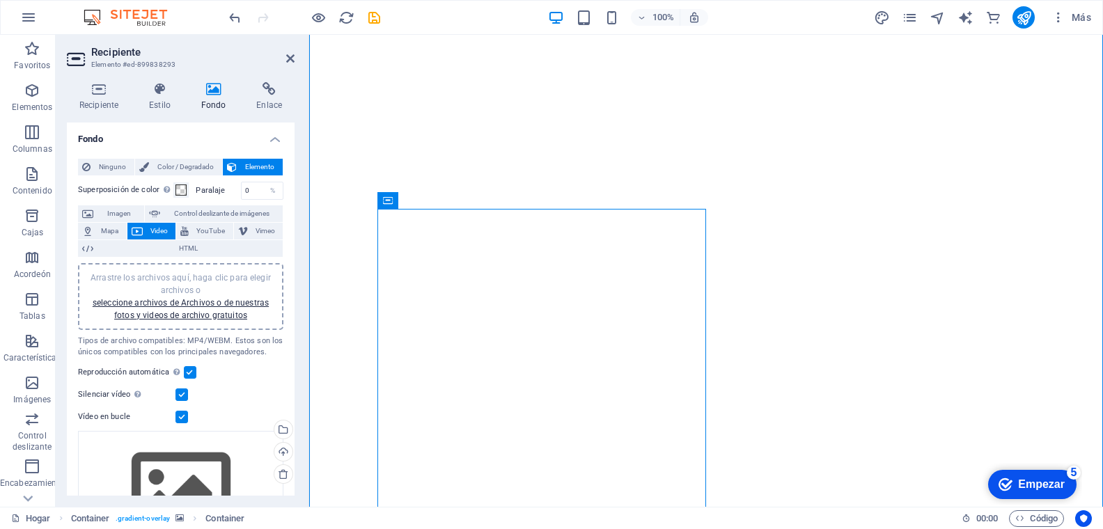
click at [887, 248] on figure at bounding box center [705, 281] width 793 height 524
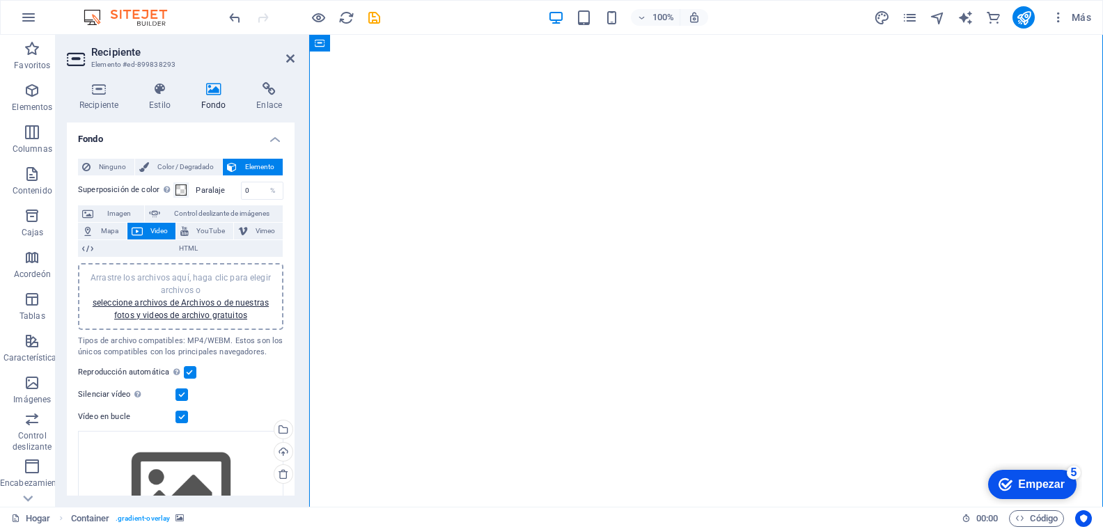
click at [956, 247] on figure at bounding box center [705, 281] width 793 height 524
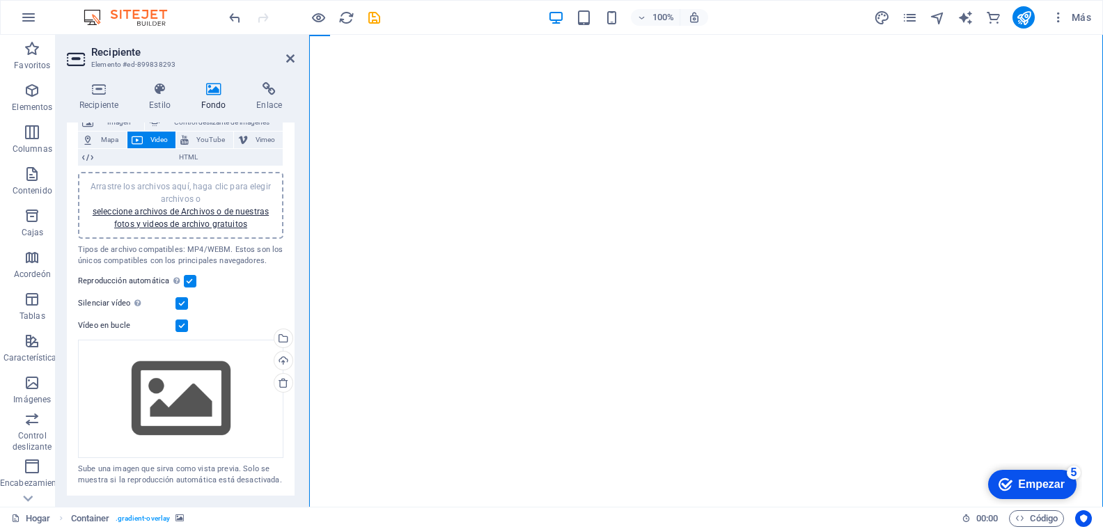
click at [984, 260] on figure at bounding box center [705, 281] width 793 height 524
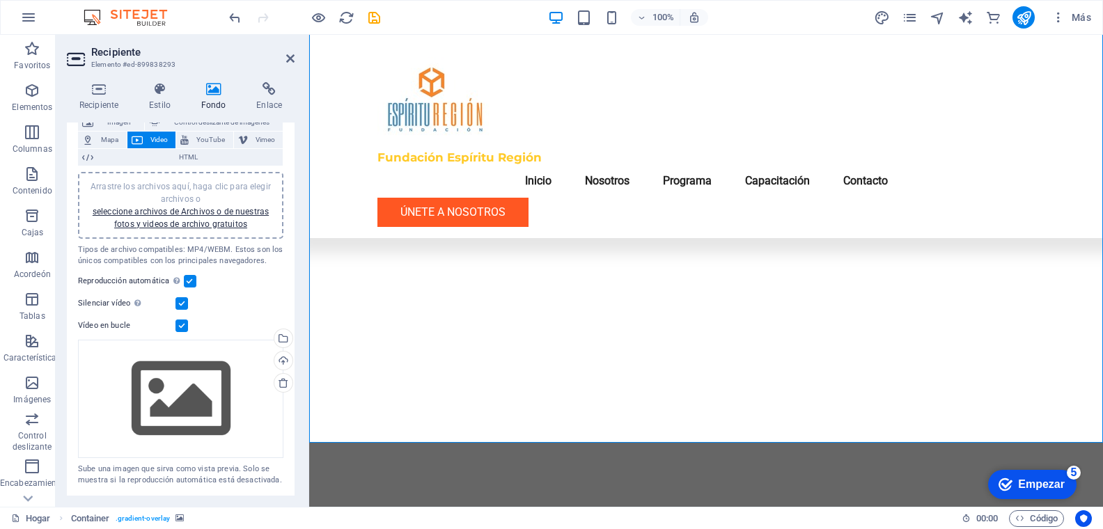
scroll to position [0, 0]
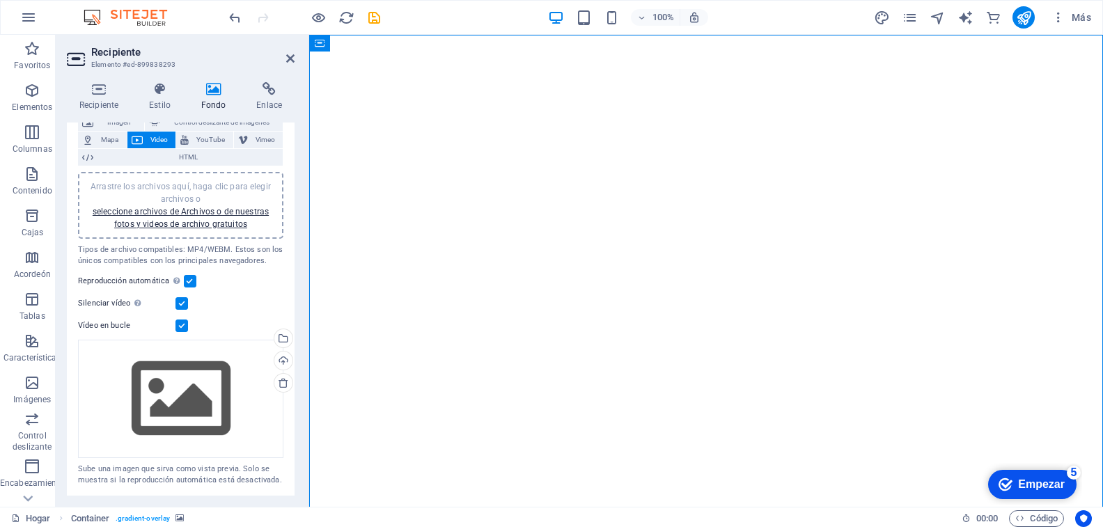
click at [996, 261] on figure at bounding box center [705, 297] width 793 height 524
click at [996, 260] on figure at bounding box center [705, 297] width 793 height 524
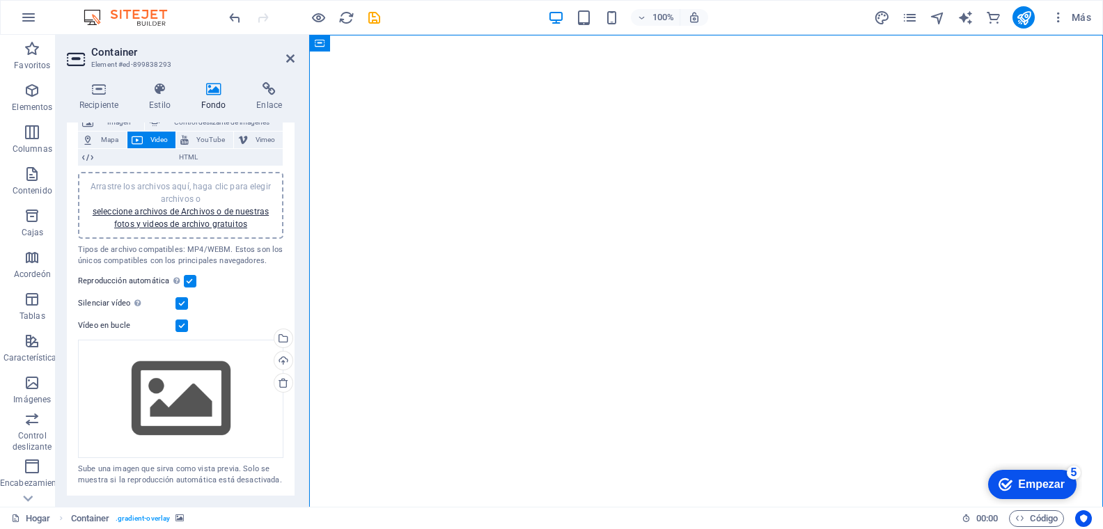
click at [996, 261] on figure at bounding box center [705, 297] width 793 height 524
click at [906, 326] on figure at bounding box center [705, 297] width 793 height 524
click at [907, 326] on figure at bounding box center [705, 297] width 793 height 524
drag, startPoint x: 907, startPoint y: 326, endPoint x: 849, endPoint y: 333, distance: 58.2
click at [906, 326] on figure at bounding box center [705, 297] width 793 height 524
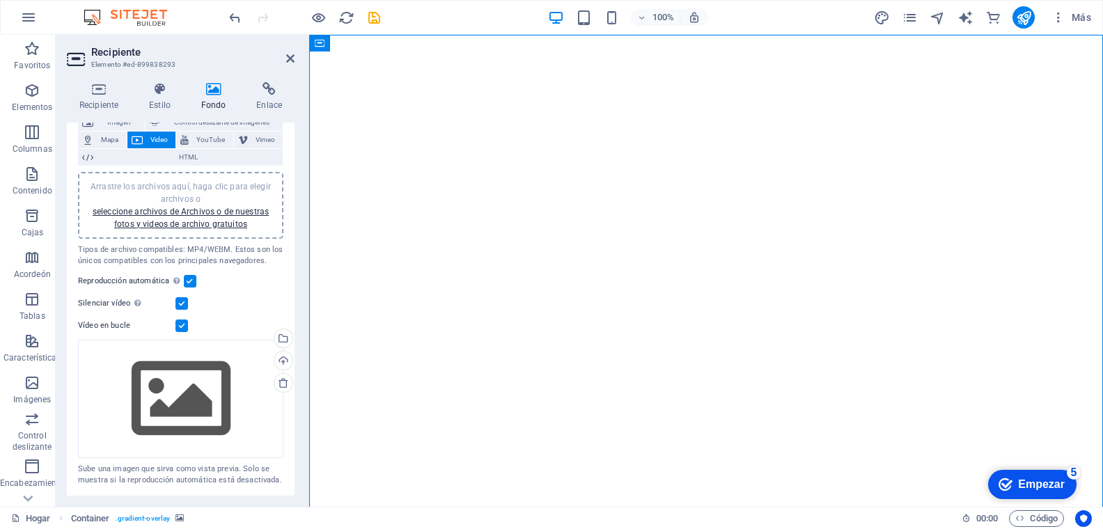
click at [774, 325] on figure at bounding box center [705, 297] width 793 height 524
click at [893, 312] on figure at bounding box center [705, 297] width 793 height 524
drag, startPoint x: 893, startPoint y: 312, endPoint x: 807, endPoint y: 319, distance: 86.6
click at [892, 312] on figure at bounding box center [705, 297] width 793 height 524
click at [753, 319] on figure at bounding box center [705, 297] width 793 height 524
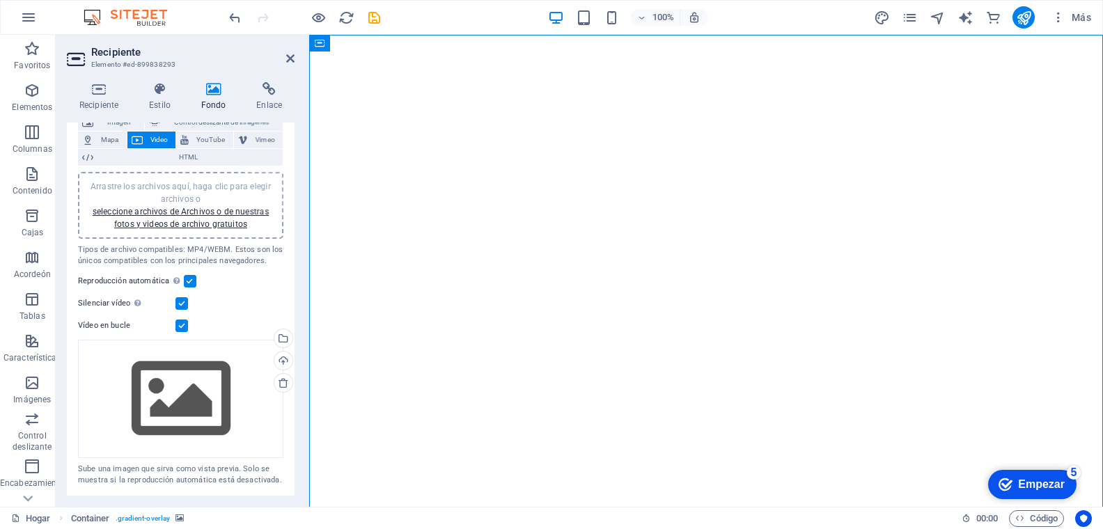
click at [924, 314] on figure at bounding box center [705, 297] width 793 height 524
click at [918, 314] on figure at bounding box center [705, 297] width 793 height 524
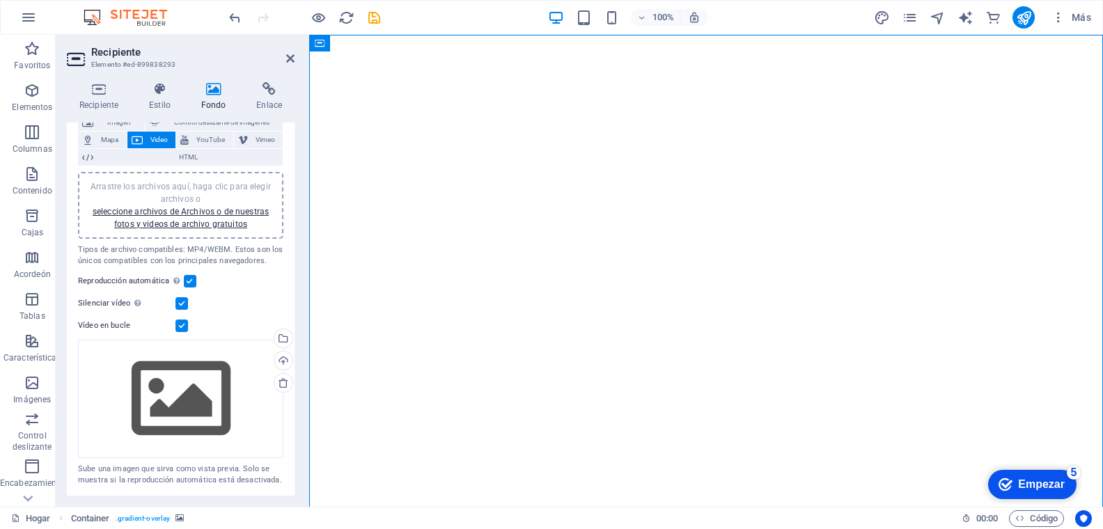
click at [918, 315] on figure at bounding box center [705, 297] width 793 height 524
click at [917, 315] on figure at bounding box center [705, 297] width 793 height 524
click at [941, 294] on figure at bounding box center [705, 297] width 793 height 524
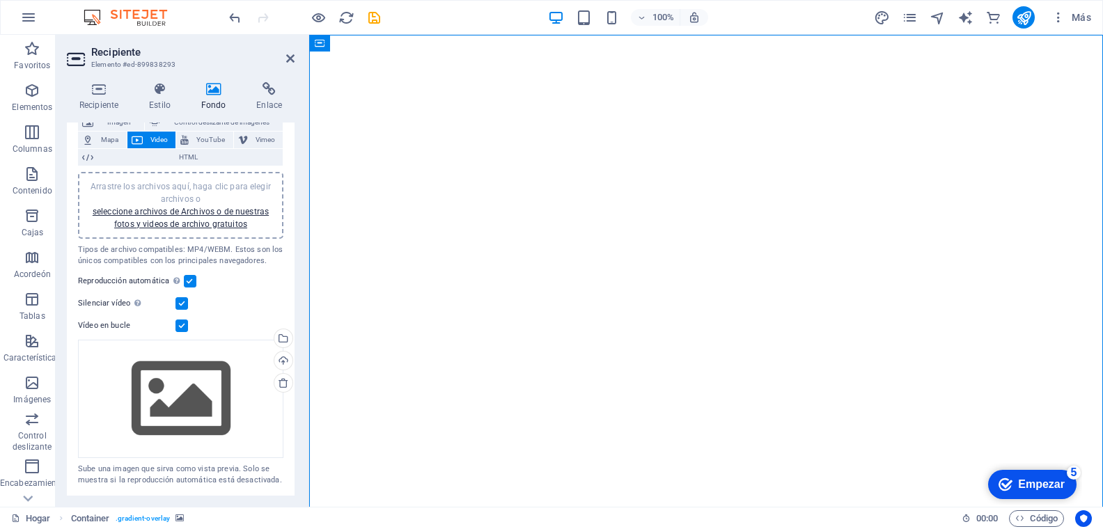
click at [913, 294] on figure at bounding box center [705, 297] width 793 height 524
click at [159, 95] on icon at bounding box center [159, 89] width 47 height 14
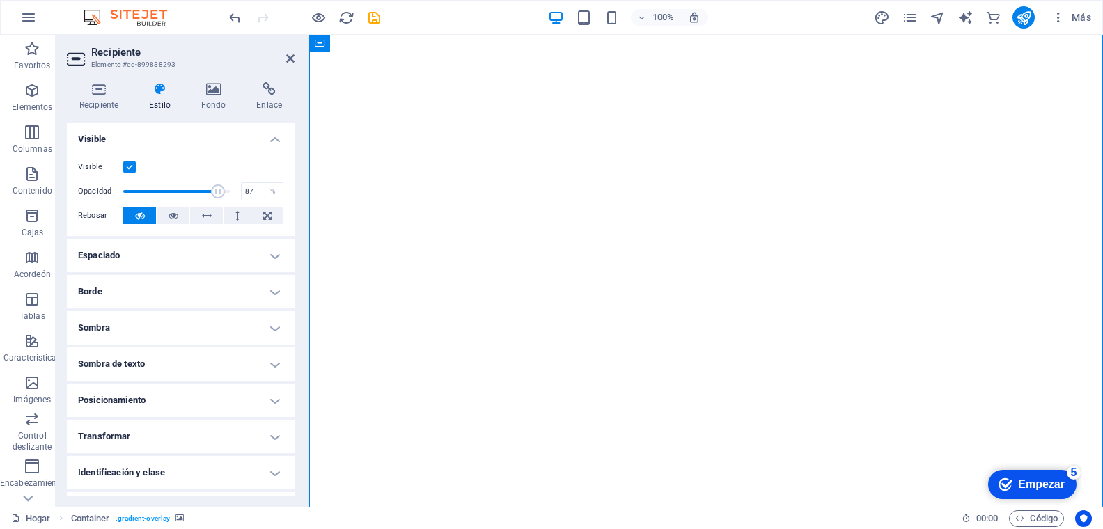
type input "86"
drag, startPoint x: 223, startPoint y: 189, endPoint x: 288, endPoint y: 203, distance: 66.9
click at [212, 189] on span at bounding box center [214, 191] width 14 height 14
click at [1017, 271] on figure at bounding box center [705, 297] width 793 height 524
drag, startPoint x: 1017, startPoint y: 271, endPoint x: 993, endPoint y: 265, distance: 25.0
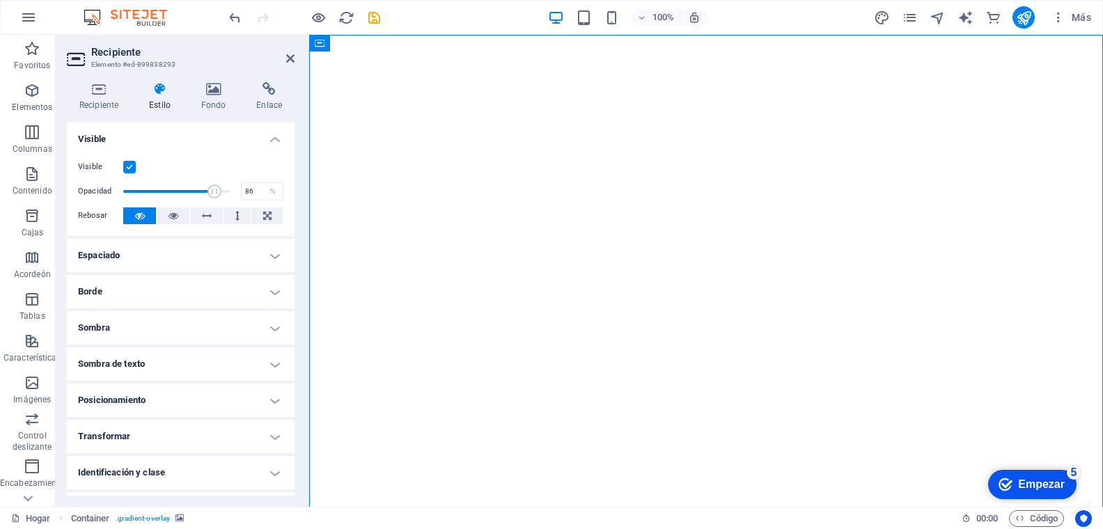
click at [1017, 271] on figure at bounding box center [705, 297] width 793 height 524
drag, startPoint x: 324, startPoint y: 48, endPoint x: 399, endPoint y: 49, distance: 74.5
click at [411, 47] on div "Recipiente" at bounding box center [364, 43] width 110 height 17
click at [340, 43] on font "Recipiente" at bounding box center [350, 43] width 40 height 10
drag, startPoint x: 662, startPoint y: 80, endPoint x: 434, endPoint y: 45, distance: 230.9
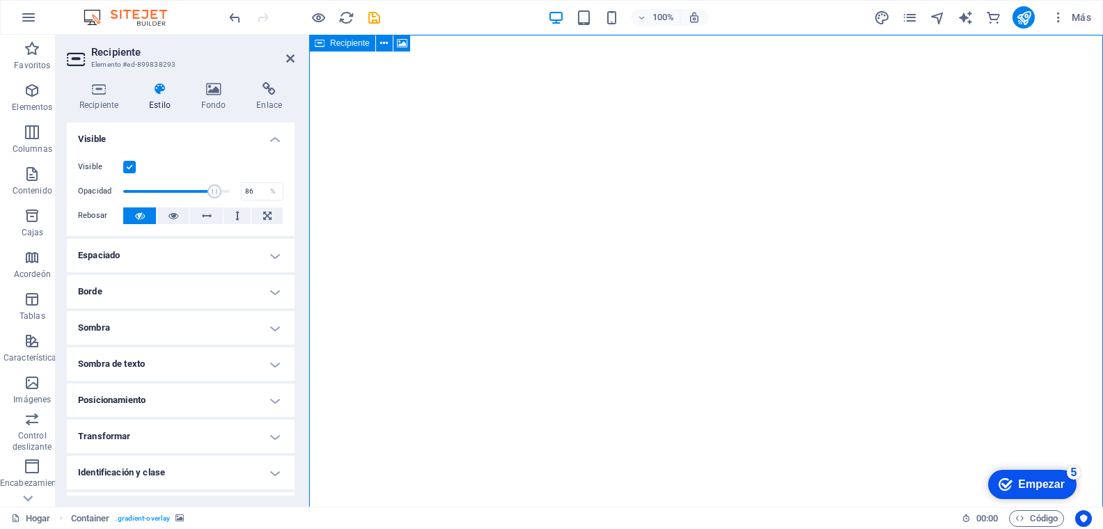
click at [319, 45] on icon at bounding box center [320, 43] width 10 height 17
click at [836, 293] on figure at bounding box center [705, 297] width 793 height 524
click at [837, 292] on figure at bounding box center [705, 297] width 793 height 524
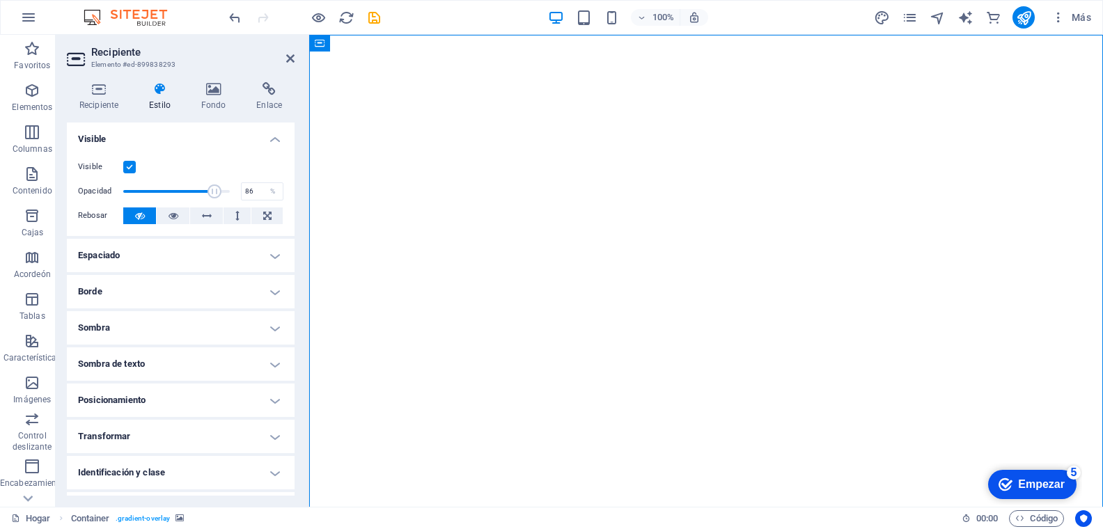
drag, startPoint x: 618, startPoint y: 71, endPoint x: 486, endPoint y: 40, distance: 135.7
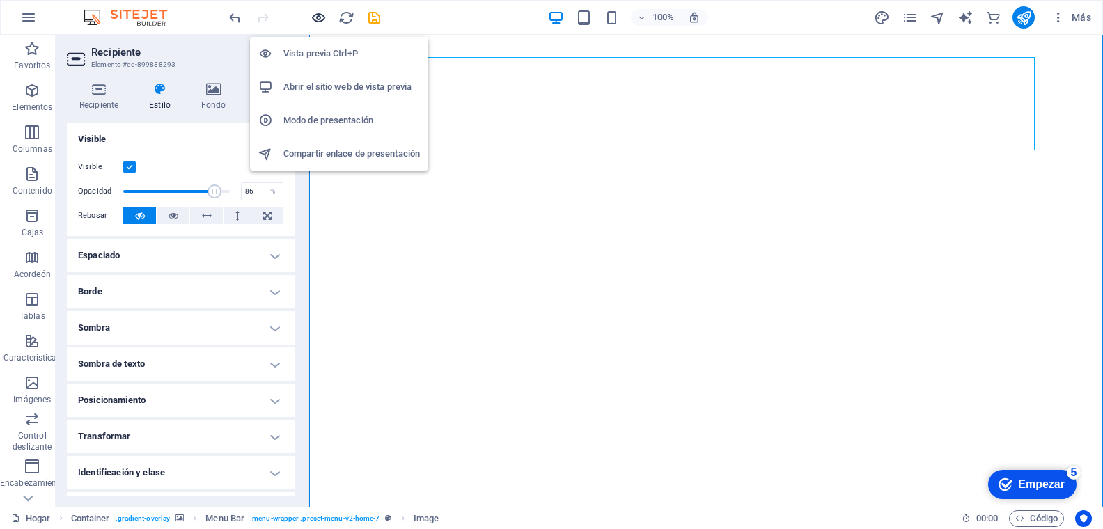
click at [317, 17] on icon "button" at bounding box center [318, 18] width 16 height 16
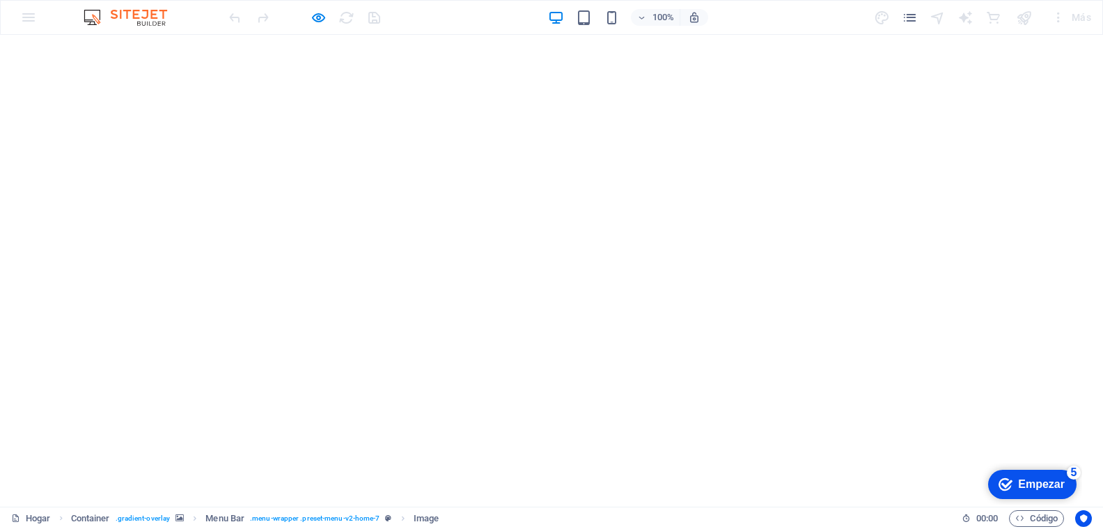
click at [900, 321] on video at bounding box center [551, 297] width 1103 height 524
click at [308, 14] on div at bounding box center [304, 17] width 156 height 22
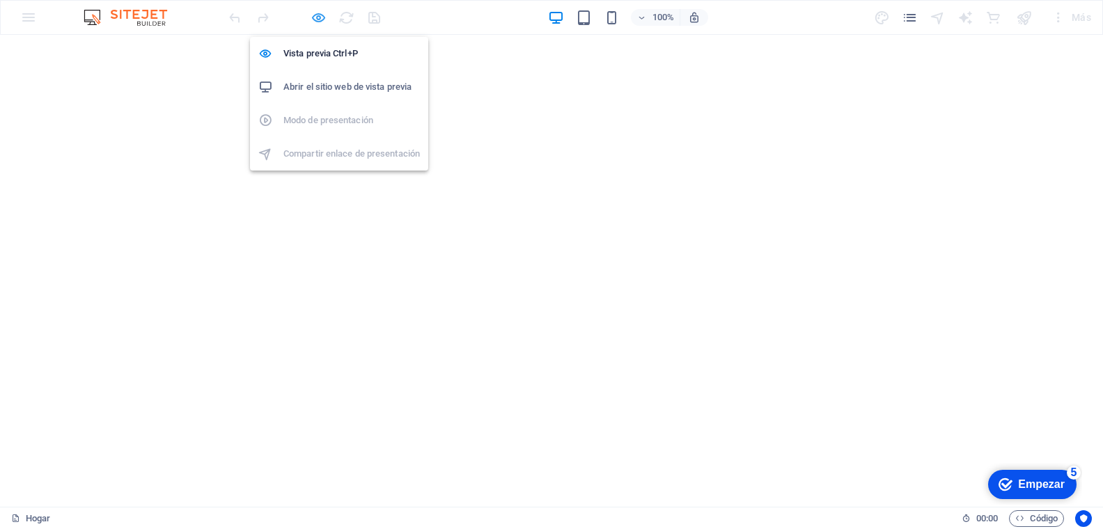
click at [318, 15] on icon "button" at bounding box center [318, 18] width 16 height 16
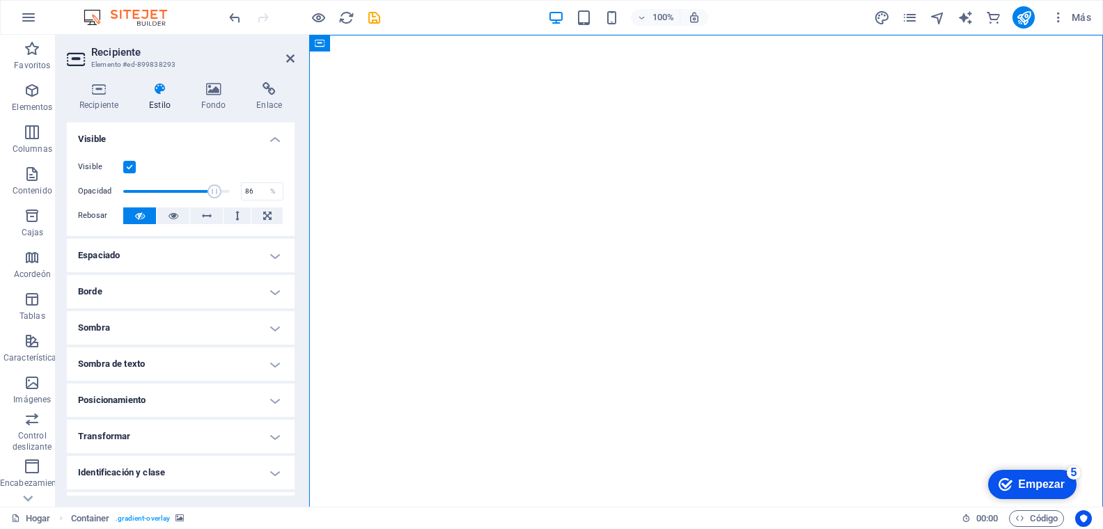
click at [1042, 270] on figure at bounding box center [705, 297] width 793 height 524
click at [175, 218] on icon at bounding box center [173, 215] width 10 height 17
click at [205, 214] on icon at bounding box center [207, 215] width 10 height 17
drag, startPoint x: 307, startPoint y: 310, endPoint x: 300, endPoint y: 308, distance: 7.3
click at [285, 311] on aside "Recipiente Elemento #ed-899838293 Recipiente Estilo Fondo Enlace Tamaño Altura …" at bounding box center [182, 271] width 253 height 472
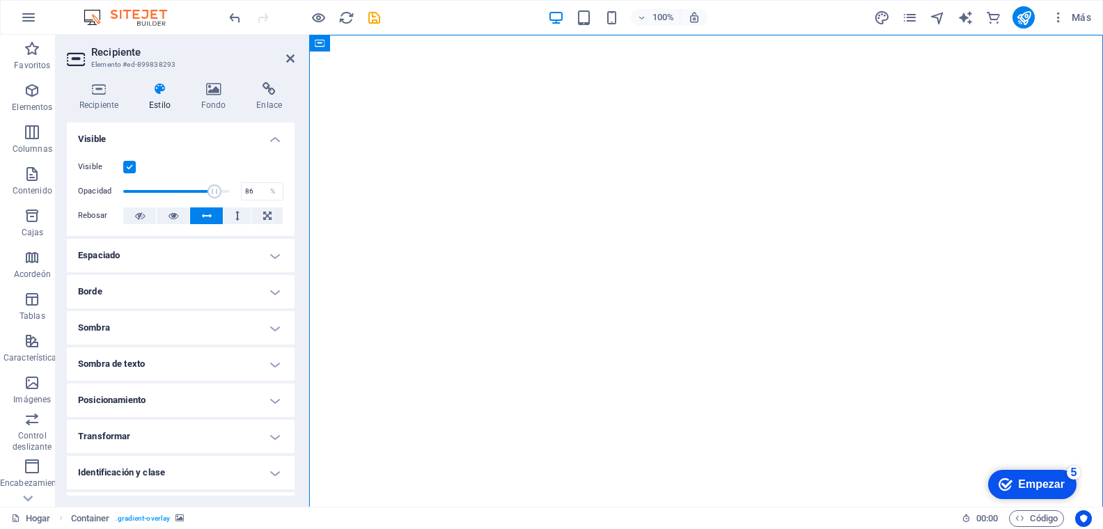
click at [358, 261] on figure at bounding box center [705, 297] width 793 height 524
click at [263, 215] on icon at bounding box center [267, 215] width 8 height 17
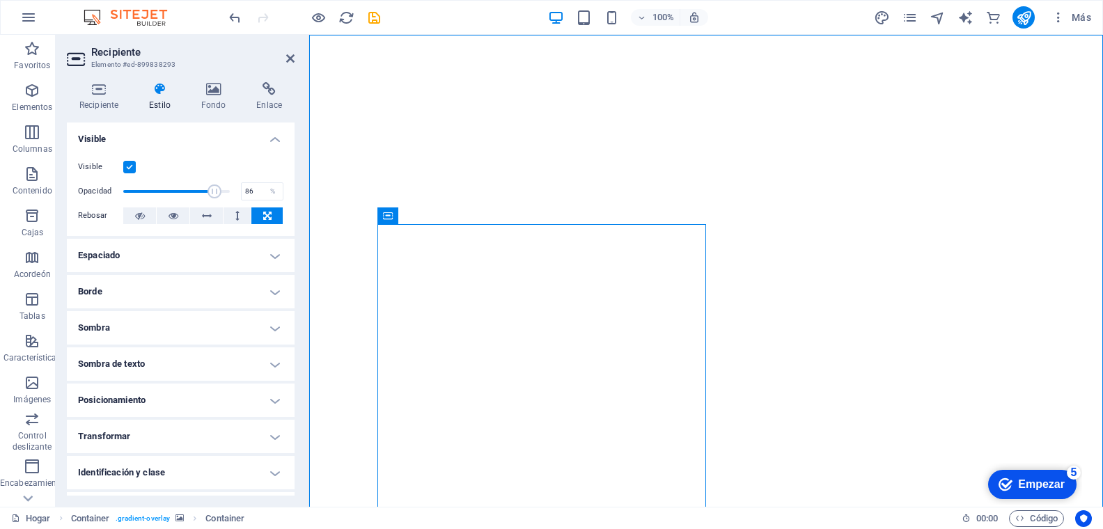
click at [336, 240] on figure at bounding box center [705, 297] width 793 height 524
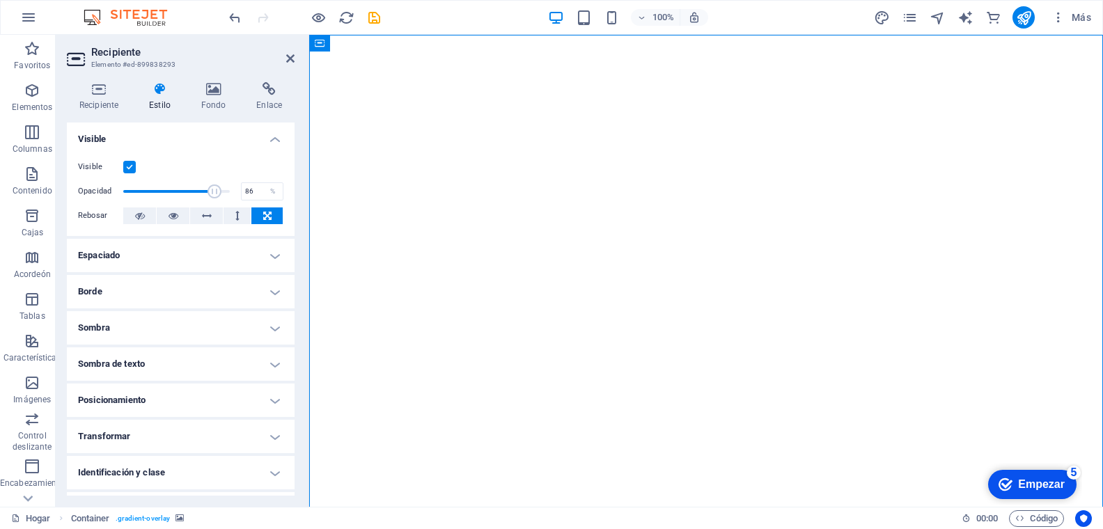
drag, startPoint x: 316, startPoint y: 85, endPoint x: 339, endPoint y: 86, distance: 23.0
click at [339, 87] on figure at bounding box center [705, 297] width 793 height 524
click at [934, 299] on figure at bounding box center [705, 297] width 793 height 524
click at [348, 227] on figure at bounding box center [705, 297] width 793 height 524
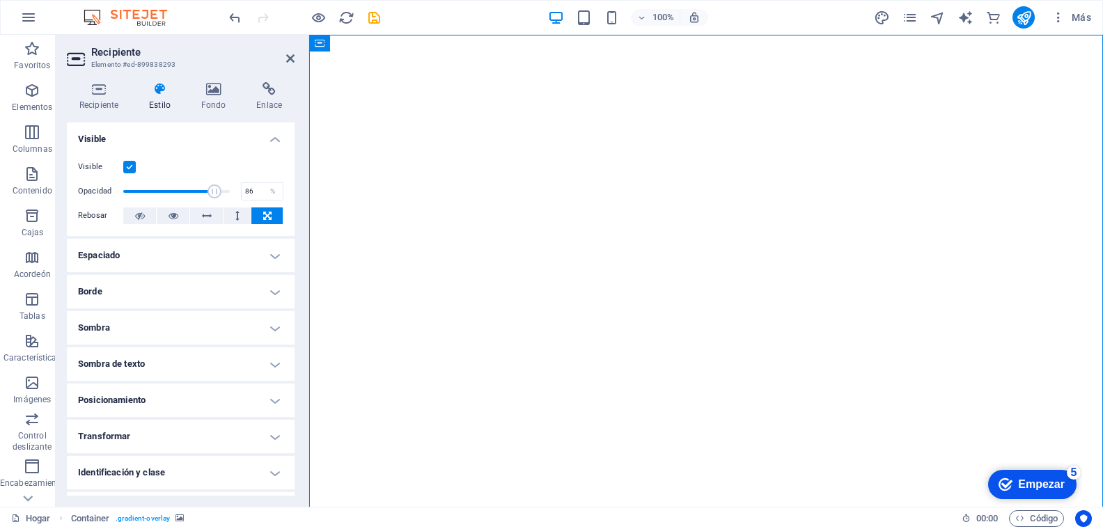
click at [348, 227] on figure at bounding box center [705, 297] width 793 height 524
click at [219, 89] on icon at bounding box center [214, 89] width 50 height 14
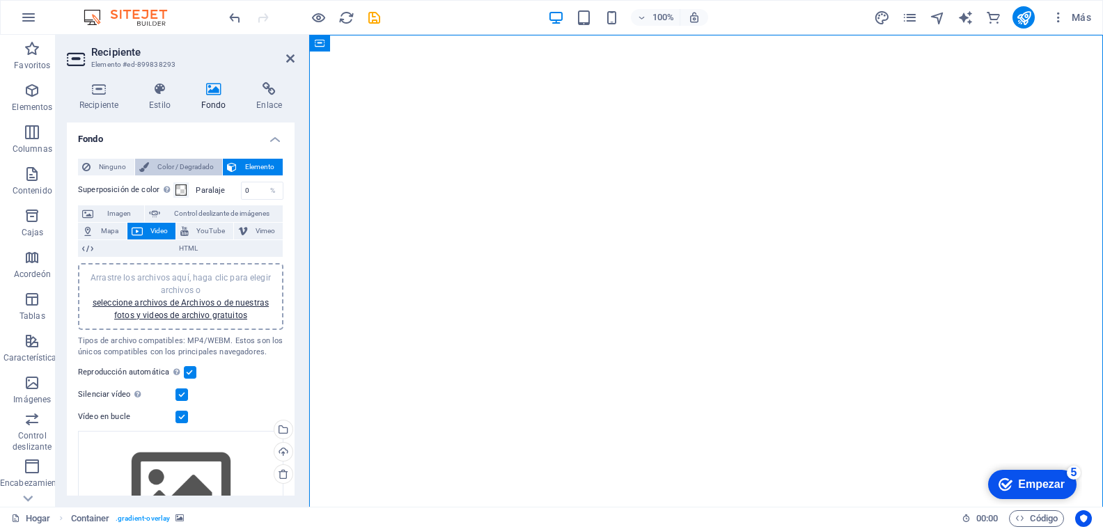
click at [194, 164] on font "Color / Degradado" at bounding box center [185, 167] width 56 height 8
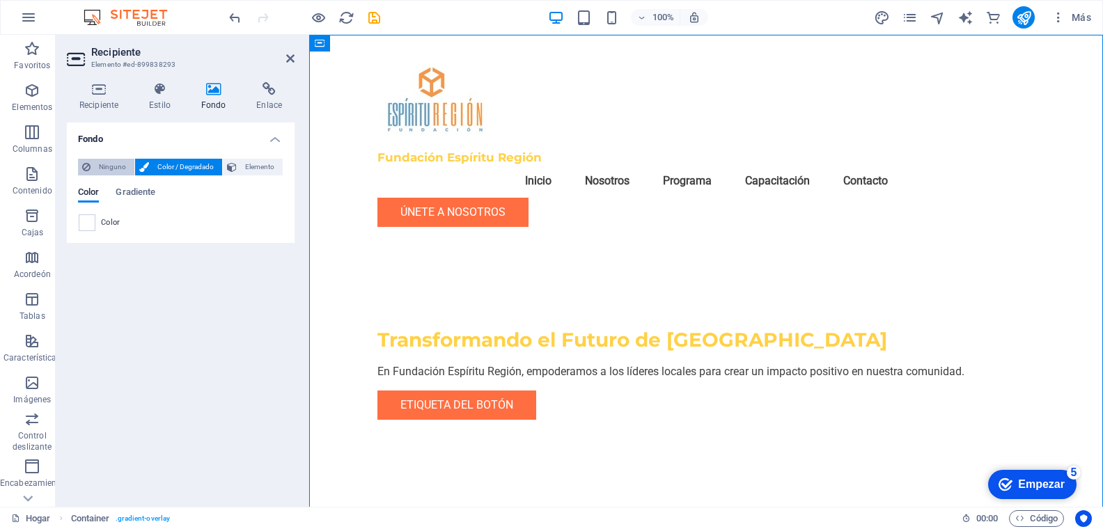
click at [114, 166] on font "Ninguno" at bounding box center [112, 167] width 27 height 8
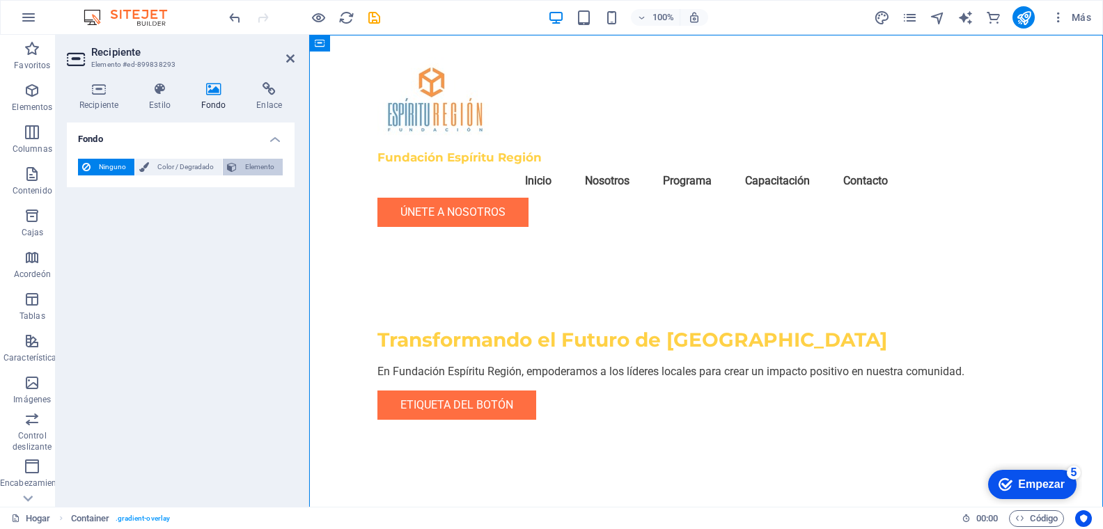
click at [259, 164] on font "Elemento" at bounding box center [259, 167] width 29 height 8
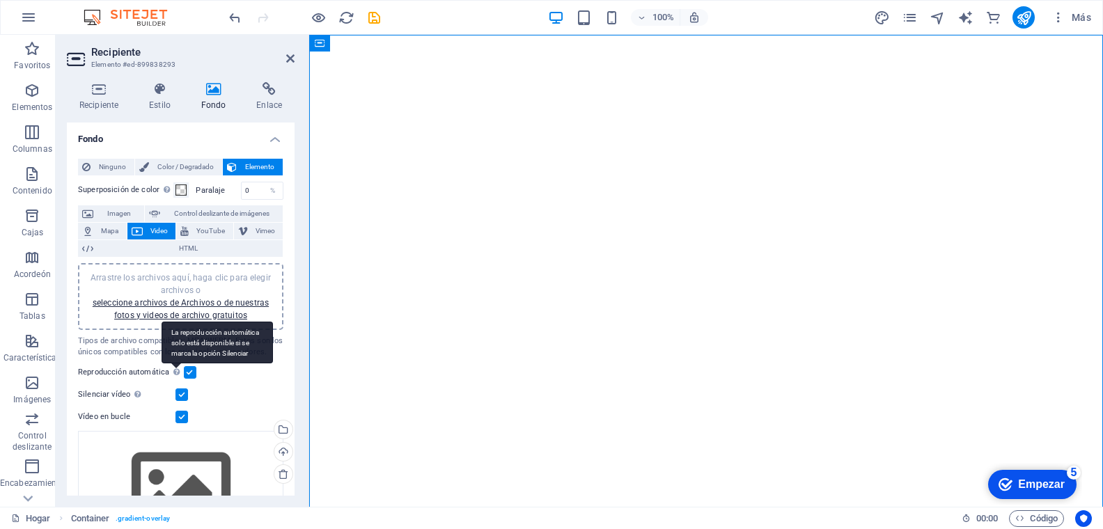
scroll to position [91, 0]
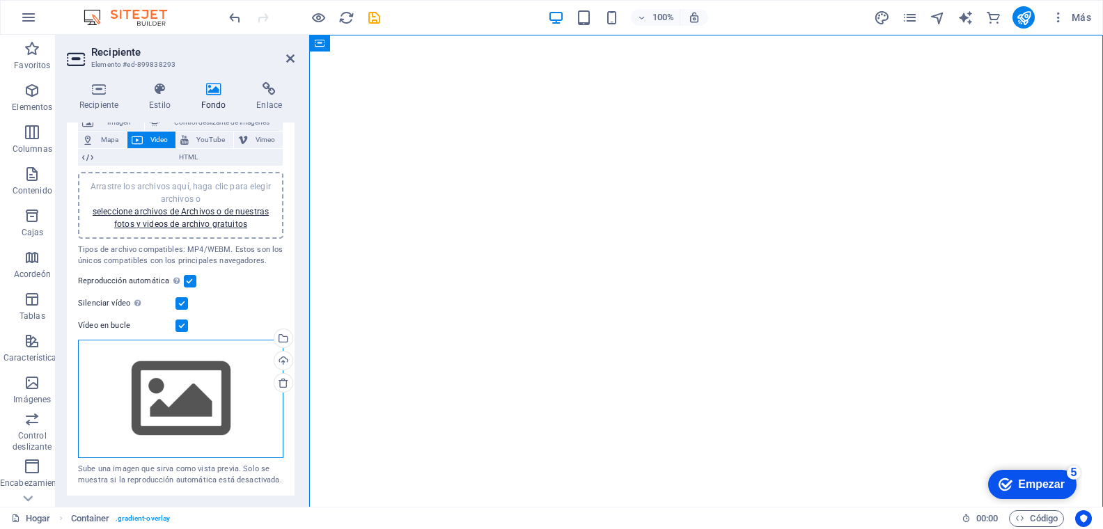
click at [198, 375] on div "Arrastre los archivos aquí, haga clic para elegir archivos o seleccione archivo…" at bounding box center [180, 399] width 205 height 118
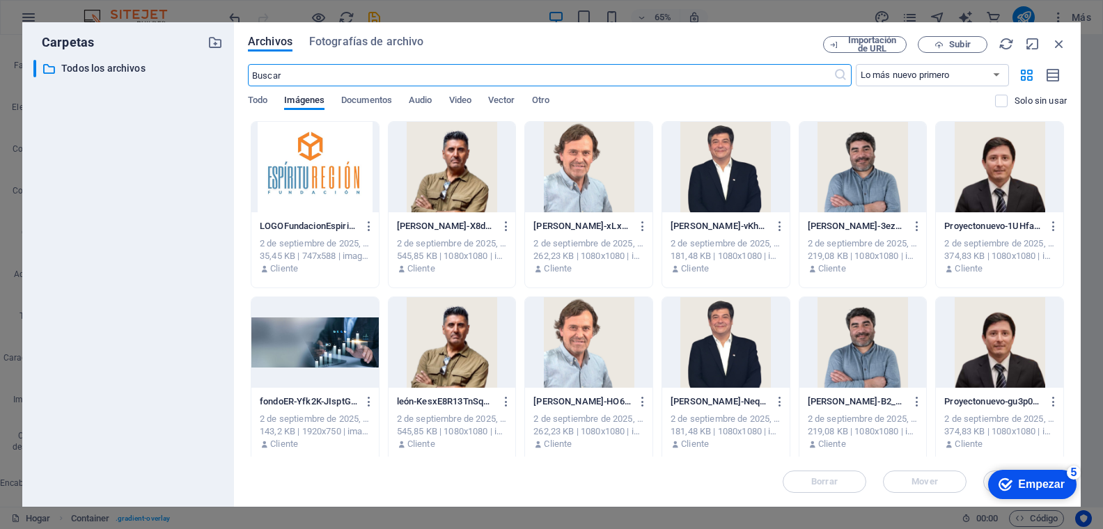
scroll to position [7, 0]
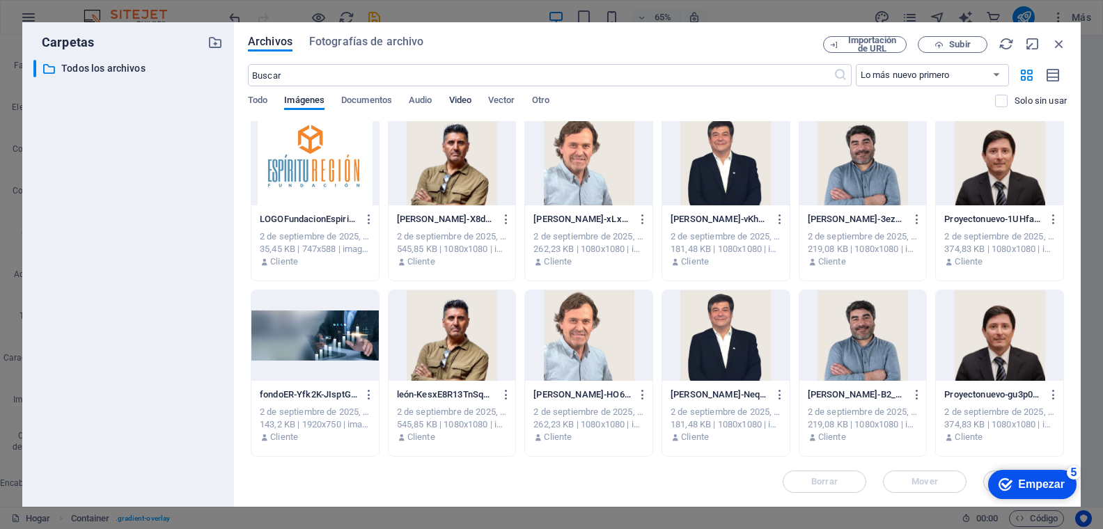
click at [464, 99] on font "Video" at bounding box center [460, 100] width 22 height 10
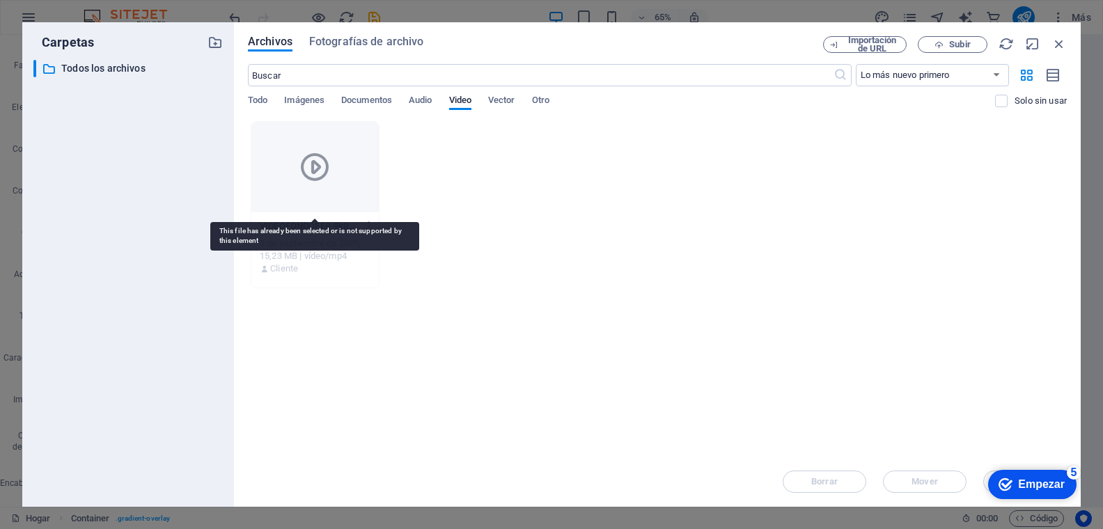
click at [306, 193] on div at bounding box center [314, 167] width 127 height 90
click at [313, 164] on icon at bounding box center [314, 166] width 33 height 33
click at [316, 171] on icon at bounding box center [314, 166] width 33 height 33
click at [312, 170] on icon at bounding box center [314, 166] width 33 height 33
click at [313, 169] on icon at bounding box center [314, 166] width 33 height 33
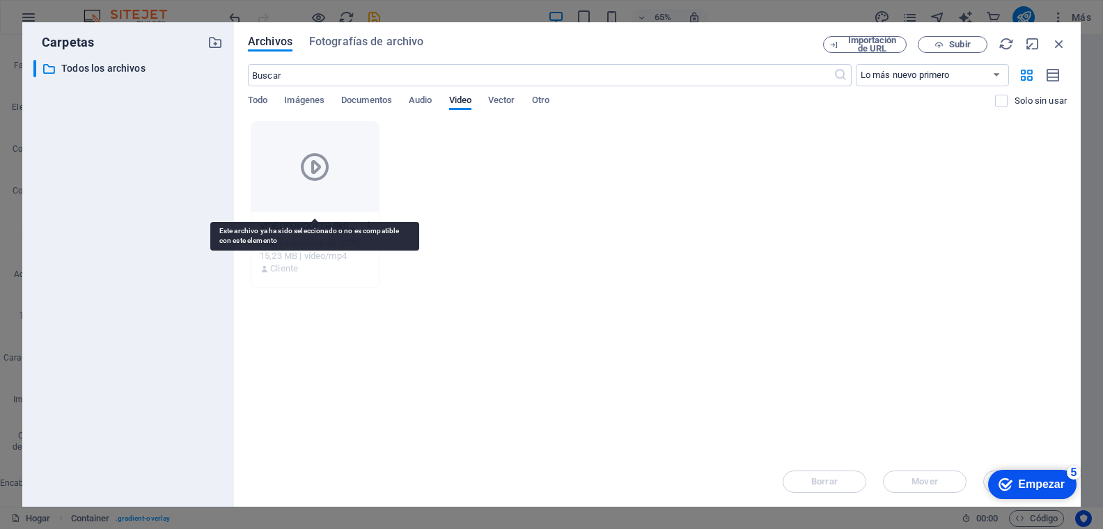
click at [313, 169] on icon at bounding box center [314, 166] width 33 height 33
drag, startPoint x: 654, startPoint y: 239, endPoint x: 754, endPoint y: 191, distance: 110.2
click at [656, 238] on div "VIDEOFONDOFER-9k0KRim8HvguwMAWe-DCYw.mp4 VIDEOFONDOFER-9k0KRim8HvguwMAWe-DCYw.m…" at bounding box center [657, 204] width 819 height 167
drag, startPoint x: 194, startPoint y: 199, endPoint x: 200, endPoint y: 197, distance: 7.3
click at [198, 198] on div "​ All files Todos los archivos" at bounding box center [127, 278] width 189 height 436
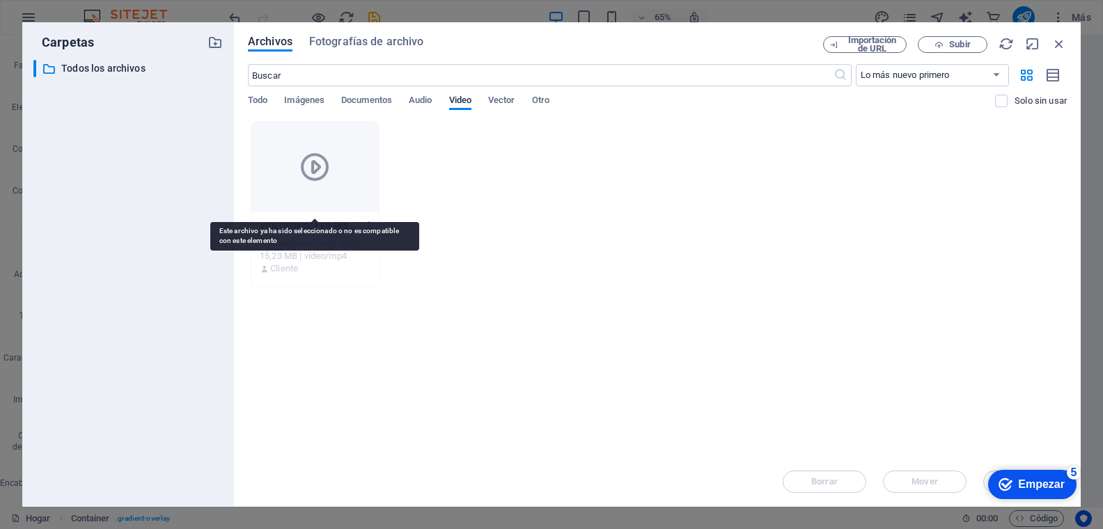
drag, startPoint x: 317, startPoint y: 174, endPoint x: 319, endPoint y: 160, distance: 14.1
click at [317, 174] on icon at bounding box center [314, 166] width 33 height 33
click at [258, 95] on font "Todo" at bounding box center [257, 100] width 19 height 10
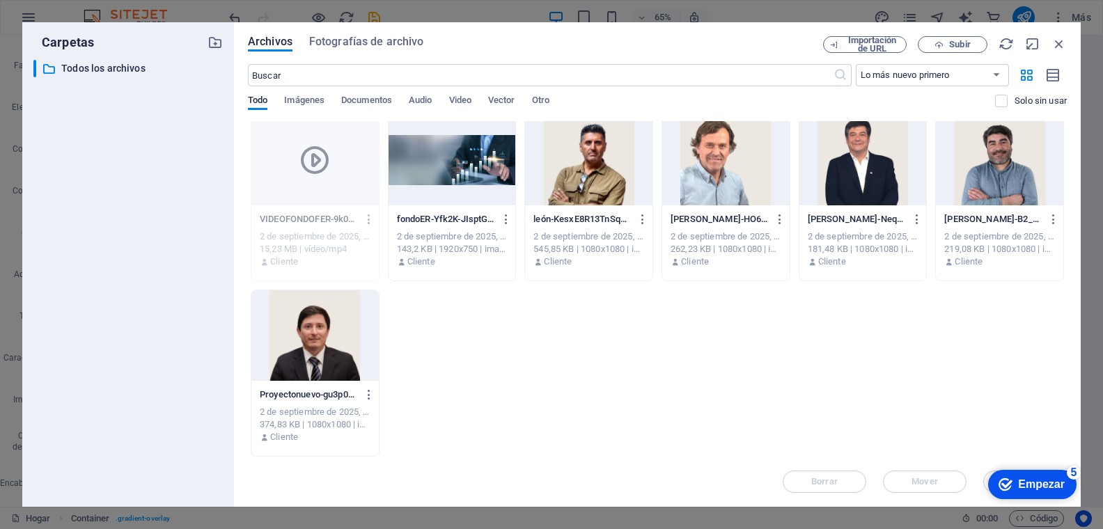
scroll to position [178, 0]
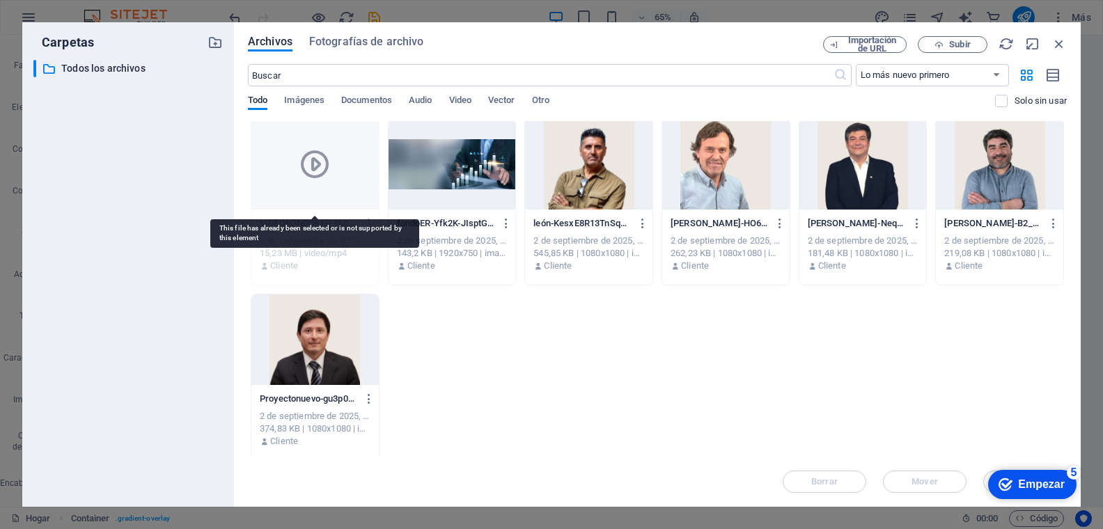
click at [299, 161] on icon at bounding box center [314, 164] width 33 height 33
click at [311, 161] on icon at bounding box center [314, 164] width 33 height 33
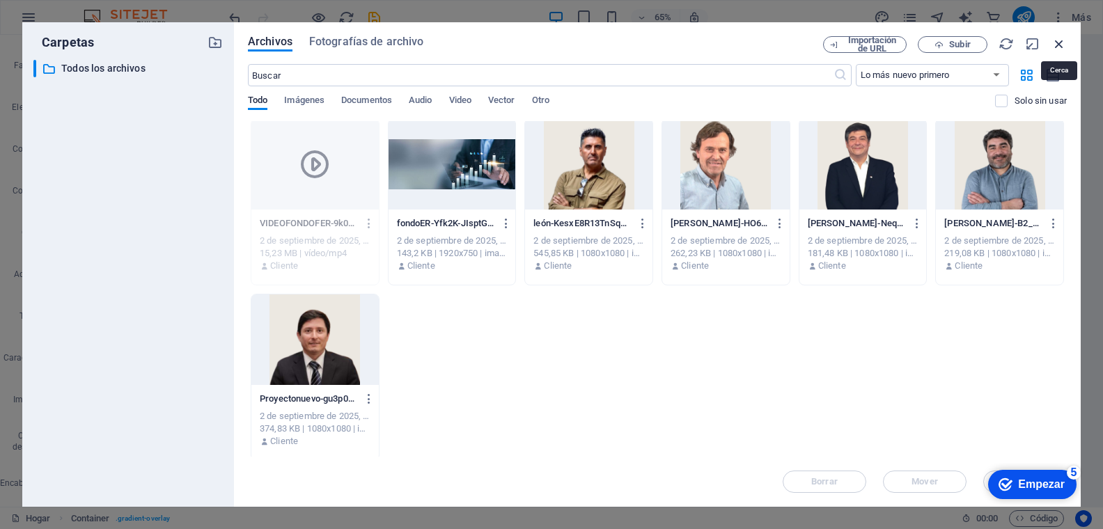
drag, startPoint x: 1059, startPoint y: 39, endPoint x: 741, endPoint y: 3, distance: 320.1
click at [1042, 39] on icon "button" at bounding box center [1058, 43] width 15 height 15
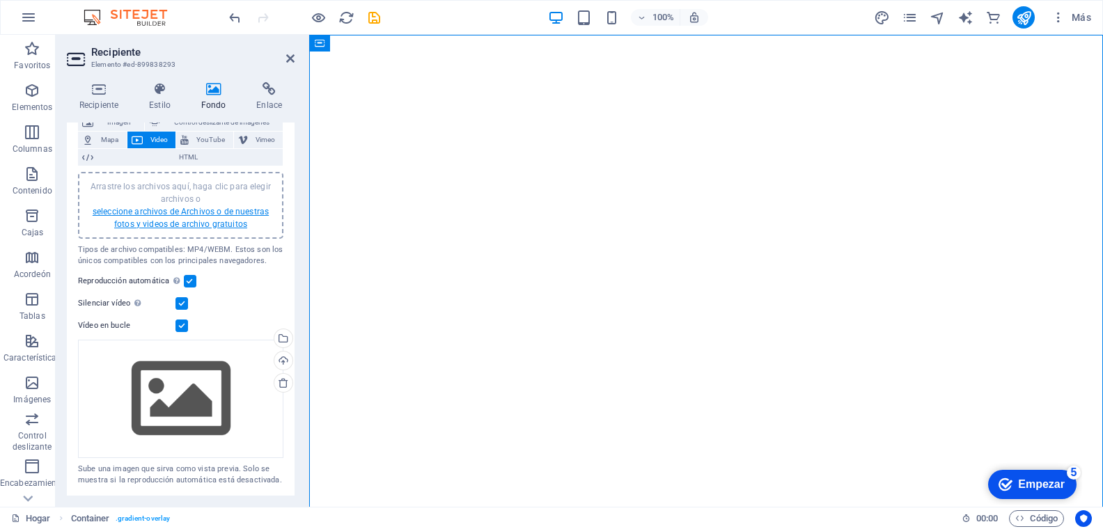
click at [162, 205] on div "Arrastre los archivos aquí, haga clic para elegir archivos o seleccione archivo…" at bounding box center [180, 205] width 189 height 50
click at [1008, 255] on figure at bounding box center [705, 297] width 793 height 524
click at [1009, 255] on figure at bounding box center [705, 297] width 793 height 524
click at [283, 358] on div "Subir" at bounding box center [281, 362] width 21 height 21
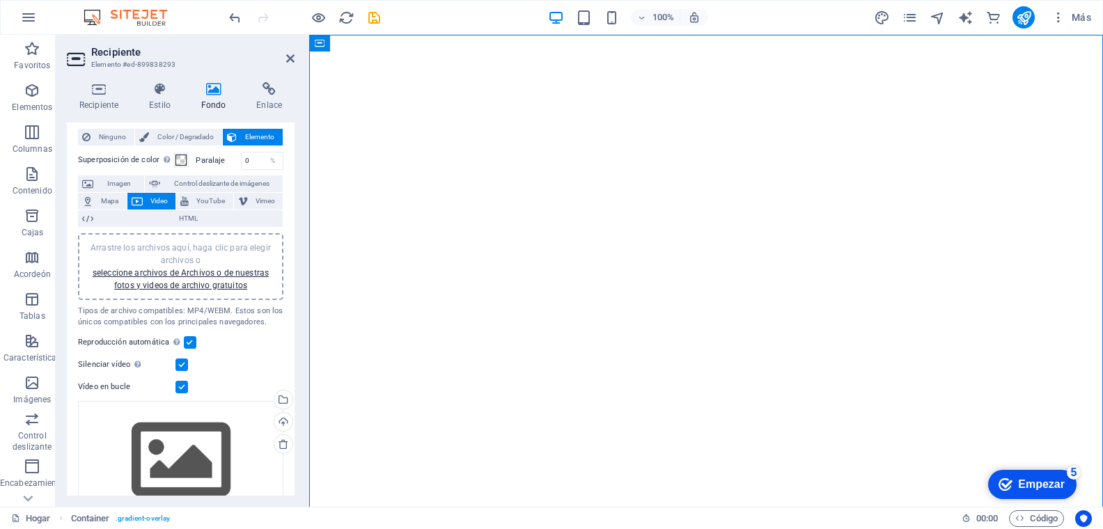
scroll to position [29, 0]
click at [158, 198] on font "Video" at bounding box center [158, 202] width 17 height 8
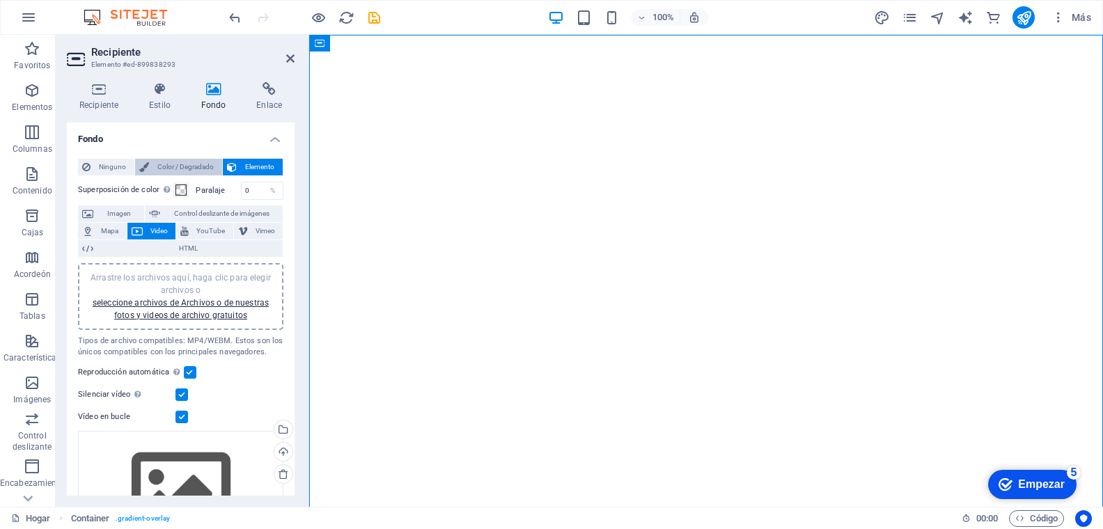
click at [188, 163] on font "Color / Degradado" at bounding box center [185, 167] width 56 height 8
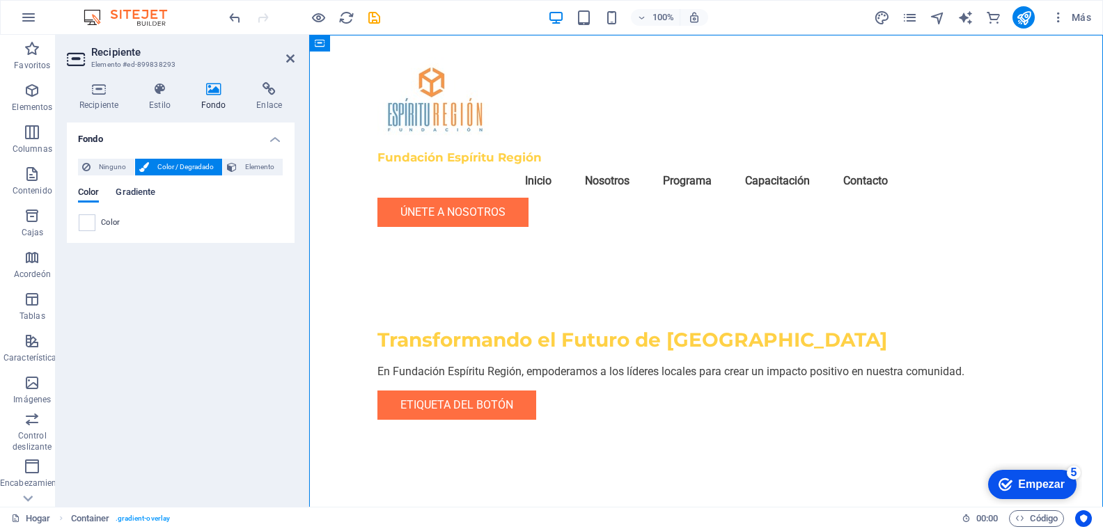
click at [136, 193] on font "Gradiente" at bounding box center [136, 192] width 40 height 10
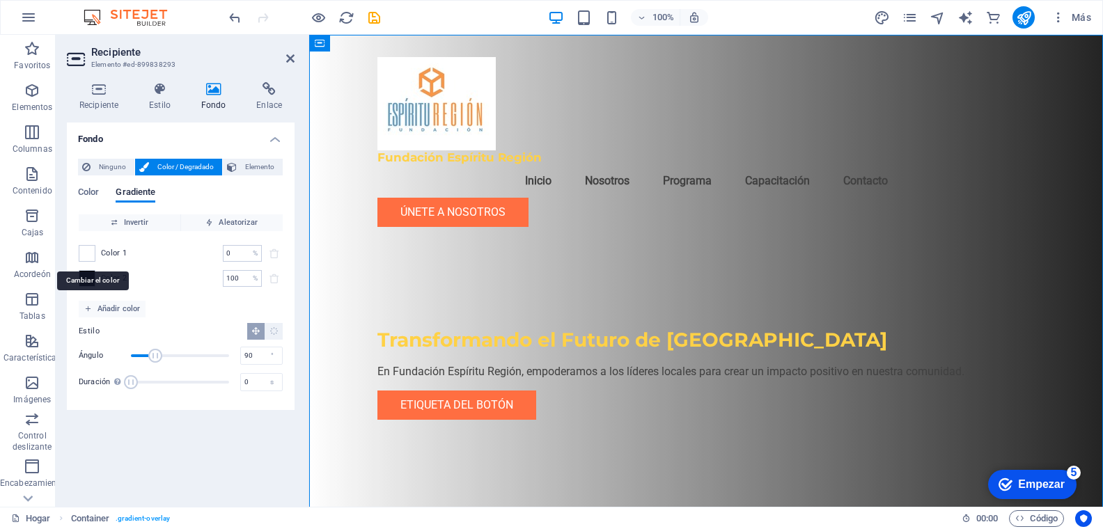
click at [91, 253] on span at bounding box center [86, 253] width 15 height 15
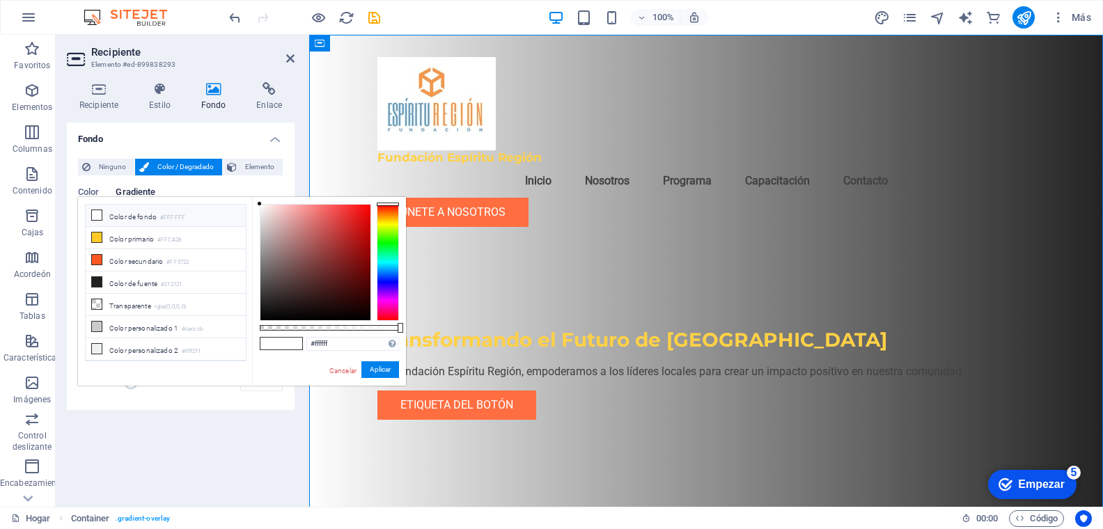
click at [96, 216] on icon at bounding box center [97, 215] width 10 height 10
click at [340, 368] on font "Cancelar" at bounding box center [342, 371] width 27 height 8
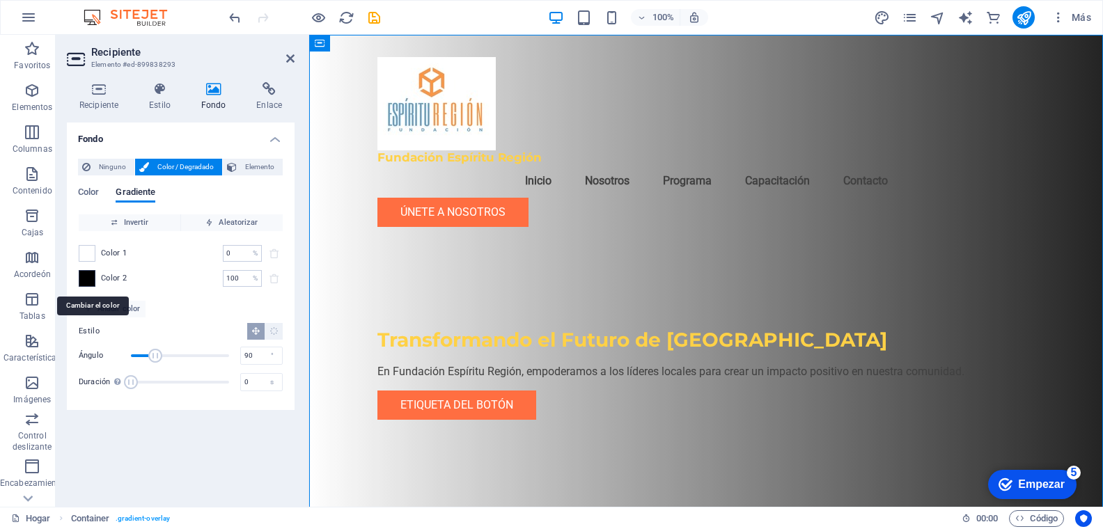
click at [82, 279] on span at bounding box center [86, 278] width 15 height 15
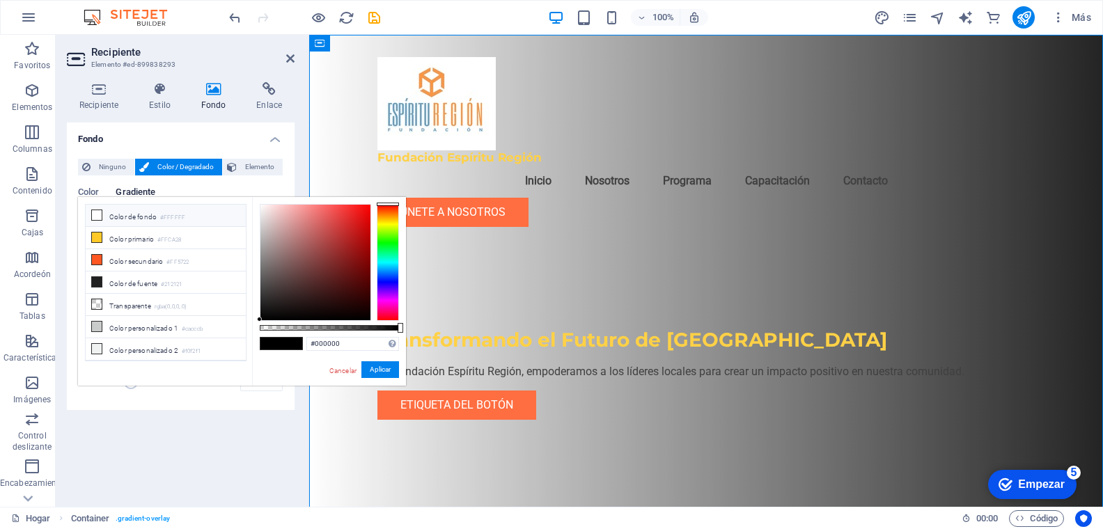
click at [95, 214] on icon at bounding box center [97, 215] width 10 height 10
click at [381, 373] on font "Aplicar" at bounding box center [380, 369] width 21 height 8
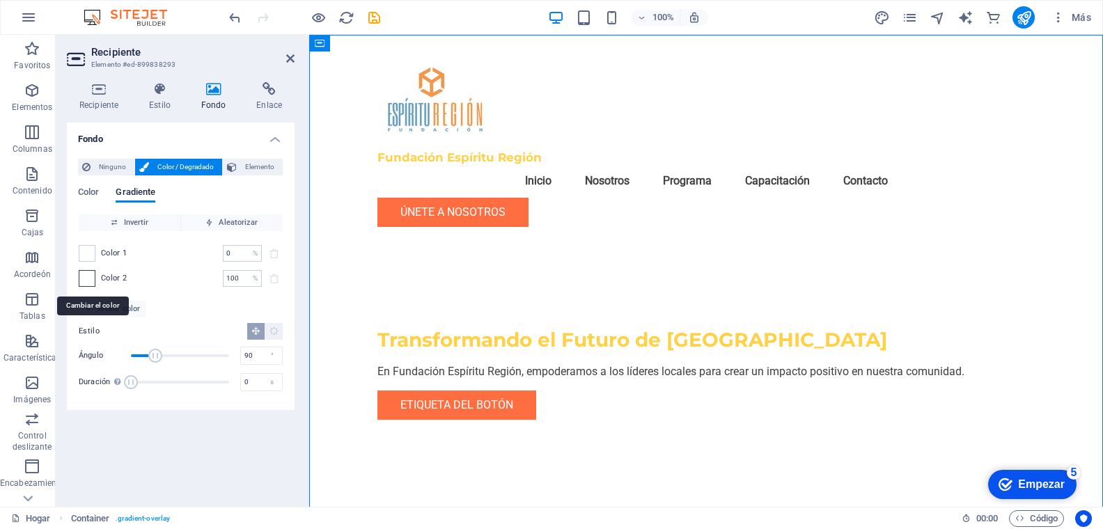
click at [88, 275] on span at bounding box center [86, 278] width 15 height 15
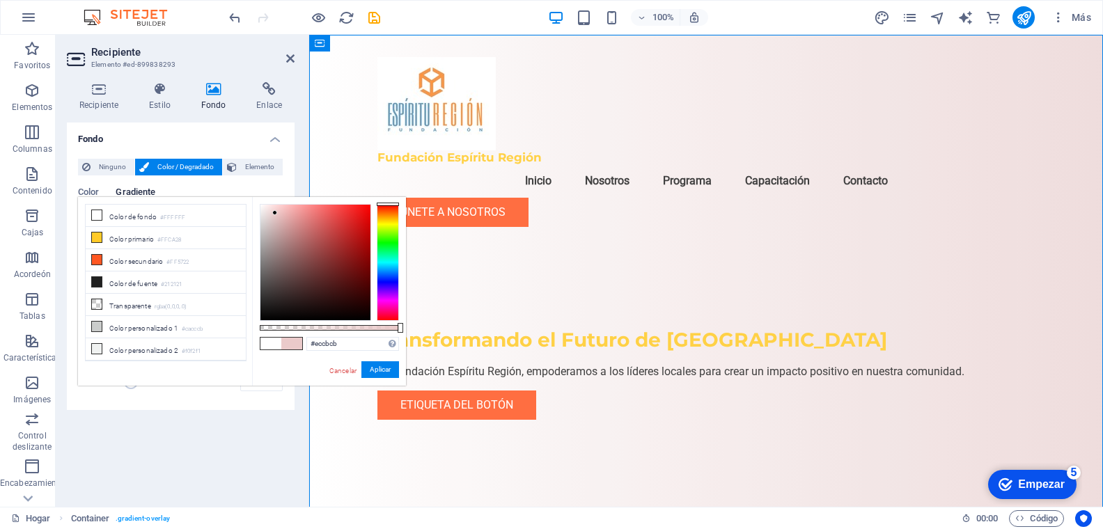
drag, startPoint x: 262, startPoint y: 206, endPoint x: 306, endPoint y: 213, distance: 43.7
click at [275, 212] on div at bounding box center [274, 212] width 5 height 5
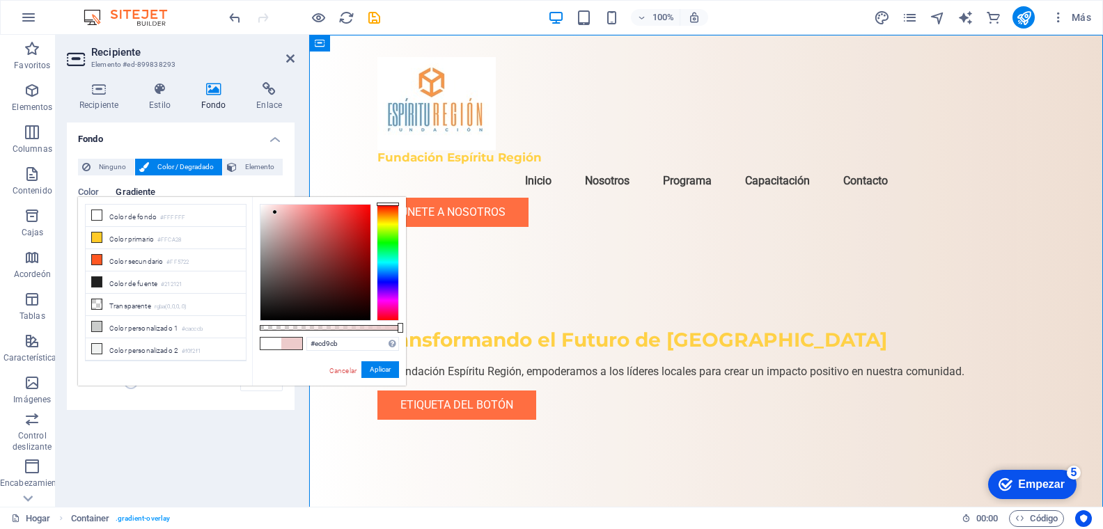
click at [393, 212] on div at bounding box center [388, 262] width 22 height 117
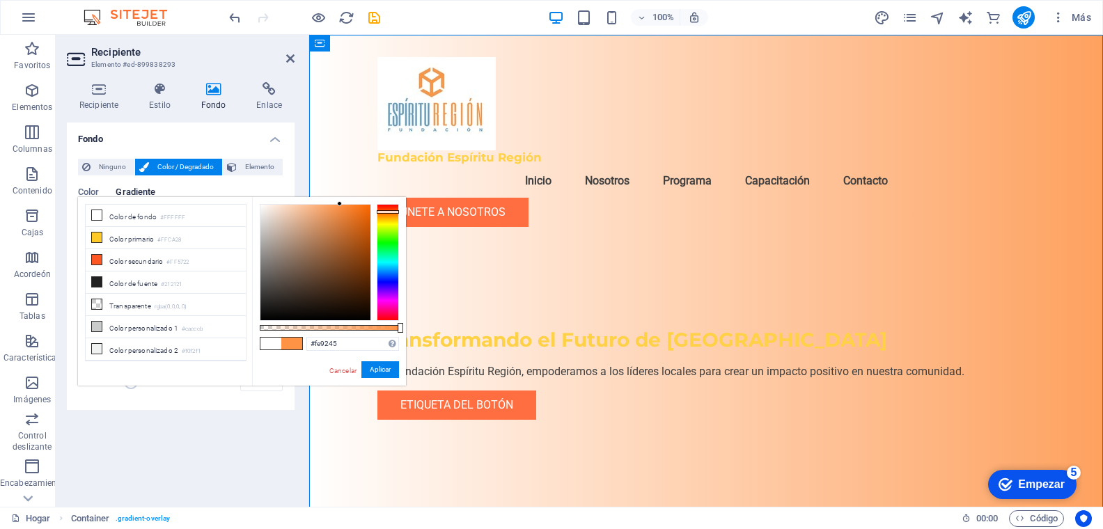
drag, startPoint x: 272, startPoint y: 210, endPoint x: 338, endPoint y: 205, distance: 65.7
click at [340, 204] on div at bounding box center [339, 203] width 5 height 5
click at [381, 371] on font "Aplicar" at bounding box center [380, 369] width 21 height 8
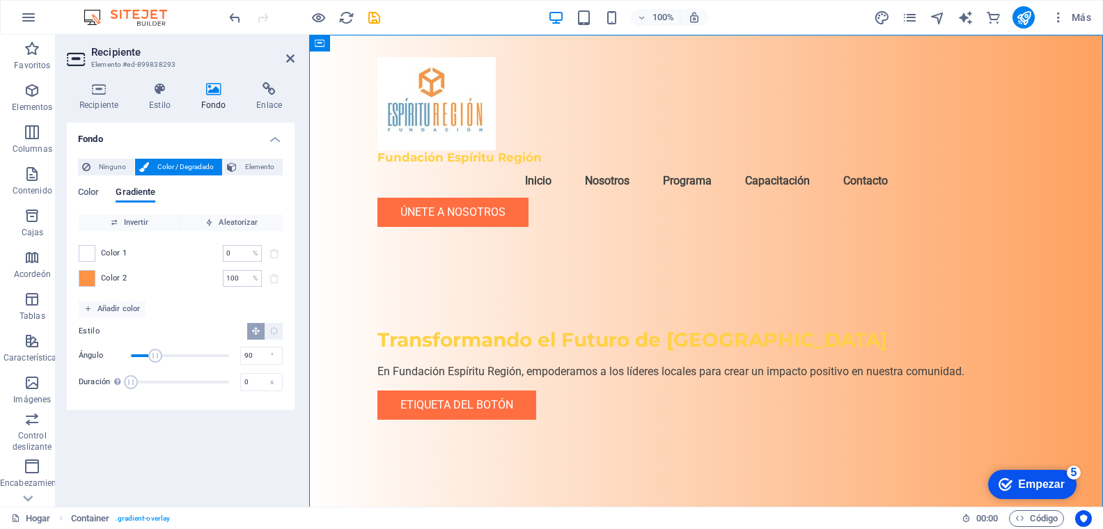
click at [99, 254] on div "Color 1 0 % ​" at bounding box center [181, 253] width 204 height 17
drag, startPoint x: 113, startPoint y: 248, endPoint x: 89, endPoint y: 251, distance: 23.8
click at [111, 249] on font "Color 1" at bounding box center [114, 252] width 26 height 9
click at [84, 251] on span at bounding box center [86, 253] width 15 height 15
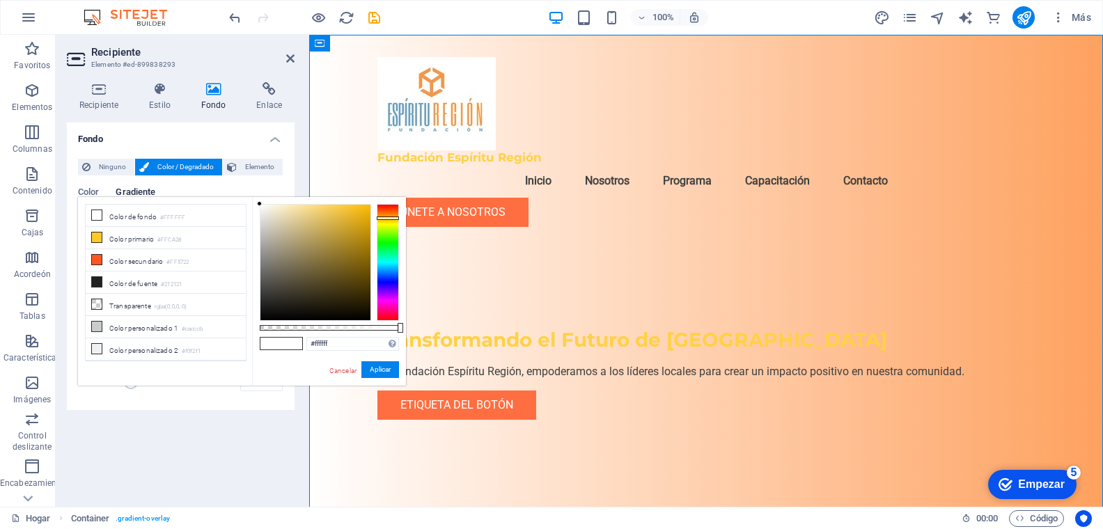
drag, startPoint x: 389, startPoint y: 210, endPoint x: 353, endPoint y: 214, distance: 36.4
click at [389, 218] on div at bounding box center [388, 262] width 22 height 117
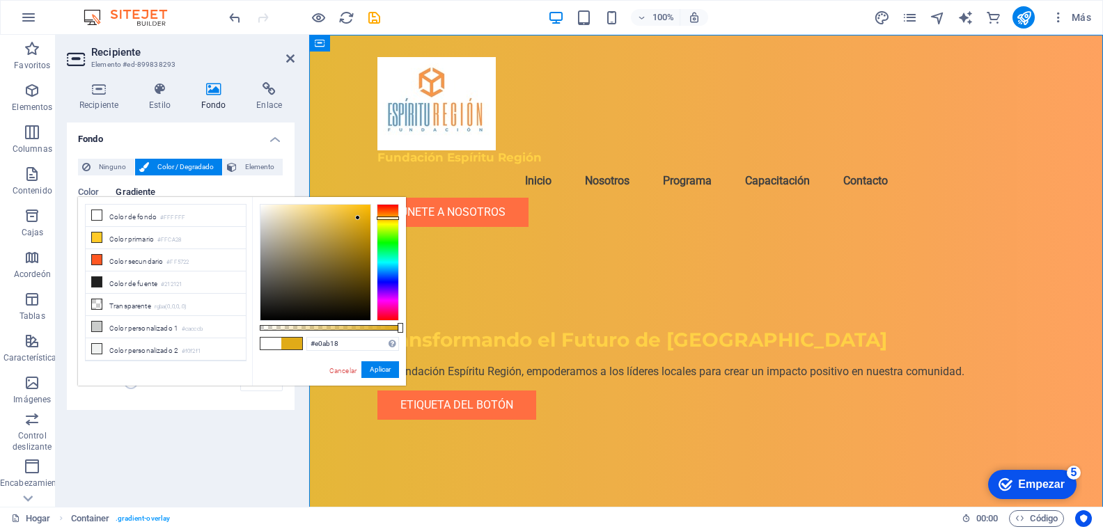
drag, startPoint x: 346, startPoint y: 210, endPoint x: 358, endPoint y: 218, distance: 14.1
click at [358, 218] on div at bounding box center [315, 263] width 110 height 116
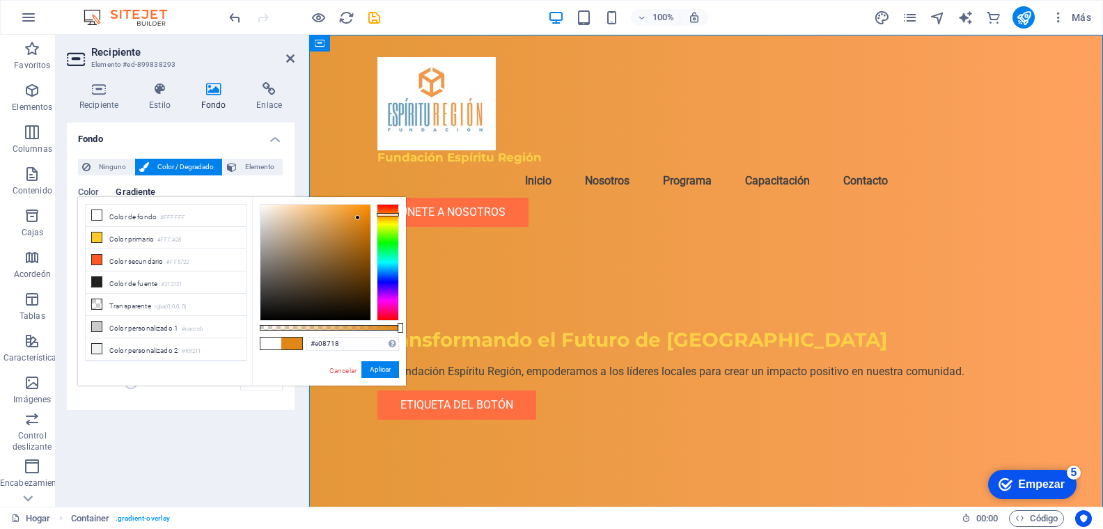
drag, startPoint x: 392, startPoint y: 216, endPoint x: 377, endPoint y: 215, distance: 15.4
click at [390, 214] on div at bounding box center [388, 214] width 22 height 3
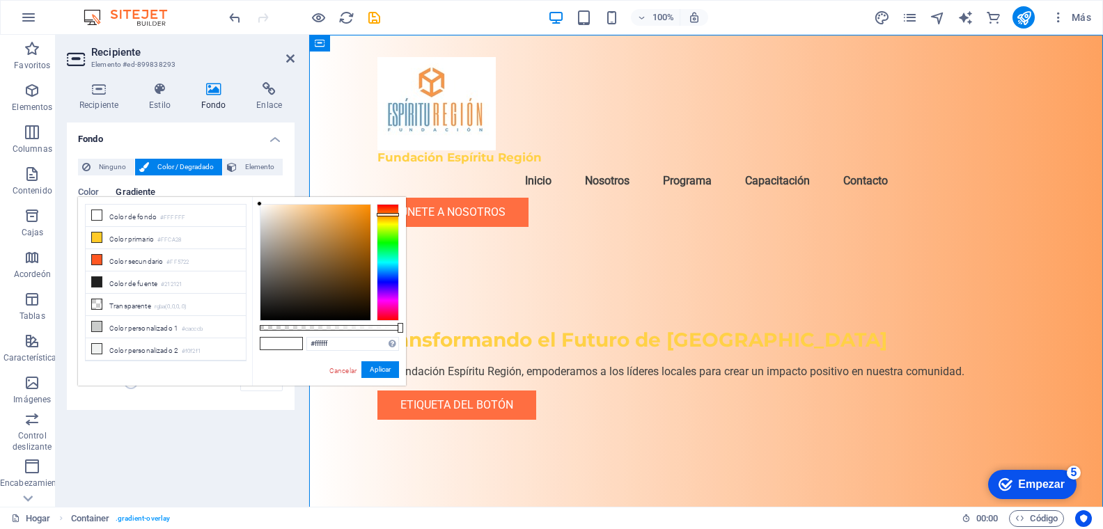
drag, startPoint x: 356, startPoint y: 214, endPoint x: 262, endPoint y: 210, distance: 94.8
click at [260, 205] on div at bounding box center [315, 263] width 110 height 116
click at [122, 217] on font "Color de fondo" at bounding box center [132, 217] width 47 height 8
click at [123, 217] on font "Color de fondo" at bounding box center [132, 217] width 47 height 8
click at [342, 368] on font "Cancelar" at bounding box center [342, 371] width 27 height 8
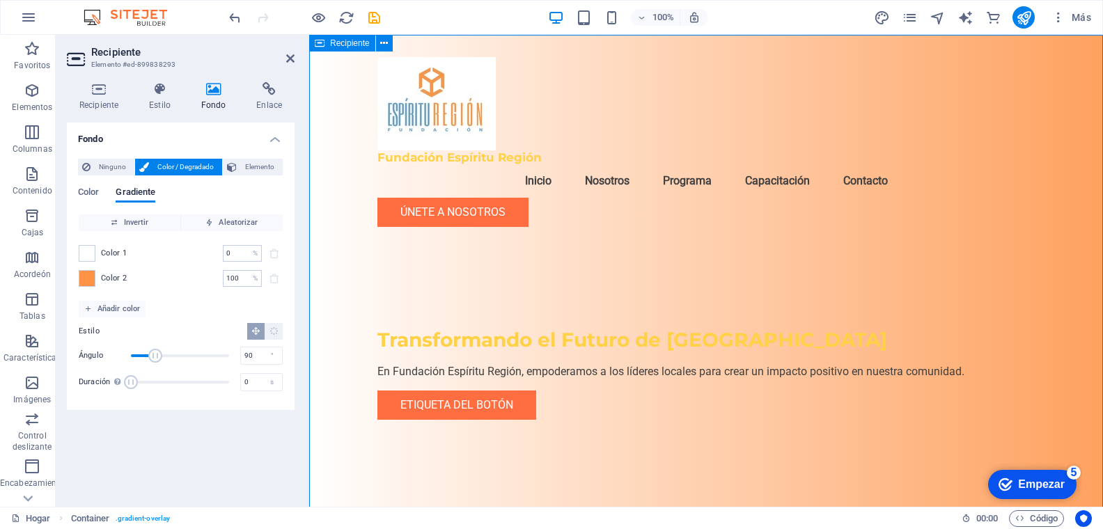
click at [342, 368] on div "Fundación Espíritu Región Menú Inicio Nosotros Programa Capacitación Contacto Ú…" at bounding box center [705, 283] width 793 height 496
click at [90, 283] on span at bounding box center [86, 278] width 15 height 15
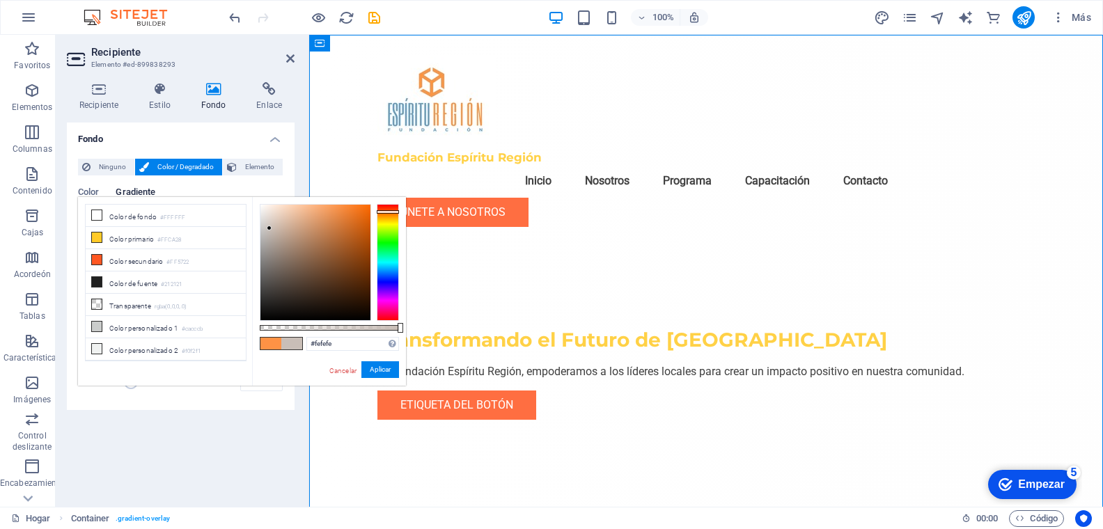
type input "#ffffff"
drag, startPoint x: 340, startPoint y: 205, endPoint x: 257, endPoint y: 200, distance: 82.9
click at [257, 200] on div "#ffffff Formatos admitidos #0852ed rgb(8, 82, 237) rgba(8, 82, 237, 90%) hsv(22…" at bounding box center [329, 392] width 154 height 391
click at [324, 119] on div "Fundación Espíritu Región Menú Inicio Nosotros Programa Capacitación Contacto Ú…" at bounding box center [705, 283] width 793 height 496
click at [383, 367] on font "Aplicar" at bounding box center [380, 369] width 21 height 8
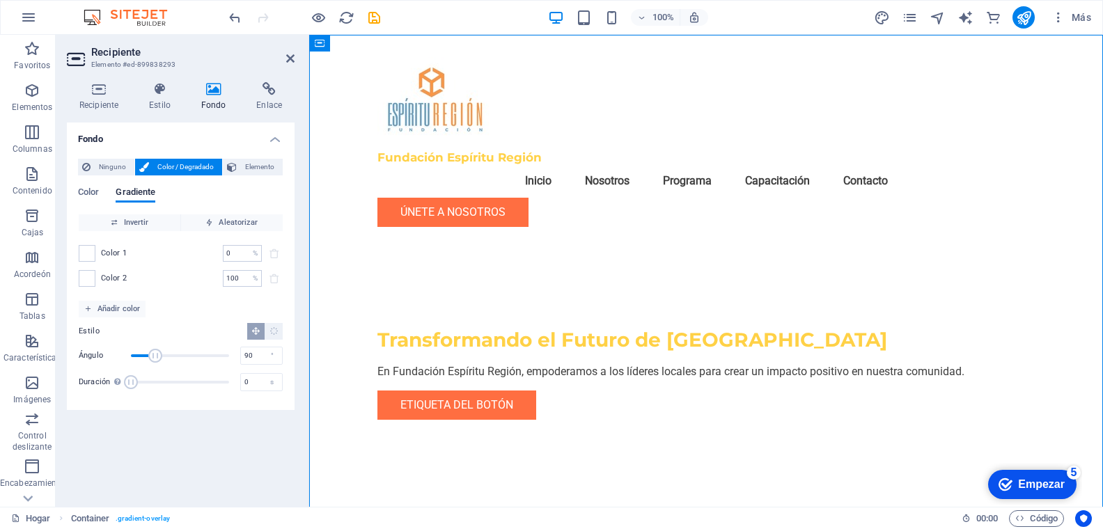
click at [205, 429] on div "Fondo Ninguno Color / Degradado Elemento Extender el fondo a ancho completo Sup…" at bounding box center [181, 309] width 228 height 373
click at [88, 191] on font "Color" at bounding box center [88, 192] width 21 height 10
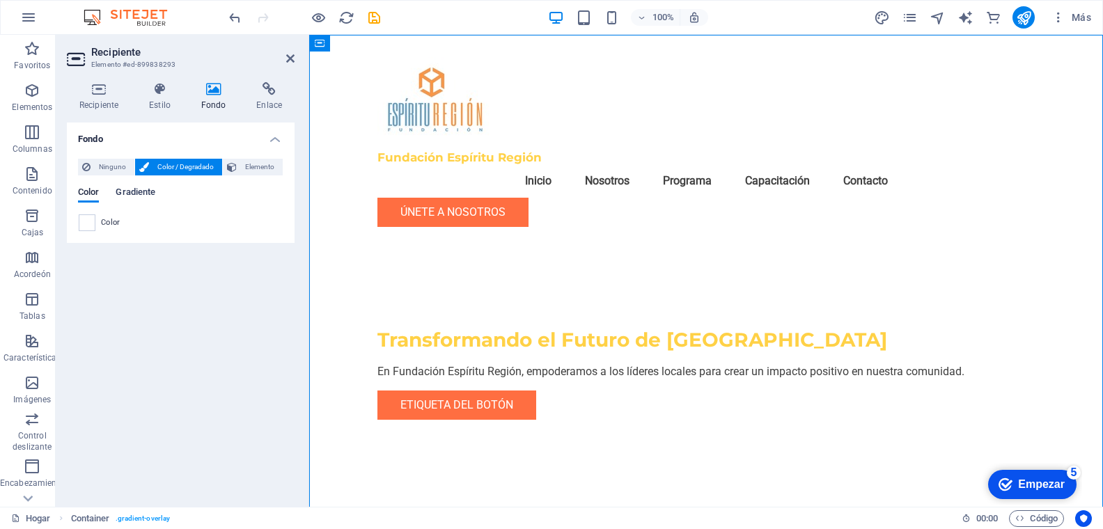
click at [139, 192] on font "Gradiente" at bounding box center [136, 192] width 40 height 10
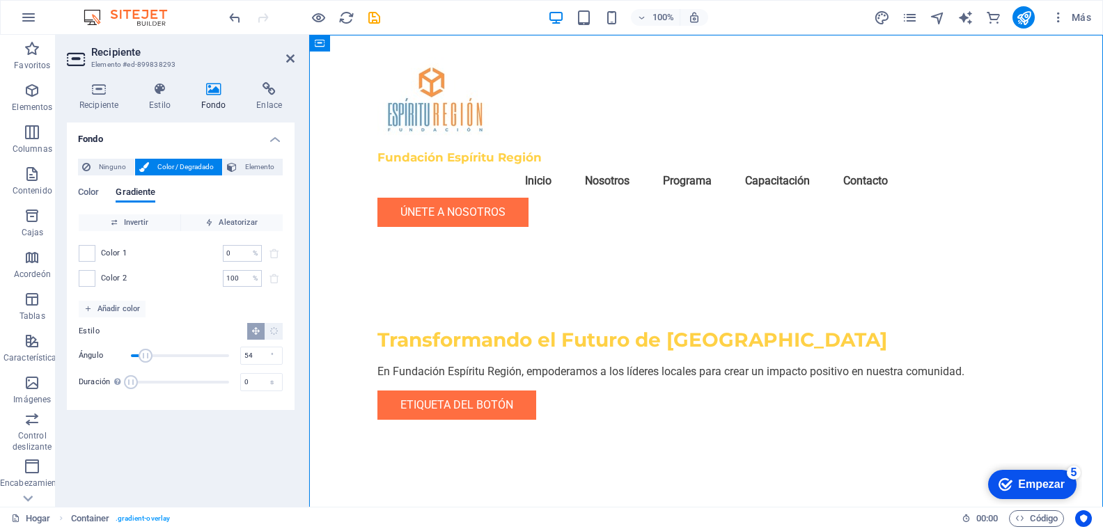
type input "51"
drag, startPoint x: 158, startPoint y: 354, endPoint x: 145, endPoint y: 357, distance: 13.0
click at [145, 357] on span "Ángulo" at bounding box center [146, 356] width 14 height 14
click at [216, 91] on icon at bounding box center [214, 89] width 50 height 14
click at [111, 172] on span "Ninguno" at bounding box center [112, 167] width 35 height 17
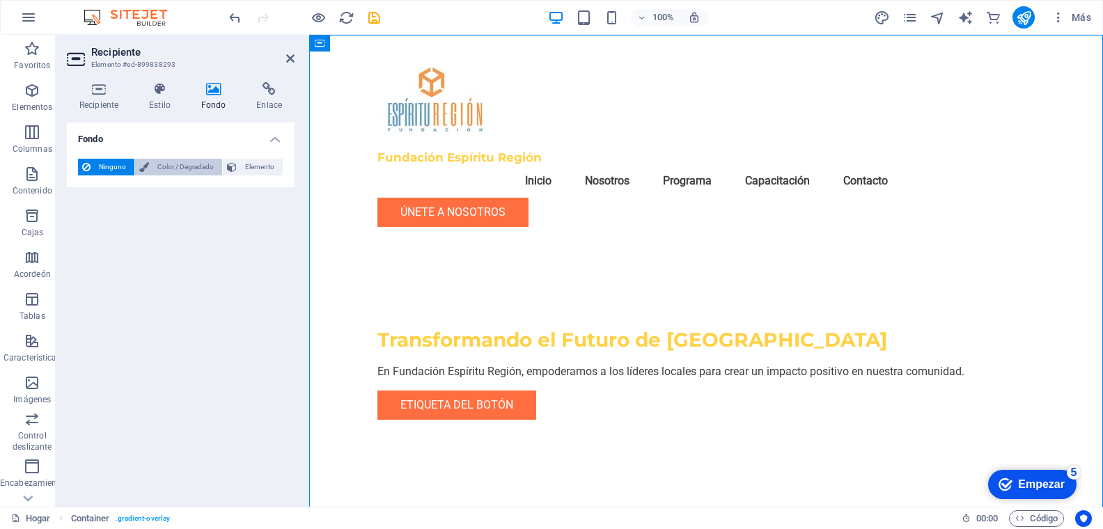
click at [171, 163] on font "Color / Degradado" at bounding box center [185, 167] width 56 height 8
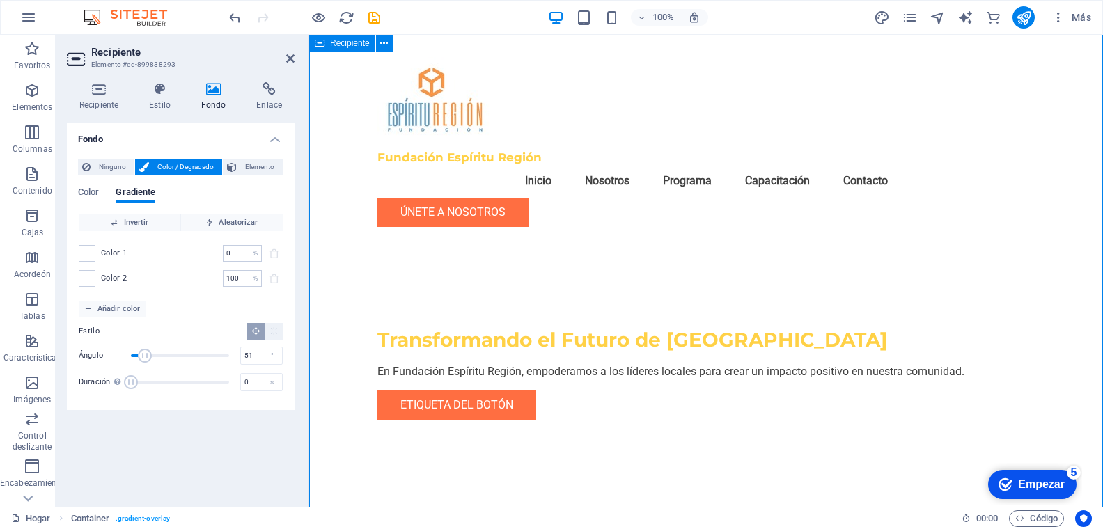
click at [860, 251] on div "Fundación Espíritu Región Menú Inicio Nosotros Programa Capacitación Contacto Ú…" at bounding box center [705, 283] width 793 height 496
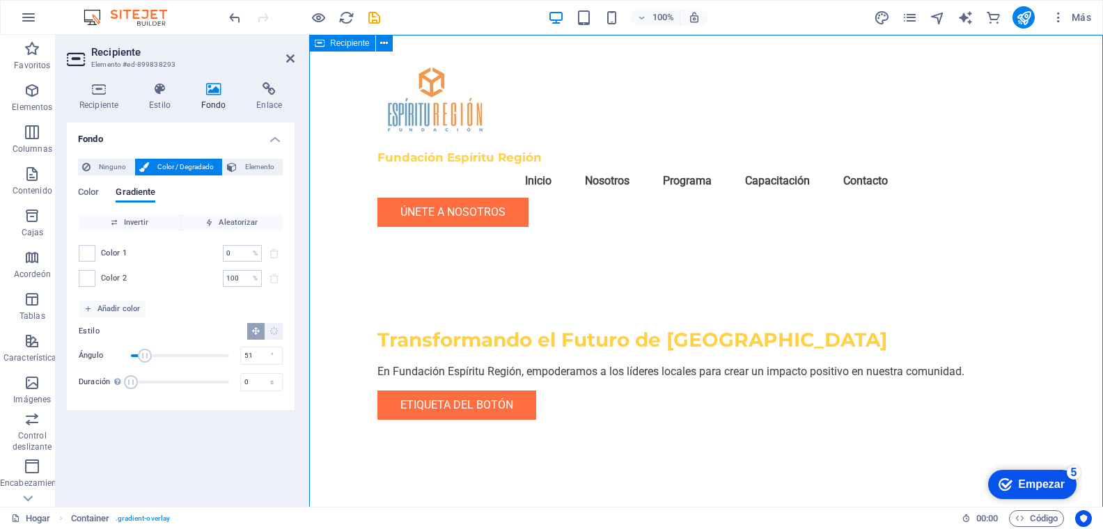
click at [860, 251] on div "Fundación Espíritu Región Menú Inicio Nosotros Programa Capacitación Contacto Ú…" at bounding box center [705, 283] width 793 height 496
click at [212, 89] on icon at bounding box center [214, 89] width 50 height 14
click at [90, 189] on font "Color" at bounding box center [88, 192] width 21 height 10
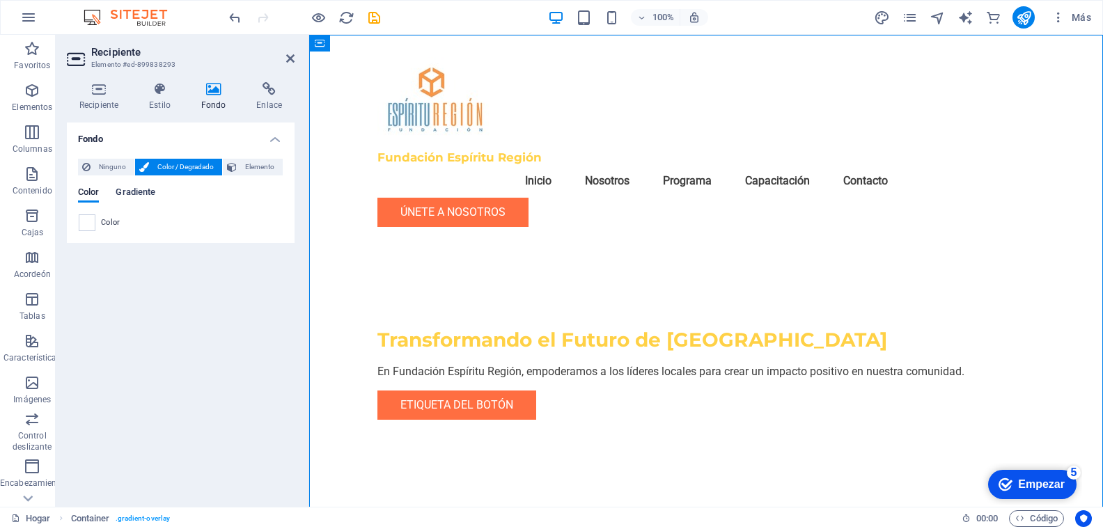
click at [139, 188] on font "Gradiente" at bounding box center [136, 192] width 40 height 10
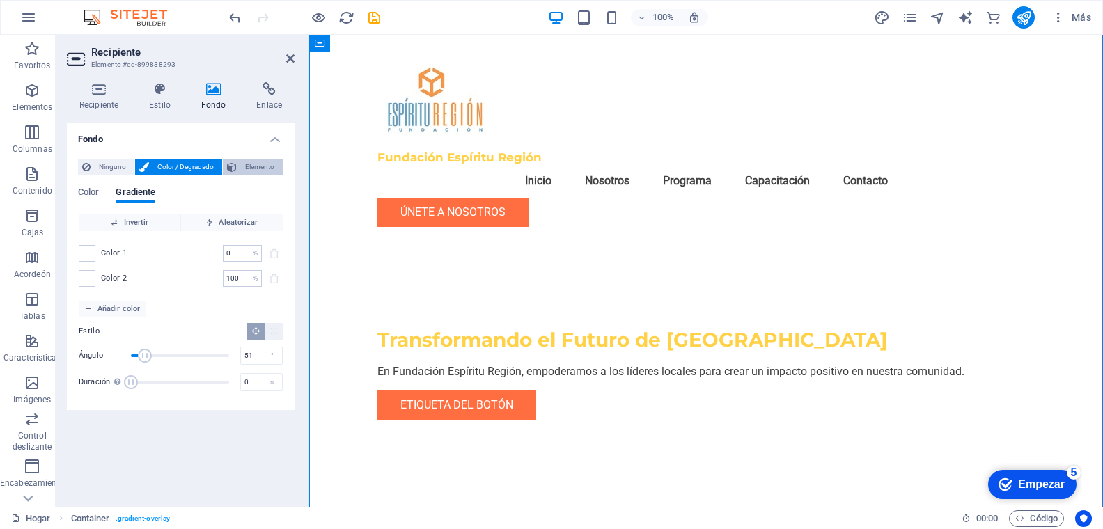
click at [267, 168] on font "Elemento" at bounding box center [259, 167] width 29 height 8
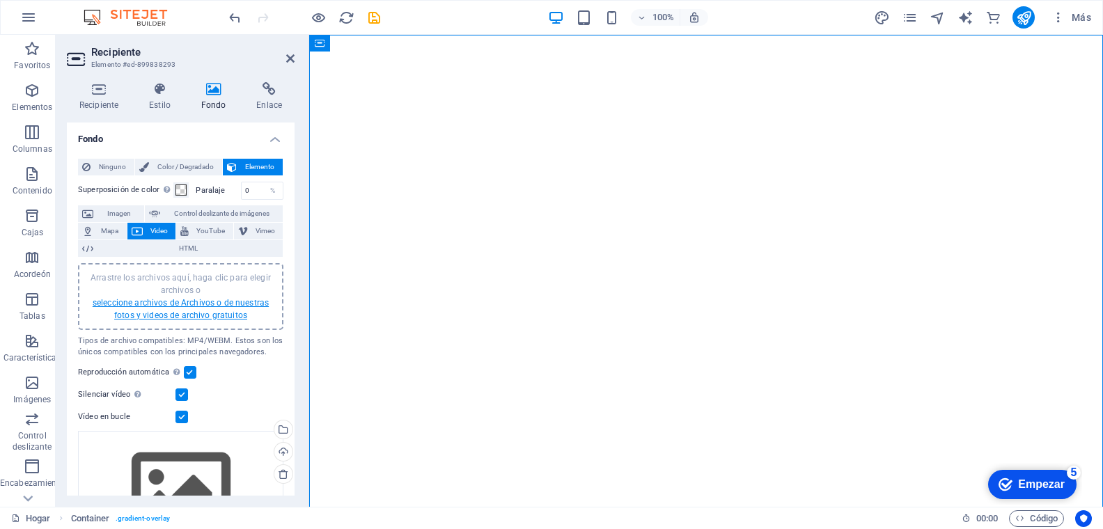
scroll to position [91, 0]
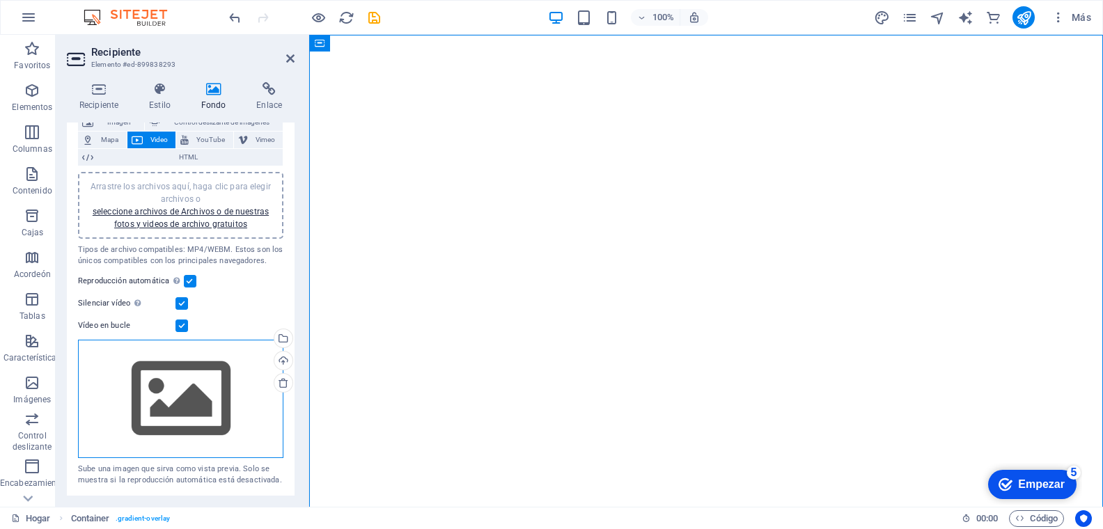
click at [185, 395] on div "Arrastre los archivos aquí, haga clic para elegir archivos o seleccione archivo…" at bounding box center [180, 399] width 205 height 118
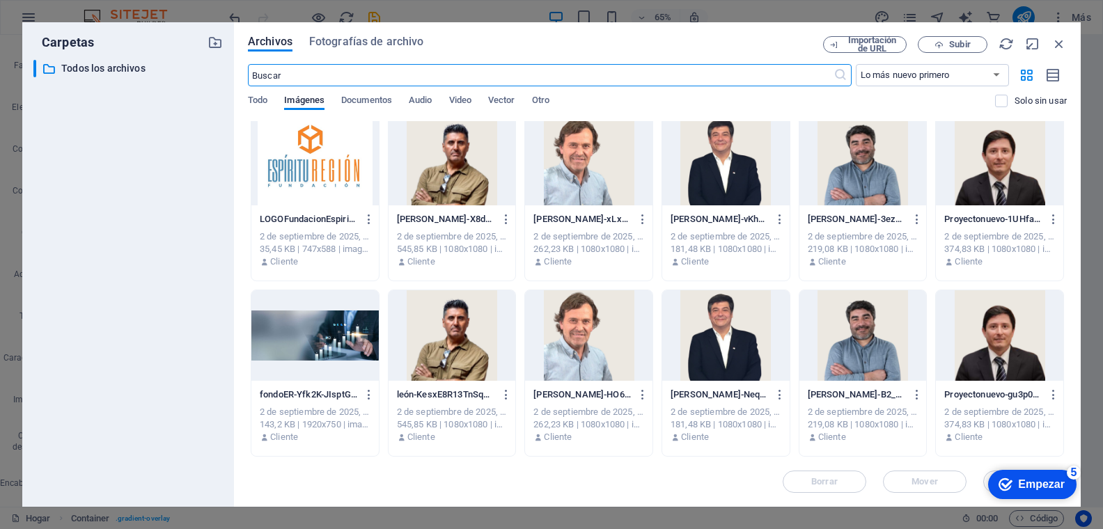
scroll to position [0, 0]
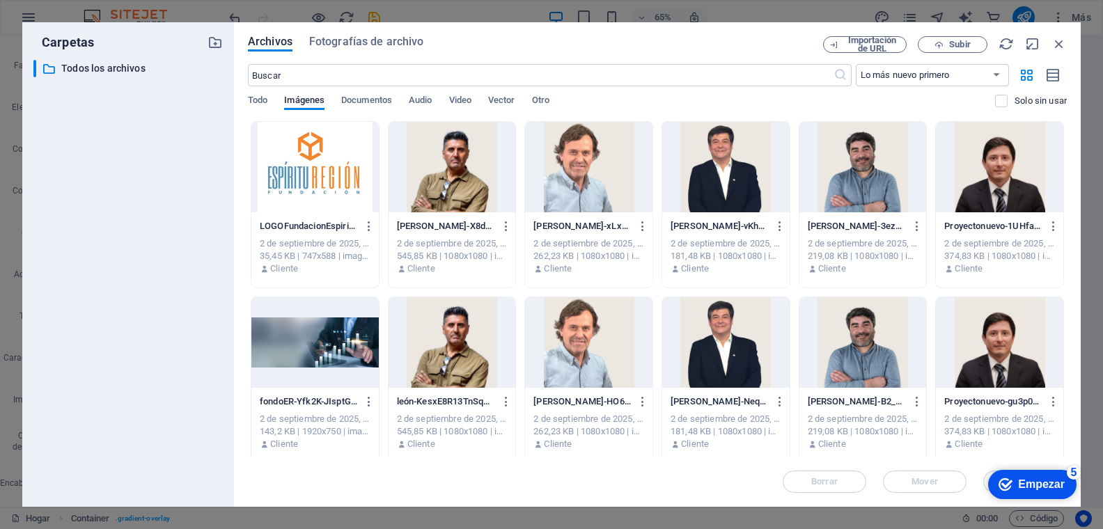
click at [348, 345] on div at bounding box center [314, 342] width 127 height 90
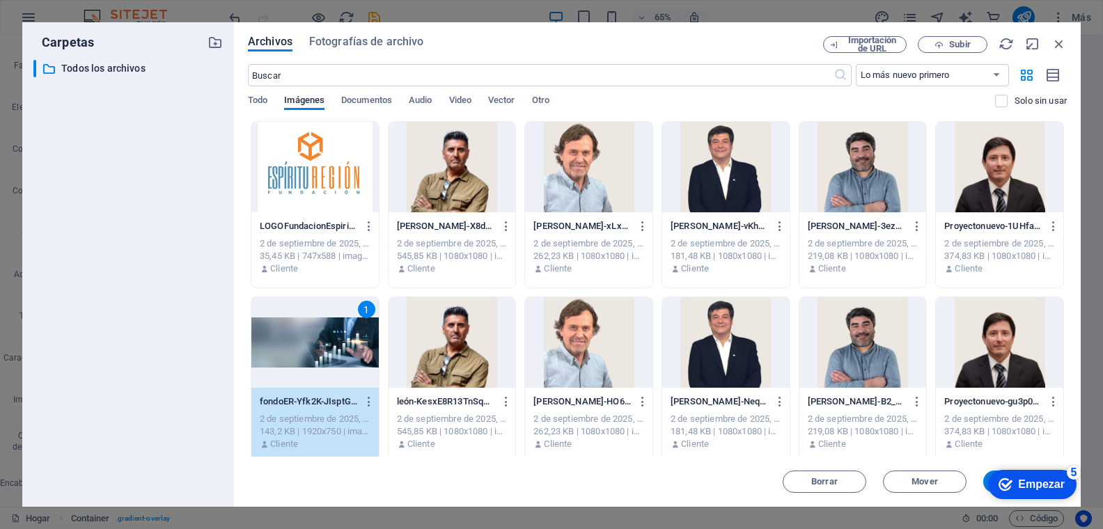
click div "checkmark Empezar 5 Primeros pasos en el editor Permítanos guiarle a través de …"
click at [989, 480] on div "checkmark Empezar 5" at bounding box center [1032, 484] width 88 height 29
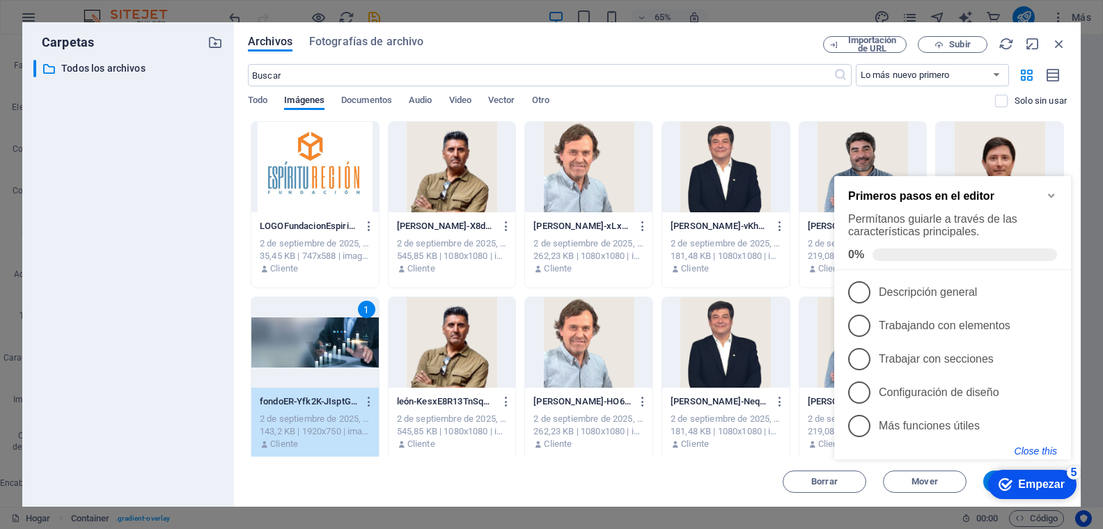
click at [1042, 446] on button "Close this" at bounding box center [1035, 450] width 42 height 11
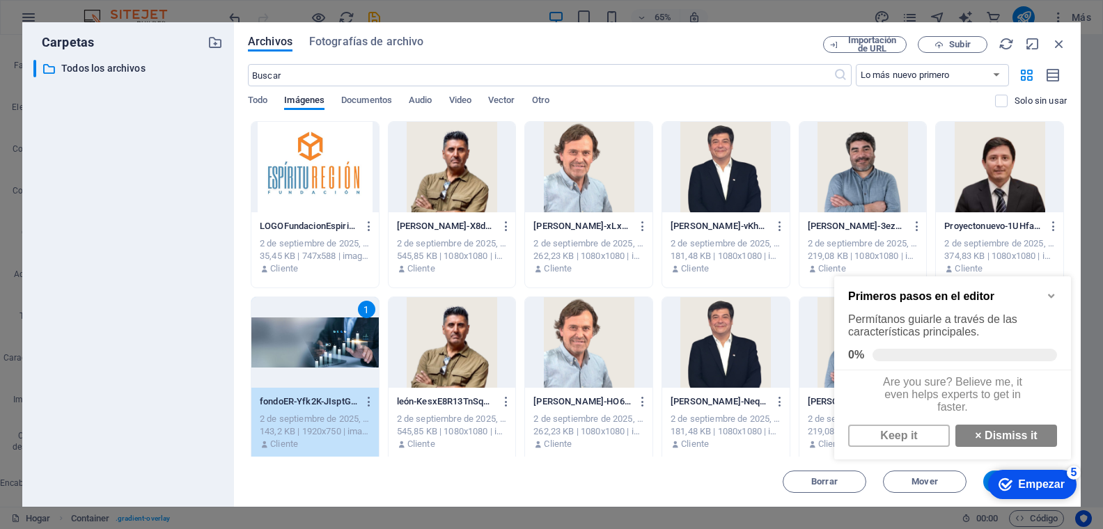
click at [1042, 294] on icon "Minimize checklist" at bounding box center [1051, 296] width 6 height 4
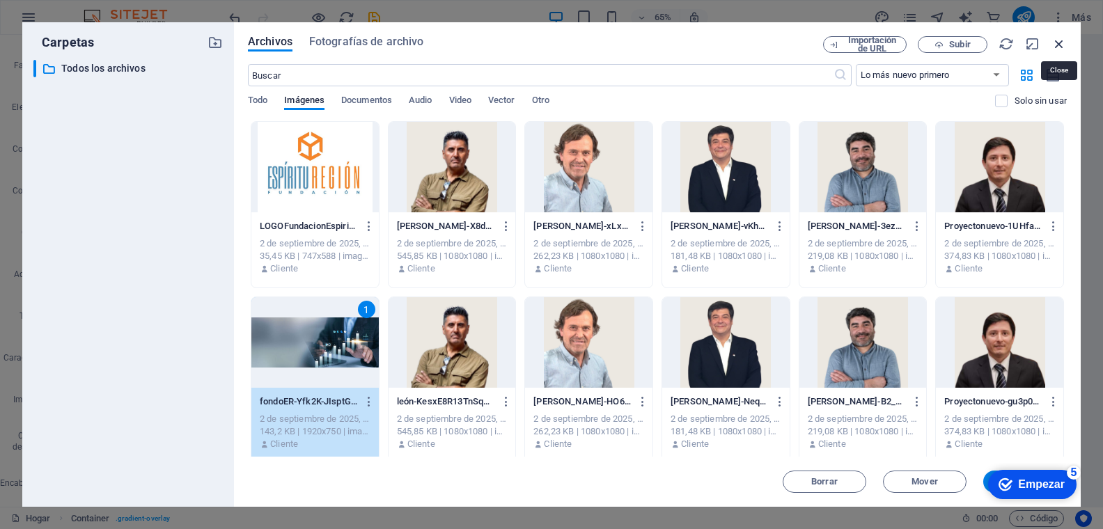
click at [1042, 38] on icon "button" at bounding box center [1058, 43] width 15 height 15
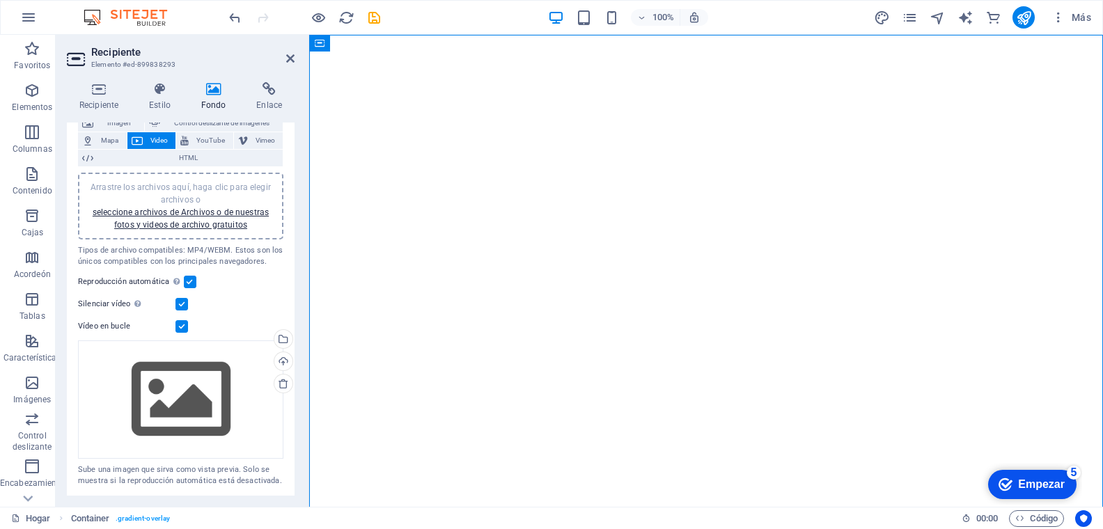
scroll to position [91, 0]
click at [181, 305] on label at bounding box center [181, 303] width 13 height 13
click at [0, 0] on input "Silenciar vídeo La reproducción automática estará disponible si se marca la opc…" at bounding box center [0, 0] width 0 height 0
drag, startPoint x: 196, startPoint y: 278, endPoint x: 188, endPoint y: 276, distance: 8.5
click at [196, 278] on div "Reproducción automática La reproducción automática solo está disponible si se m…" at bounding box center [180, 281] width 205 height 17
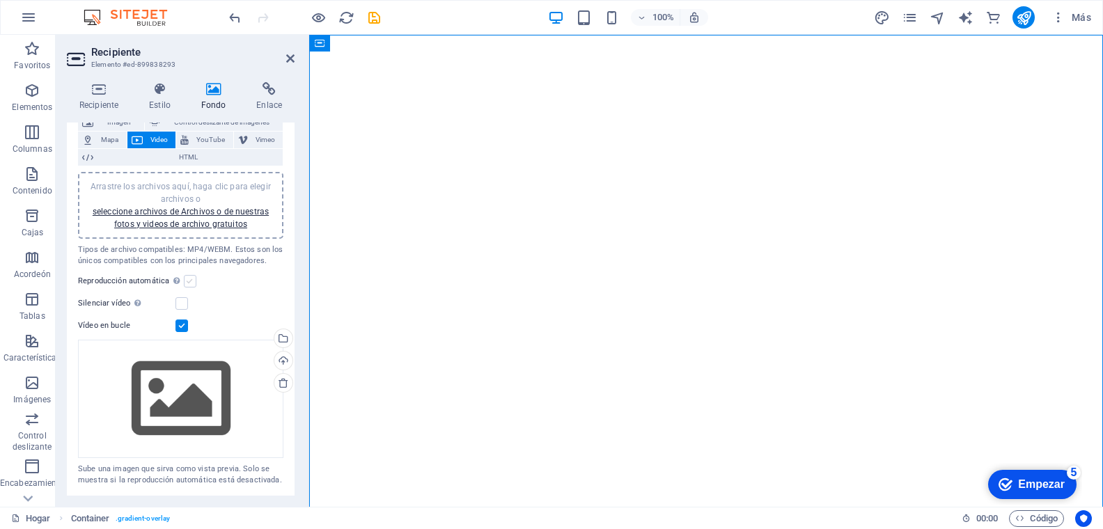
click at [189, 276] on label at bounding box center [190, 281] width 13 height 13
click at [0, 0] on input "Reproducción automática La reproducción automática solo está disponible si se m…" at bounding box center [0, 0] width 0 height 0
click at [189, 281] on label at bounding box center [190, 281] width 13 height 13
click at [0, 0] on input "Reproducción automática La reproducción automática solo está disponible si se m…" at bounding box center [0, 0] width 0 height 0
click at [189, 281] on label at bounding box center [190, 281] width 13 height 13
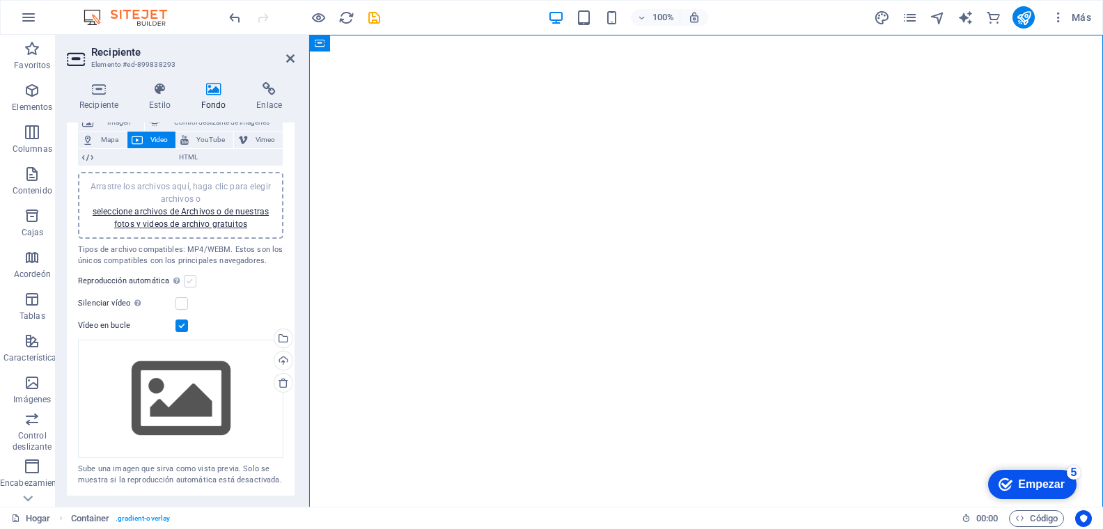
click at [0, 0] on input "Reproducción automática La reproducción automática solo está disponible si se m…" at bounding box center [0, 0] width 0 height 0
click at [182, 324] on label at bounding box center [181, 325] width 13 height 13
click at [0, 0] on input "Vídeo en bucle" at bounding box center [0, 0] width 0 height 0
click at [191, 281] on label at bounding box center [190, 281] width 13 height 13
click at [0, 0] on input "Reproducción automática La reproducción automática solo está disponible si se m…" at bounding box center [0, 0] width 0 height 0
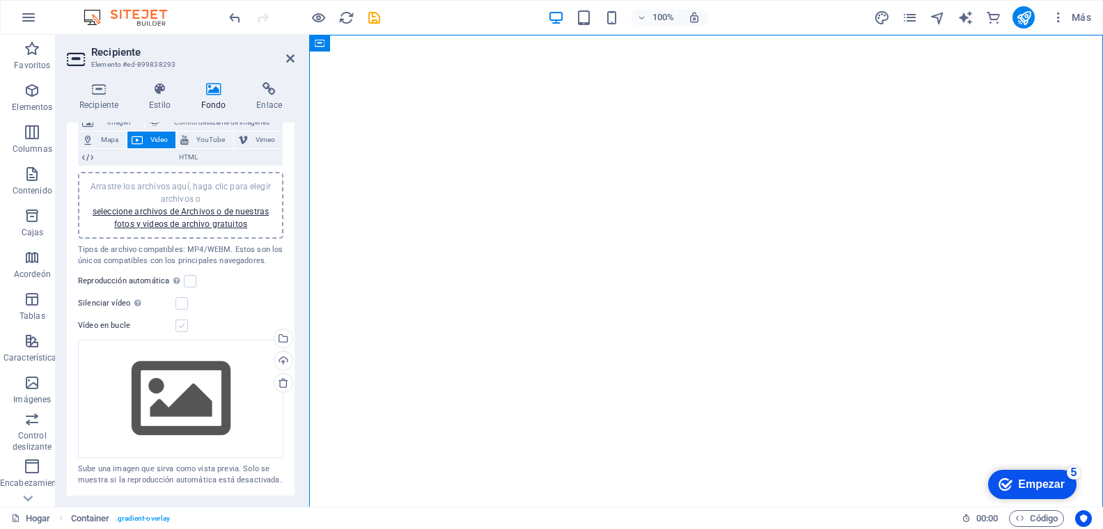
click at [184, 326] on label at bounding box center [181, 325] width 13 height 13
click at [0, 0] on input "Vídeo en bucle" at bounding box center [0, 0] width 0 height 0
click at [181, 303] on label at bounding box center [181, 303] width 13 height 13
click at [0, 0] on input "Silenciar vídeo La reproducción automática estará disponible si se marca la opc…" at bounding box center [0, 0] width 0 height 0
click at [177, 302] on label at bounding box center [181, 303] width 13 height 13
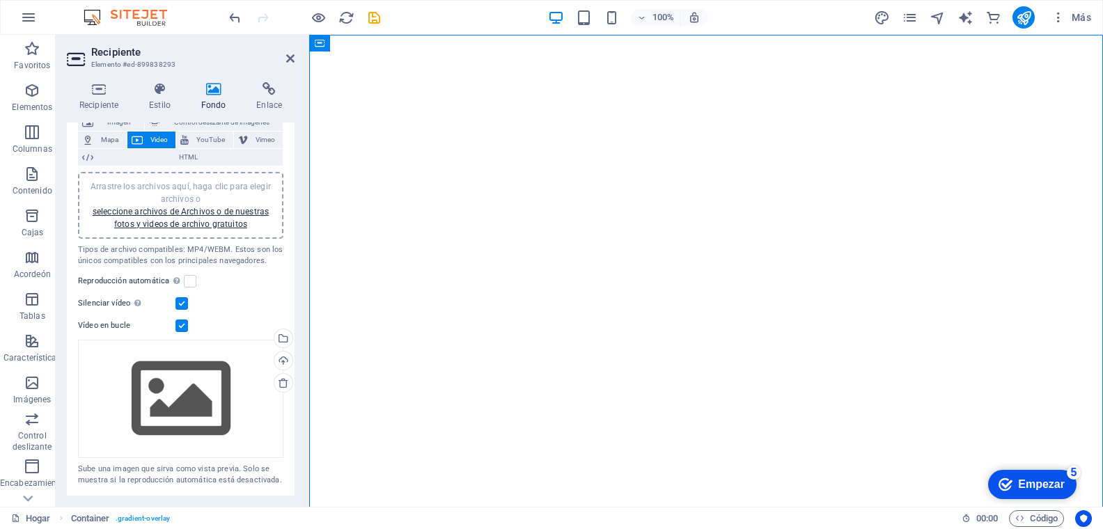
click at [0, 0] on input "Silenciar vídeo La reproducción automática estará disponible si se marca la opc…" at bounding box center [0, 0] width 0 height 0
click at [192, 278] on div "Reproducción automática La reproducción automática solo está disponible si se m…" at bounding box center [180, 281] width 205 height 17
click at [184, 306] on label at bounding box center [181, 303] width 13 height 13
click at [0, 0] on input "Silenciar vídeo La reproducción automática estará disponible si se marca la opc…" at bounding box center [0, 0] width 0 height 0
drag, startPoint x: 189, startPoint y: 279, endPoint x: 198, endPoint y: 280, distance: 9.8
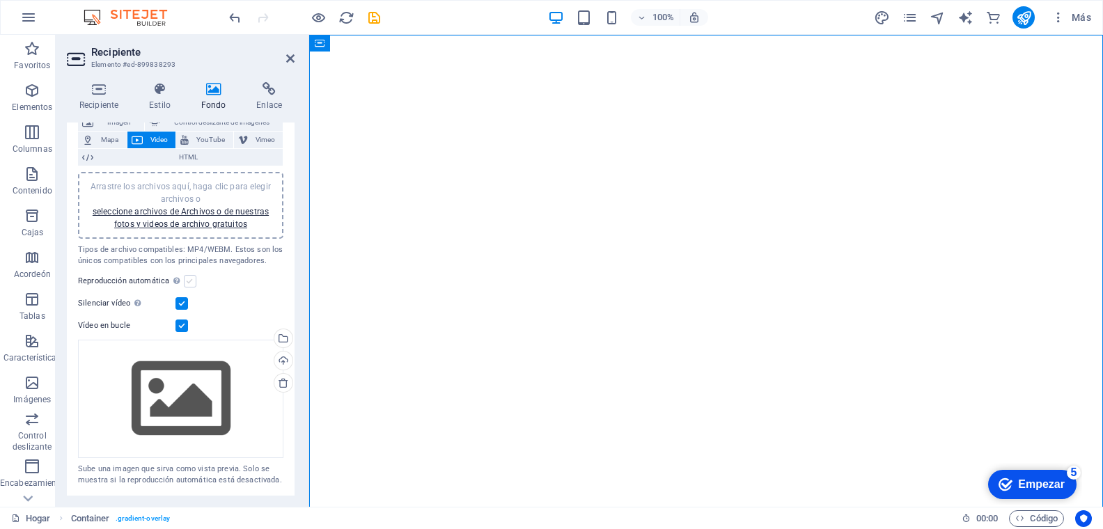
click at [189, 280] on label at bounding box center [190, 281] width 13 height 13
click at [0, 0] on input "Reproducción automática La reproducción automática solo está disponible si se m…" at bounding box center [0, 0] width 0 height 0
click at [187, 278] on label at bounding box center [190, 281] width 13 height 13
click at [0, 0] on input "Reproducción automática La reproducción automática solo está disponible si se m…" at bounding box center [0, 0] width 0 height 0
click at [187, 278] on label at bounding box center [190, 281] width 13 height 13
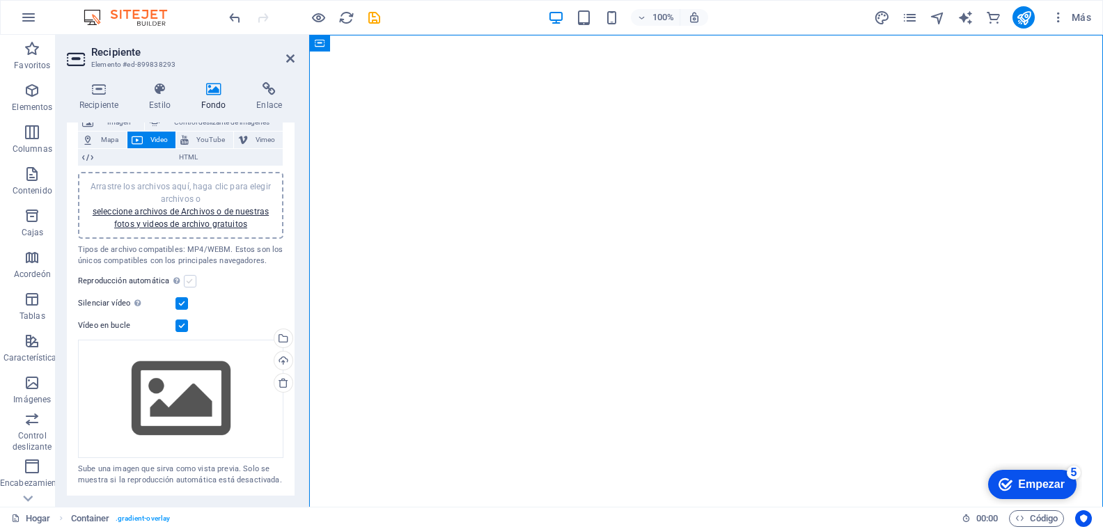
click at [0, 0] on input "Reproducción automática La reproducción automática solo está disponible si se m…" at bounding box center [0, 0] width 0 height 0
click at [203, 216] on div "Arrastre los archivos aquí, haga clic para elegir archivos o seleccione archivo…" at bounding box center [180, 205] width 189 height 50
click at [278, 357] on div "Subir" at bounding box center [281, 362] width 21 height 21
click at [191, 402] on div "Arrastre los archivos aquí, haga clic para elegir archivos o seleccione archivo…" at bounding box center [180, 399] width 205 height 118
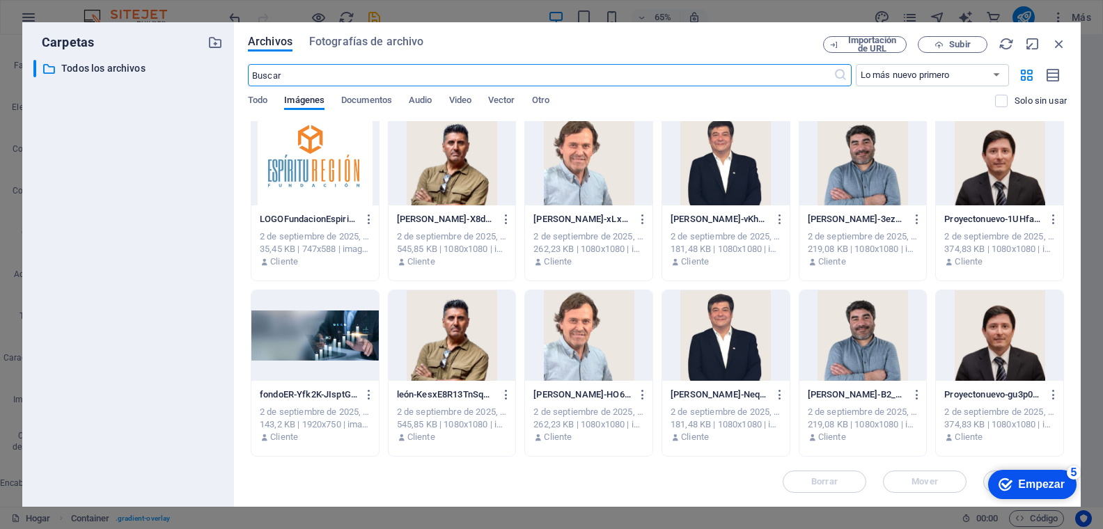
scroll to position [0, 0]
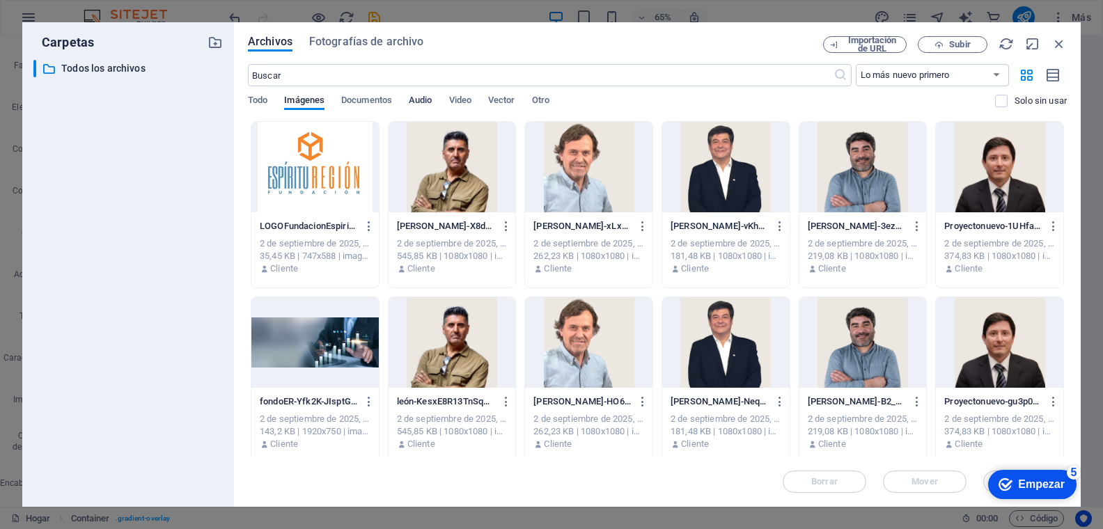
click at [422, 97] on font "Audio" at bounding box center [420, 100] width 23 height 10
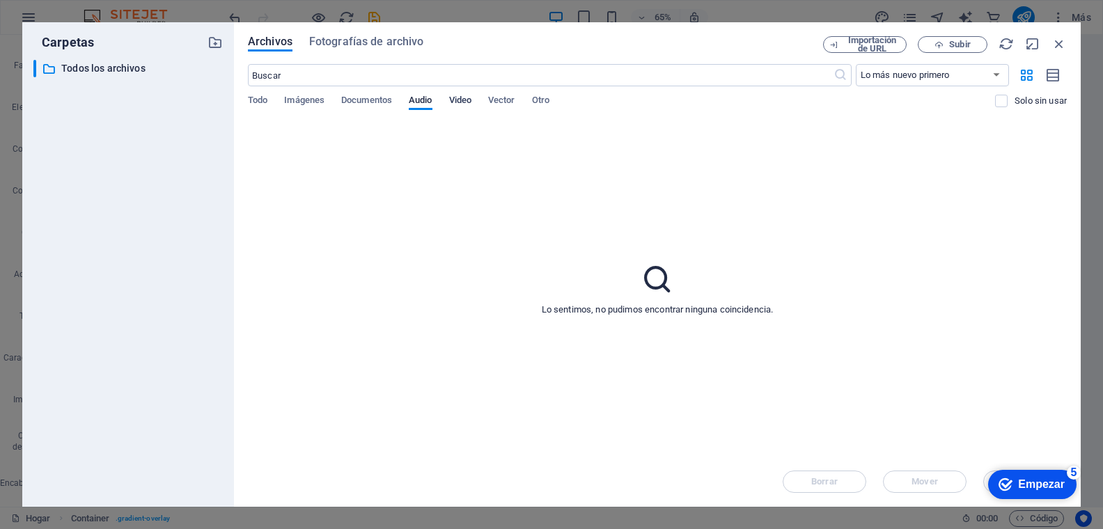
click at [464, 97] on font "Video" at bounding box center [460, 100] width 22 height 10
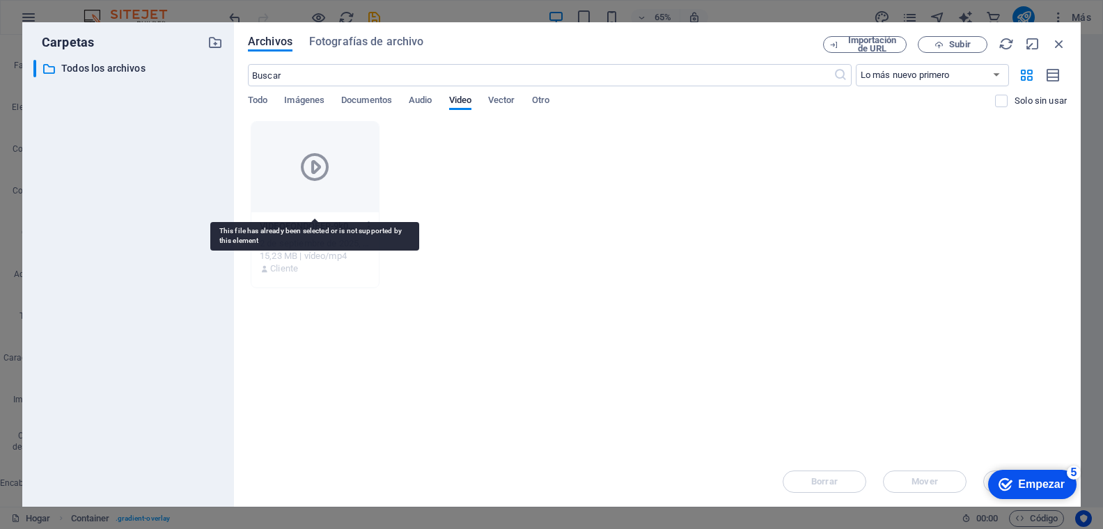
click at [289, 181] on div at bounding box center [314, 167] width 127 height 90
click at [319, 164] on icon at bounding box center [314, 166] width 33 height 33
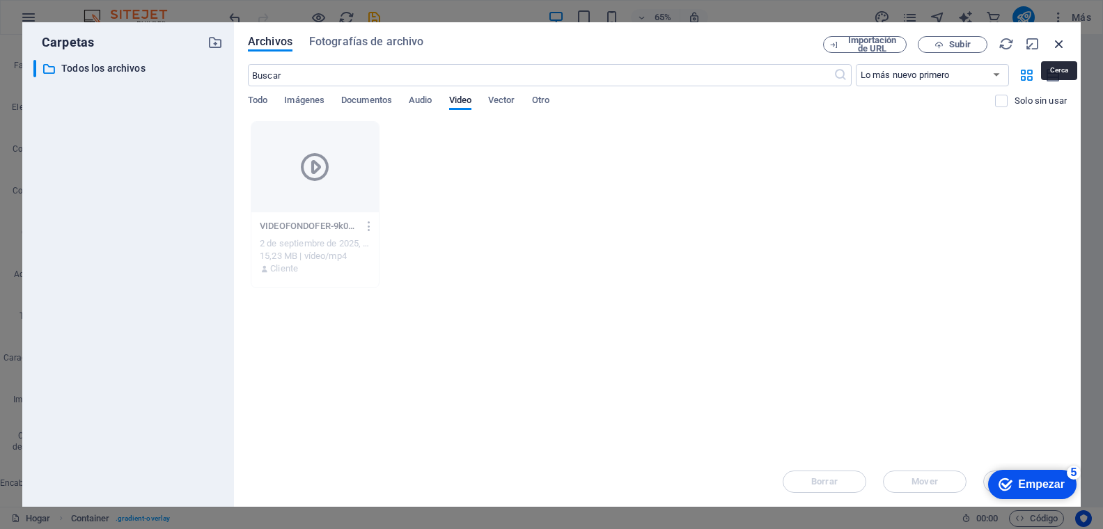
click at [1042, 38] on icon "button" at bounding box center [1058, 43] width 15 height 15
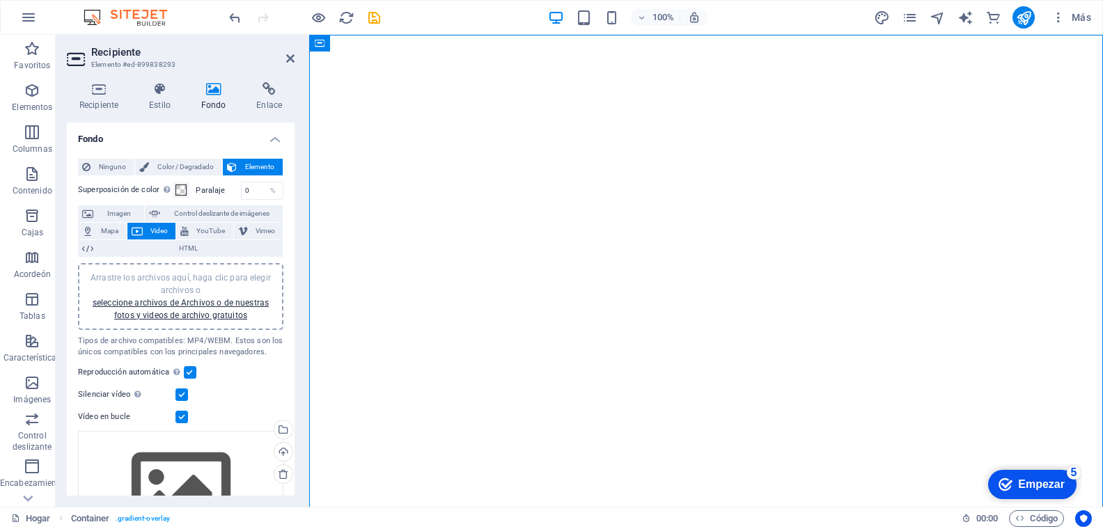
scroll to position [91, 0]
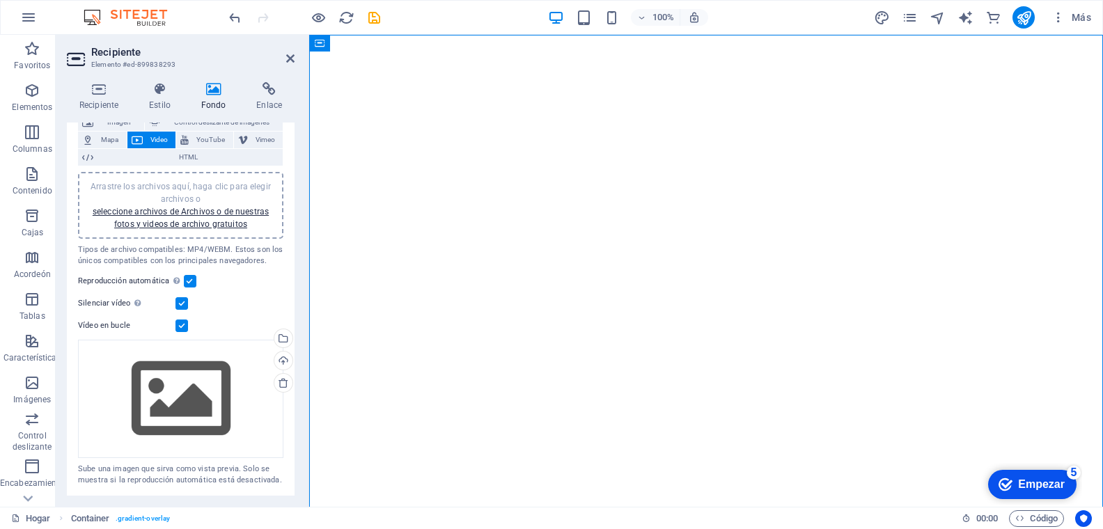
click at [327, 132] on figure at bounding box center [705, 297] width 793 height 524
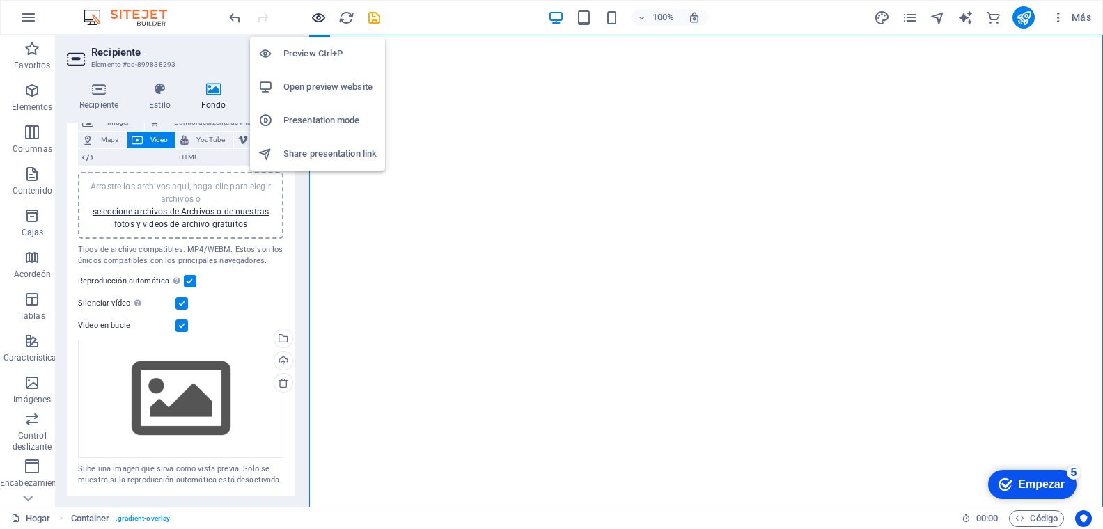
click at [324, 15] on icon "button" at bounding box center [318, 18] width 16 height 16
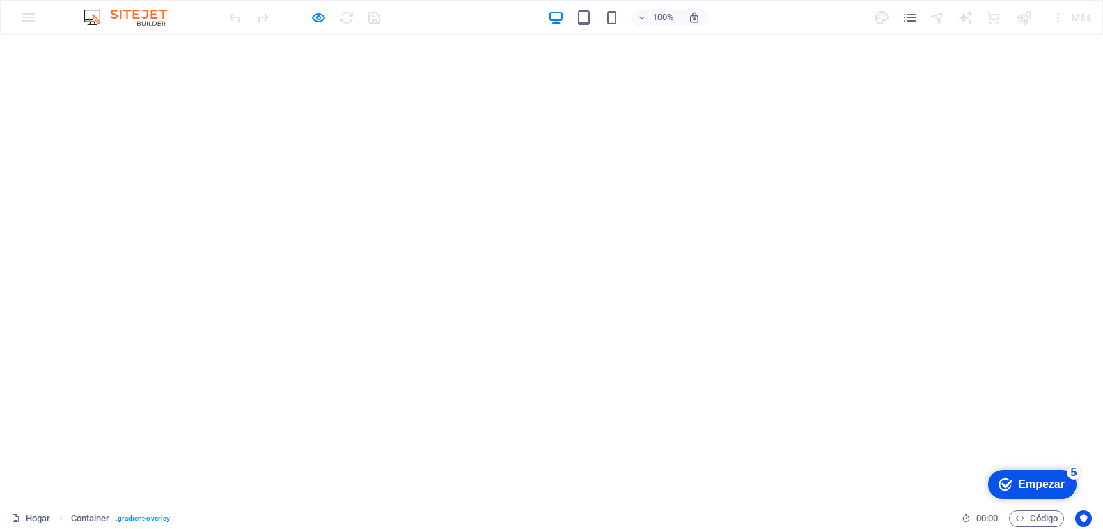
scroll to position [0, 0]
click at [311, 14] on icon "button" at bounding box center [318, 18] width 16 height 16
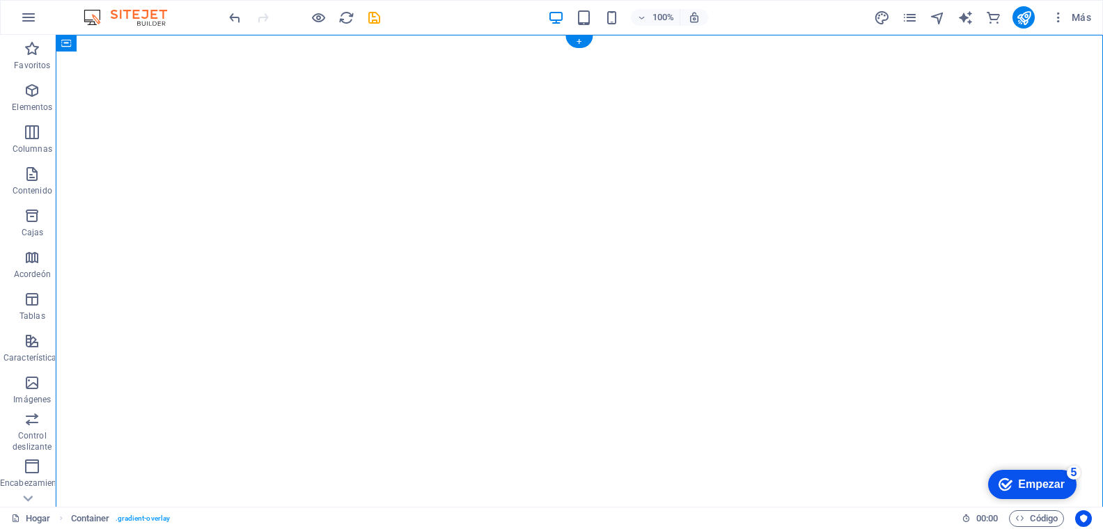
click at [883, 290] on figure at bounding box center [579, 297] width 1047 height 524
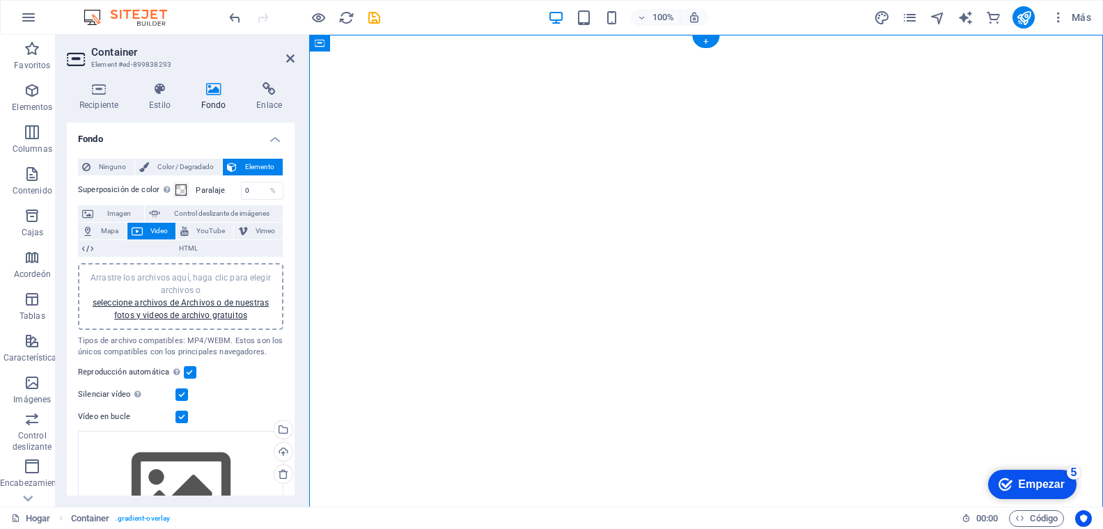
drag, startPoint x: 1136, startPoint y: 290, endPoint x: 883, endPoint y: 290, distance: 253.4
click at [883, 290] on figure at bounding box center [705, 297] width 793 height 524
click at [118, 212] on font "Imagen" at bounding box center [119, 214] width 24 height 8
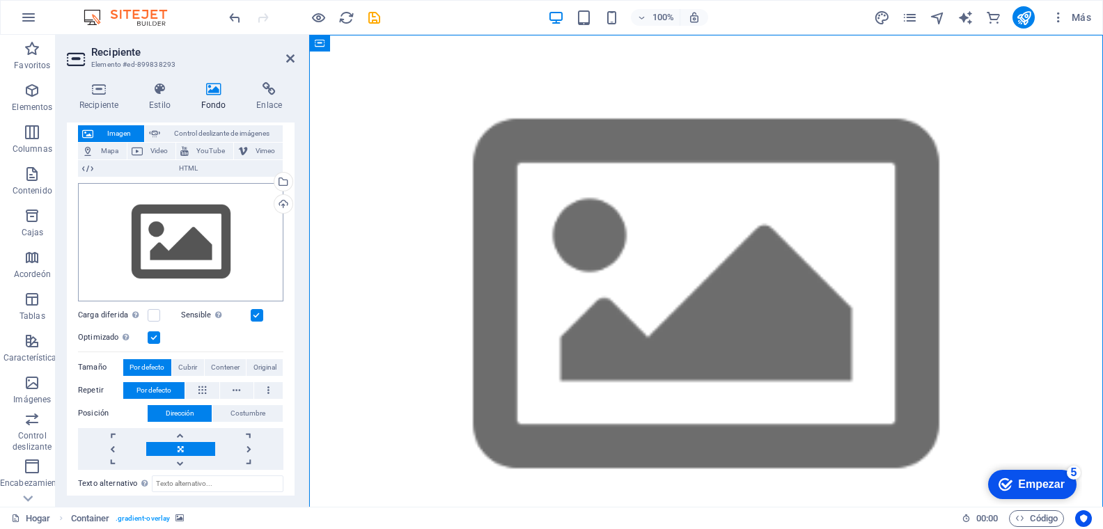
scroll to position [15, 0]
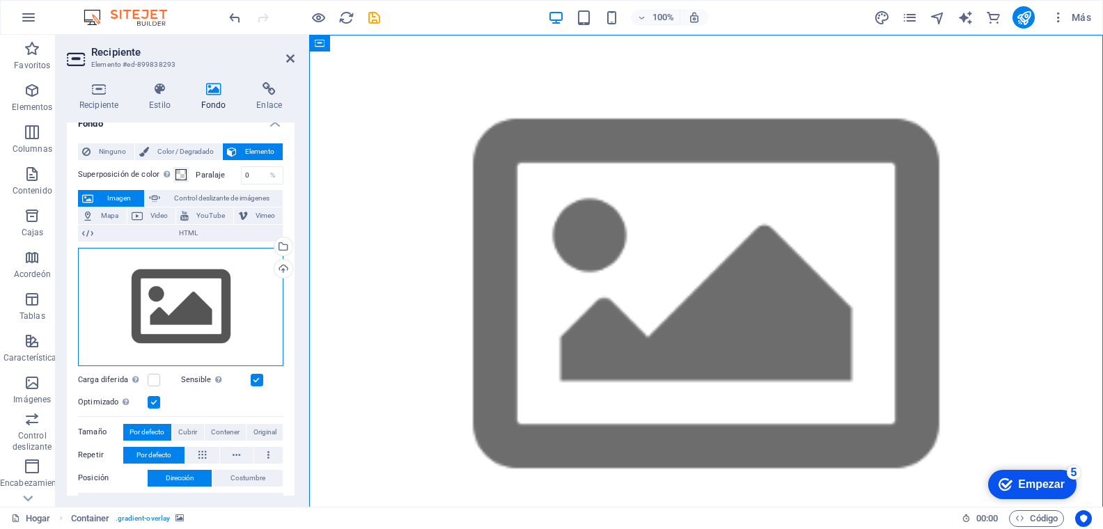
click at [223, 284] on div "Arrastre los archivos aquí, haga clic para elegir archivos o seleccione archivo…" at bounding box center [180, 307] width 205 height 118
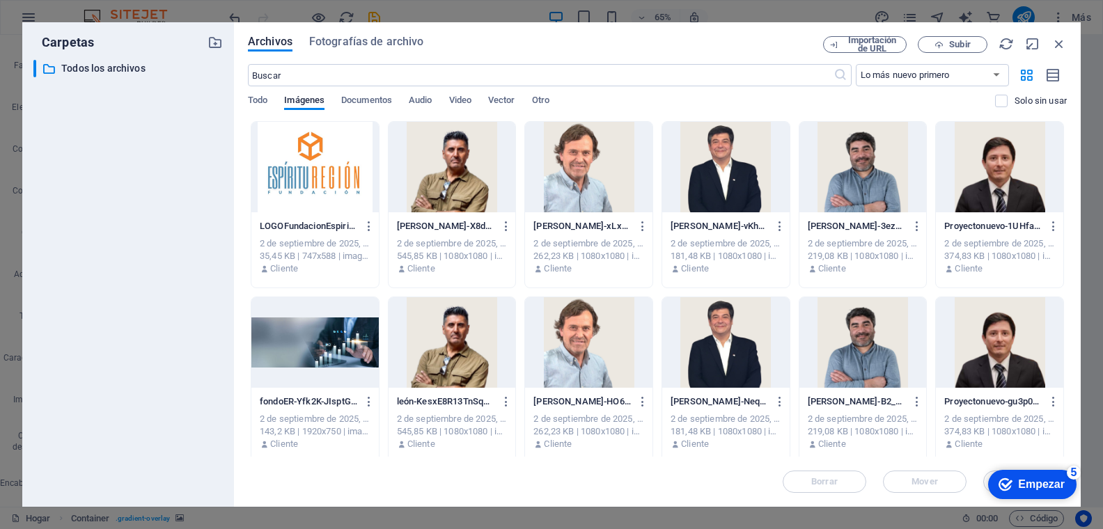
click at [354, 322] on div at bounding box center [314, 342] width 127 height 90
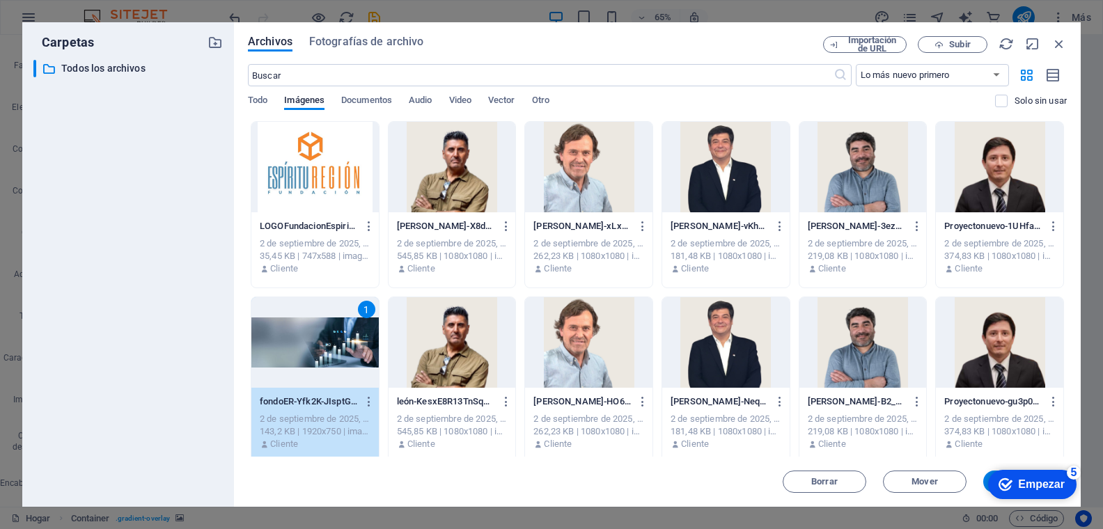
click at [301, 358] on div "1" at bounding box center [314, 342] width 127 height 90
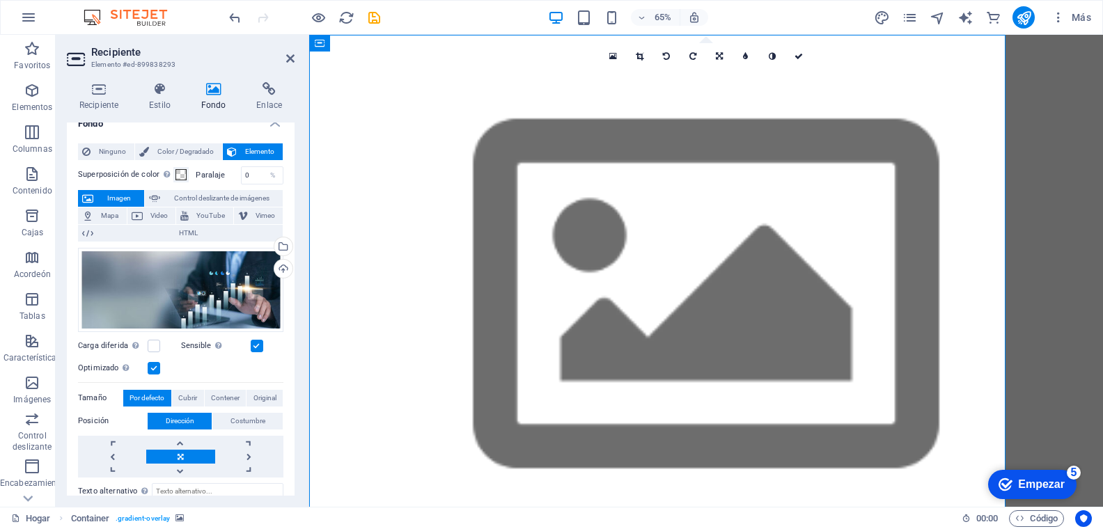
click at [301, 358] on div "Recipiente Estilo Fondo Enlace Tamaño Altura Por defecto píxeles movimiento ráp…" at bounding box center [181, 289] width 250 height 436
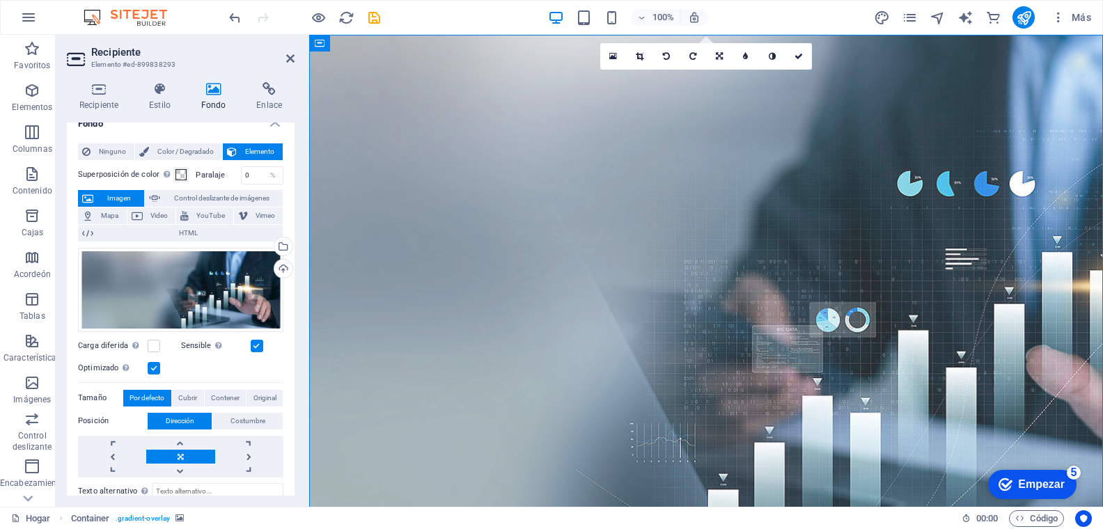
click at [945, 327] on figure at bounding box center [705, 297] width 793 height 524
click at [176, 148] on font "Color / Degradado" at bounding box center [185, 152] width 56 height 8
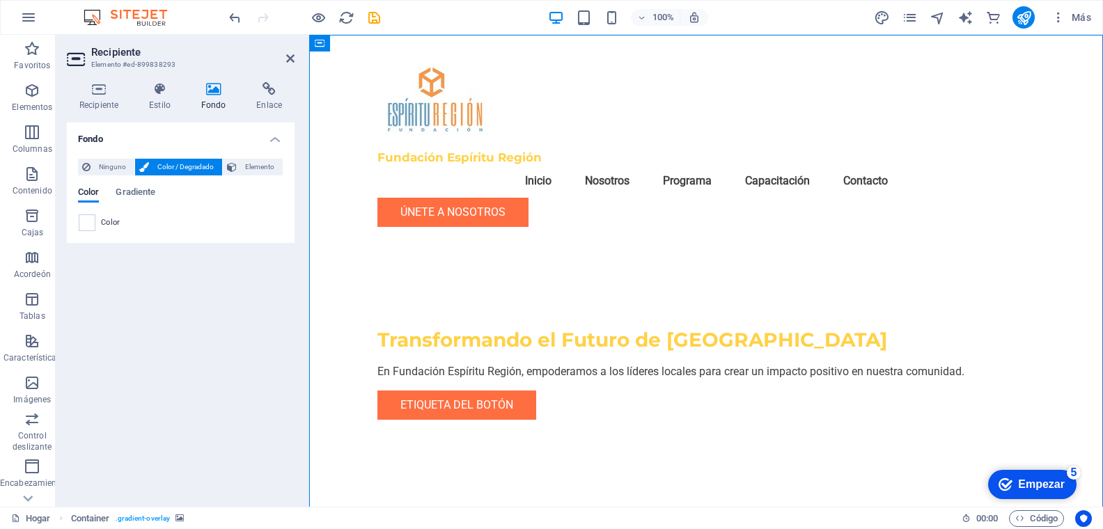
scroll to position [0, 0]
click at [254, 163] on font "Elemento" at bounding box center [259, 167] width 29 height 8
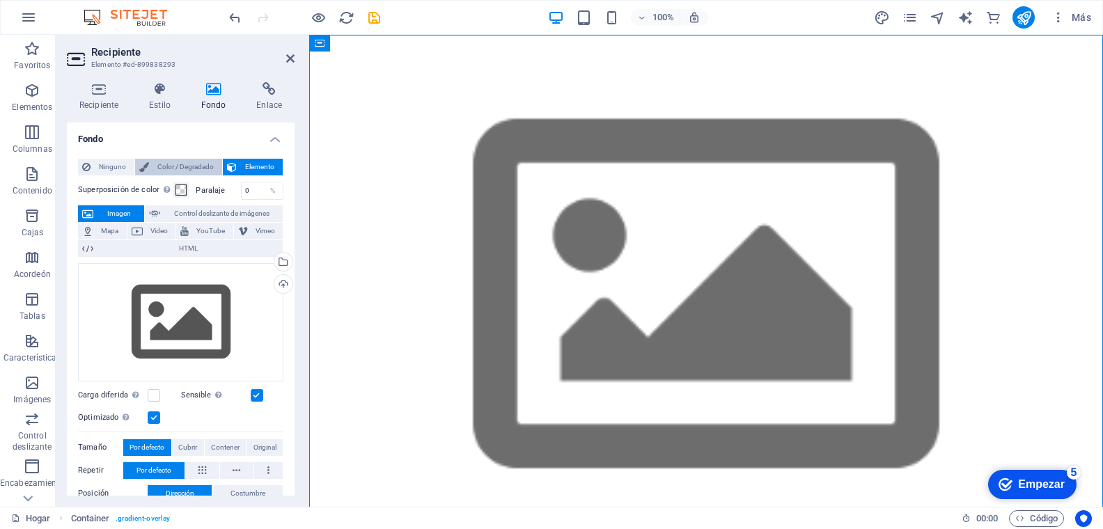
click at [161, 166] on font "Color / Degradado" at bounding box center [185, 167] width 56 height 8
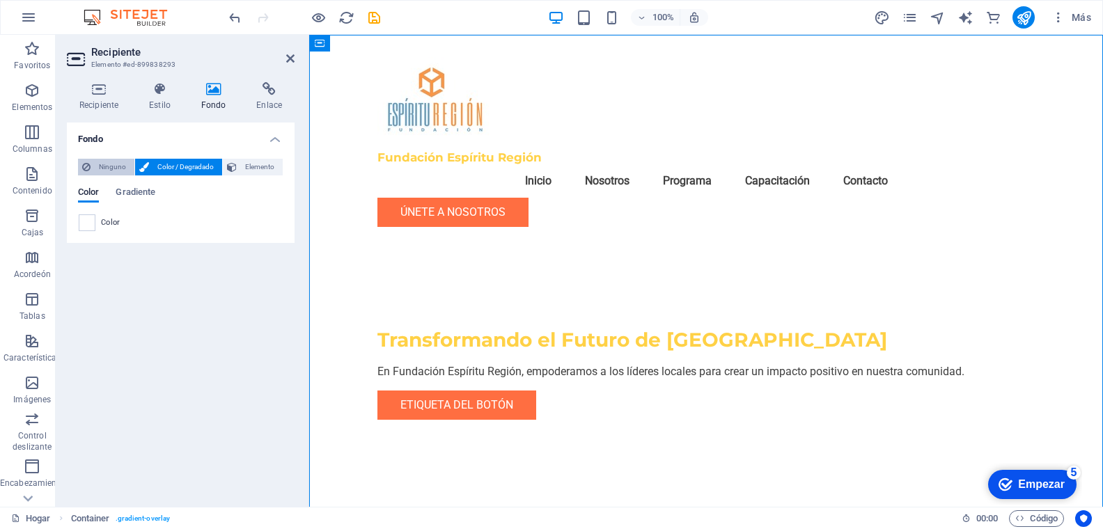
click at [115, 167] on font "Ninguno" at bounding box center [112, 167] width 27 height 8
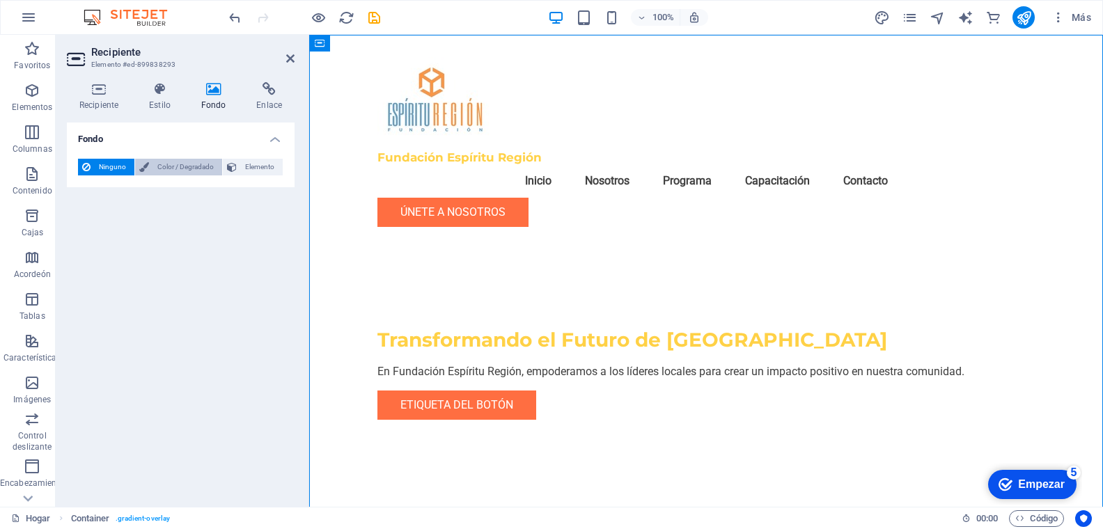
click at [193, 166] on font "Color / Degradado" at bounding box center [185, 167] width 56 height 8
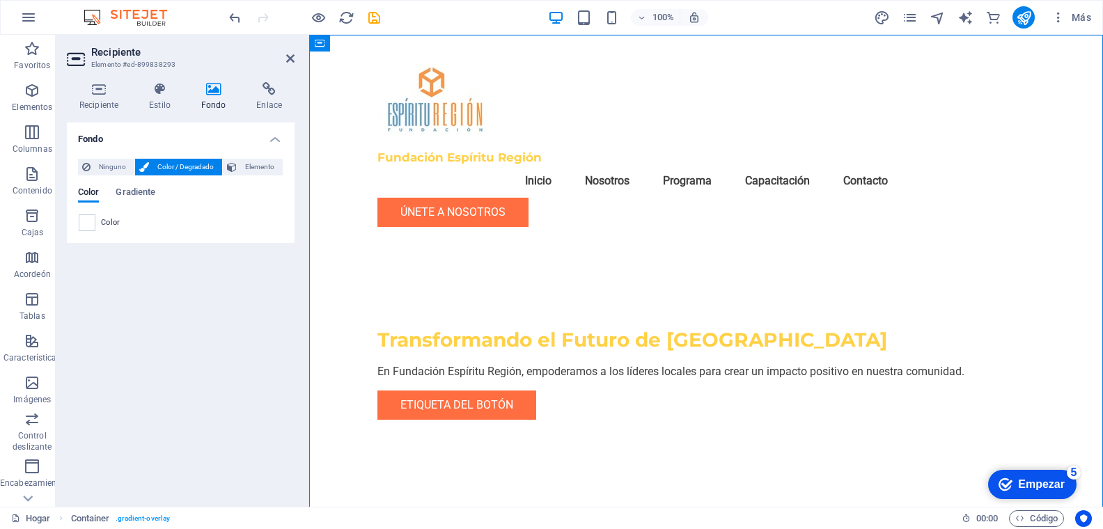
click at [216, 86] on icon at bounding box center [214, 89] width 50 height 14
click at [180, 164] on font "Color / Degradado" at bounding box center [185, 167] width 56 height 8
drag, startPoint x: 203, startPoint y: 264, endPoint x: 161, endPoint y: 187, distance: 87.8
click at [201, 263] on div "Fondo Ninguno Color / Degradado Elemento Extender el fondo a ancho completo Sup…" at bounding box center [181, 309] width 228 height 373
click at [239, 18] on icon "deshacer" at bounding box center [235, 18] width 16 height 16
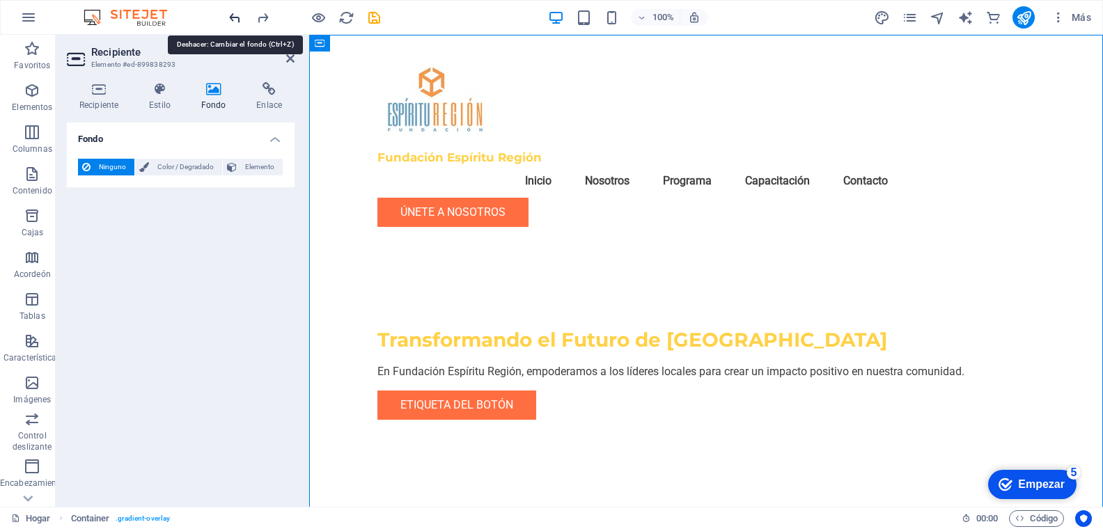
click at [239, 18] on icon "deshacer" at bounding box center [235, 18] width 16 height 16
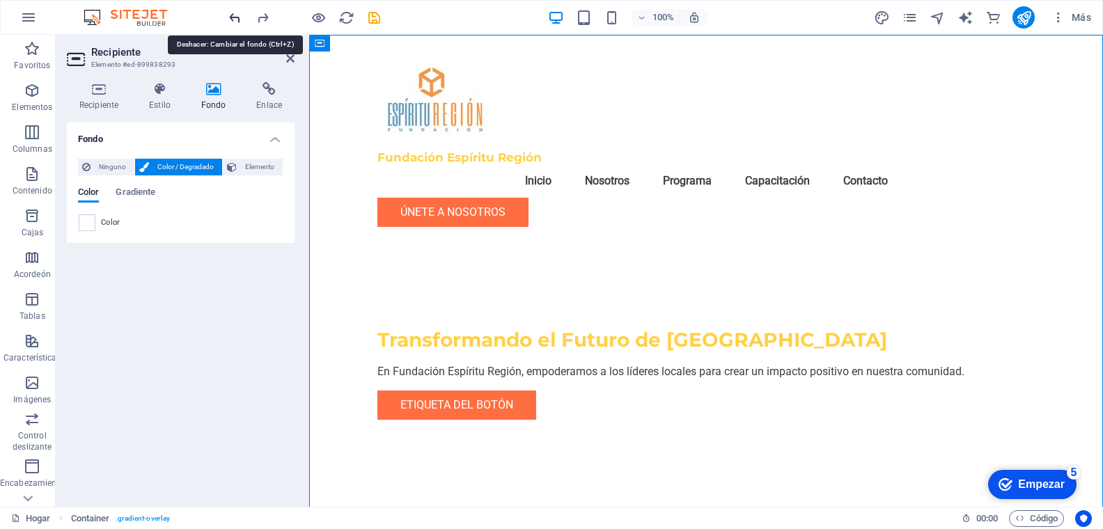
click at [234, 15] on icon "deshacer" at bounding box center [235, 18] width 16 height 16
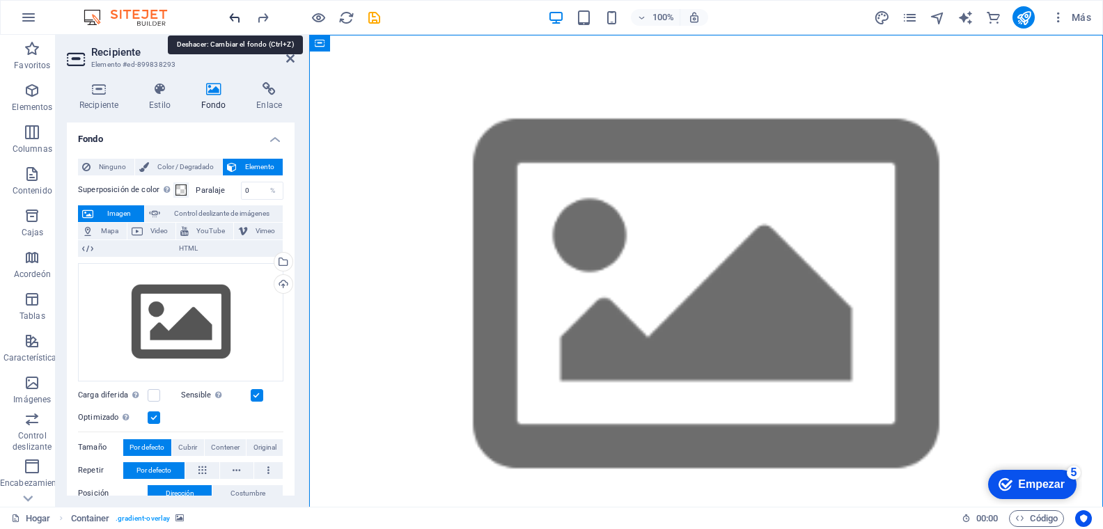
click at [235, 15] on icon "deshacer" at bounding box center [235, 18] width 16 height 16
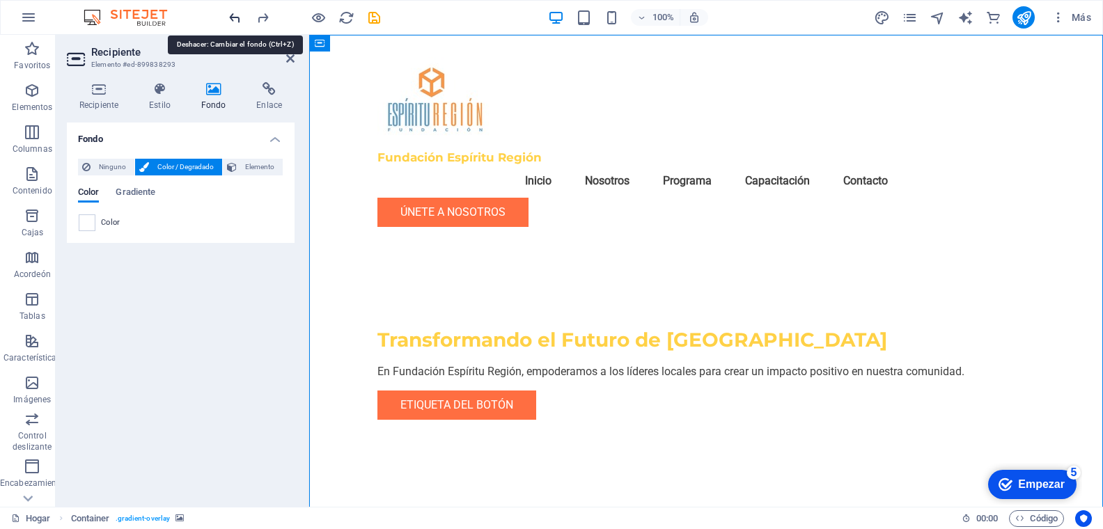
click at [234, 15] on icon "deshacer" at bounding box center [235, 18] width 16 height 16
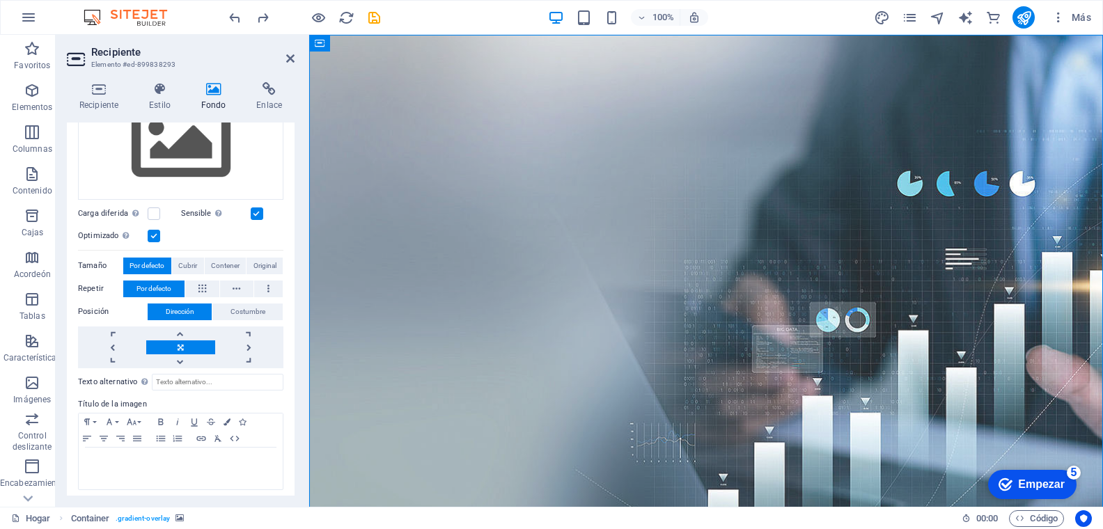
scroll to position [186, 0]
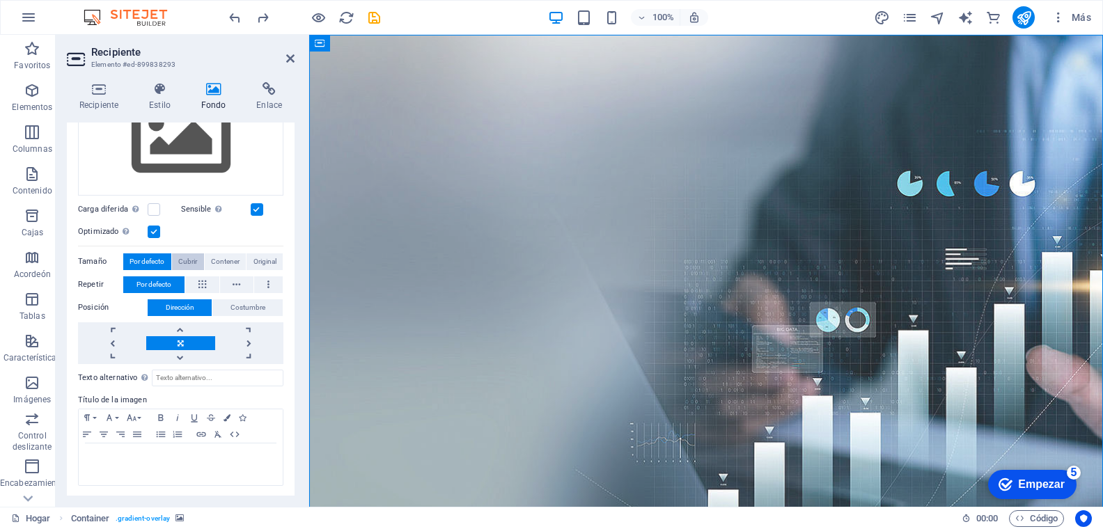
click at [190, 259] on font "Cubrir" at bounding box center [187, 262] width 19 height 8
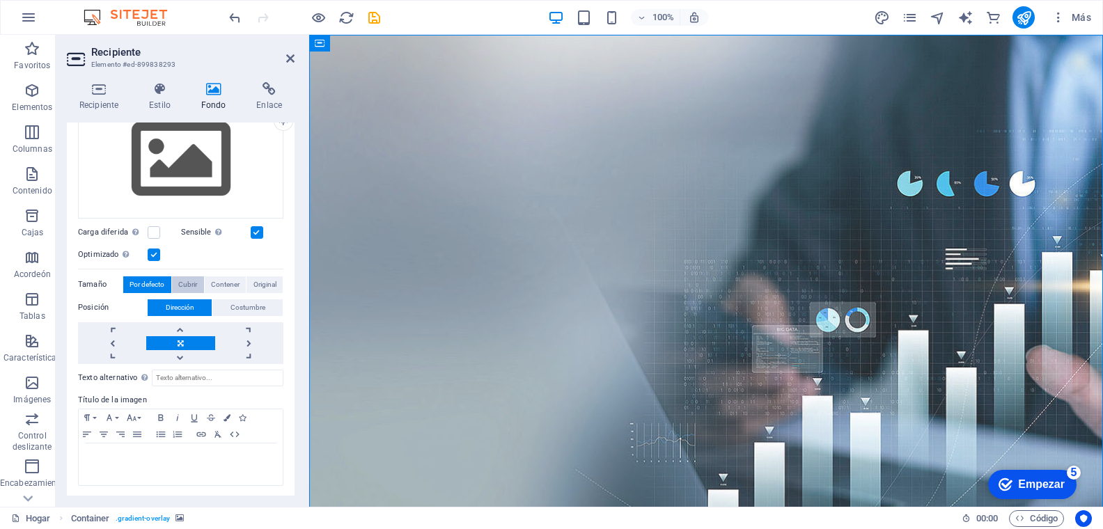
click at [198, 281] on button "Cubrir" at bounding box center [188, 284] width 32 height 17
click at [233, 282] on font "Contener" at bounding box center [225, 285] width 29 height 8
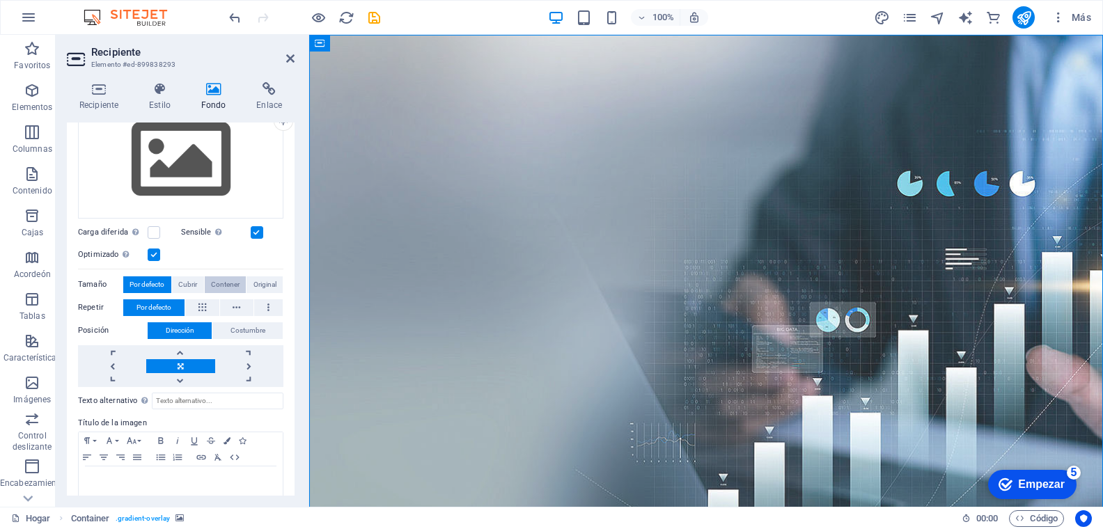
click at [233, 282] on font "Contener" at bounding box center [225, 285] width 29 height 8
click at [261, 281] on font "Original" at bounding box center [264, 285] width 23 height 8
click at [149, 285] on font "Por defecto" at bounding box center [146, 285] width 35 height 8
click at [153, 254] on label at bounding box center [154, 254] width 13 height 13
click at [0, 0] on input "Optimizado Las imágenes se comprimen para mejorar la velocidad de la página." at bounding box center [0, 0] width 0 height 0
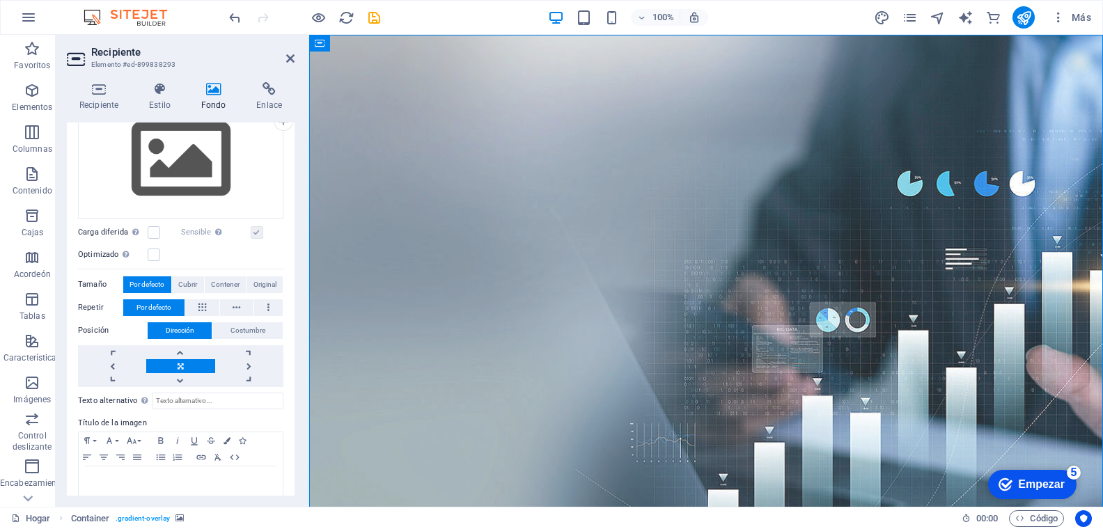
click at [250, 256] on div "Optimizado Las imágenes se comprimen para mejorar la velocidad de la página." at bounding box center [180, 254] width 205 height 17
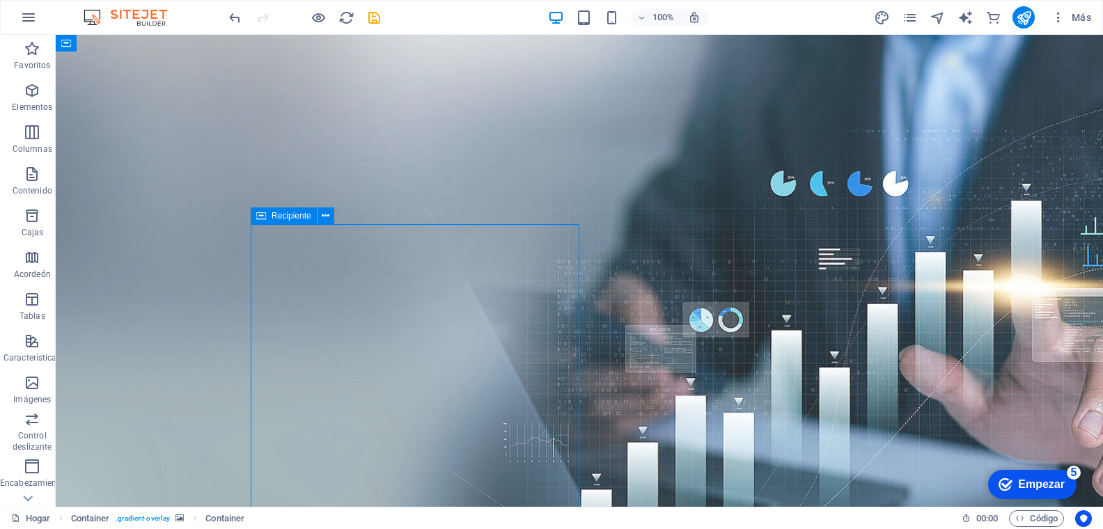
drag, startPoint x: 497, startPoint y: 270, endPoint x: 555, endPoint y: 272, distance: 58.5
drag, startPoint x: 760, startPoint y: 275, endPoint x: 851, endPoint y: 274, distance: 90.5
click at [858, 273] on figure at bounding box center [579, 297] width 1047 height 524
click at [844, 286] on figure at bounding box center [579, 297] width 1047 height 524
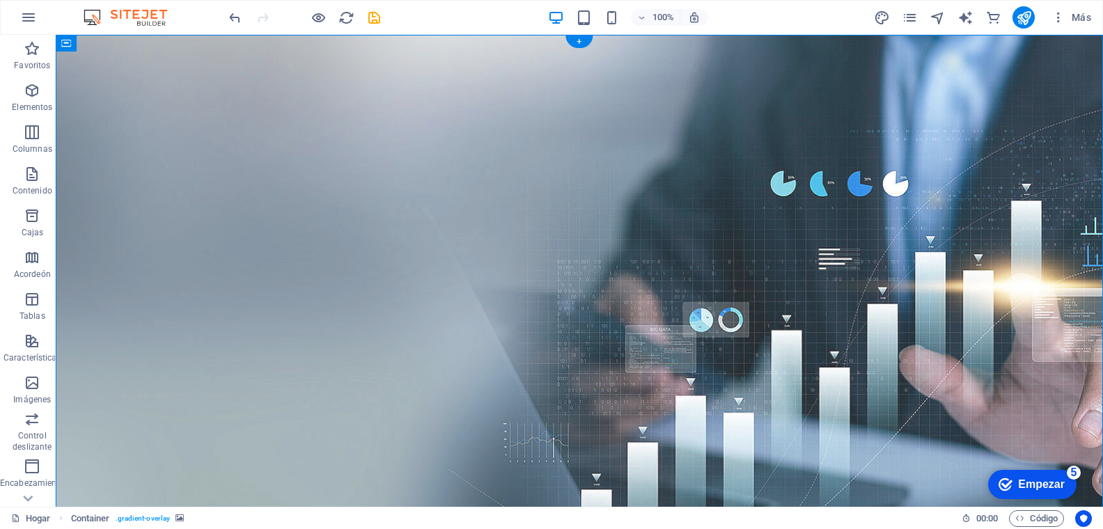
drag, startPoint x: 820, startPoint y: 365, endPoint x: 803, endPoint y: 360, distance: 18.1
click at [820, 365] on figure at bounding box center [579, 297] width 1047 height 524
click at [727, 226] on figure at bounding box center [579, 297] width 1047 height 524
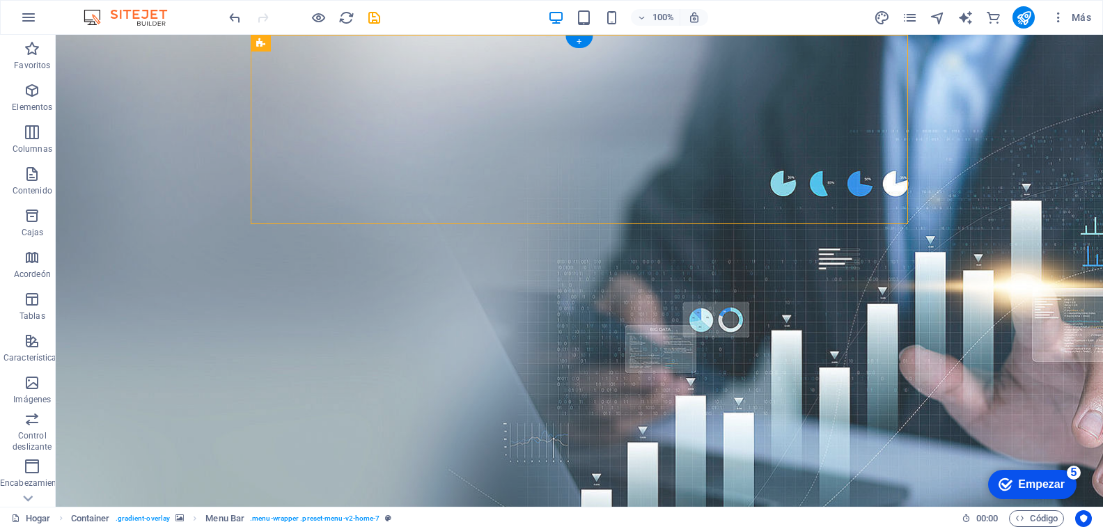
drag, startPoint x: 979, startPoint y: 291, endPoint x: 929, endPoint y: 258, distance: 59.8
click at [979, 291] on figure at bounding box center [579, 297] width 1047 height 524
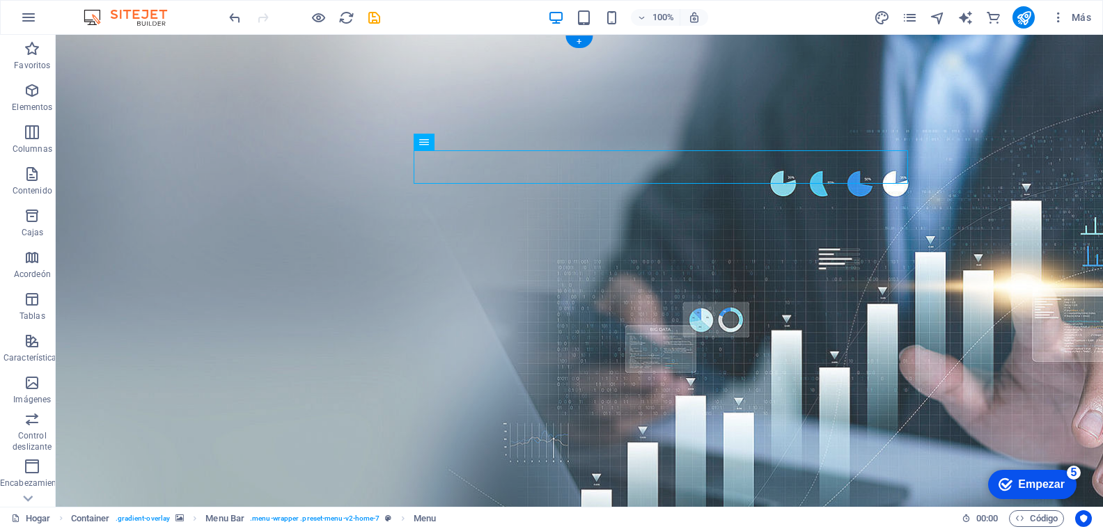
click at [752, 294] on figure at bounding box center [579, 297] width 1047 height 524
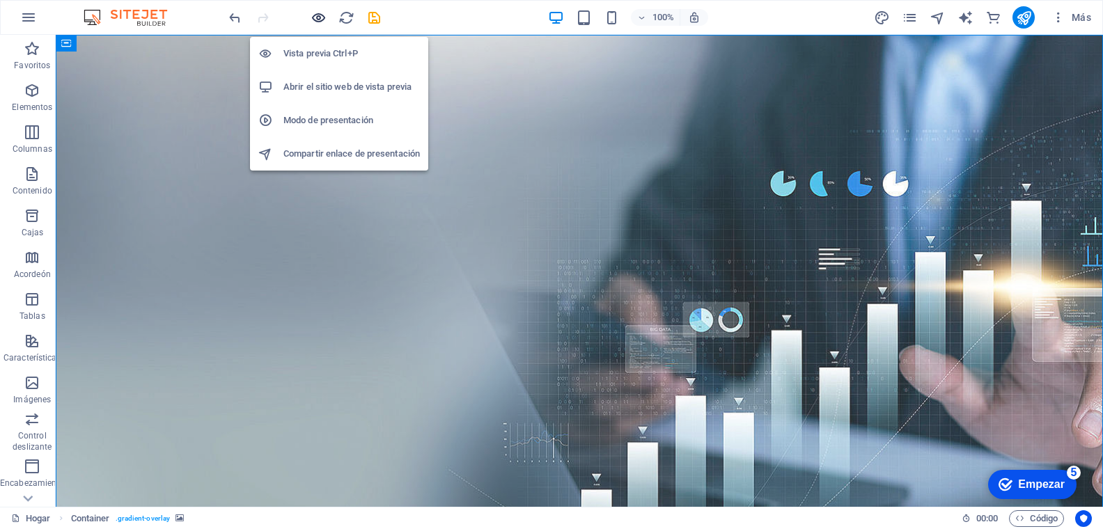
click at [324, 17] on icon "button" at bounding box center [318, 18] width 16 height 16
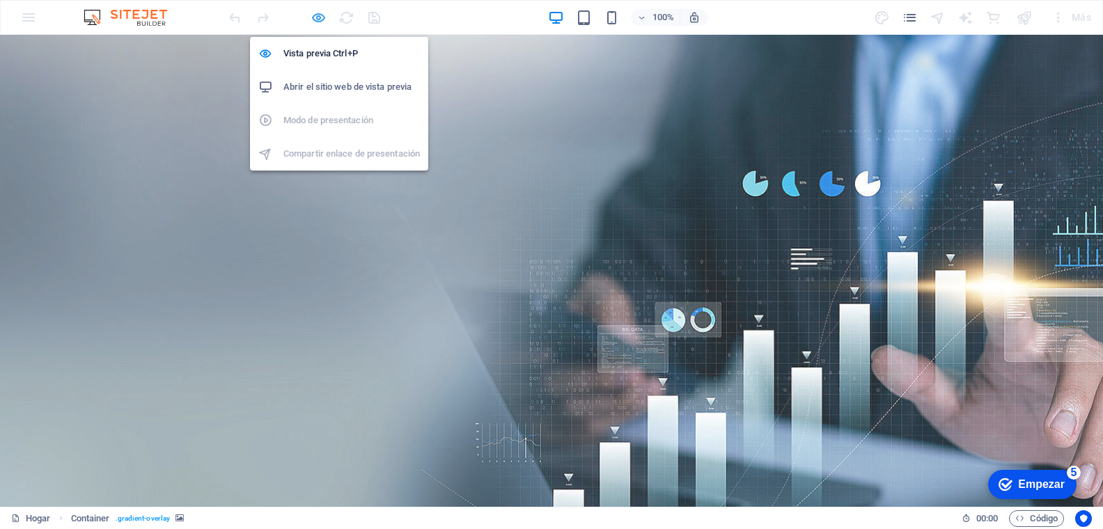
click at [317, 21] on icon "button" at bounding box center [318, 18] width 16 height 16
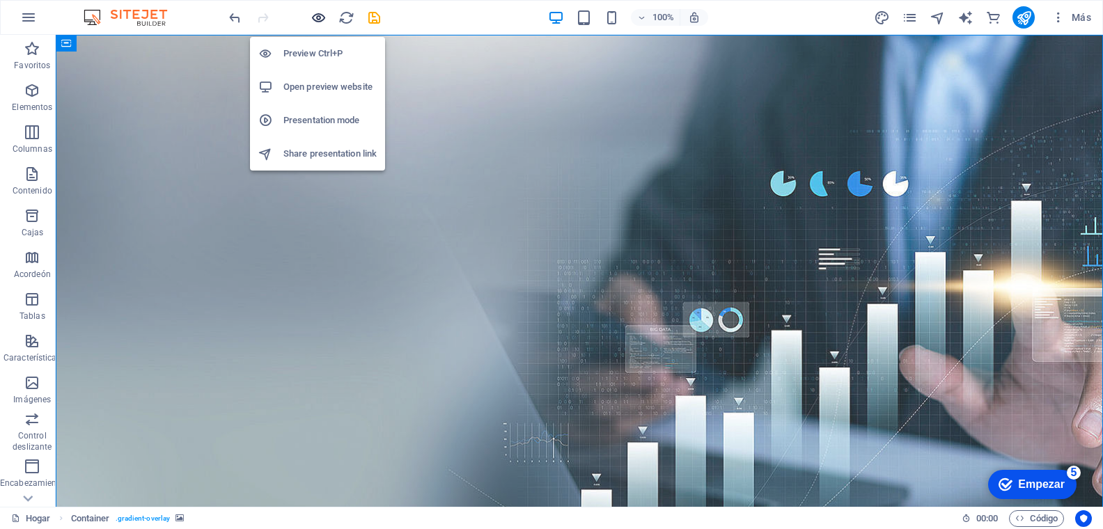
click at [320, 22] on icon "button" at bounding box center [318, 18] width 16 height 16
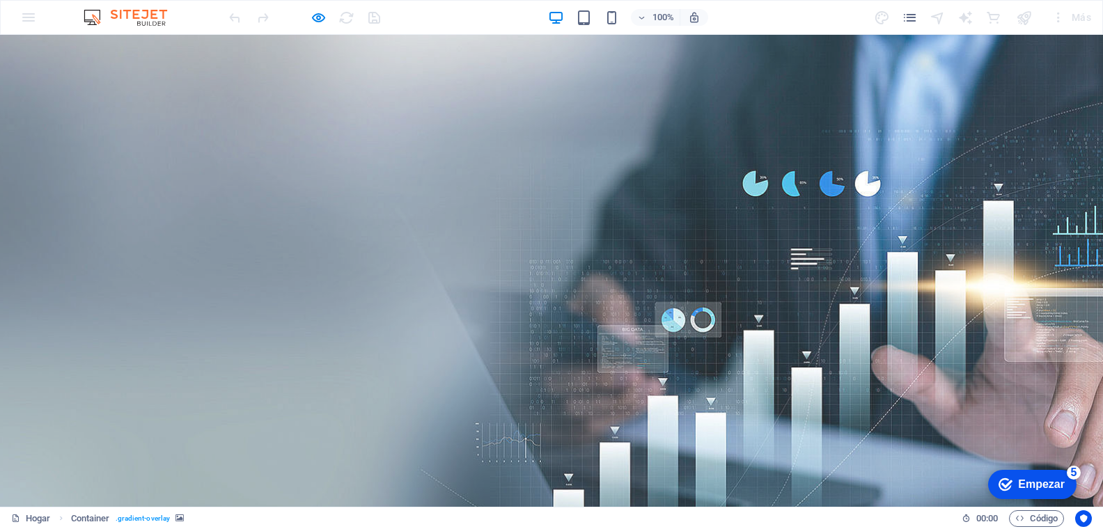
click at [327, 12] on div at bounding box center [304, 17] width 156 height 22
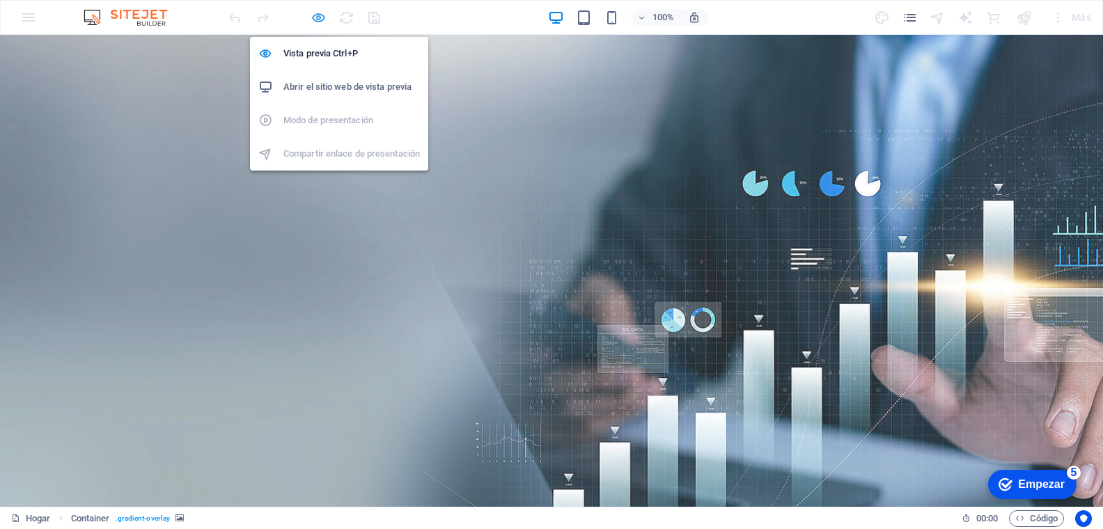
click at [311, 17] on icon "button" at bounding box center [318, 18] width 16 height 16
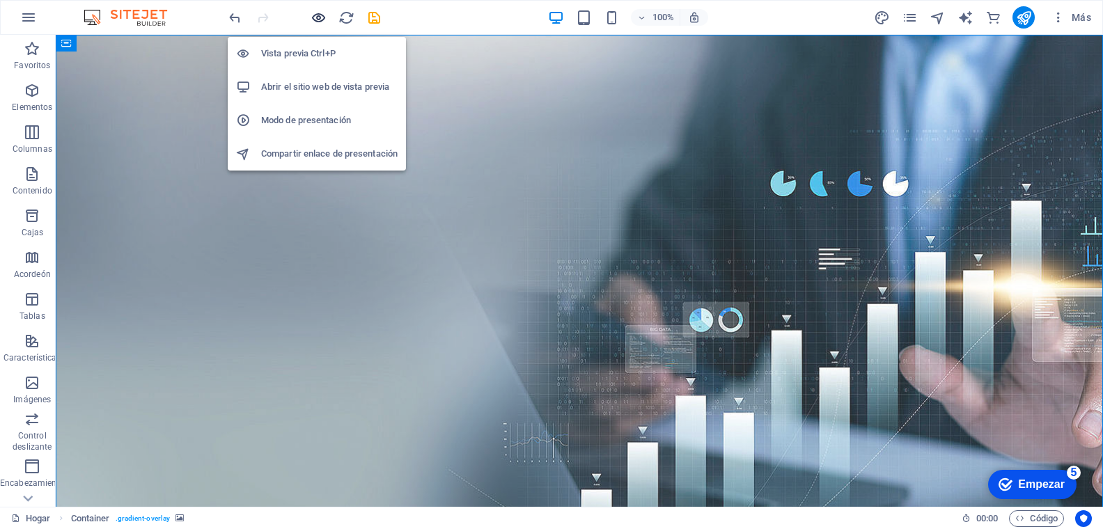
click at [314, 17] on icon "button" at bounding box center [318, 18] width 16 height 16
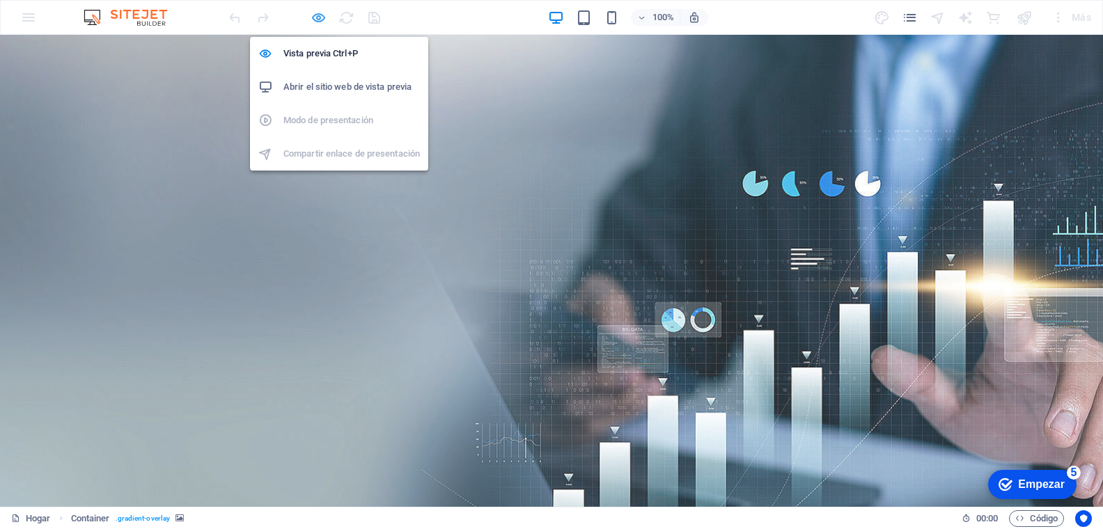
click at [319, 14] on icon "button" at bounding box center [318, 18] width 16 height 16
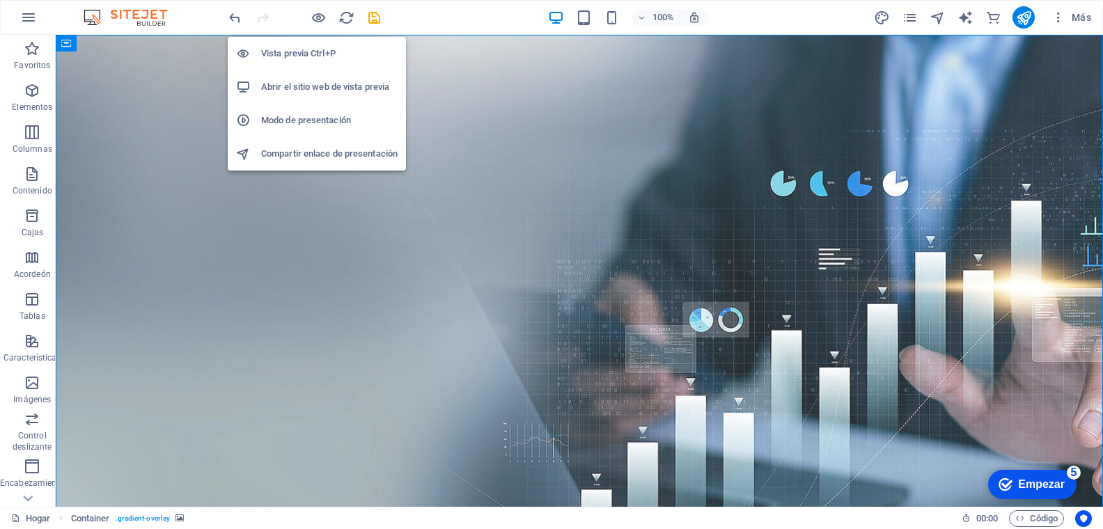
click at [311, 50] on font "Vista previa Ctrl+P" at bounding box center [298, 53] width 74 height 10
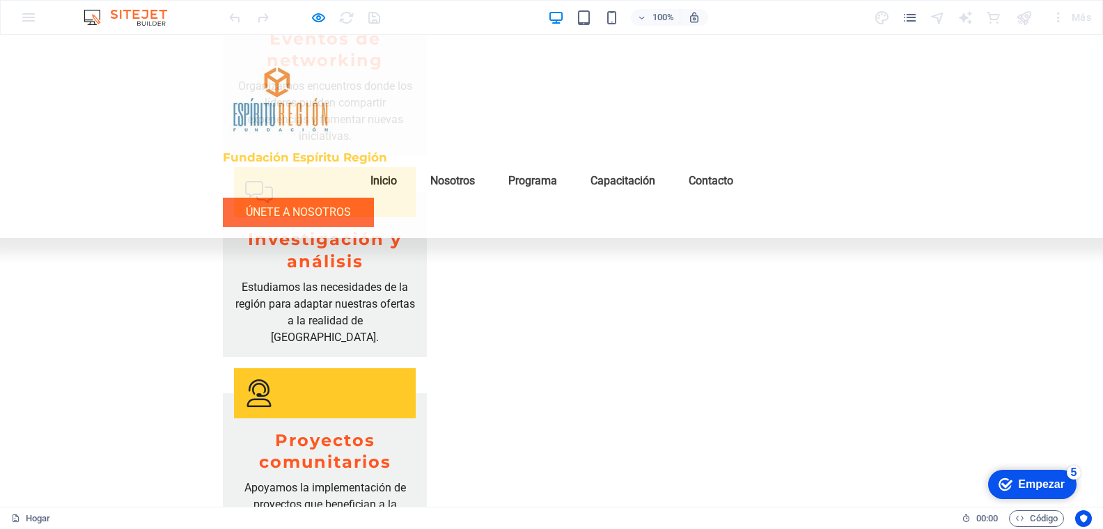
scroll to position [2506, 0]
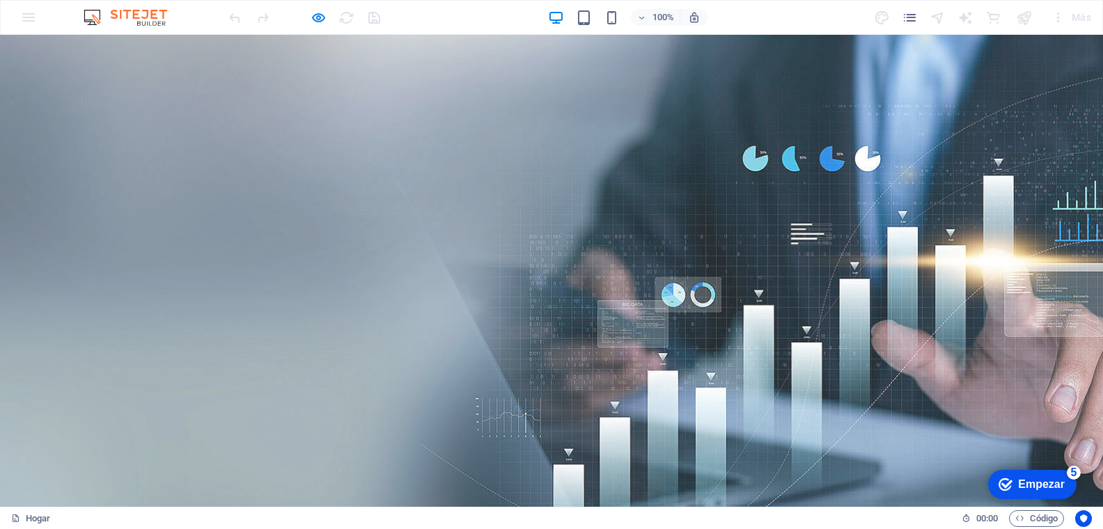
scroll to position [0, 0]
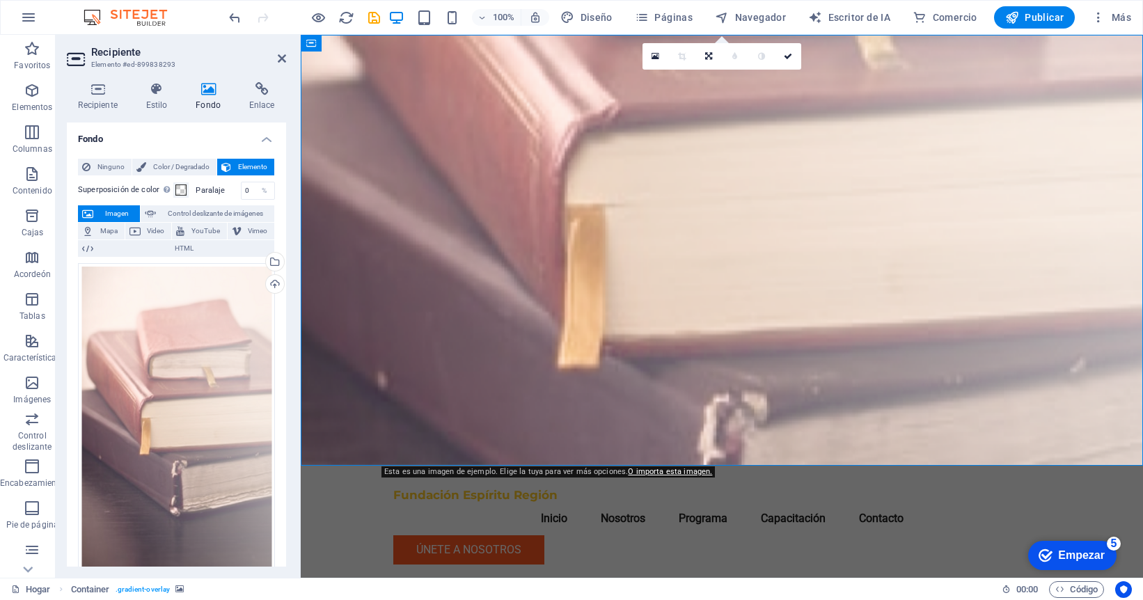
scroll to position [233, 0]
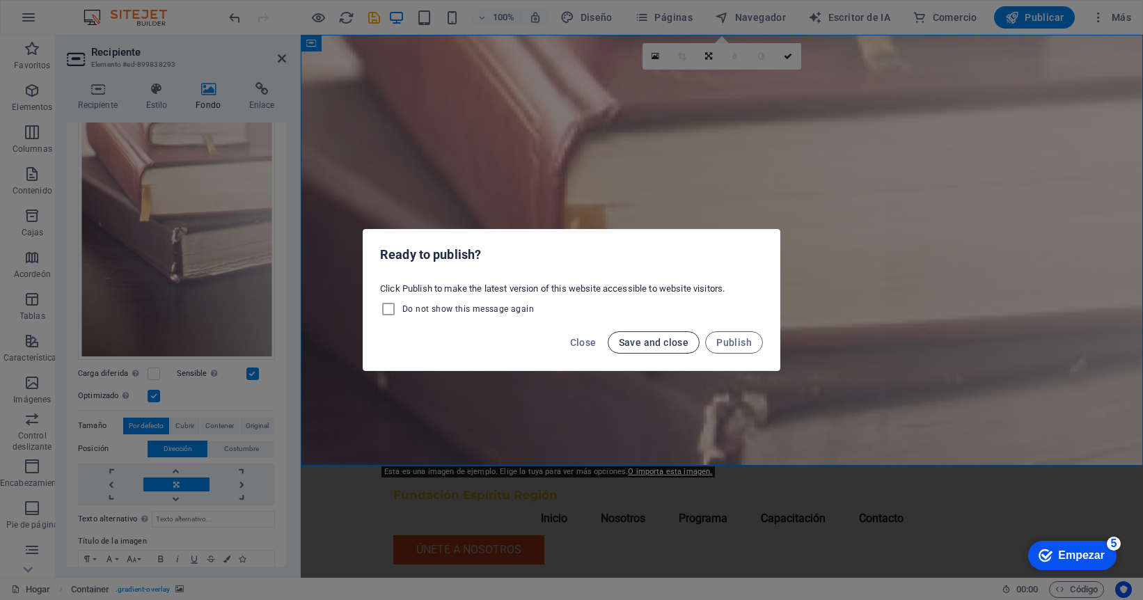
click at [645, 345] on span "Save and close" at bounding box center [654, 342] width 70 height 11
